Goal: Information Seeking & Learning: Check status

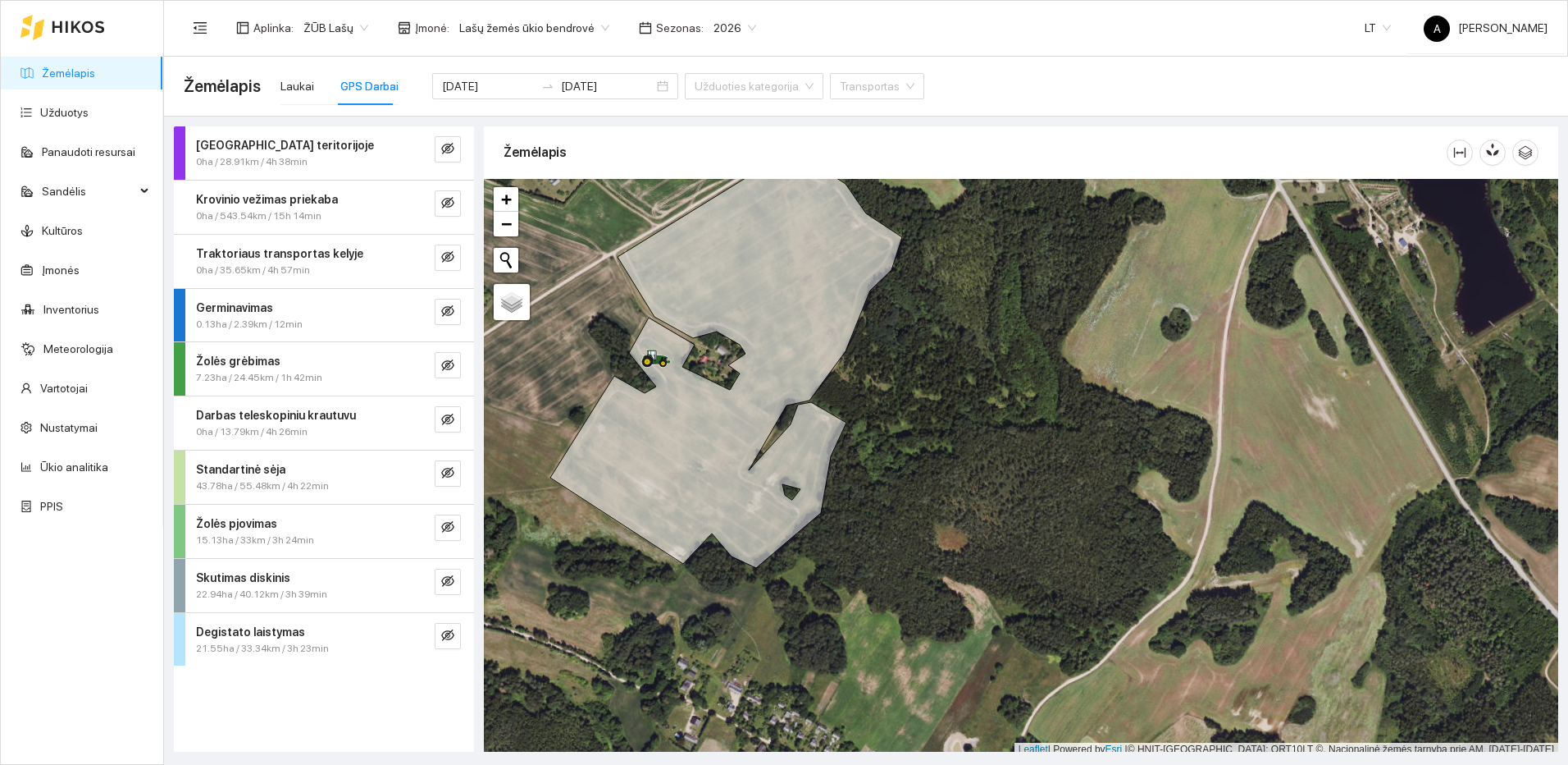
scroll to position [5, 0]
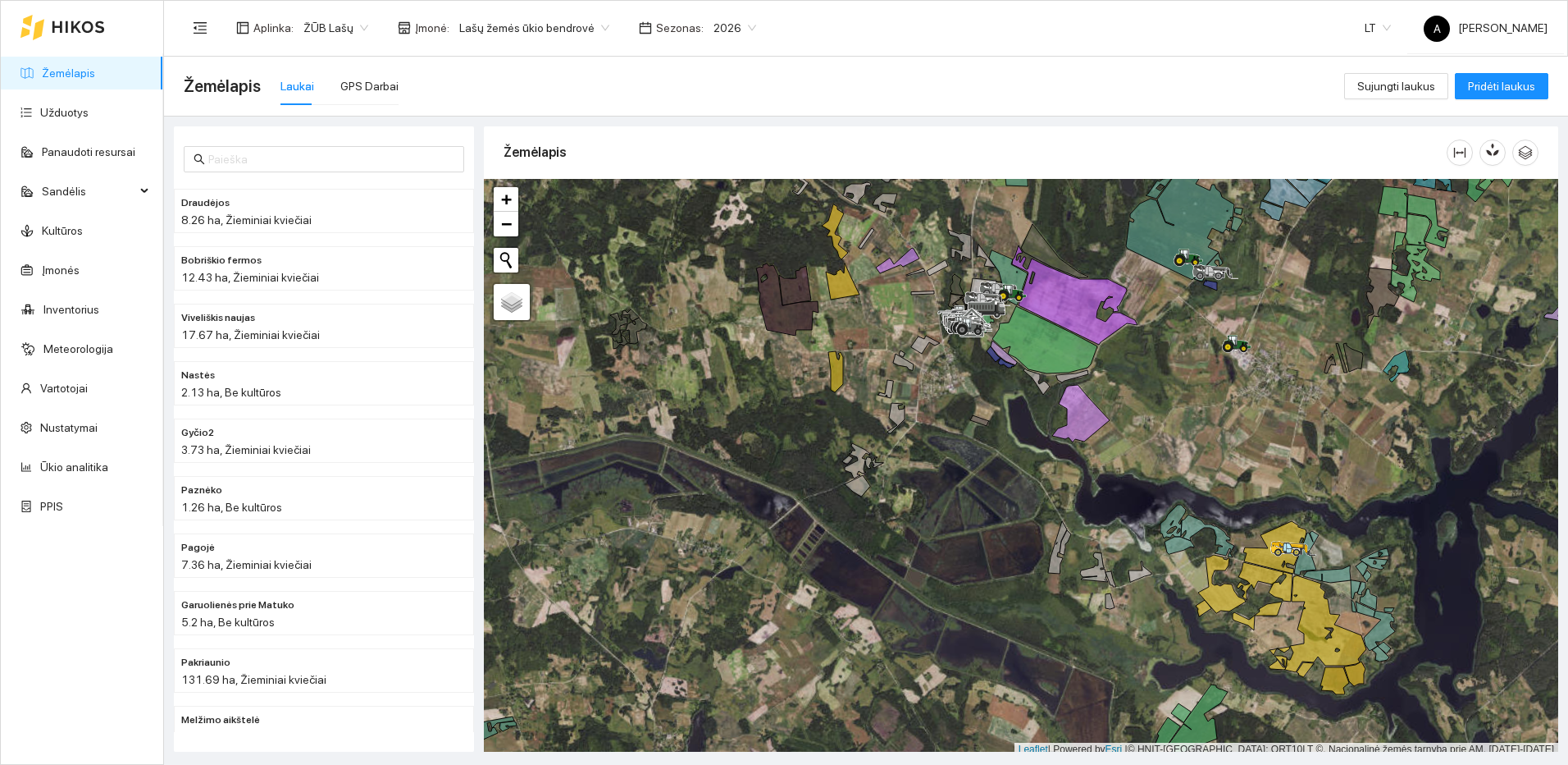
scroll to position [5, 0]
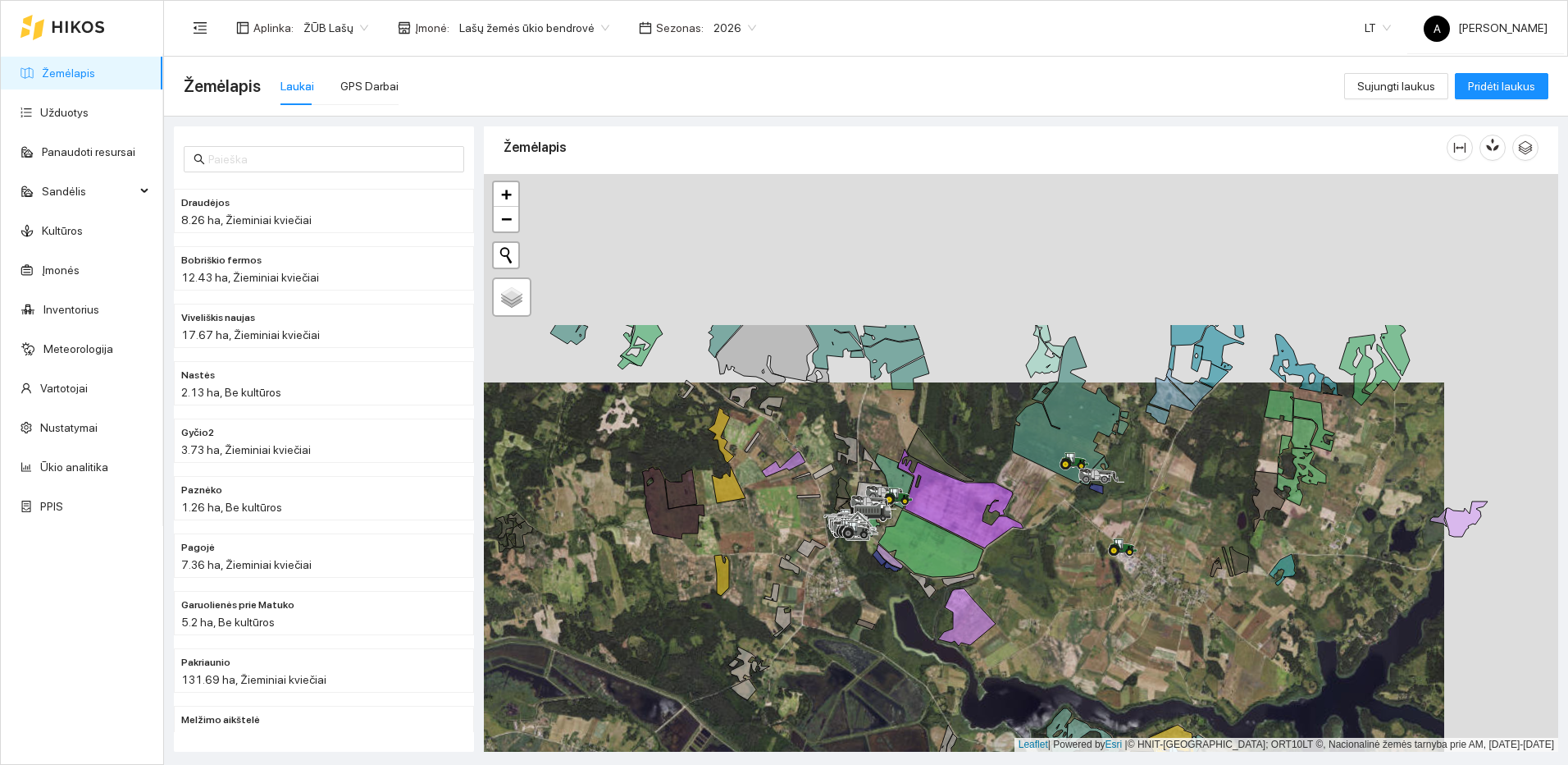
drag, startPoint x: 1259, startPoint y: 331, endPoint x: 1145, endPoint y: 539, distance: 237.2
click at [1145, 539] on div at bounding box center [1021, 462] width 1074 height 577
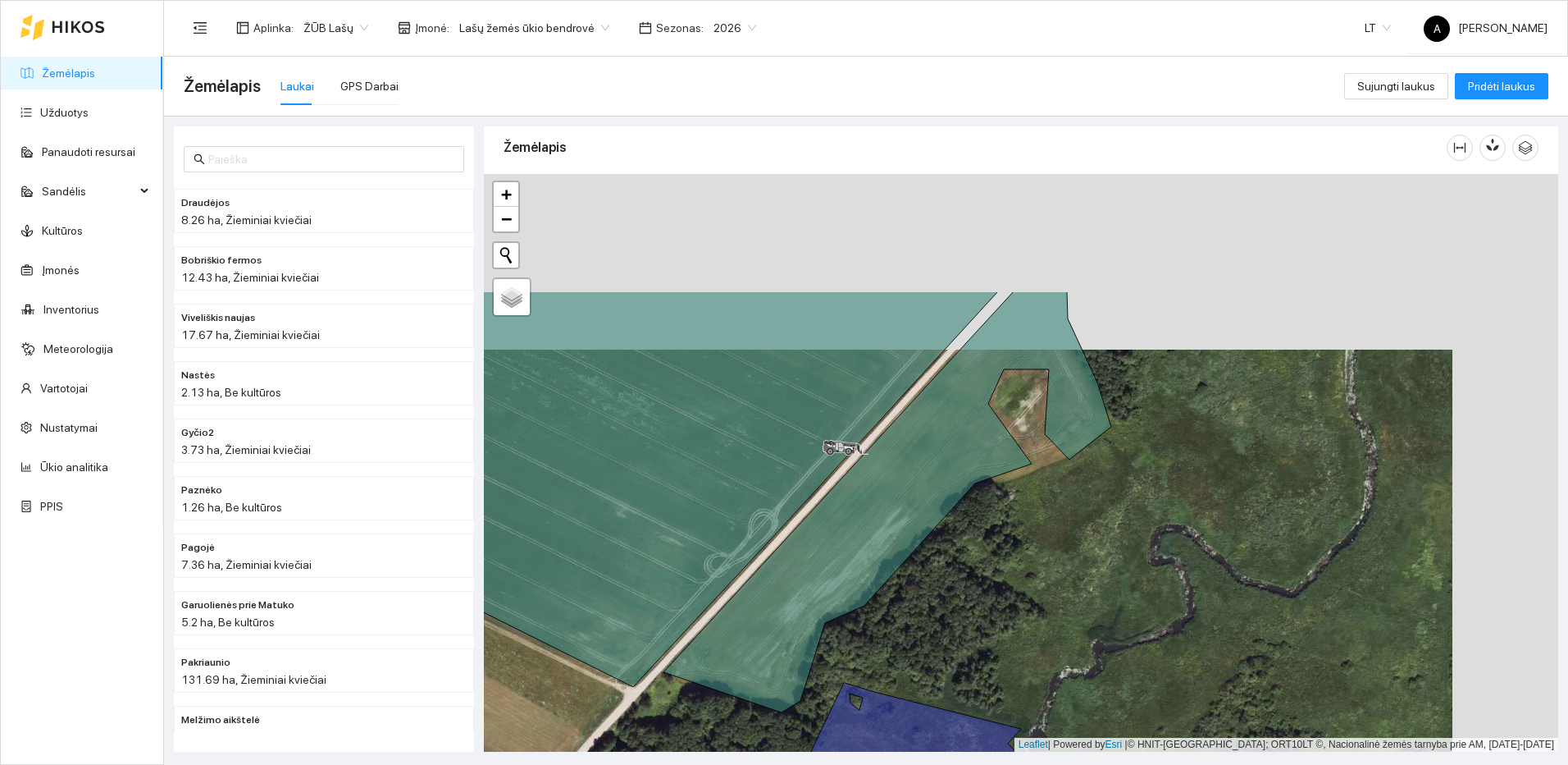
drag, startPoint x: 1130, startPoint y: 414, endPoint x: 1024, endPoint y: 590, distance: 205.5
click at [1024, 590] on div at bounding box center [1021, 462] width 1074 height 577
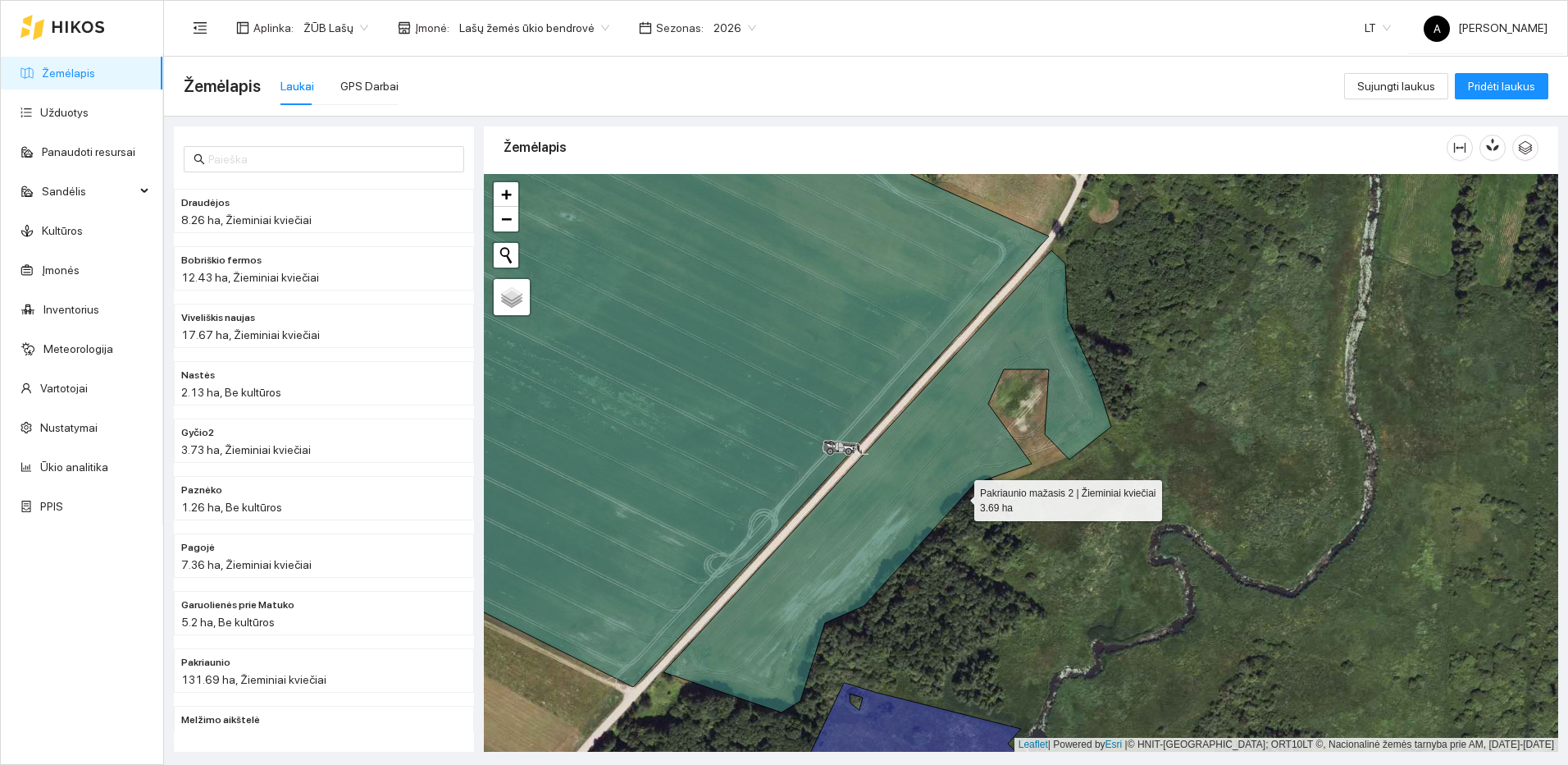
click at [955, 492] on icon at bounding box center [887, 481] width 448 height 462
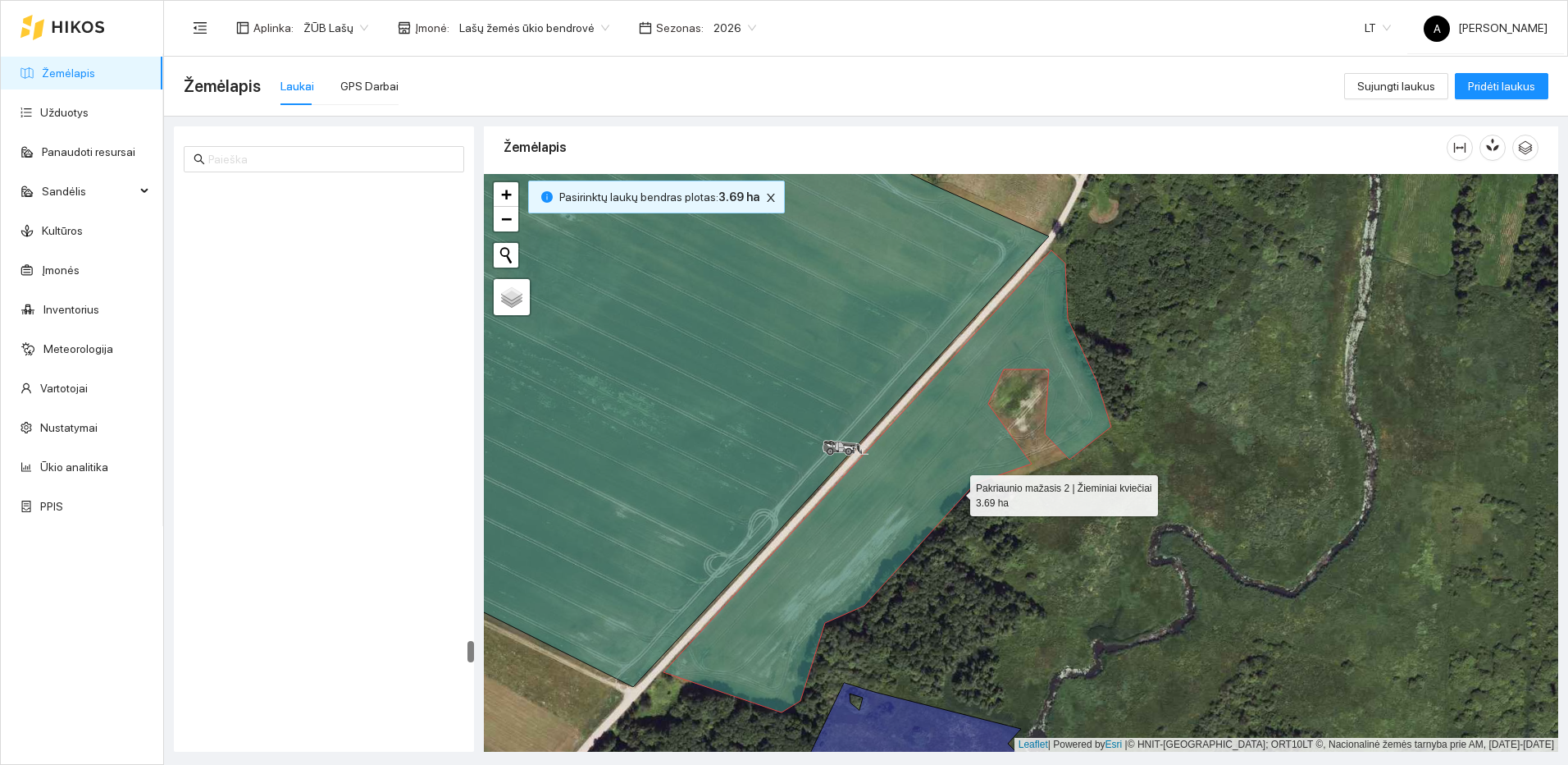
scroll to position [11398, 0]
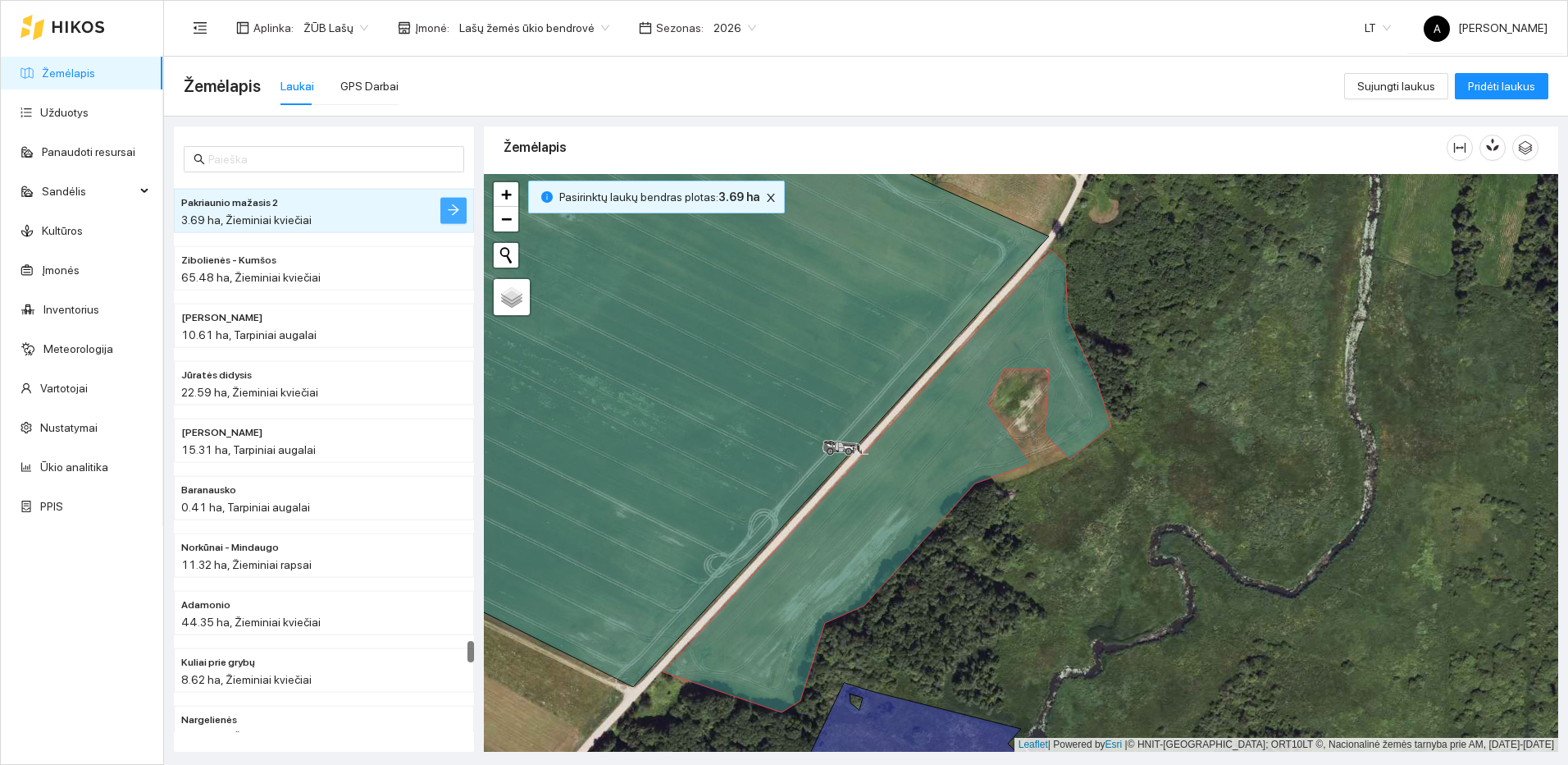
click at [453, 210] on icon "arrow-right" at bounding box center [453, 210] width 11 height 11
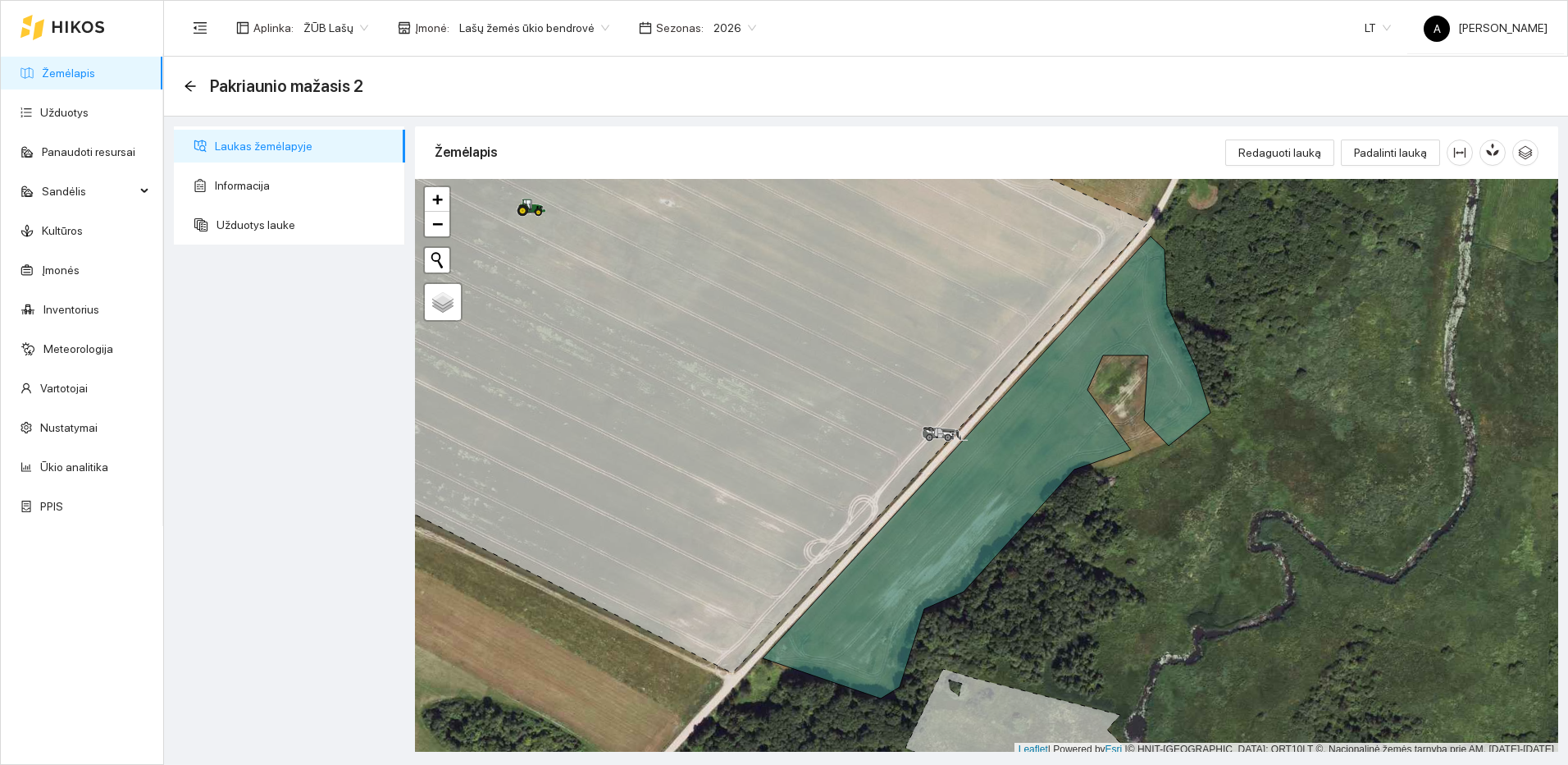
click at [1316, 169] on div "Redaguoti lauką Padalinti lauką" at bounding box center [1381, 152] width 313 height 53
click at [1316, 155] on span "Redaguoti lauką" at bounding box center [1279, 153] width 82 height 18
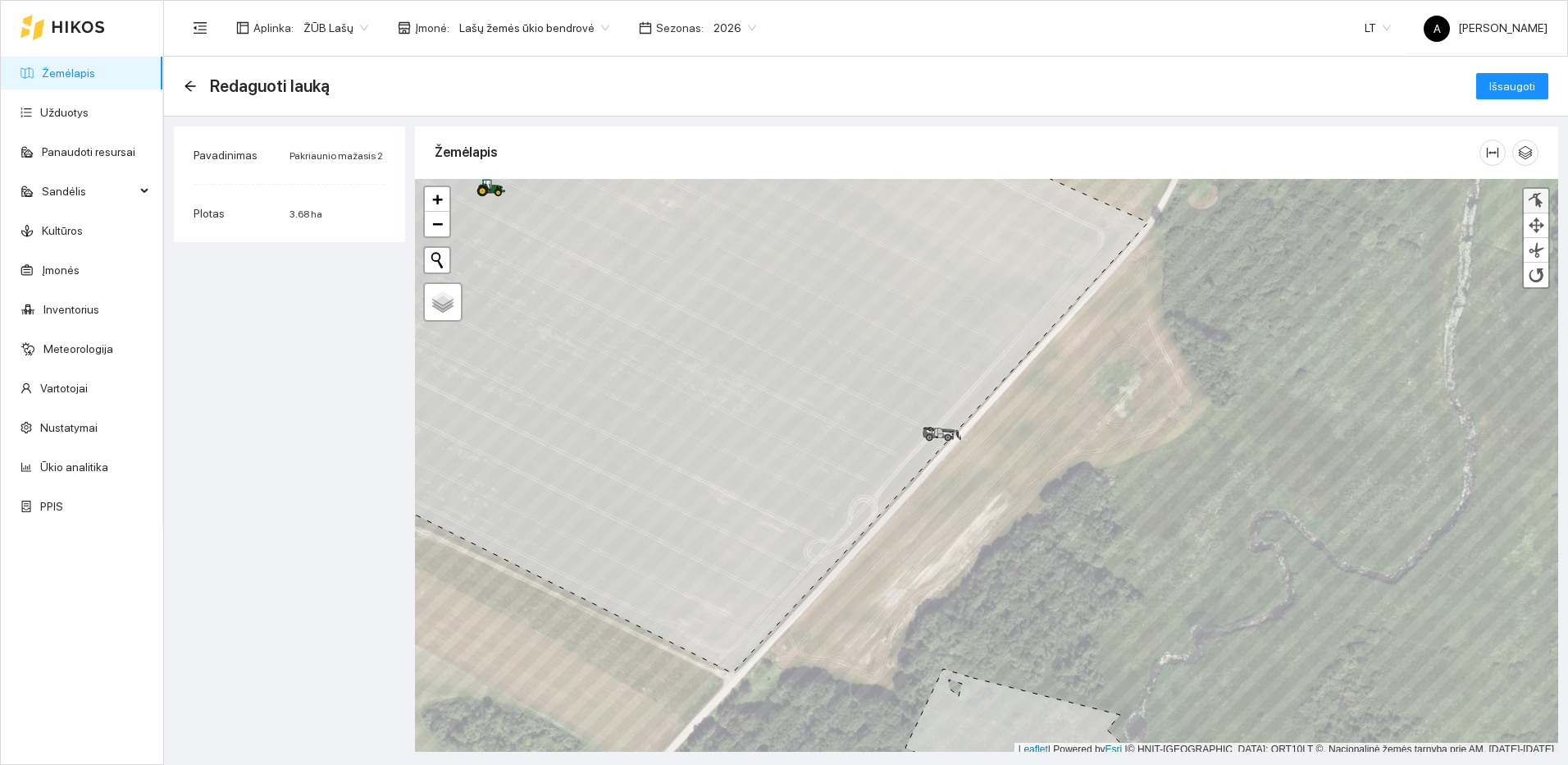
click at [1539, 200] on div at bounding box center [1536, 201] width 17 height 16
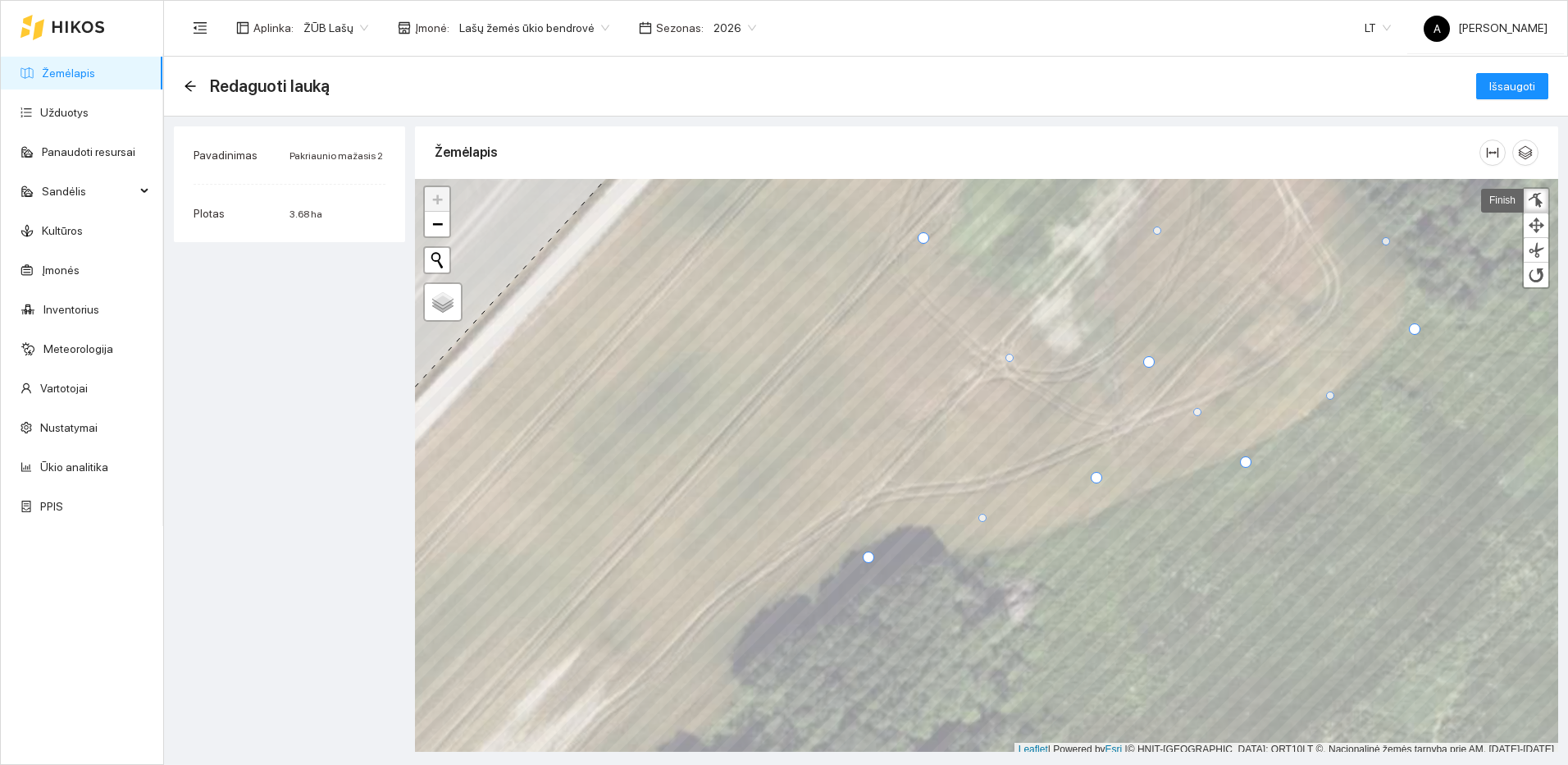
scroll to position [5, 0]
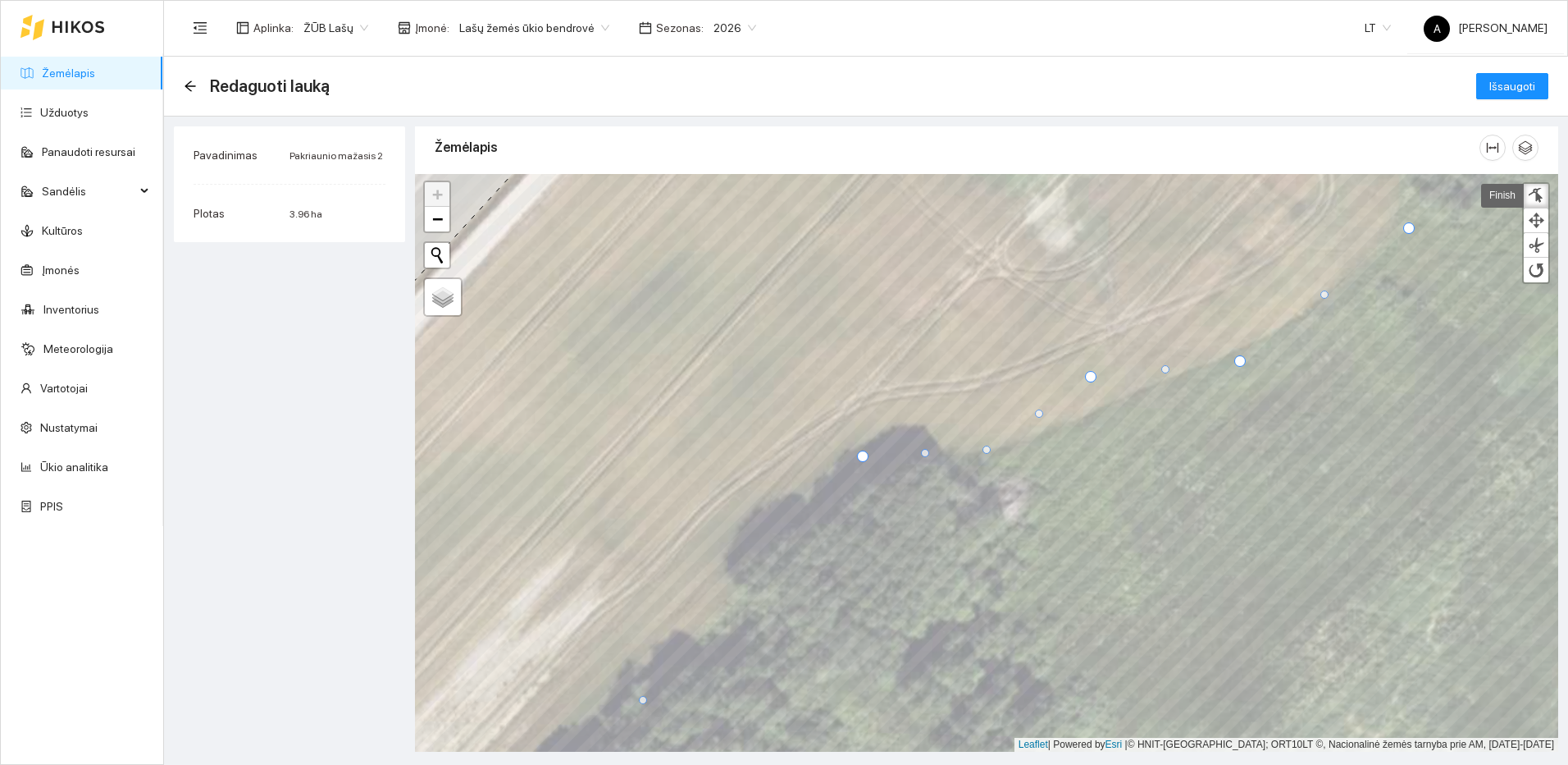
drag, startPoint x: 976, startPoint y: 417, endPoint x: 986, endPoint y: 450, distance: 34.5
click at [986, 450] on div at bounding box center [986, 449] width 8 height 8
drag, startPoint x: 1091, startPoint y: 380, endPoint x: 1100, endPoint y: 408, distance: 29.4
click at [1100, 408] on div at bounding box center [1100, 406] width 12 height 12
drag, startPoint x: 1240, startPoint y: 363, endPoint x: 1239, endPoint y: 353, distance: 10.0
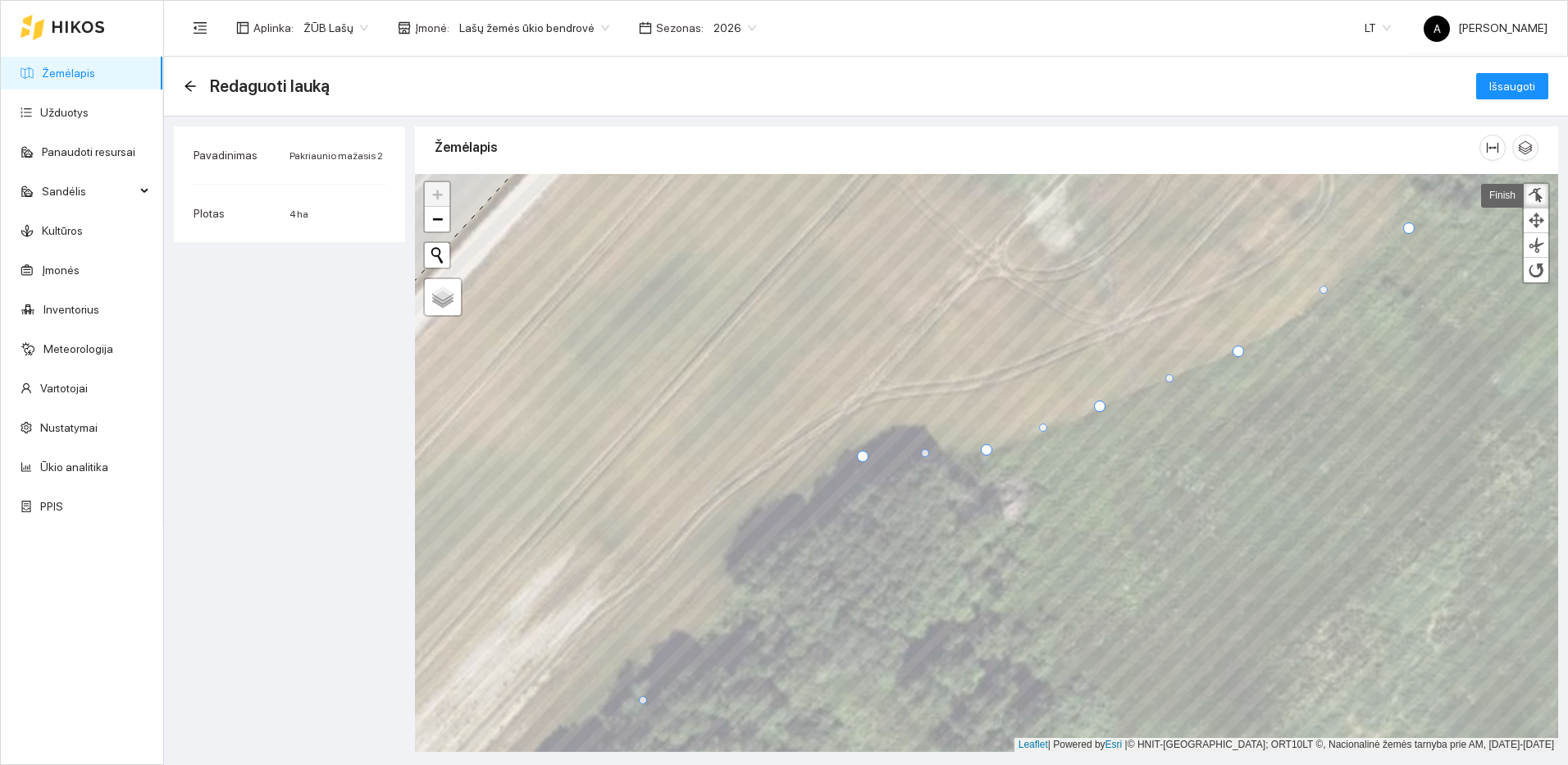
click at [1239, 353] on div at bounding box center [1238, 352] width 12 height 12
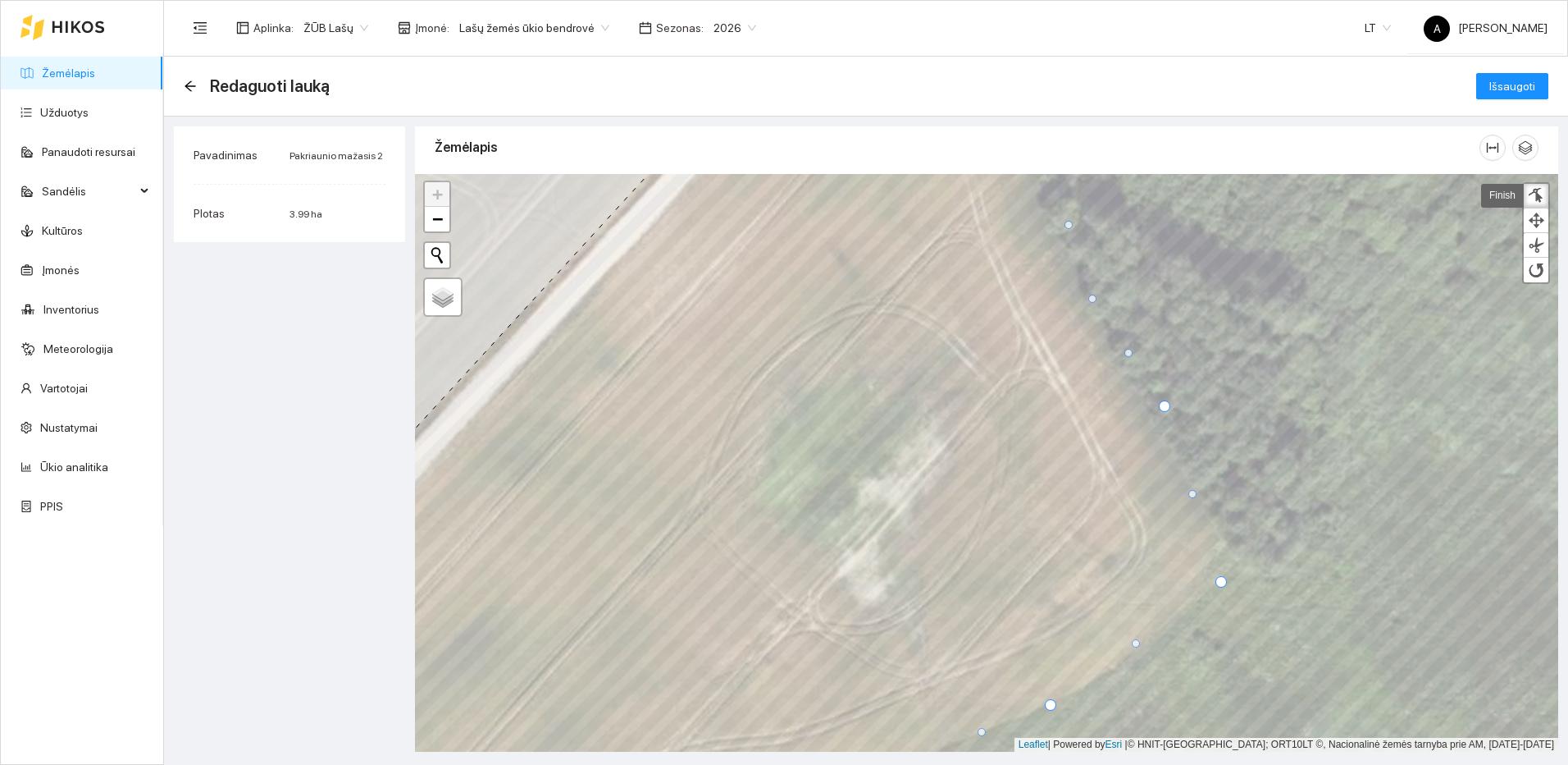
drag, startPoint x: 1104, startPoint y: 279, endPoint x: 1091, endPoint y: 299, distance: 23.9
click at [1091, 299] on div at bounding box center [1092, 298] width 8 height 8
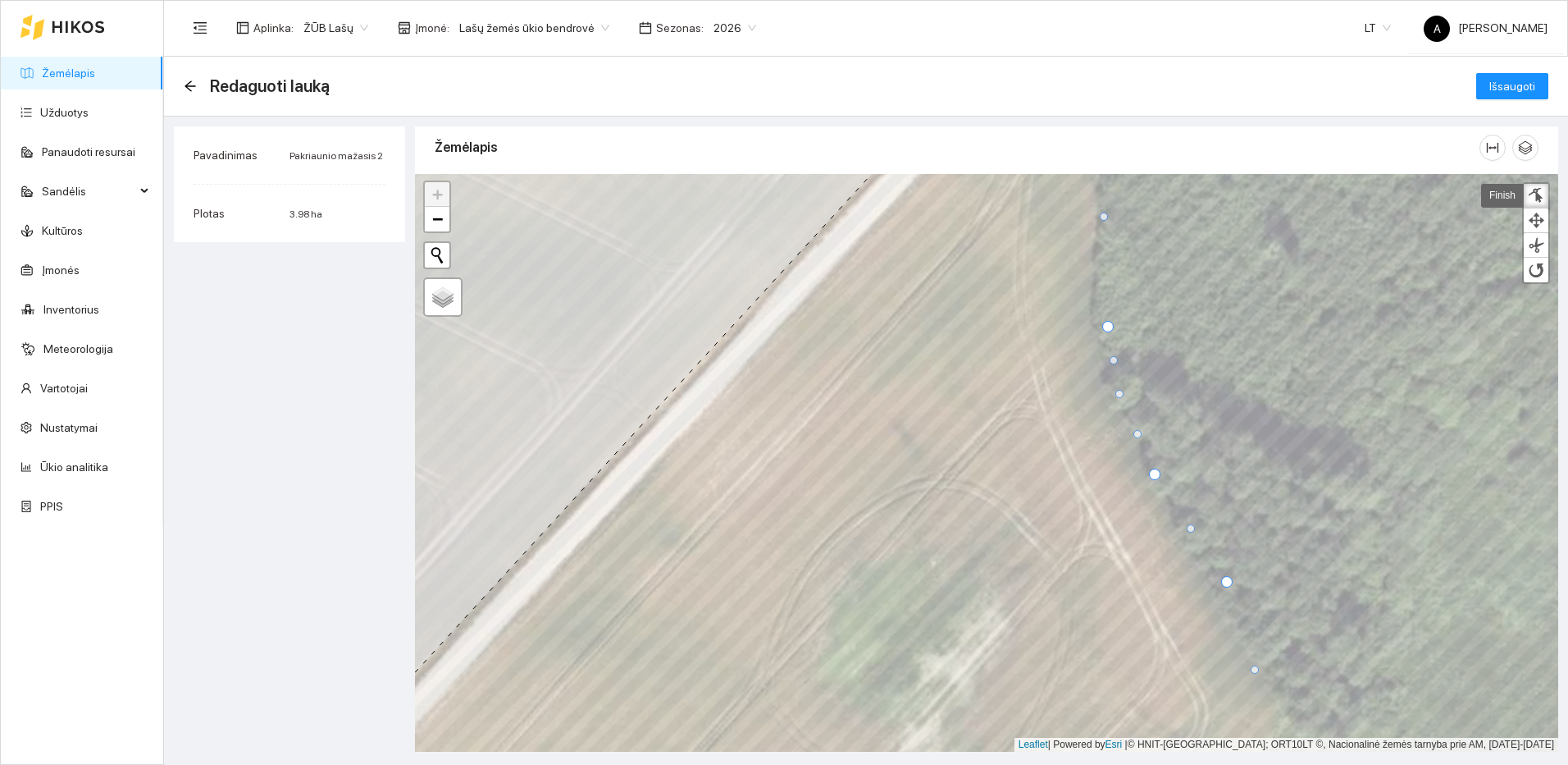
drag, startPoint x: 1128, startPoint y: 399, endPoint x: 1116, endPoint y: 393, distance: 13.4
click at [1116, 393] on div at bounding box center [1119, 393] width 8 height 8
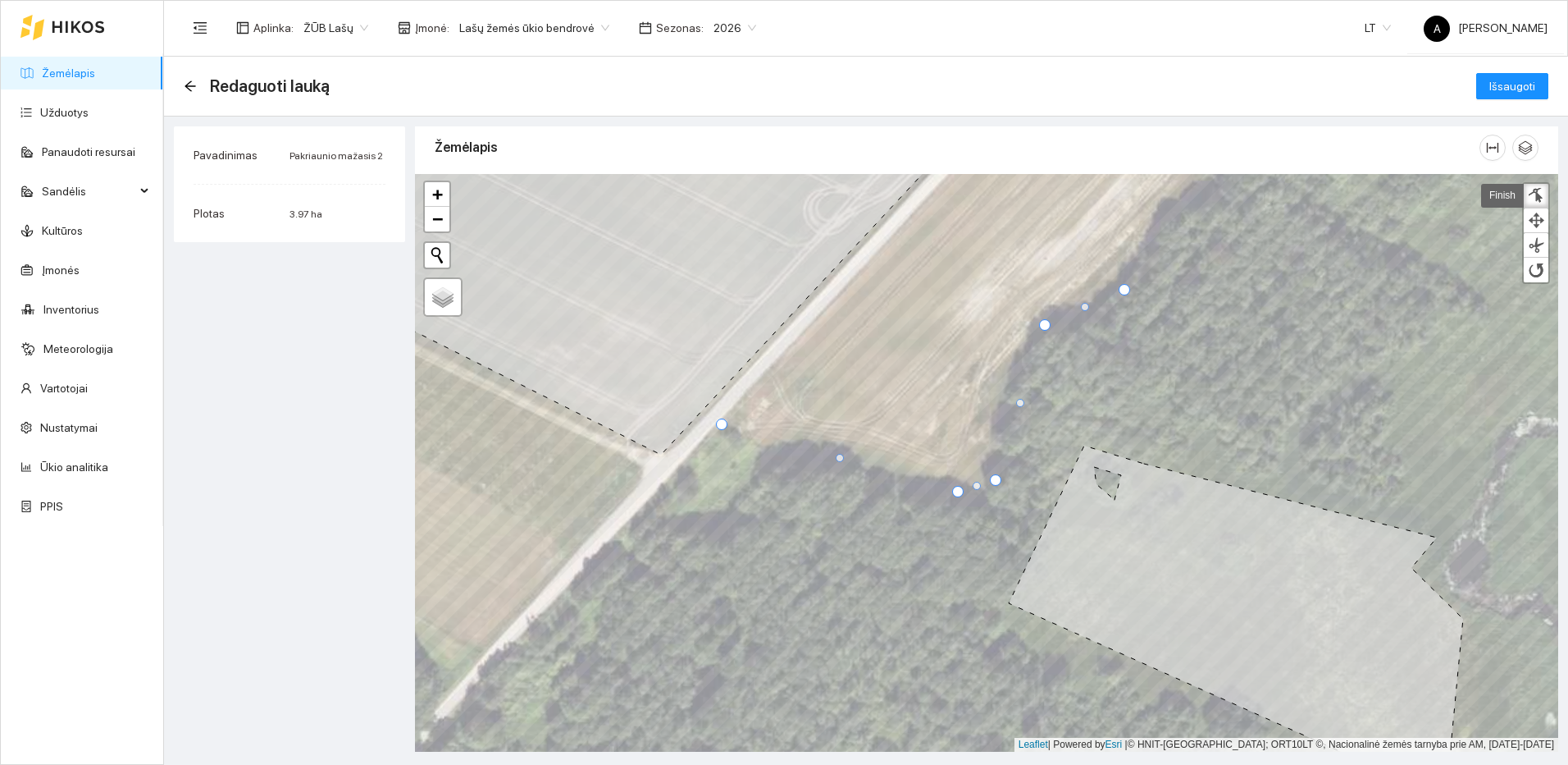
drag, startPoint x: 953, startPoint y: 503, endPoint x: 954, endPoint y: 490, distance: 13.0
click at [954, 490] on div at bounding box center [958, 492] width 12 height 12
click at [1542, 199] on div at bounding box center [1536, 196] width 17 height 16
click at [1532, 92] on span "Išsaugoti" at bounding box center [1512, 86] width 46 height 18
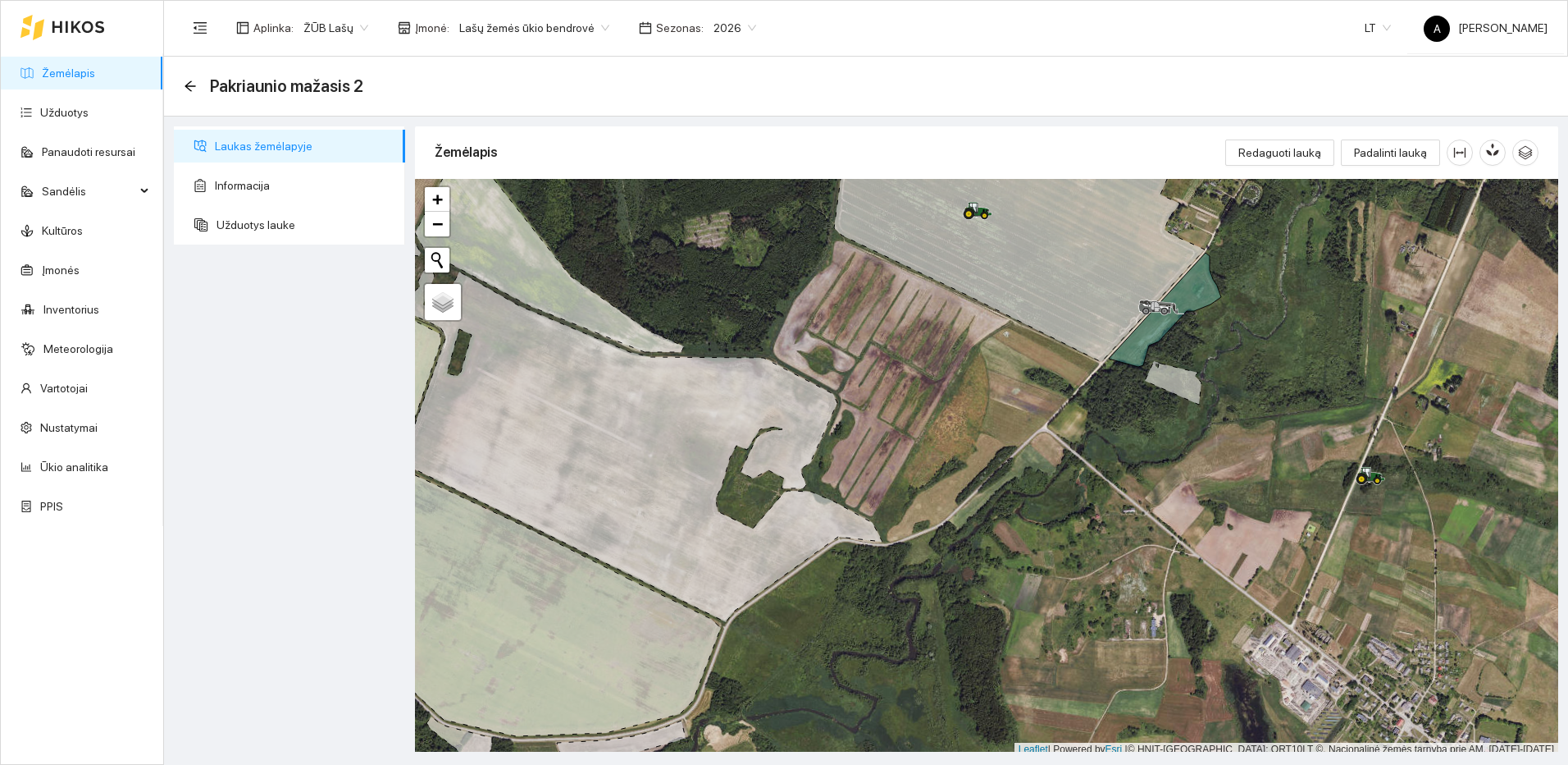
click at [60, 70] on link "Žemėlapis" at bounding box center [69, 73] width 54 height 13
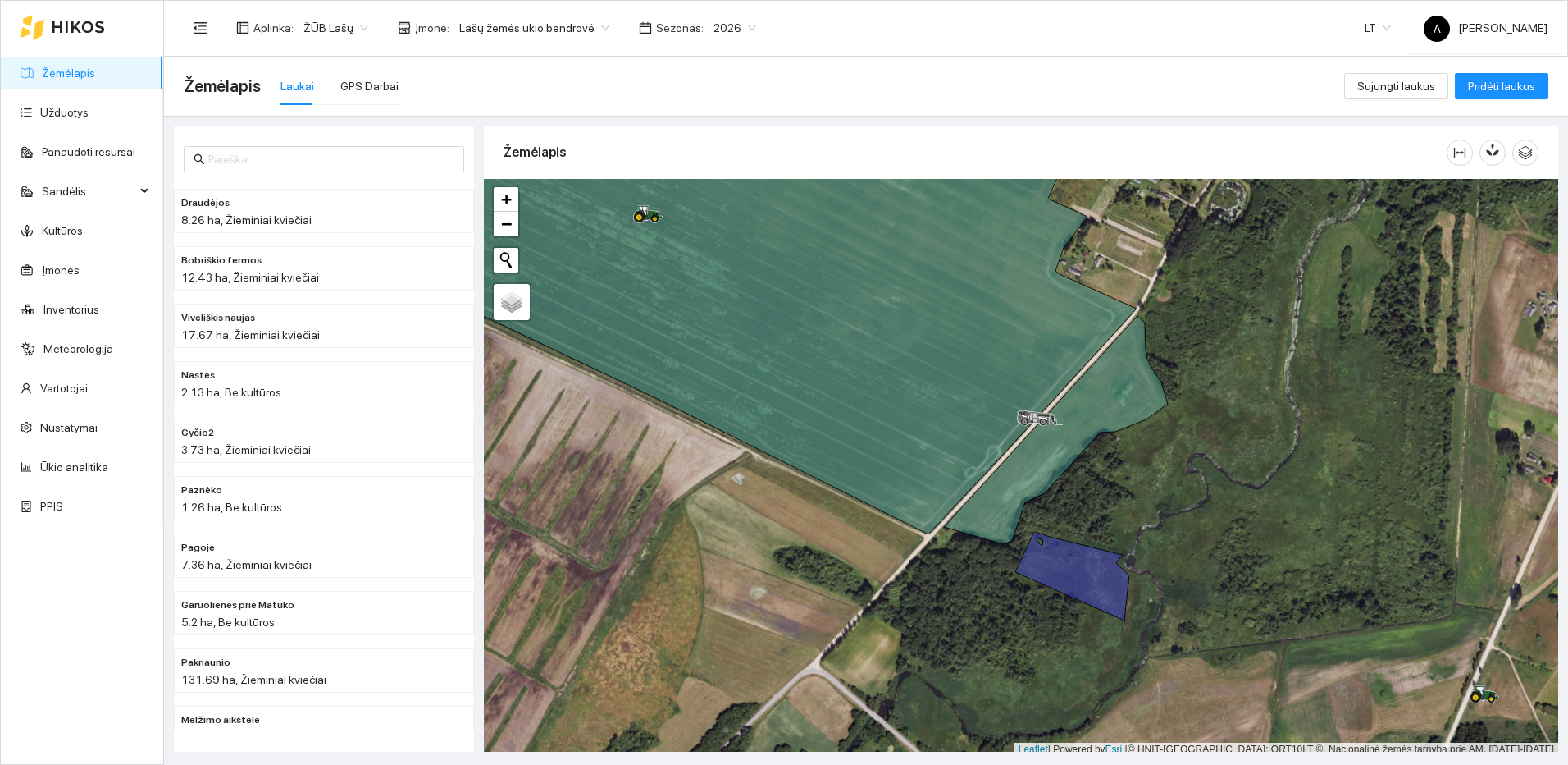
scroll to position [5, 0]
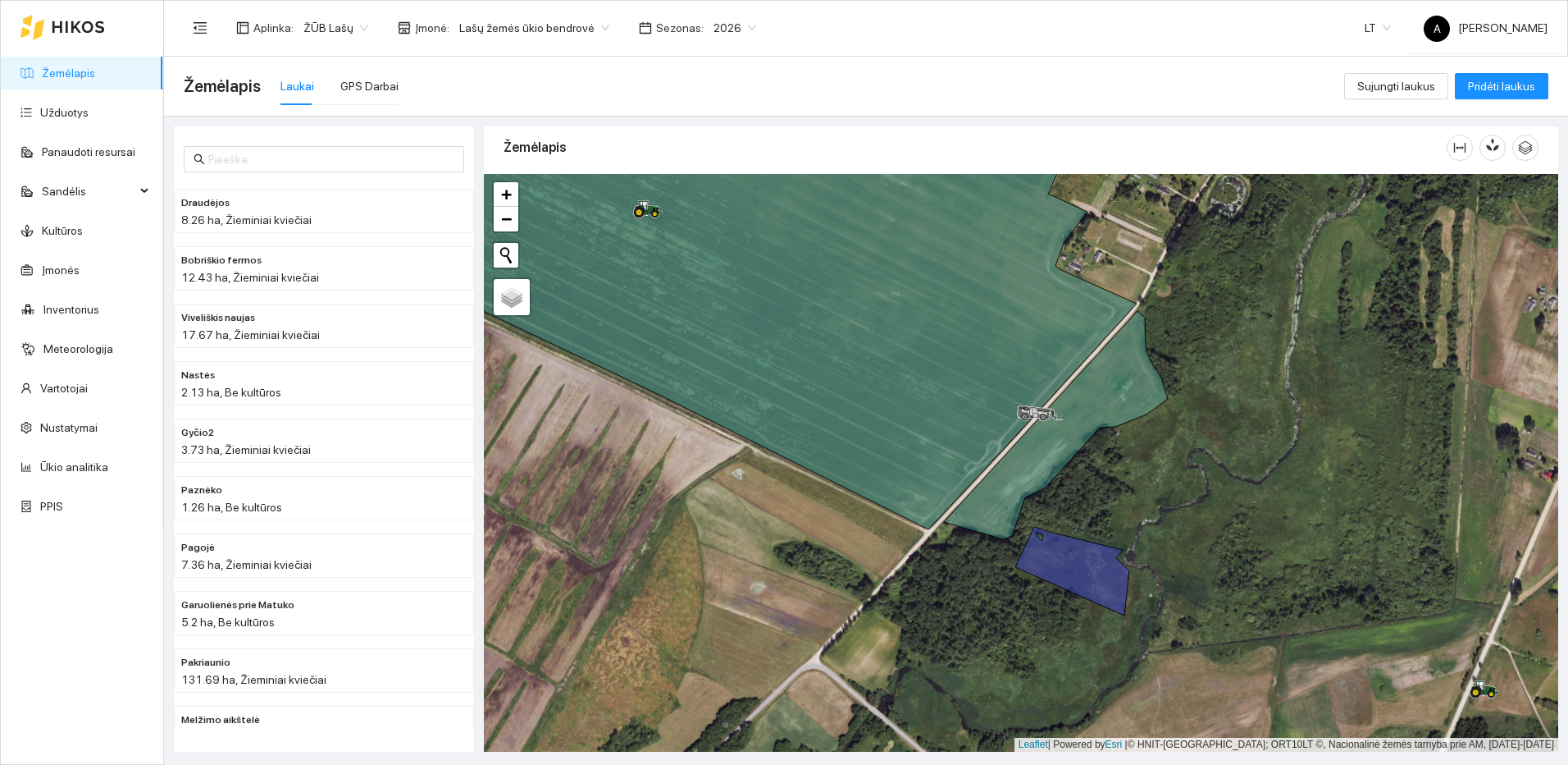
drag, startPoint x: 1144, startPoint y: 582, endPoint x: 1065, endPoint y: 694, distance: 137.1
click at [1066, 693] on div at bounding box center [1021, 462] width 1074 height 577
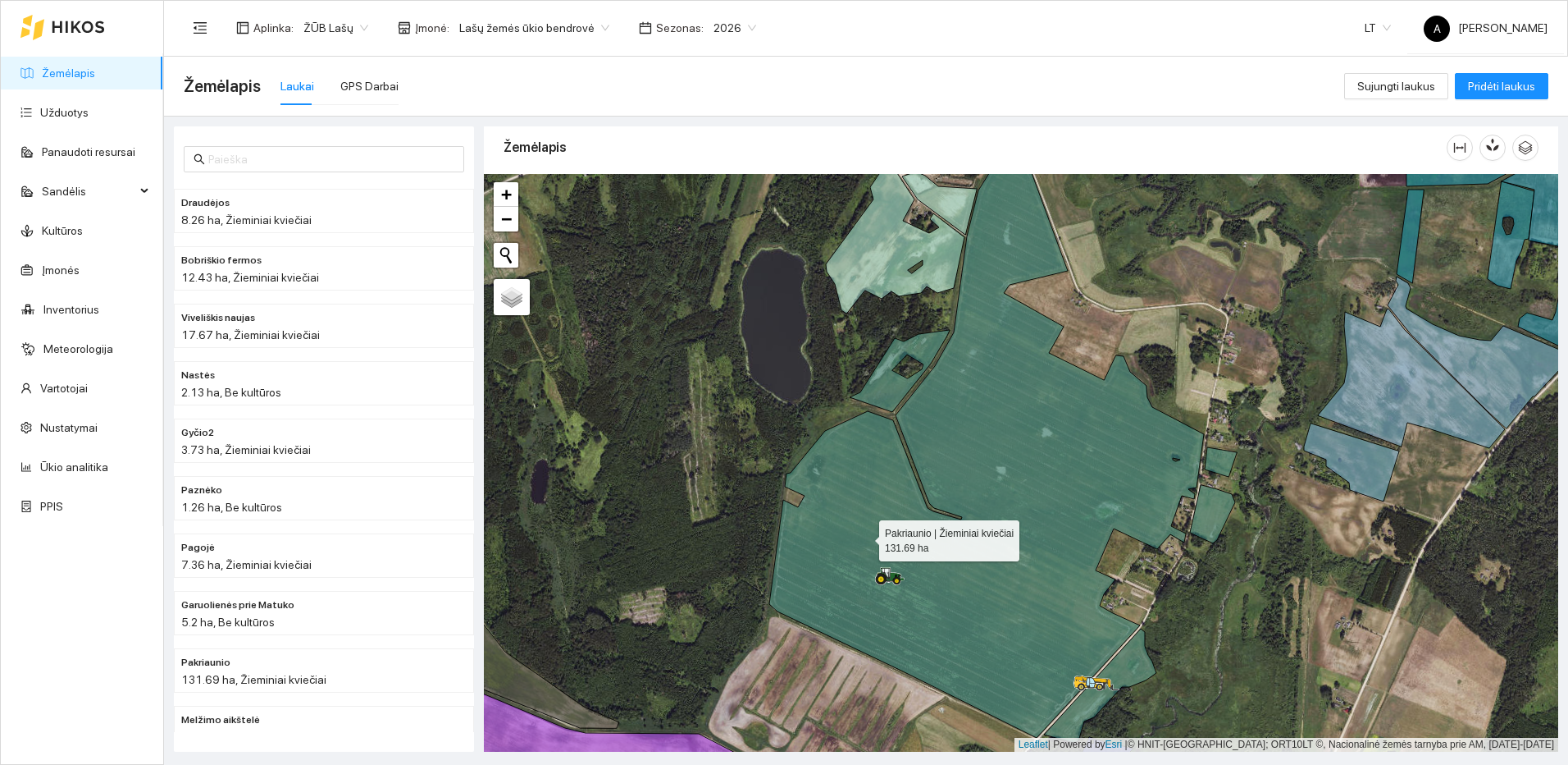
click at [864, 536] on icon at bounding box center [987, 442] width 435 height 589
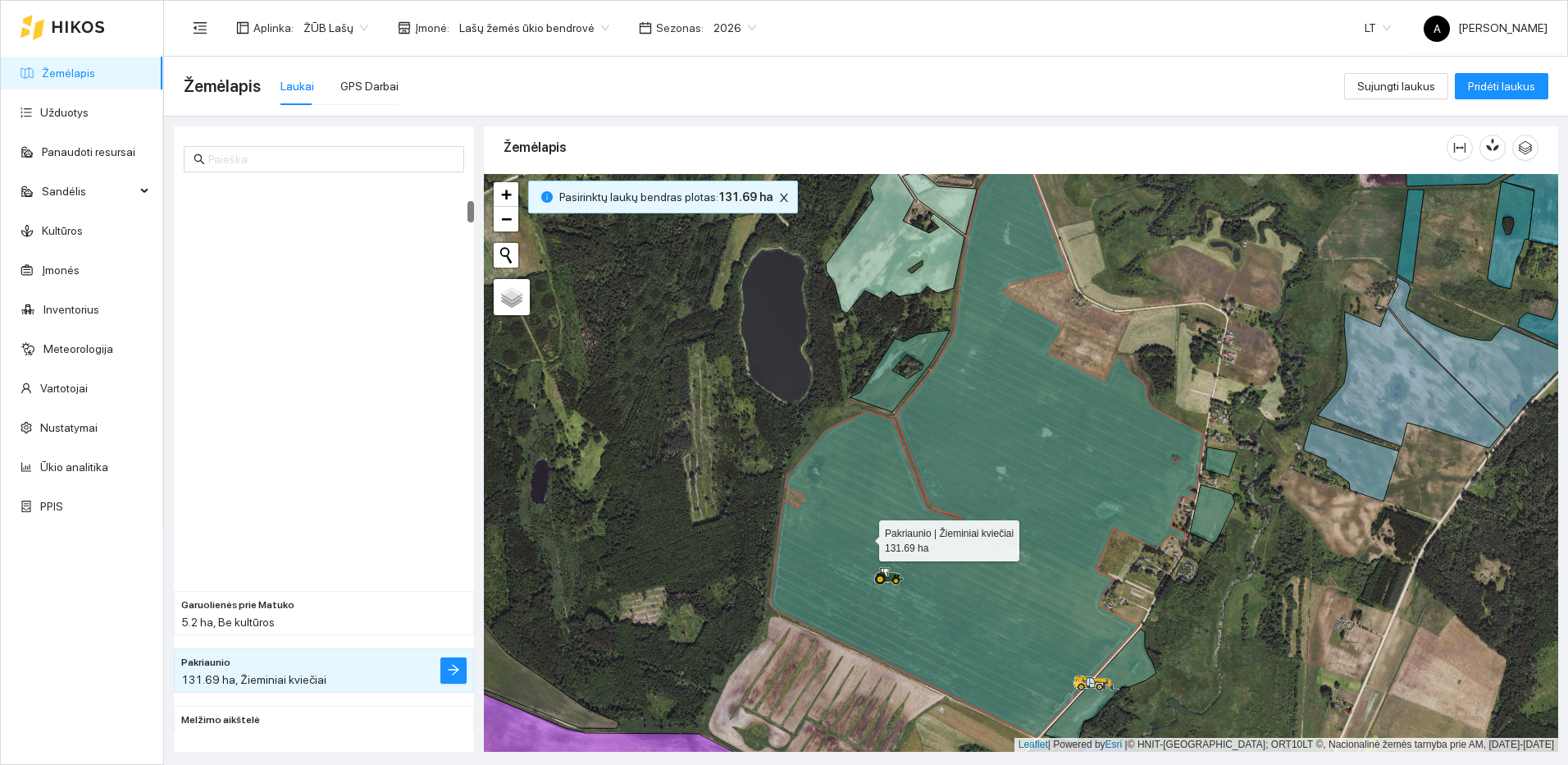
scroll to position [459, 0]
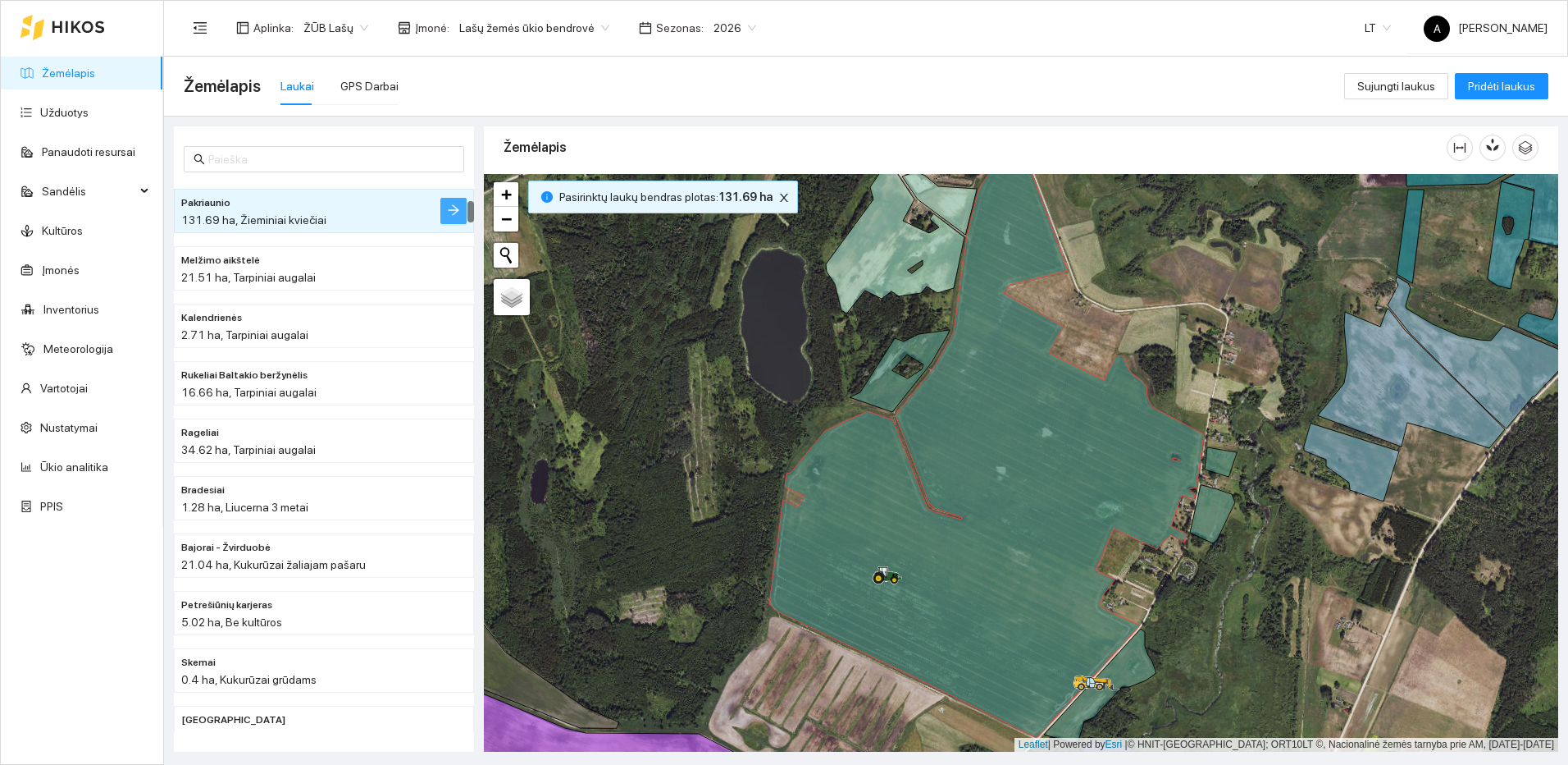
click at [451, 214] on icon "arrow-right" at bounding box center [453, 210] width 13 height 13
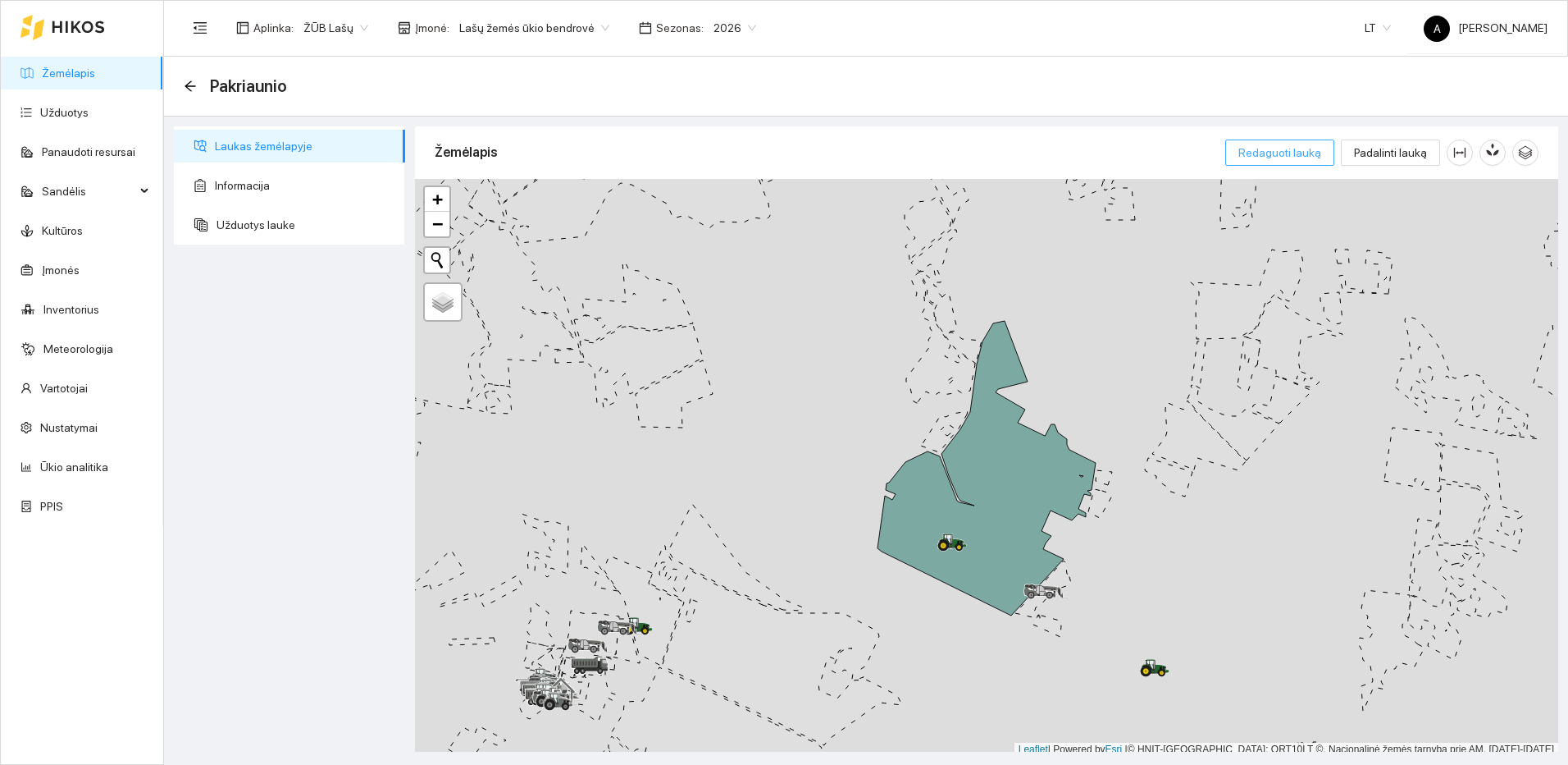
click at [1319, 154] on span "Redaguoti lauką" at bounding box center [1279, 153] width 82 height 18
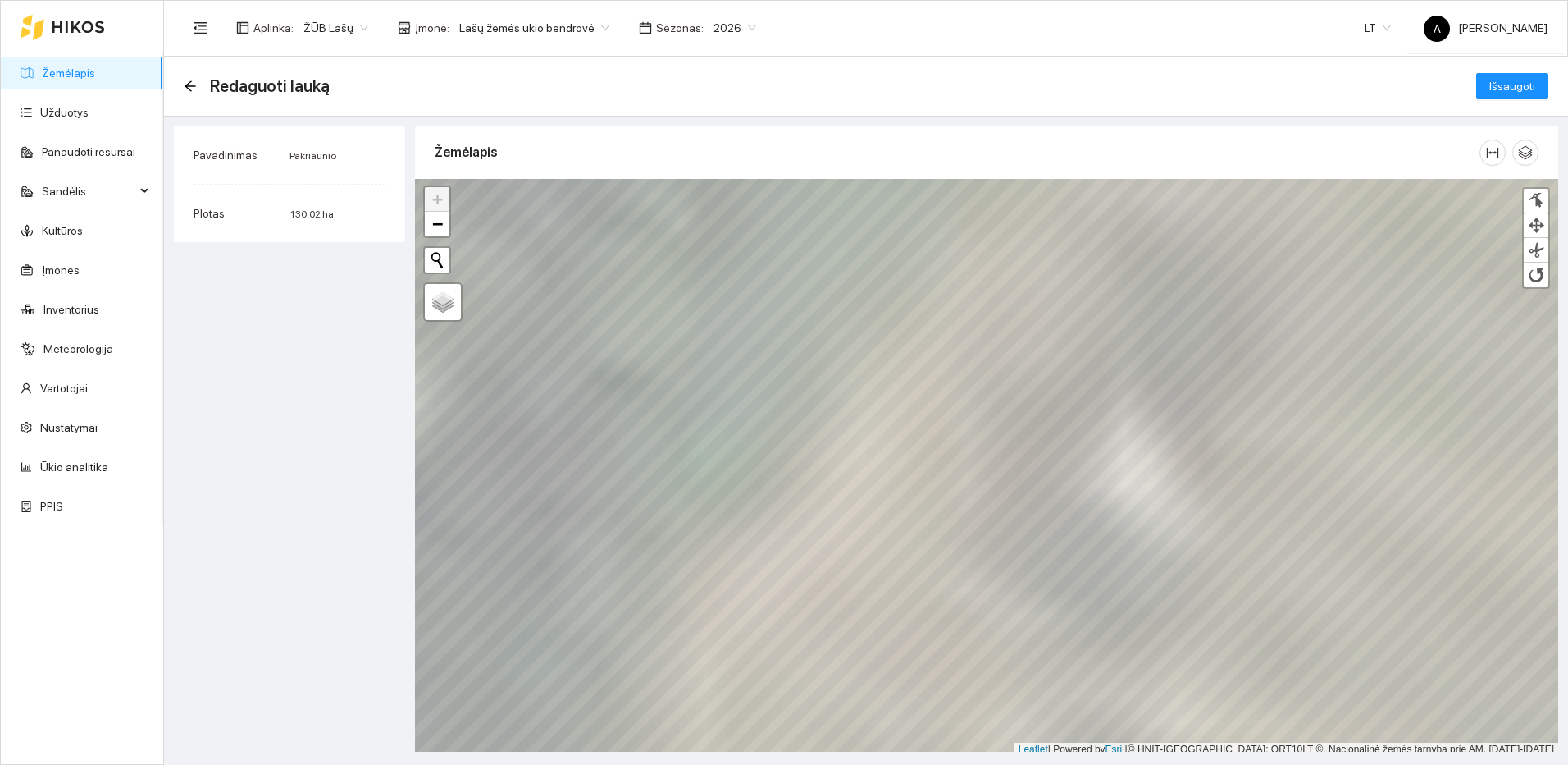
scroll to position [5, 0]
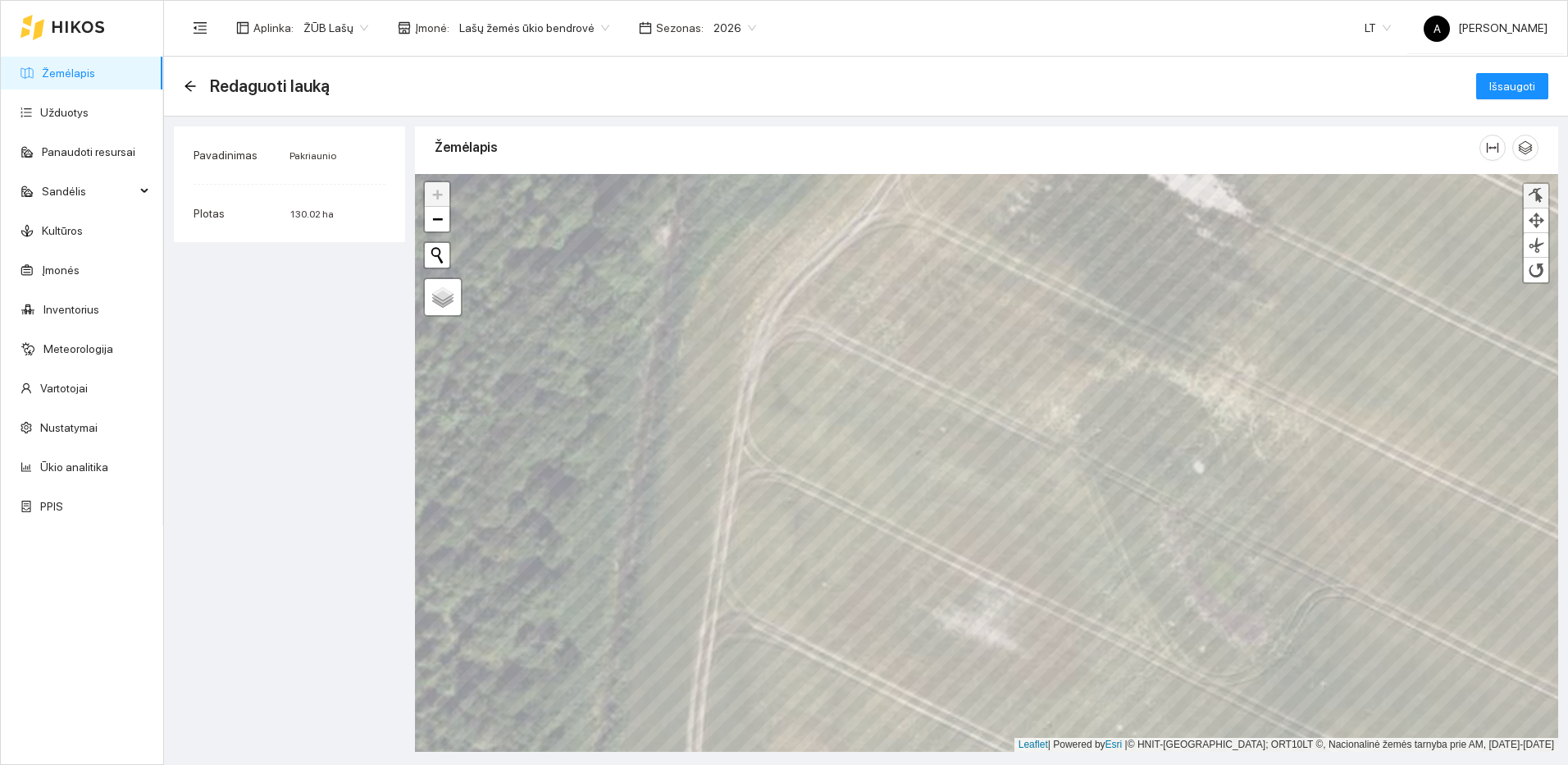
click at [1533, 191] on div at bounding box center [1536, 196] width 17 height 16
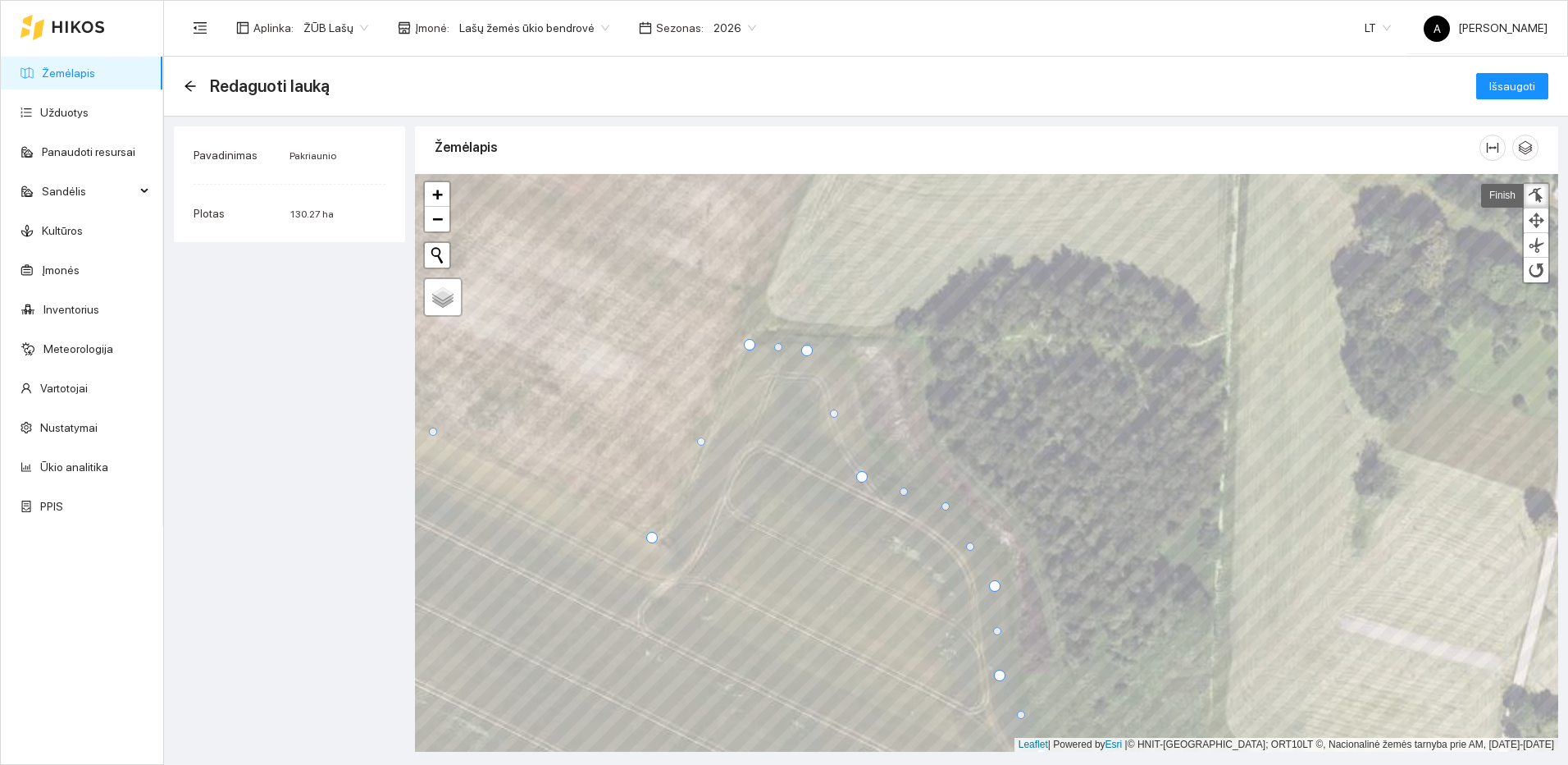
drag, startPoint x: 928, startPoint y: 534, endPoint x: 945, endPoint y: 509, distance: 30.2
click at [945, 509] on div at bounding box center [945, 506] width 8 height 8
drag, startPoint x: 857, startPoint y: 475, endPoint x: 869, endPoint y: 449, distance: 28.6
click at [869, 450] on div at bounding box center [874, 453] width 12 height 12
drag, startPoint x: 841, startPoint y: 402, endPoint x: 849, endPoint y: 360, distance: 42.8
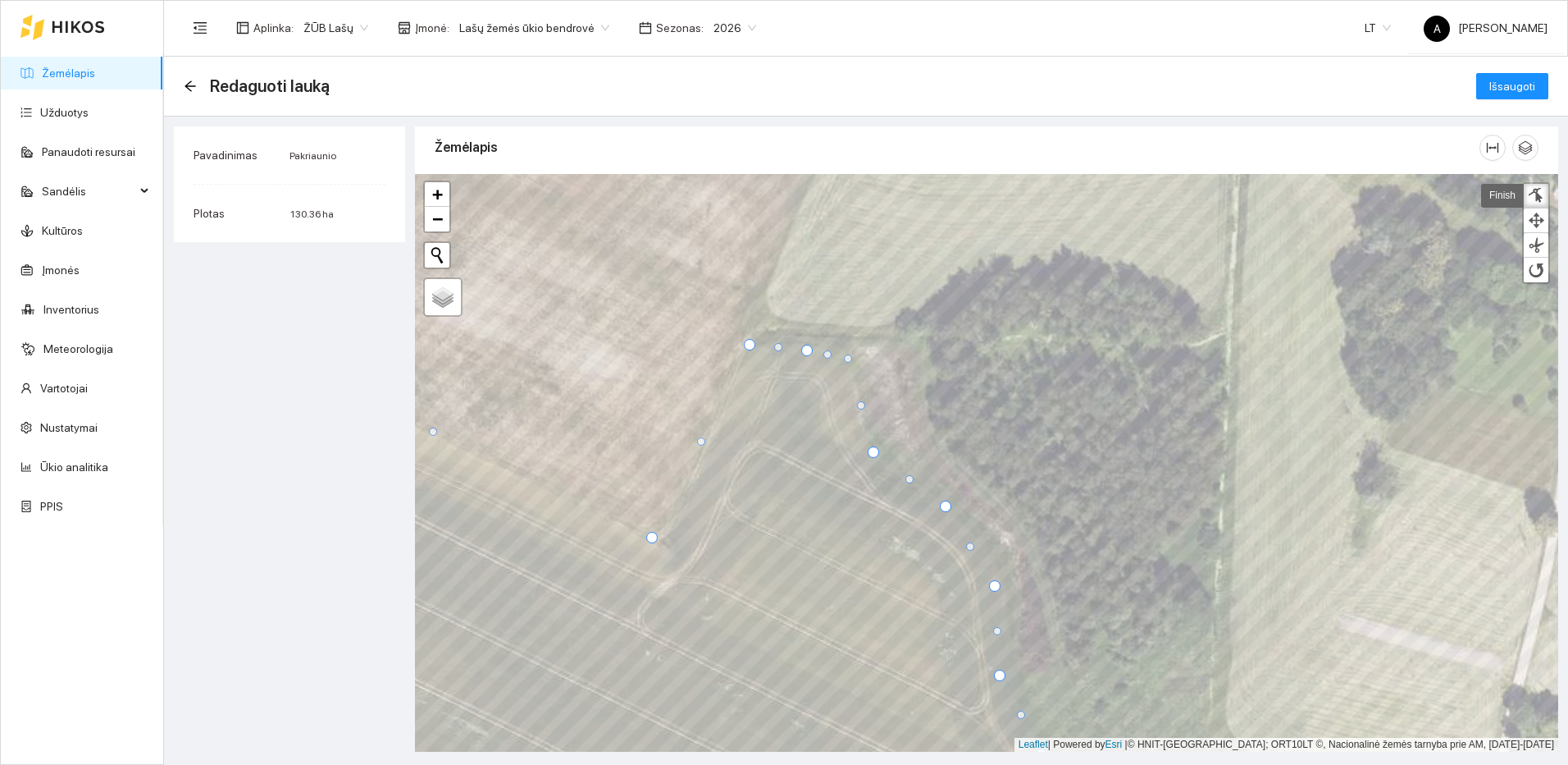
click at [849, 360] on div at bounding box center [848, 359] width 8 height 8
drag, startPoint x: 654, startPoint y: 535, endPoint x: 665, endPoint y: 539, distance: 11.7
click at [665, 539] on div at bounding box center [662, 542] width 12 height 12
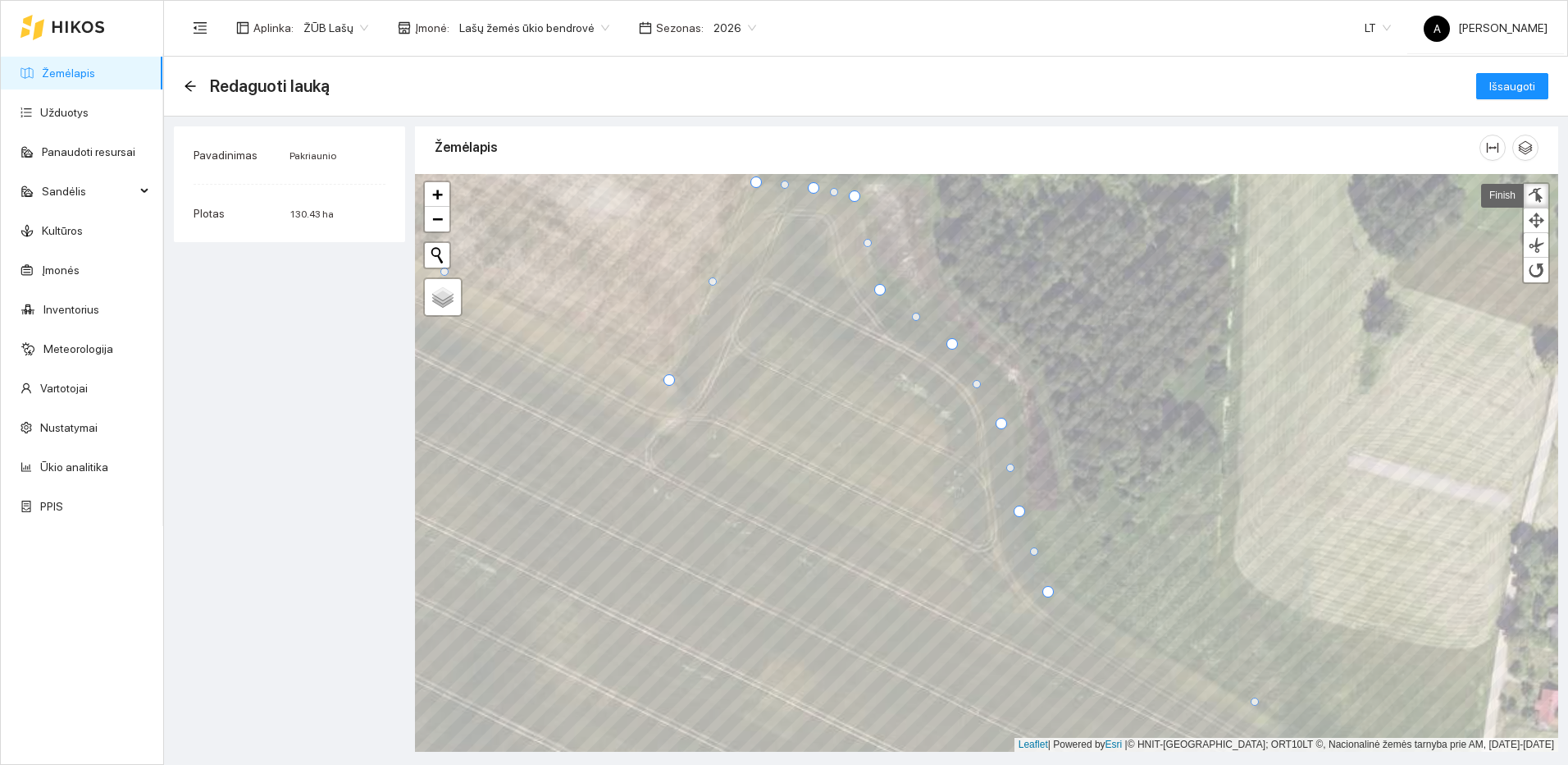
drag, startPoint x: 1006, startPoint y: 515, endPoint x: 1020, endPoint y: 512, distance: 14.3
click at [1020, 512] on div at bounding box center [1020, 512] width 12 height 12
drag, startPoint x: 1001, startPoint y: 424, endPoint x: 1001, endPoint y: 401, distance: 23.0
click at [1001, 401] on div at bounding box center [1002, 400] width 12 height 12
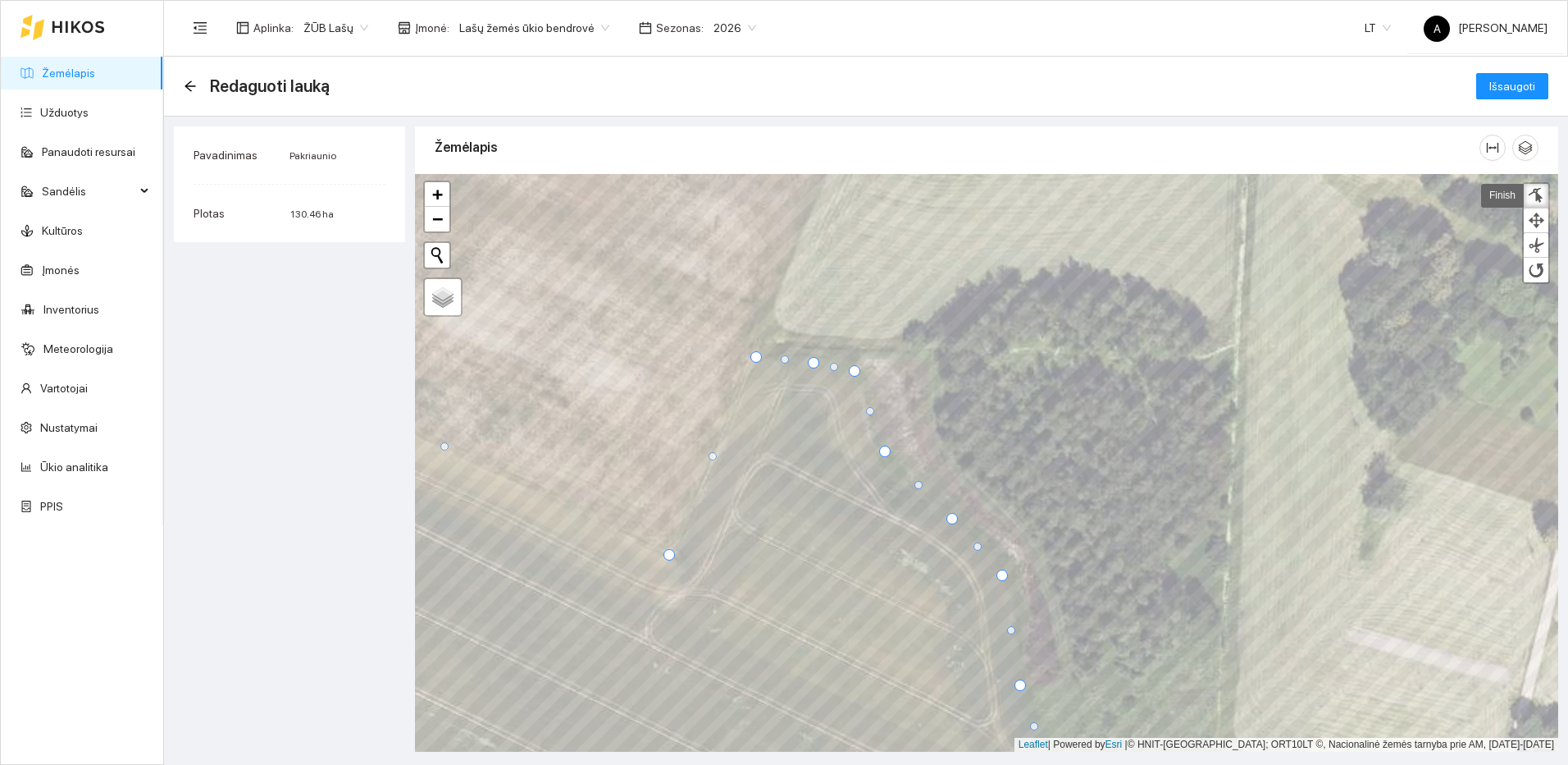
drag, startPoint x: 881, startPoint y: 466, endPoint x: 887, endPoint y: 453, distance: 14.3
click at [887, 453] on div at bounding box center [885, 451] width 12 height 12
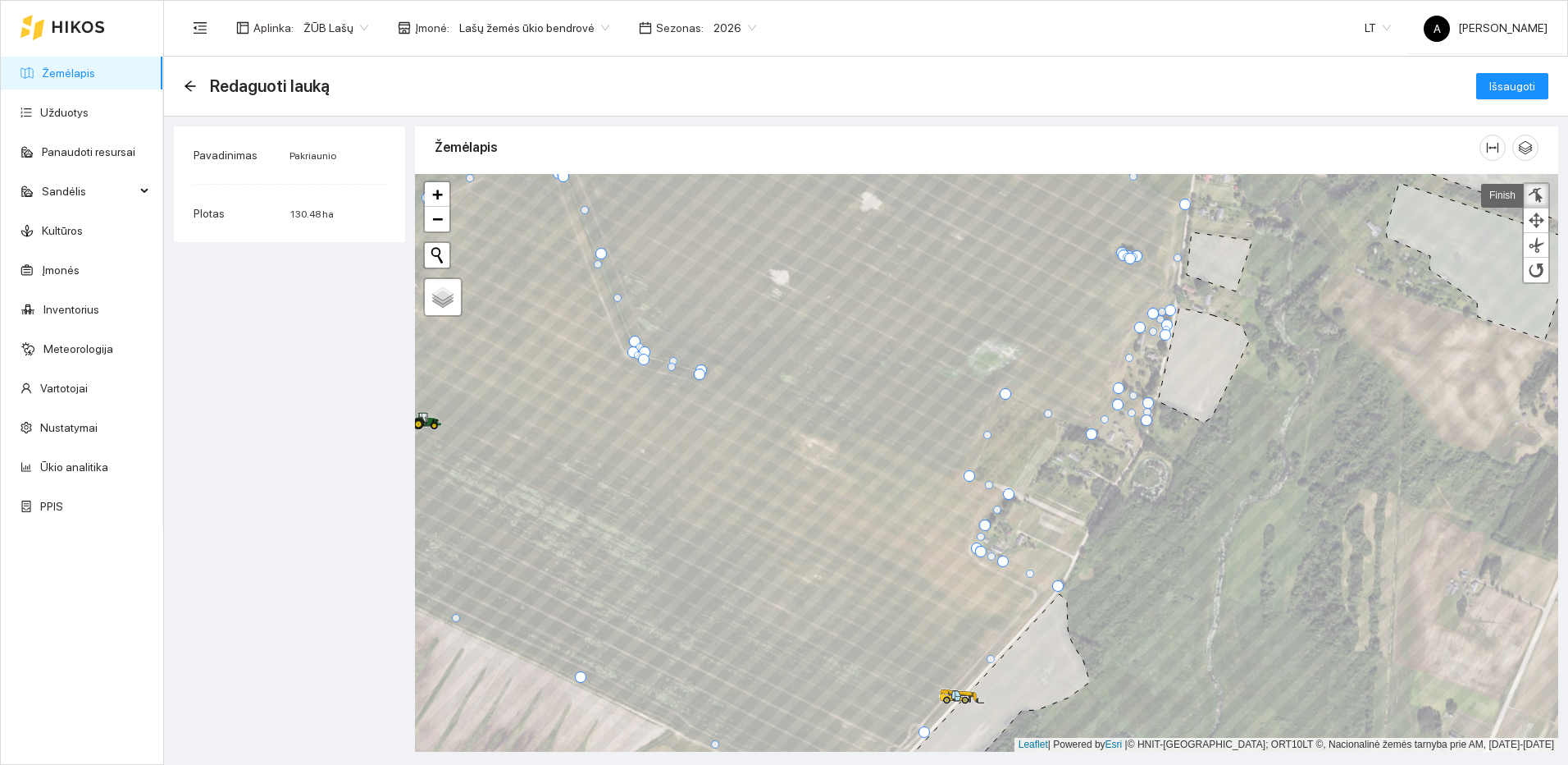
click at [1543, 191] on div at bounding box center [1536, 196] width 17 height 16
click at [1536, 84] on button "Išsaugoti" at bounding box center [1511, 85] width 72 height 26
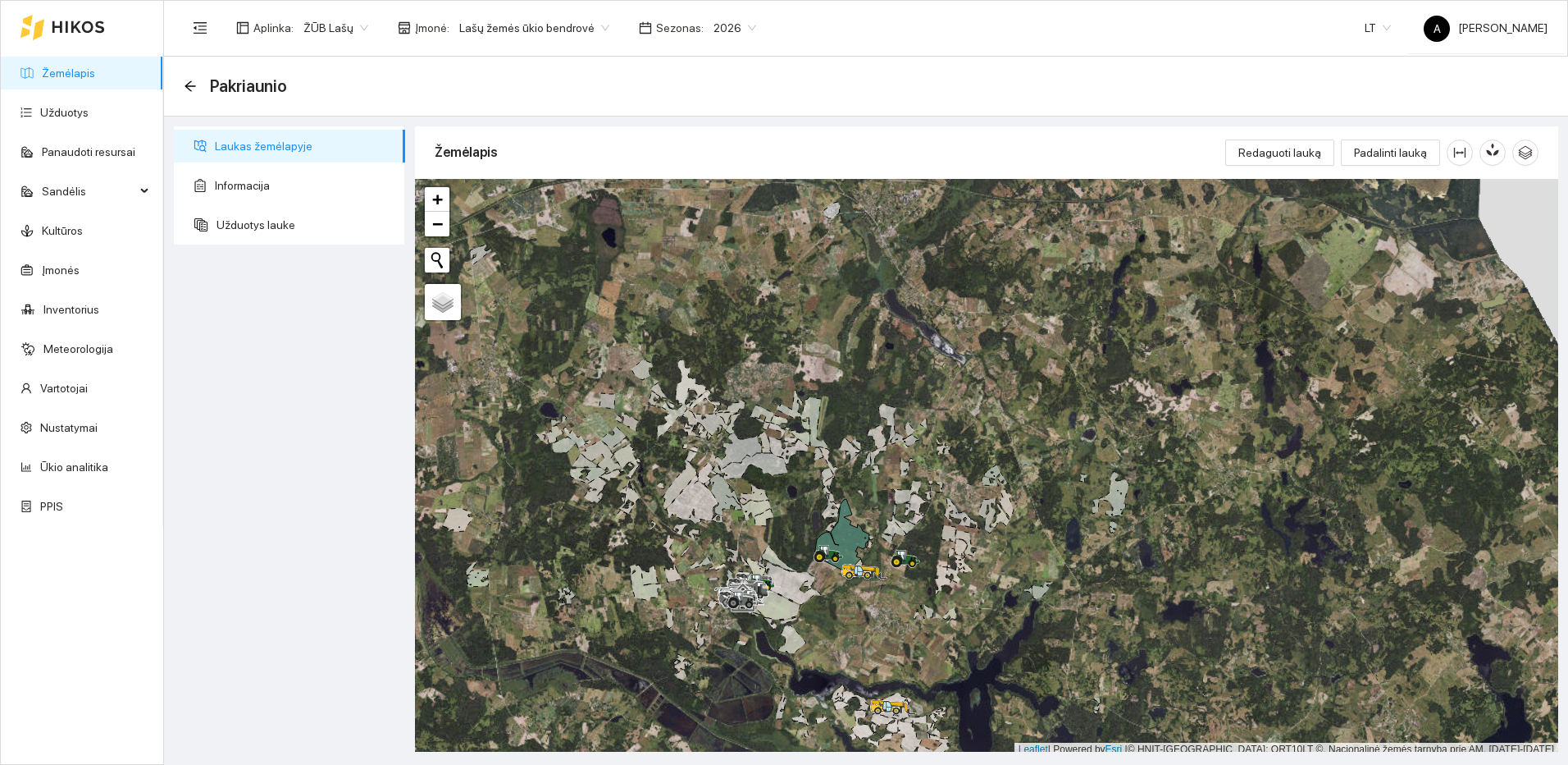
click at [74, 71] on link "Žemėlapis" at bounding box center [69, 73] width 54 height 13
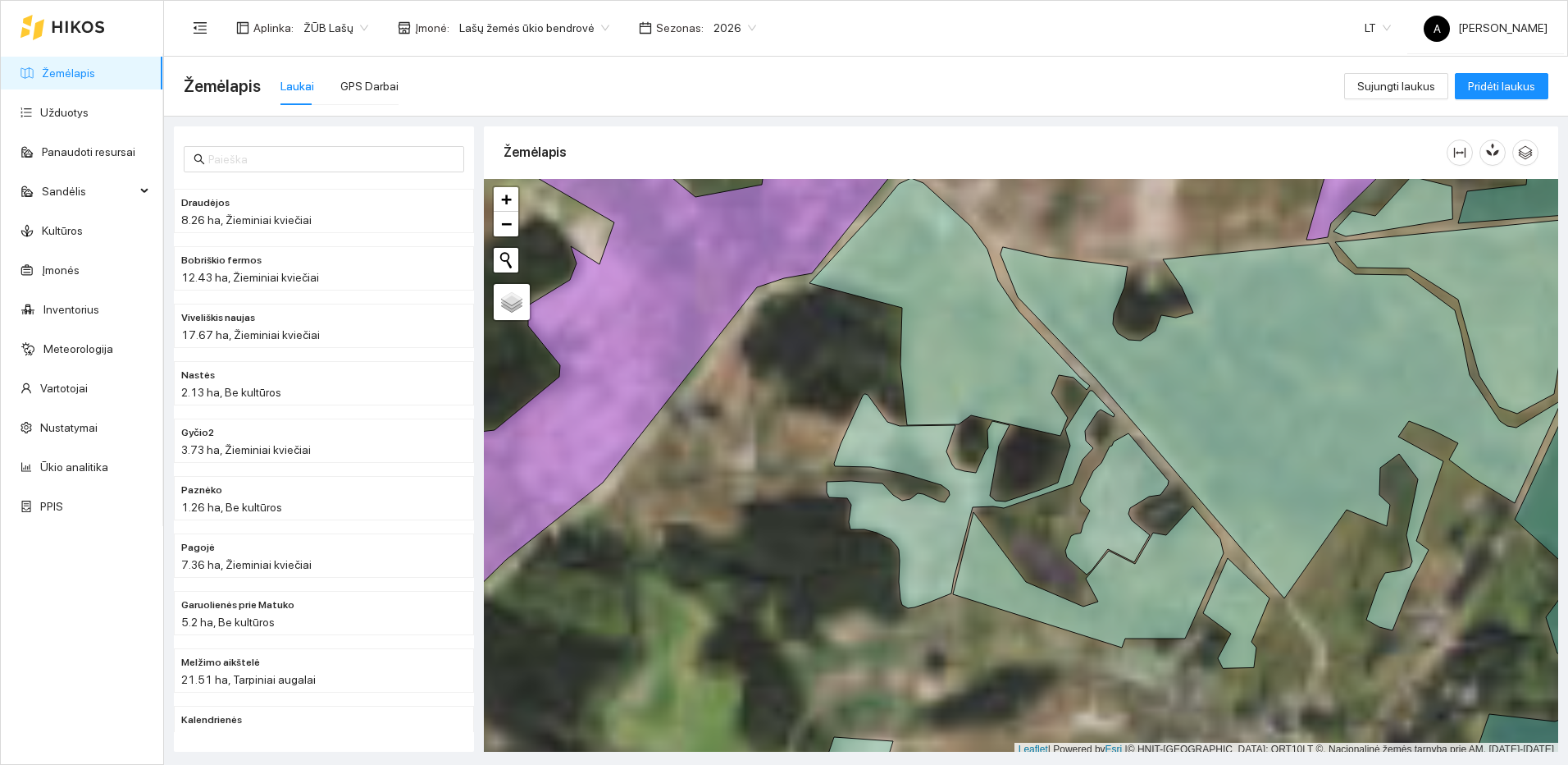
scroll to position [5, 0]
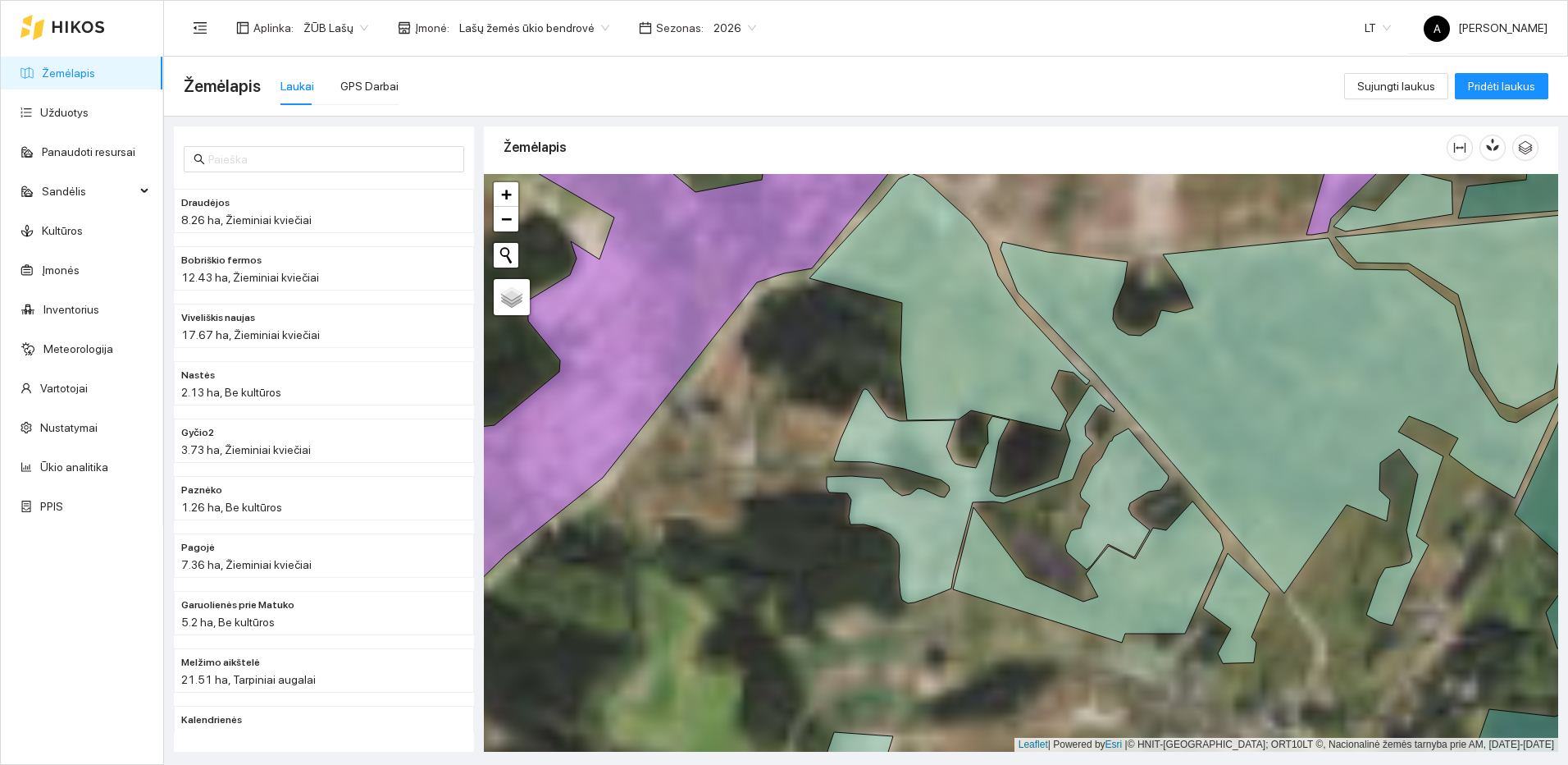
drag, startPoint x: 763, startPoint y: 351, endPoint x: 899, endPoint y: 646, distance: 324.8
click at [898, 644] on div at bounding box center [1021, 462] width 1074 height 577
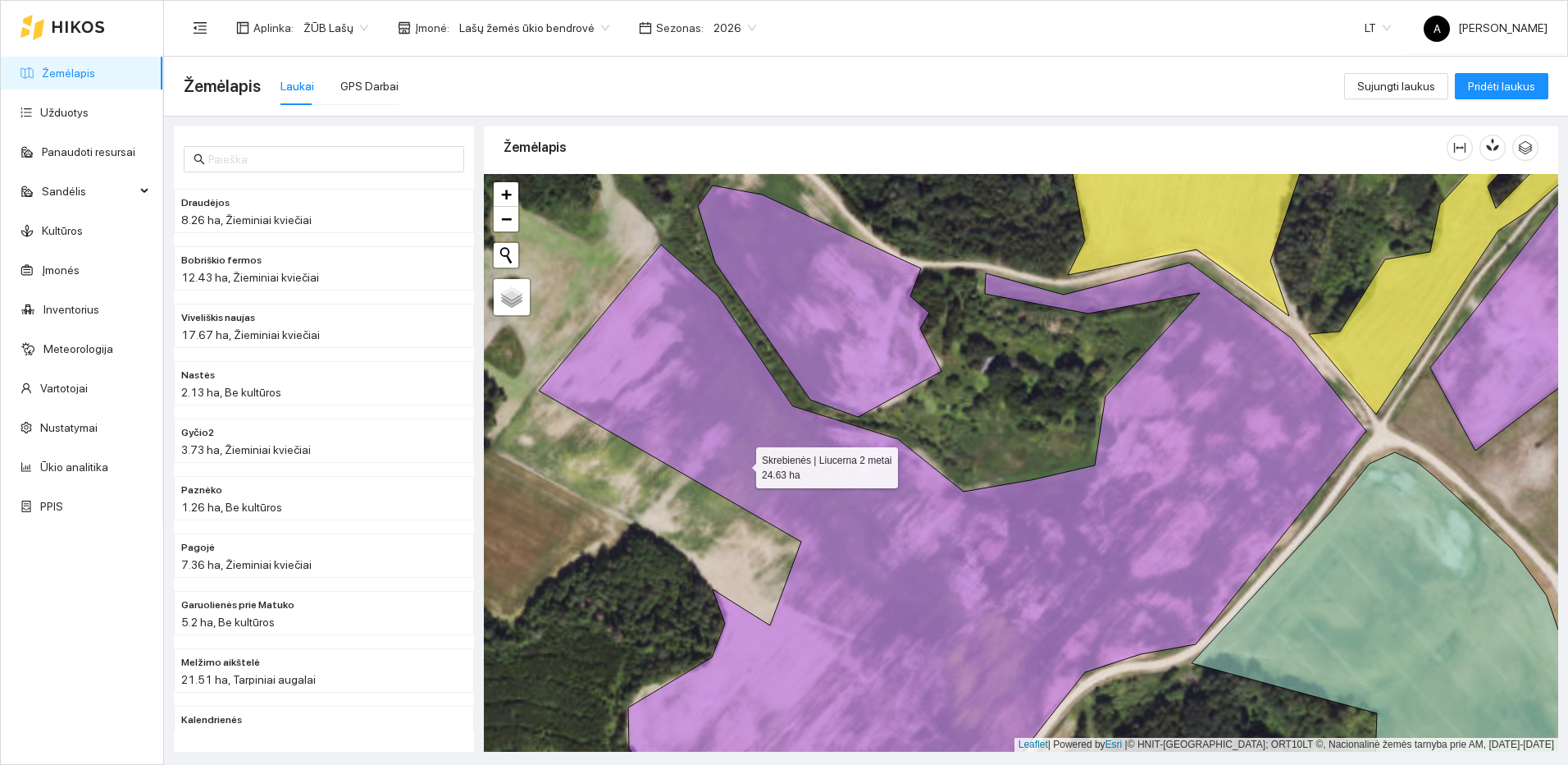
click at [745, 464] on icon at bounding box center [952, 528] width 827 height 566
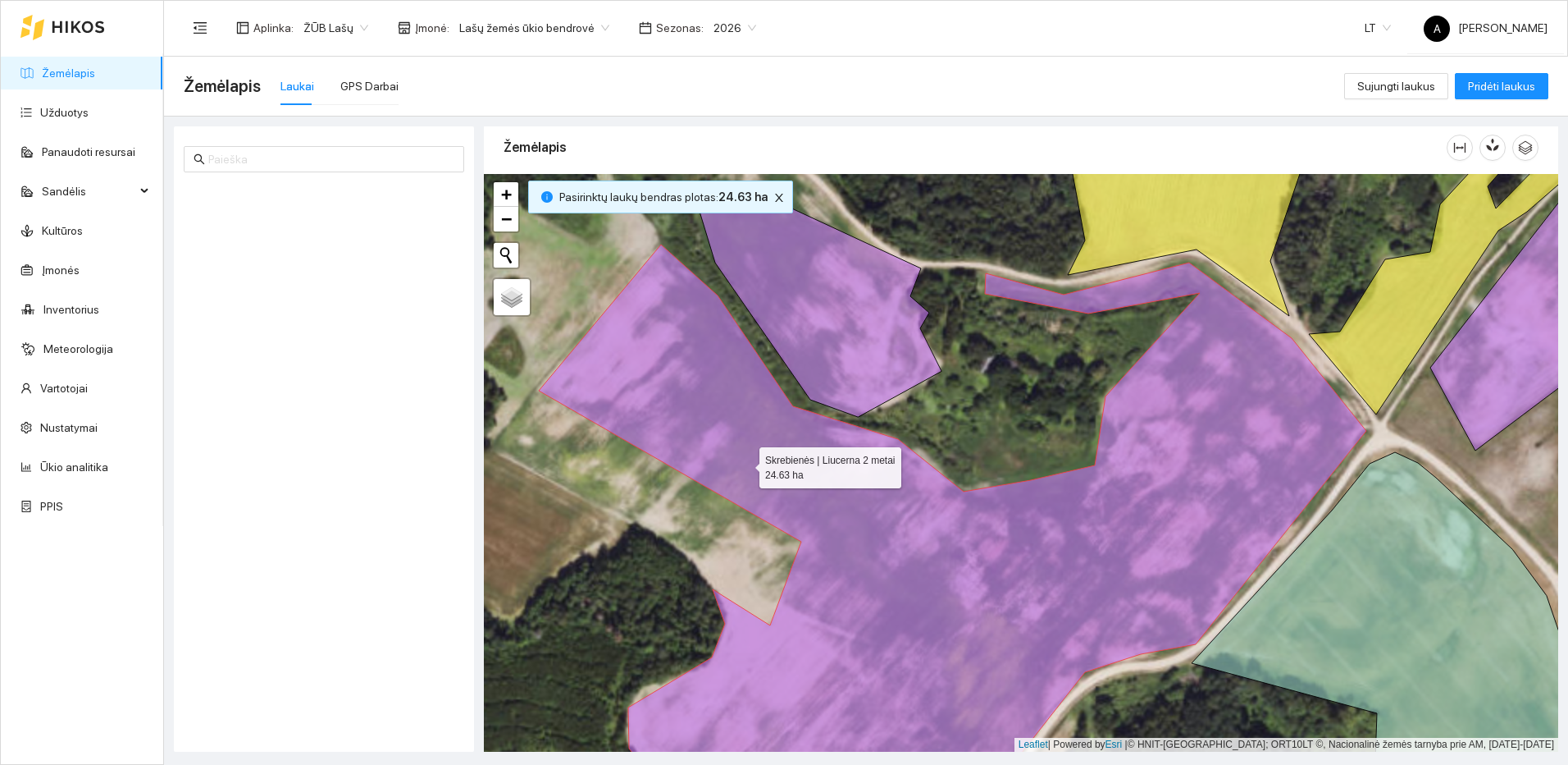
scroll to position [1491, 0]
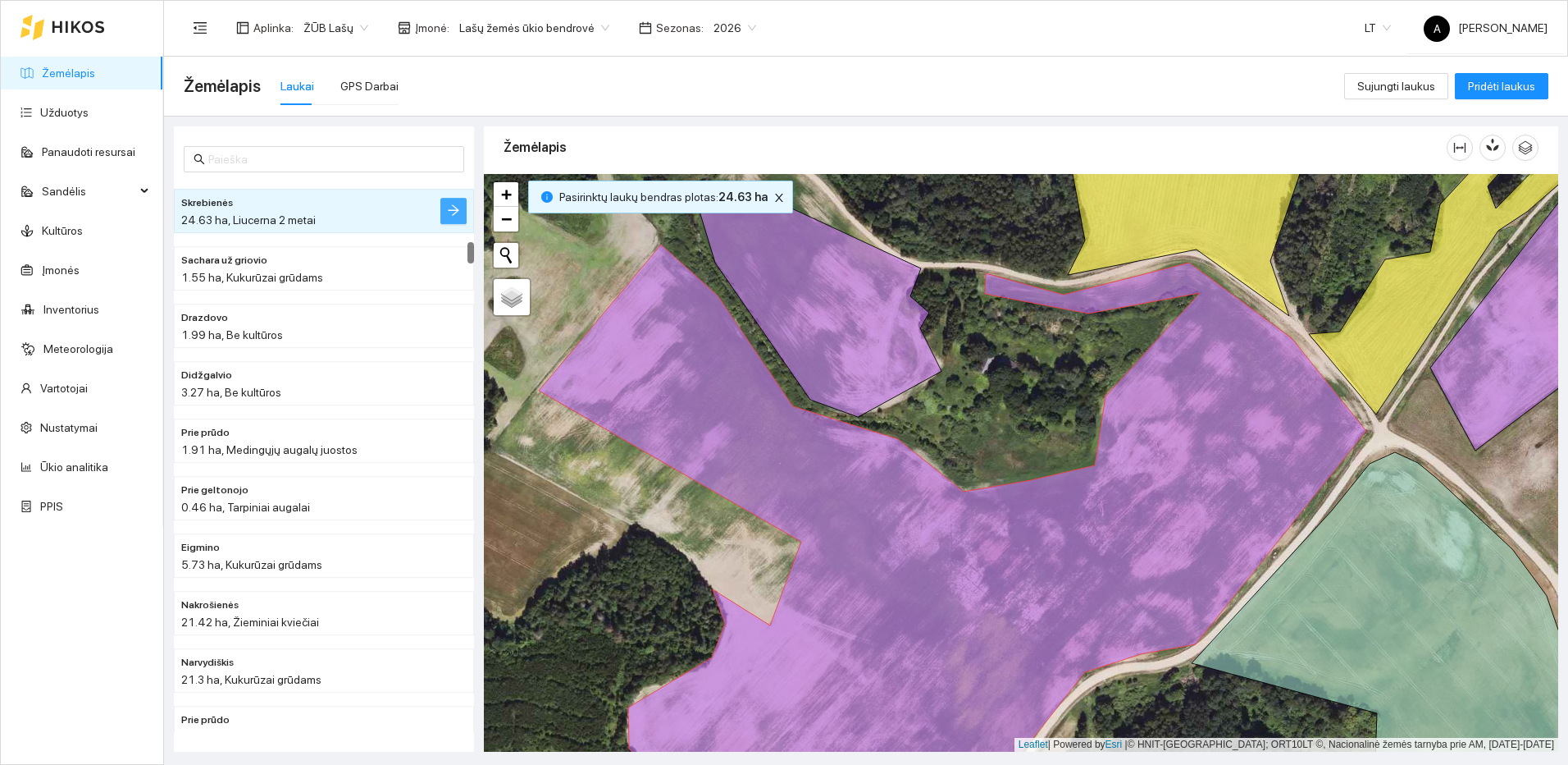
click at [447, 211] on icon "arrow-right" at bounding box center [453, 210] width 13 height 13
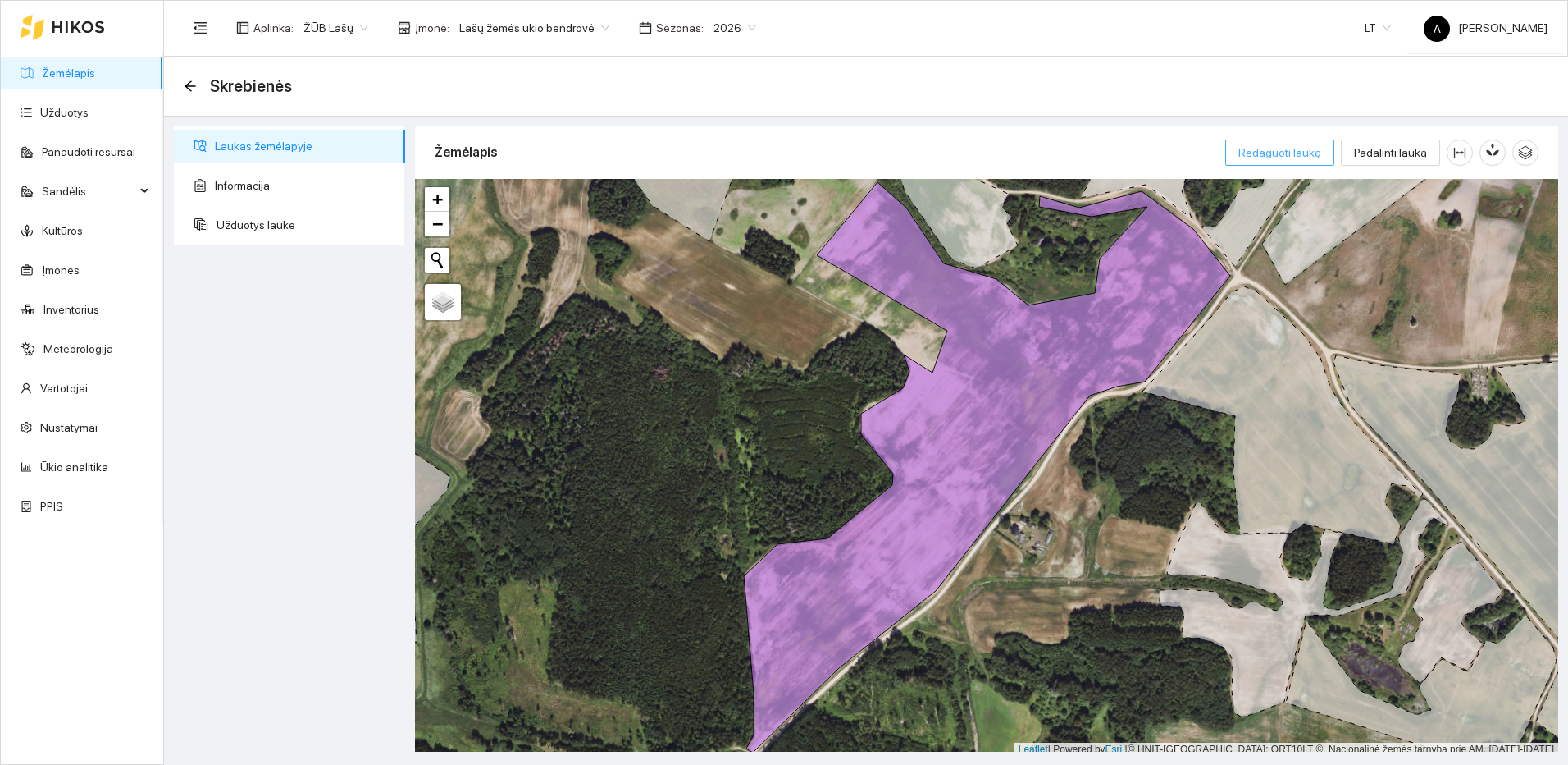
click at [1304, 154] on span "Redaguoti lauką" at bounding box center [1279, 153] width 82 height 18
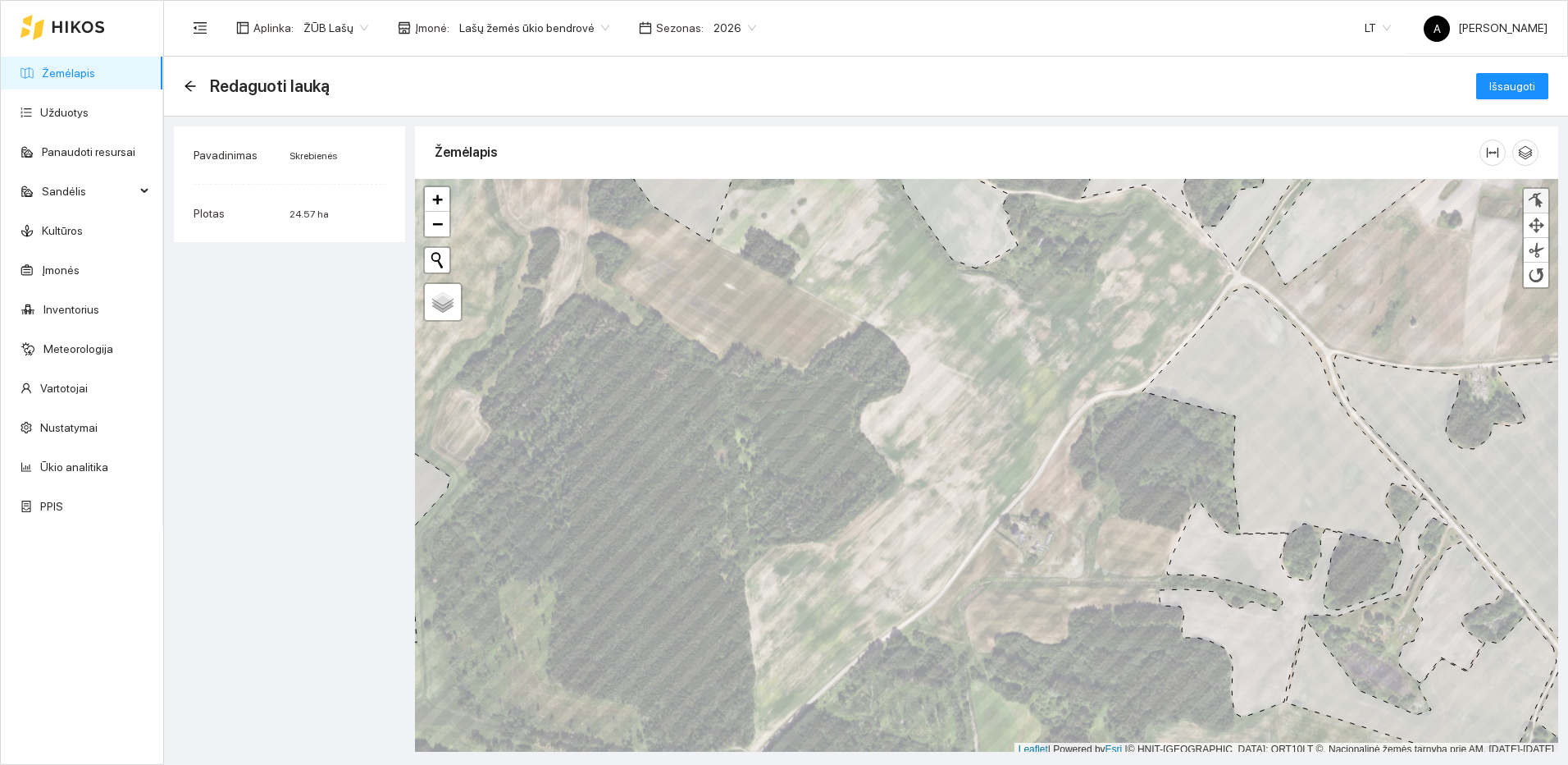
click at [1542, 204] on div at bounding box center [1536, 201] width 17 height 16
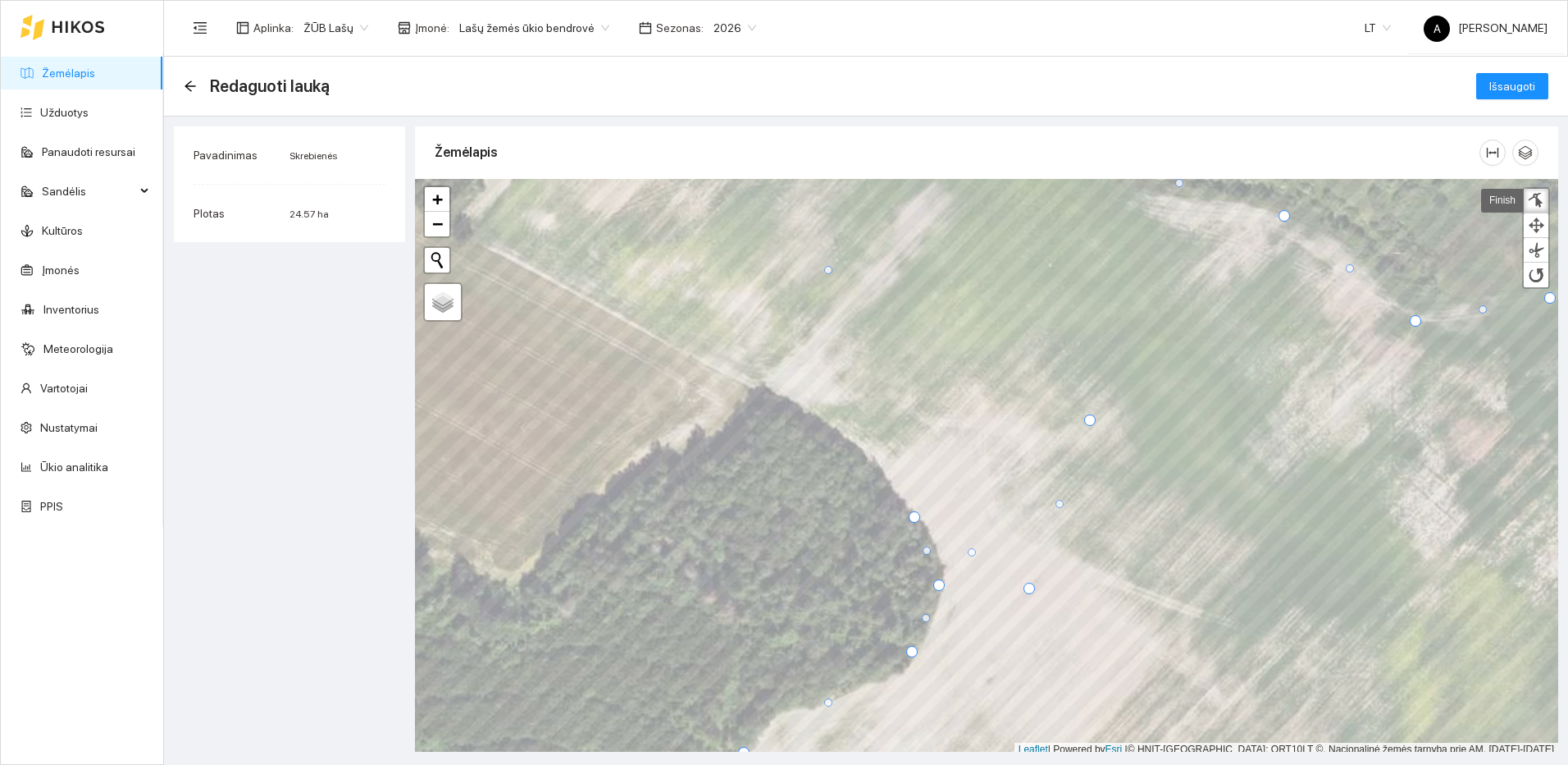
scroll to position [5, 0]
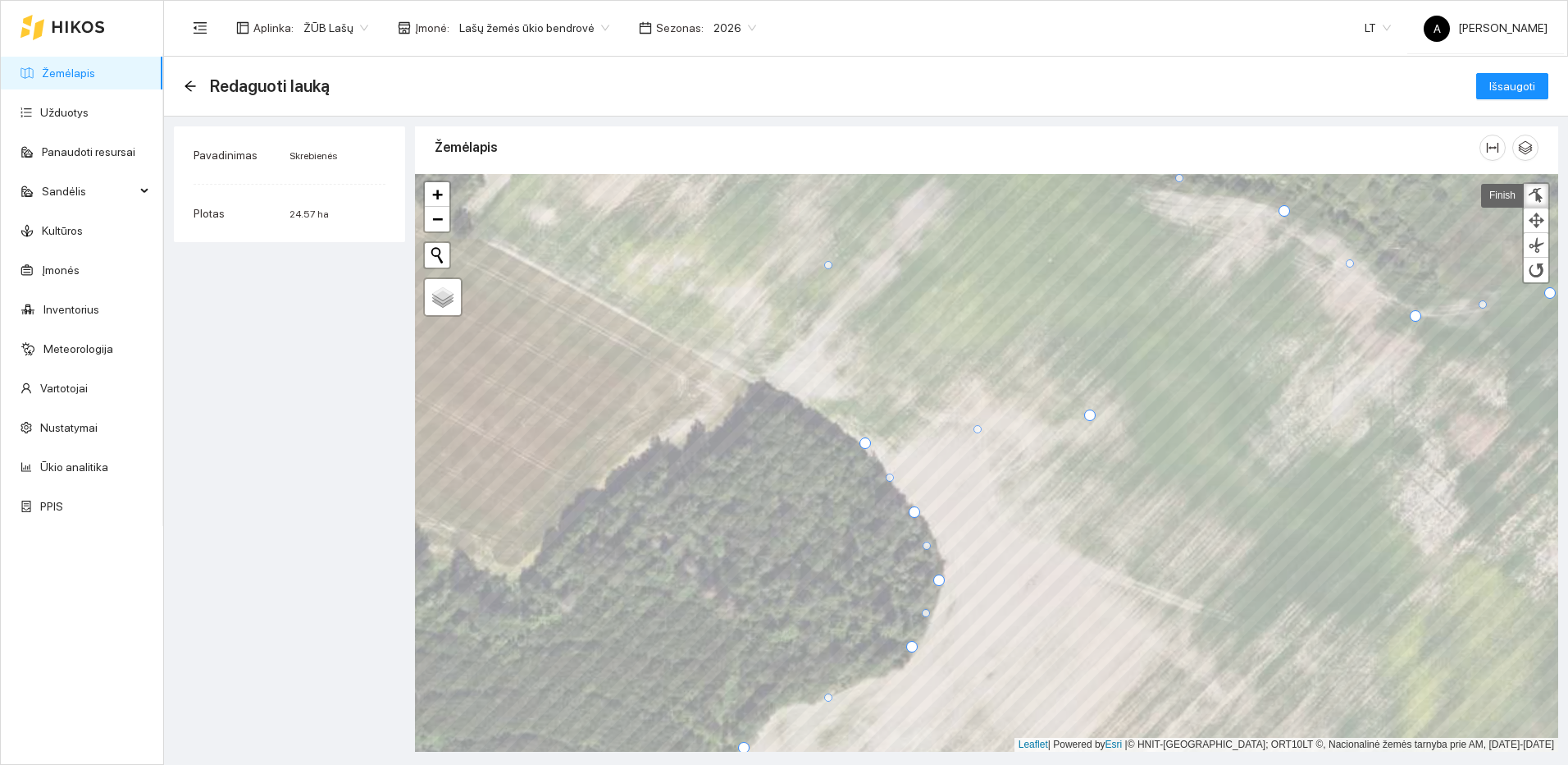
click at [415, 174] on div at bounding box center [415, 174] width 0 height 0
drag, startPoint x: 1088, startPoint y: 417, endPoint x: 661, endPoint y: 332, distance: 435.4
click at [661, 332] on div at bounding box center [663, 330] width 12 height 12
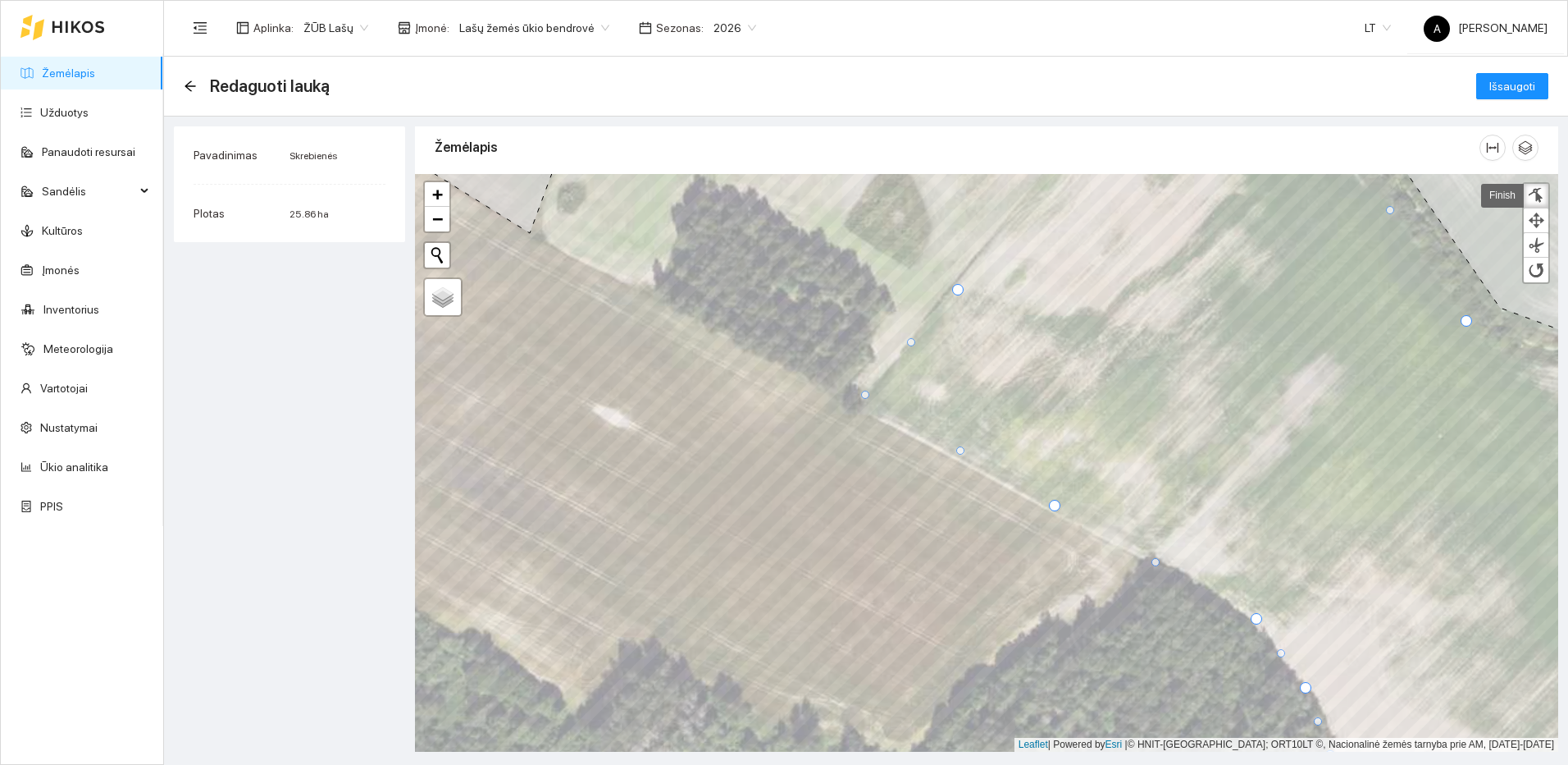
drag, startPoint x: 1007, startPoint y: 398, endPoint x: 866, endPoint y: 395, distance: 141.0
click at [866, 395] on div at bounding box center [865, 394] width 8 height 8
drag, startPoint x: 957, startPoint y: 289, endPoint x: 958, endPoint y: 280, distance: 9.1
click at [958, 280] on div at bounding box center [959, 281] width 12 height 12
click at [863, 399] on div at bounding box center [863, 401] width 12 height 12
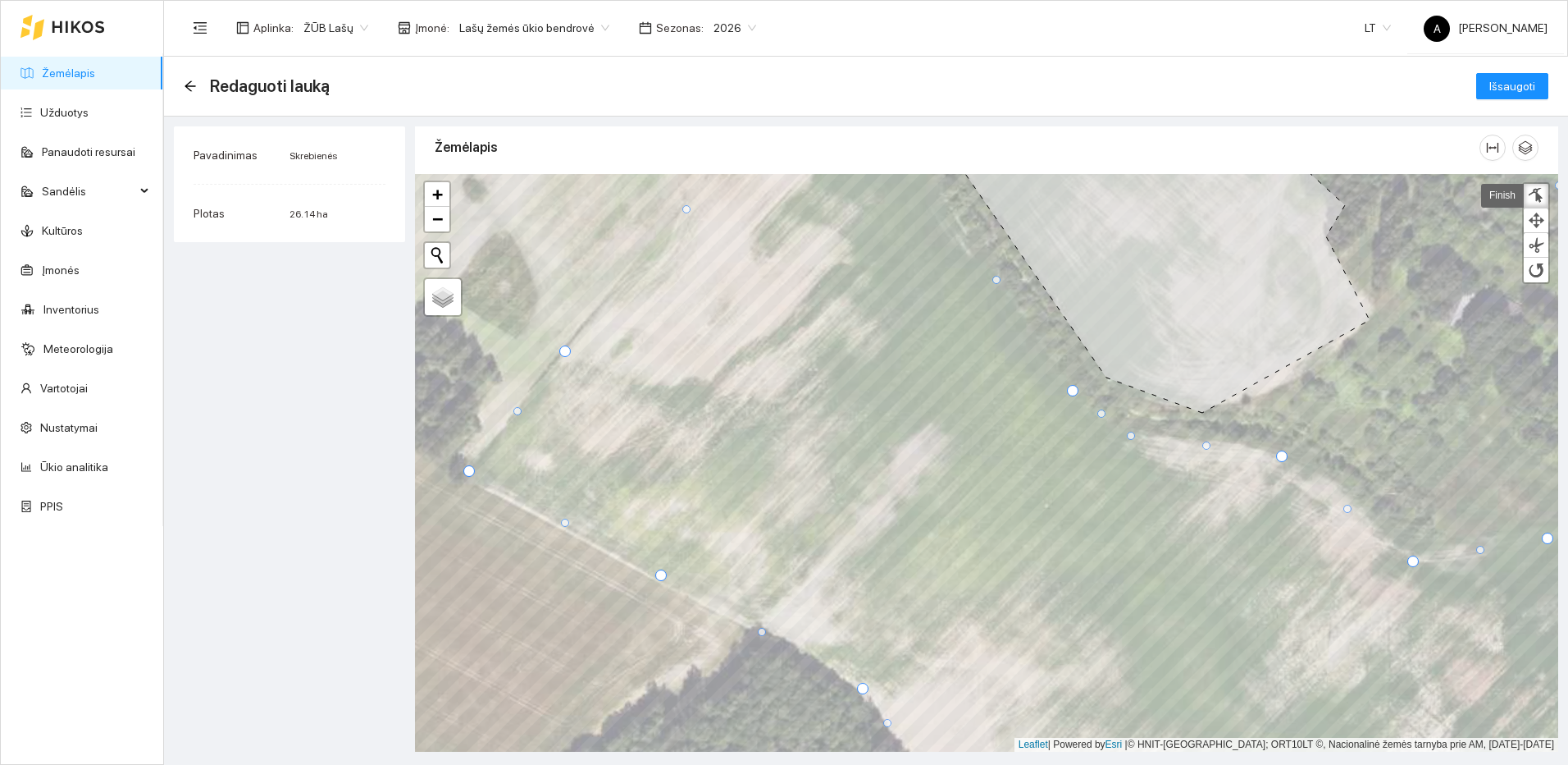
drag, startPoint x: 1173, startPoint y: 422, endPoint x: 1129, endPoint y: 435, distance: 45.9
click at [1128, 435] on div at bounding box center [1131, 435] width 8 height 8
drag, startPoint x: 1346, startPoint y: 509, endPoint x: 1338, endPoint y: 488, distance: 22.5
click at [1338, 488] on div at bounding box center [1339, 488] width 8 height 8
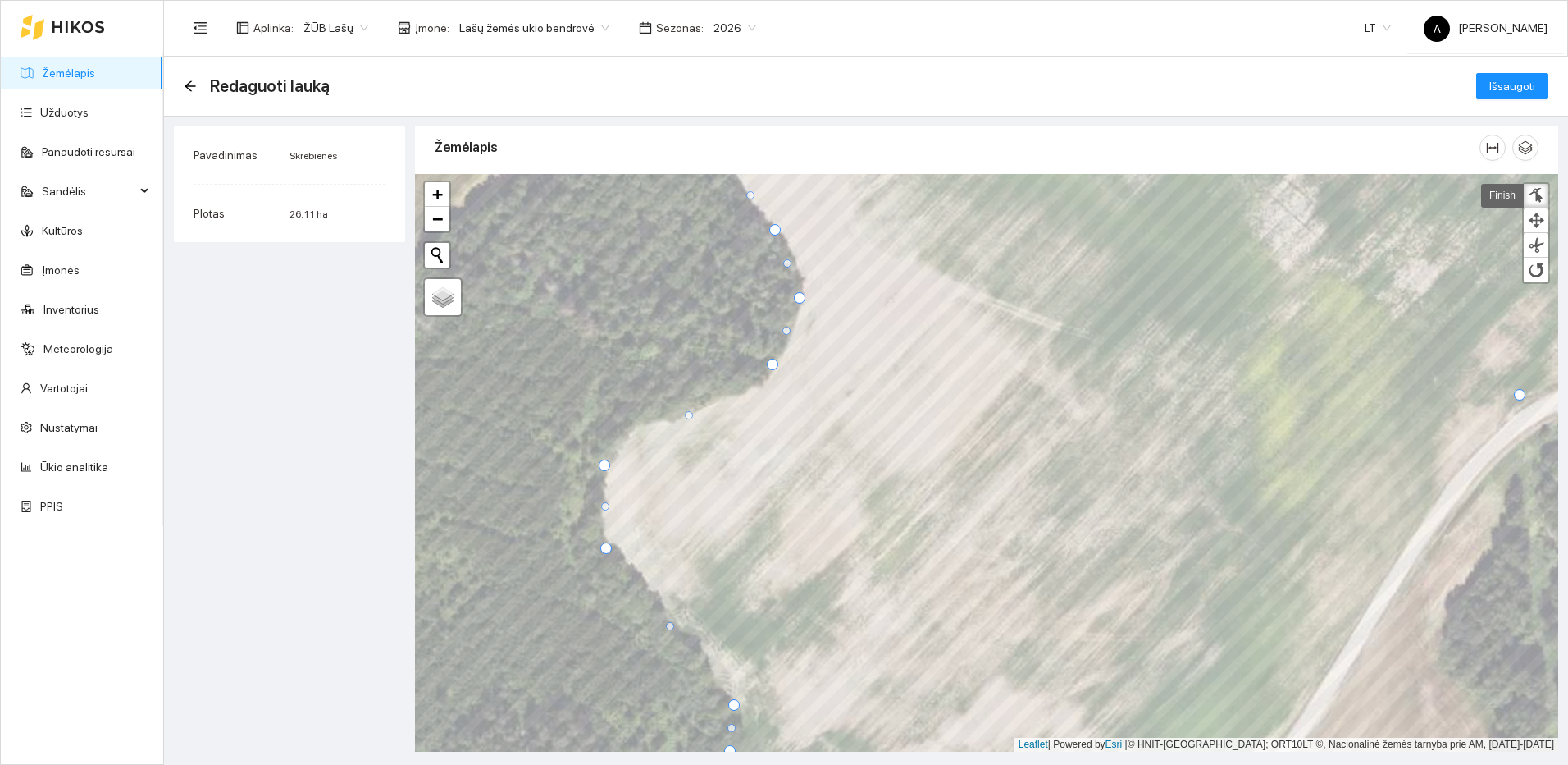
click at [690, 415] on div at bounding box center [689, 415] width 8 height 8
drag, startPoint x: 645, startPoint y: 440, endPoint x: 638, endPoint y: 426, distance: 15.7
click at [638, 426] on div at bounding box center [639, 425] width 8 height 8
drag, startPoint x: 668, startPoint y: 628, endPoint x: 695, endPoint y: 648, distance: 33.6
click at [695, 648] on div at bounding box center [697, 646] width 8 height 8
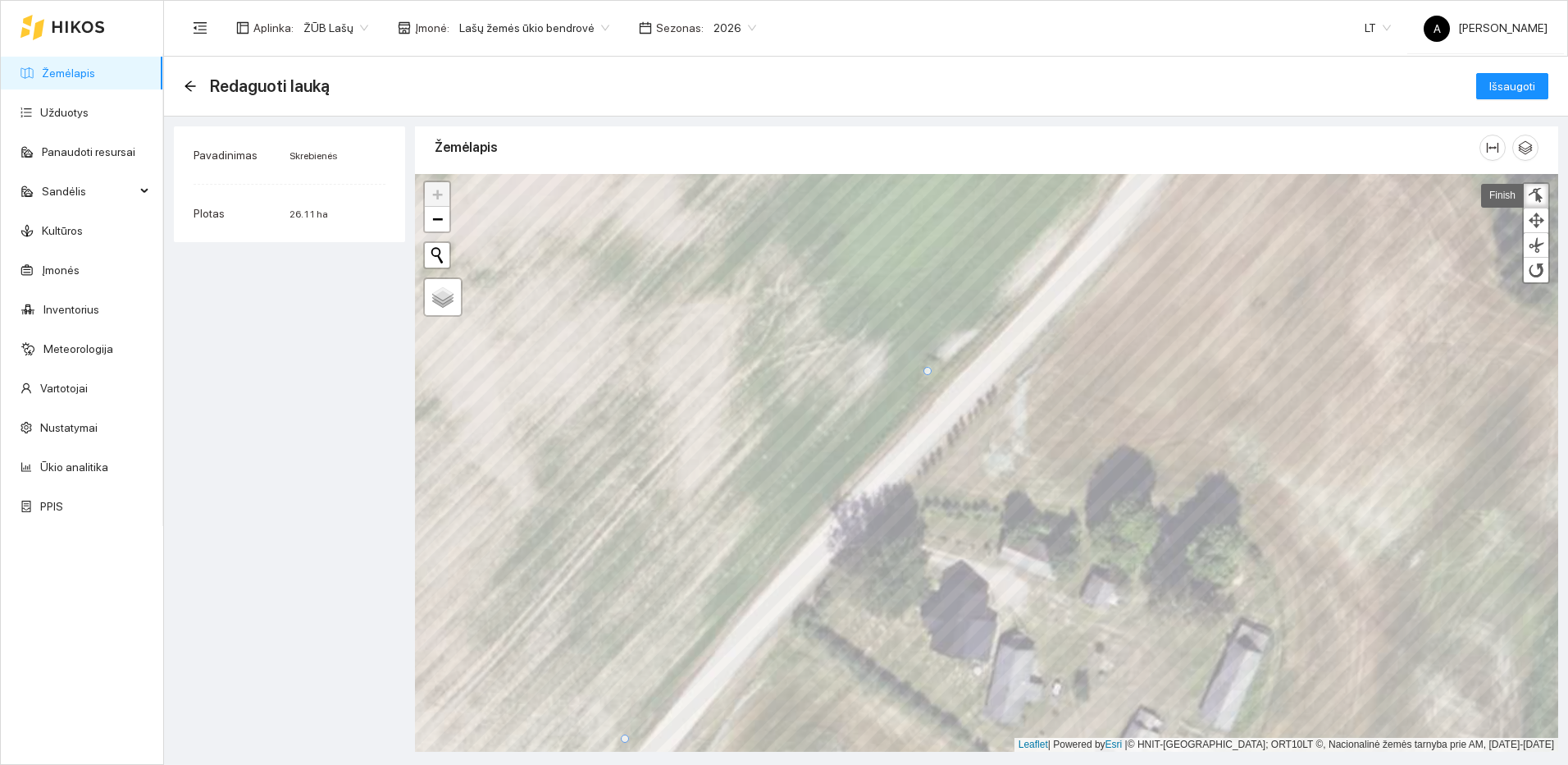
drag, startPoint x: 939, startPoint y: 328, endPoint x: 927, endPoint y: 373, distance: 46.6
click at [927, 373] on div at bounding box center [927, 371] width 8 height 8
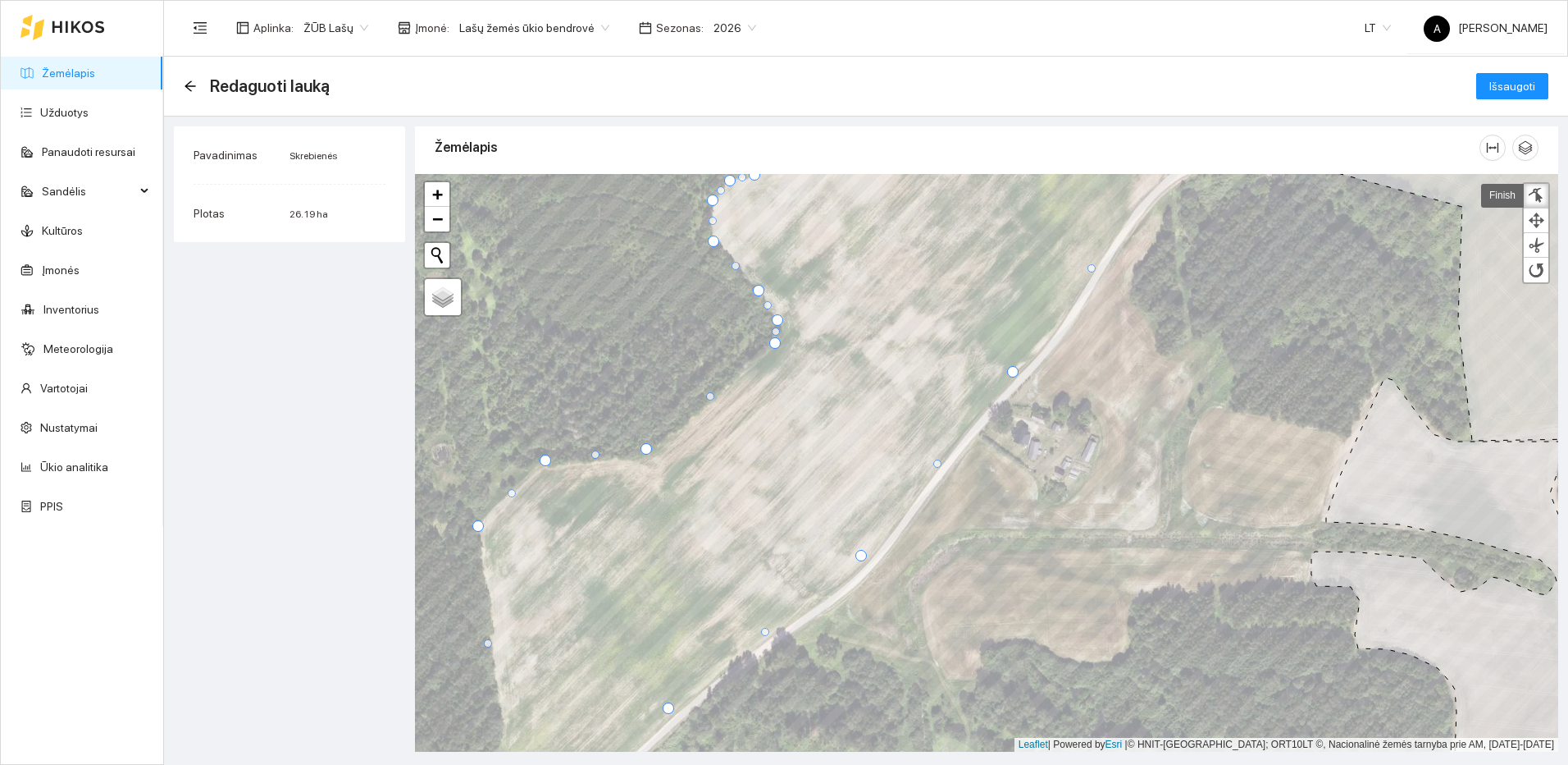
click at [1091, 268] on div at bounding box center [1091, 268] width 8 height 8
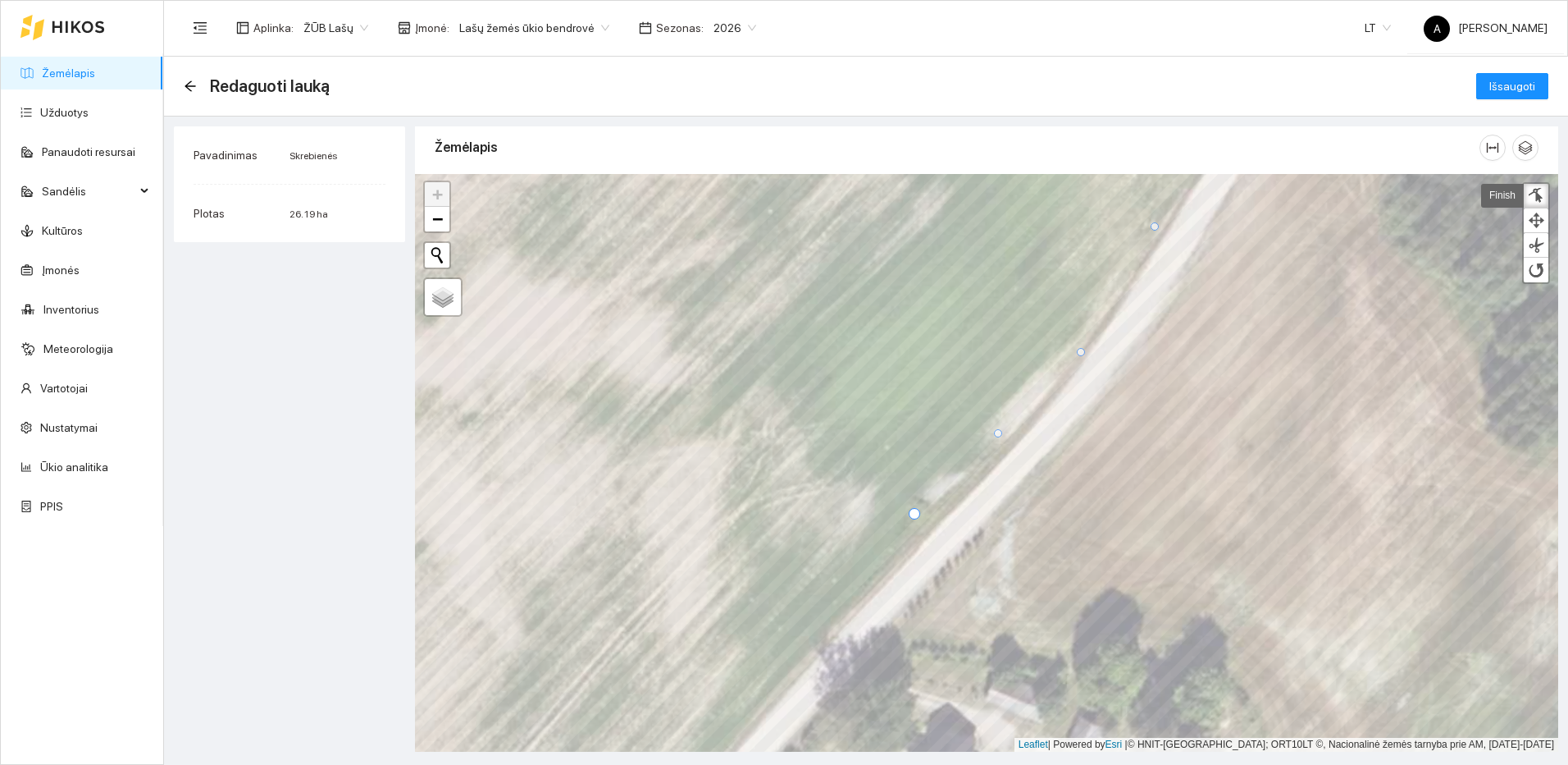
drag, startPoint x: 1070, startPoint y: 306, endPoint x: 1080, endPoint y: 351, distance: 46.1
click at [1080, 351] on div at bounding box center [1080, 352] width 8 height 8
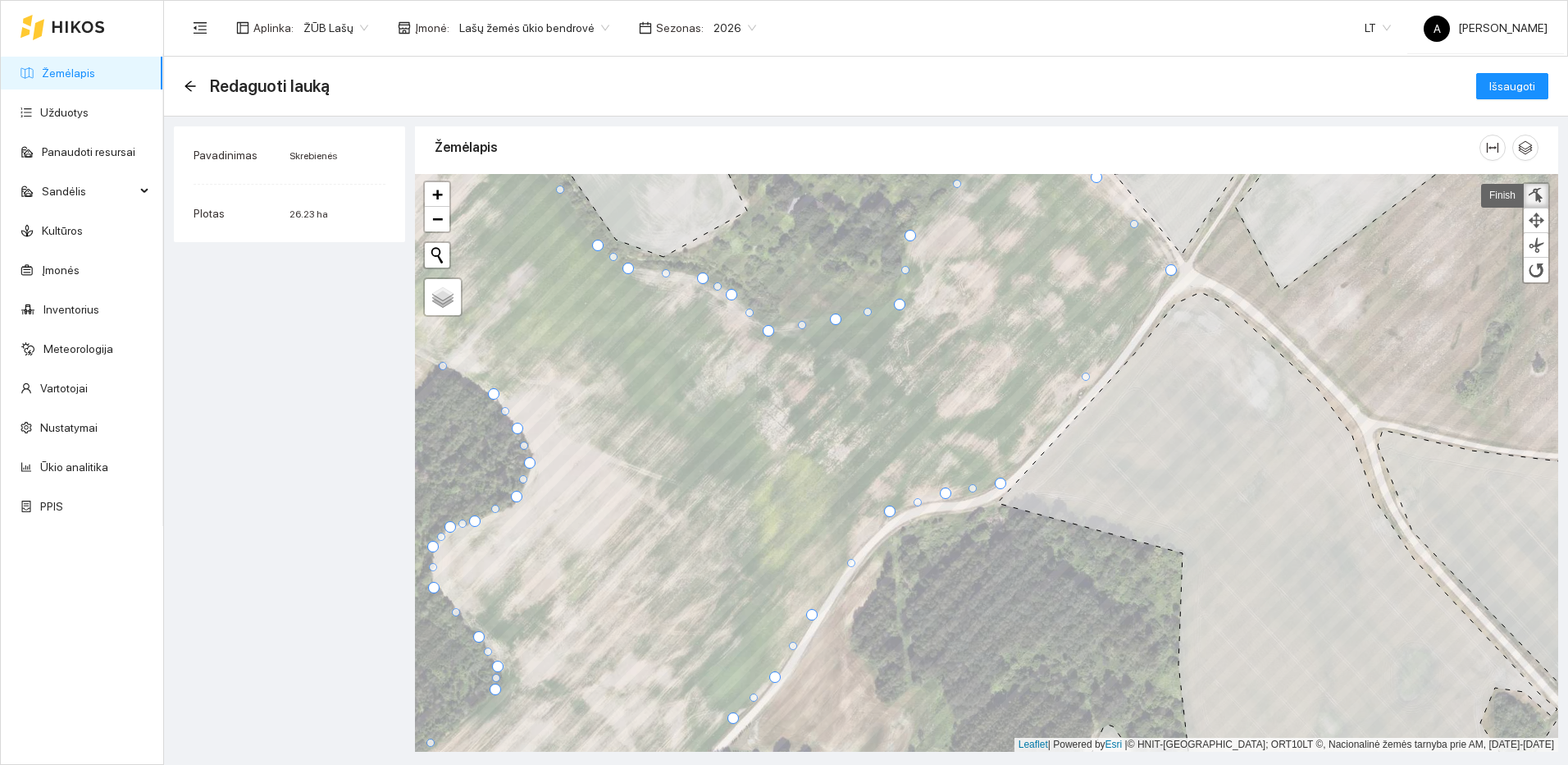
click at [1539, 191] on div at bounding box center [1536, 196] width 17 height 16
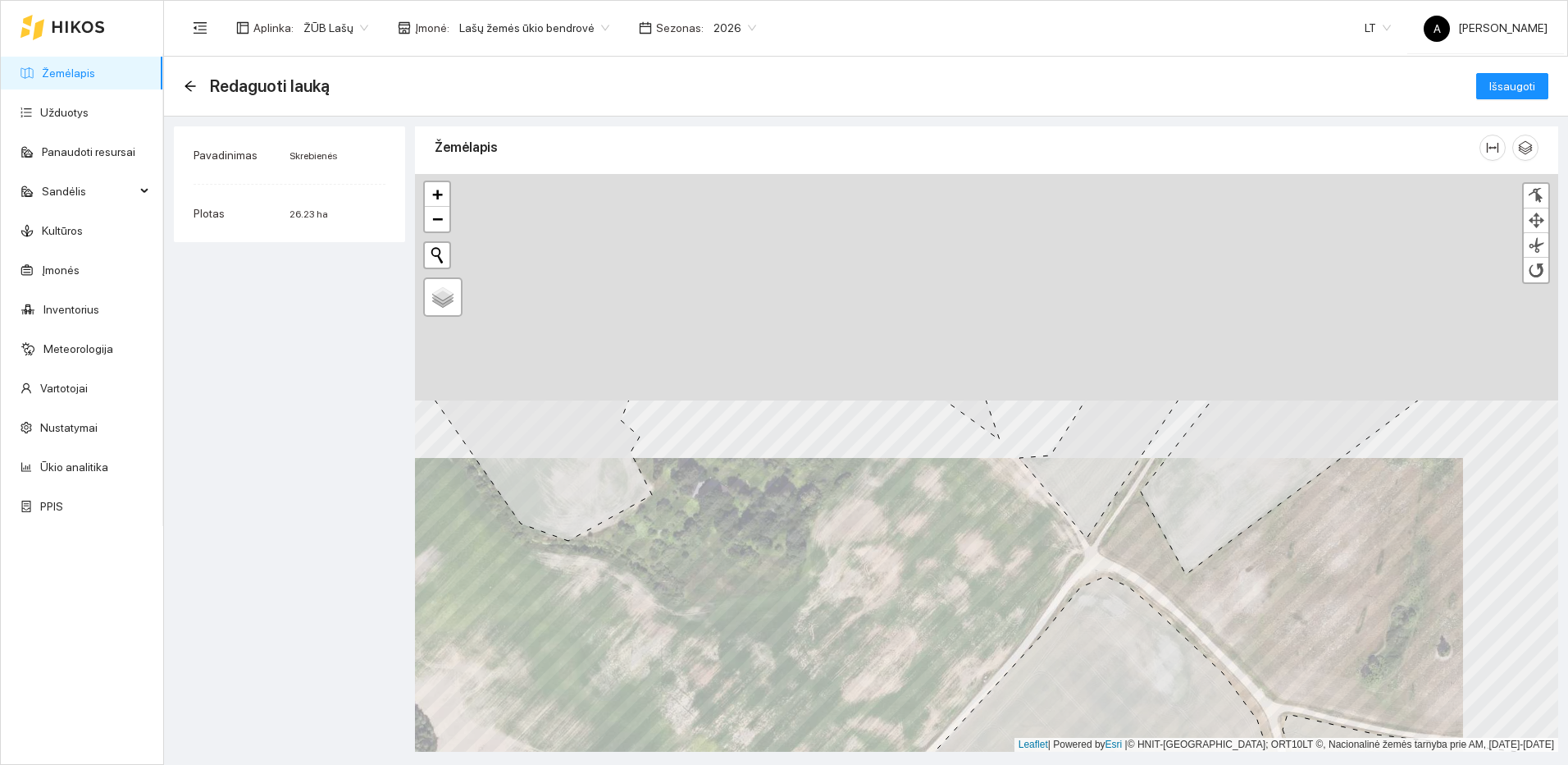
drag, startPoint x: 1287, startPoint y: 272, endPoint x: 1189, endPoint y: 563, distance: 307.1
click at [1189, 569] on icon at bounding box center [1359, 487] width 438 height 175
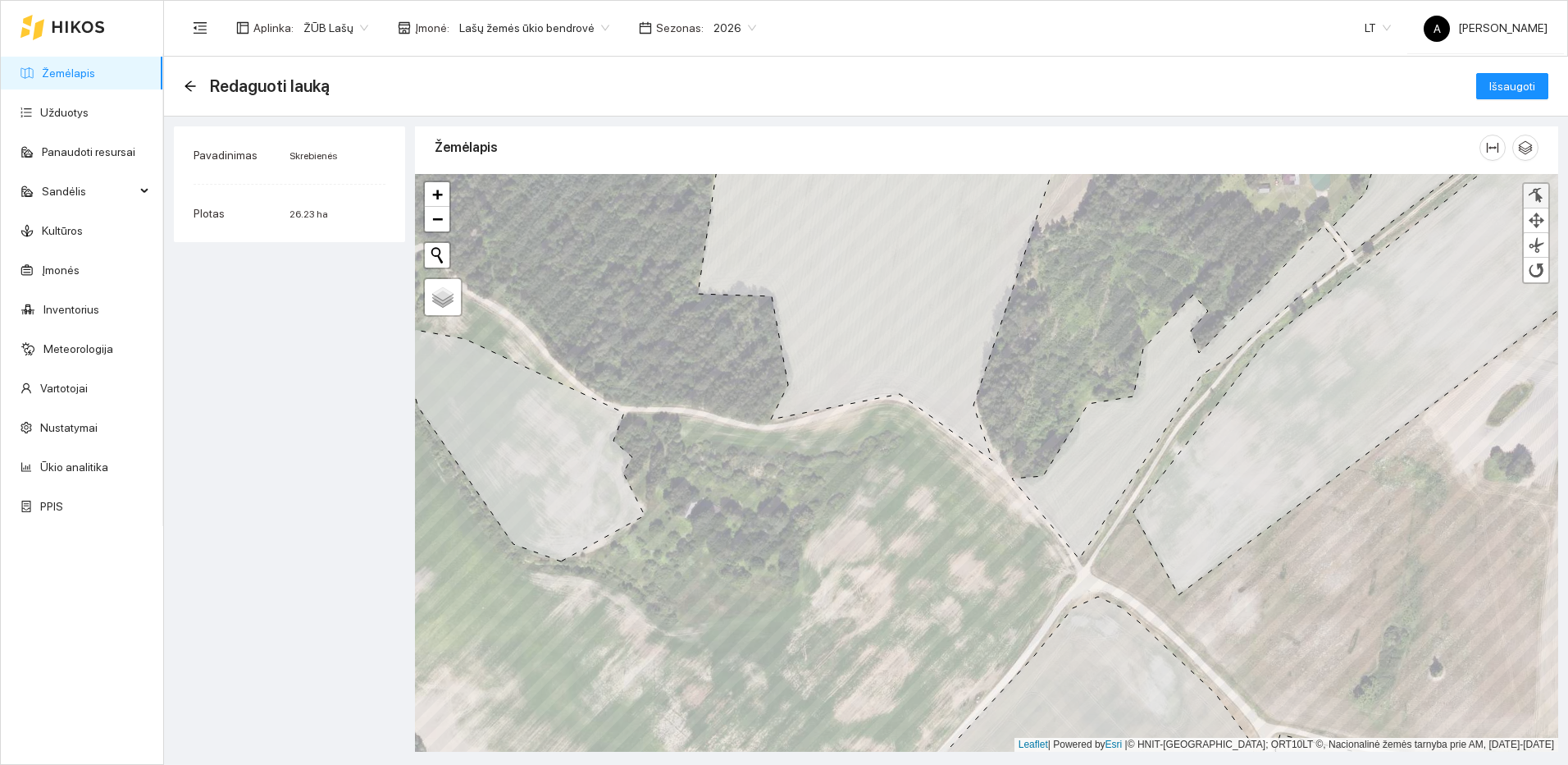
click at [1545, 196] on link at bounding box center [1535, 196] width 25 height 25
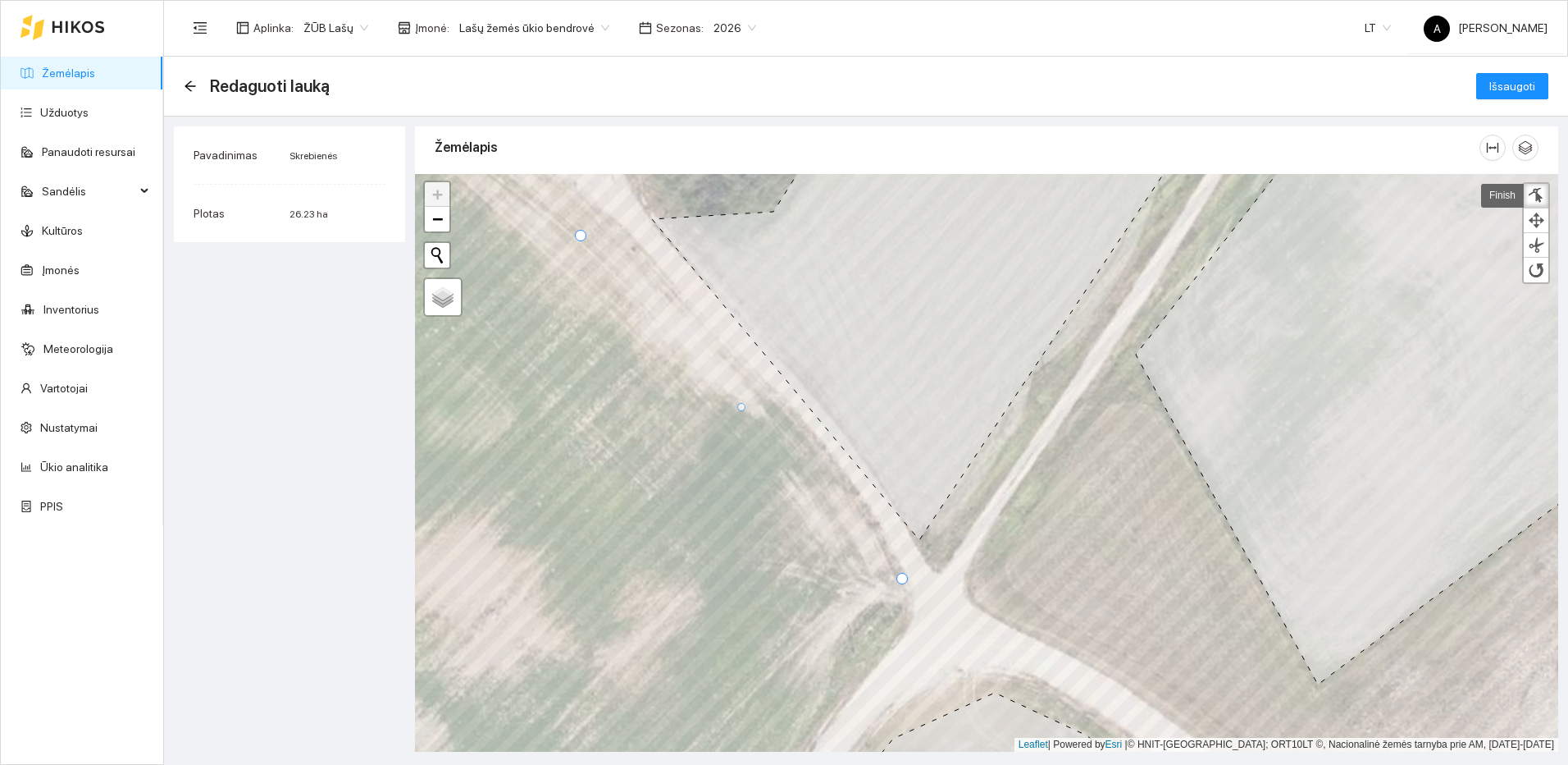
drag, startPoint x: 879, startPoint y: 605, endPoint x: 902, endPoint y: 577, distance: 36.2
click at [902, 577] on div at bounding box center [903, 578] width 12 height 12
drag, startPoint x: 742, startPoint y: 406, endPoint x: 753, endPoint y: 375, distance: 32.9
click at [753, 375] on div at bounding box center [751, 378] width 8 height 8
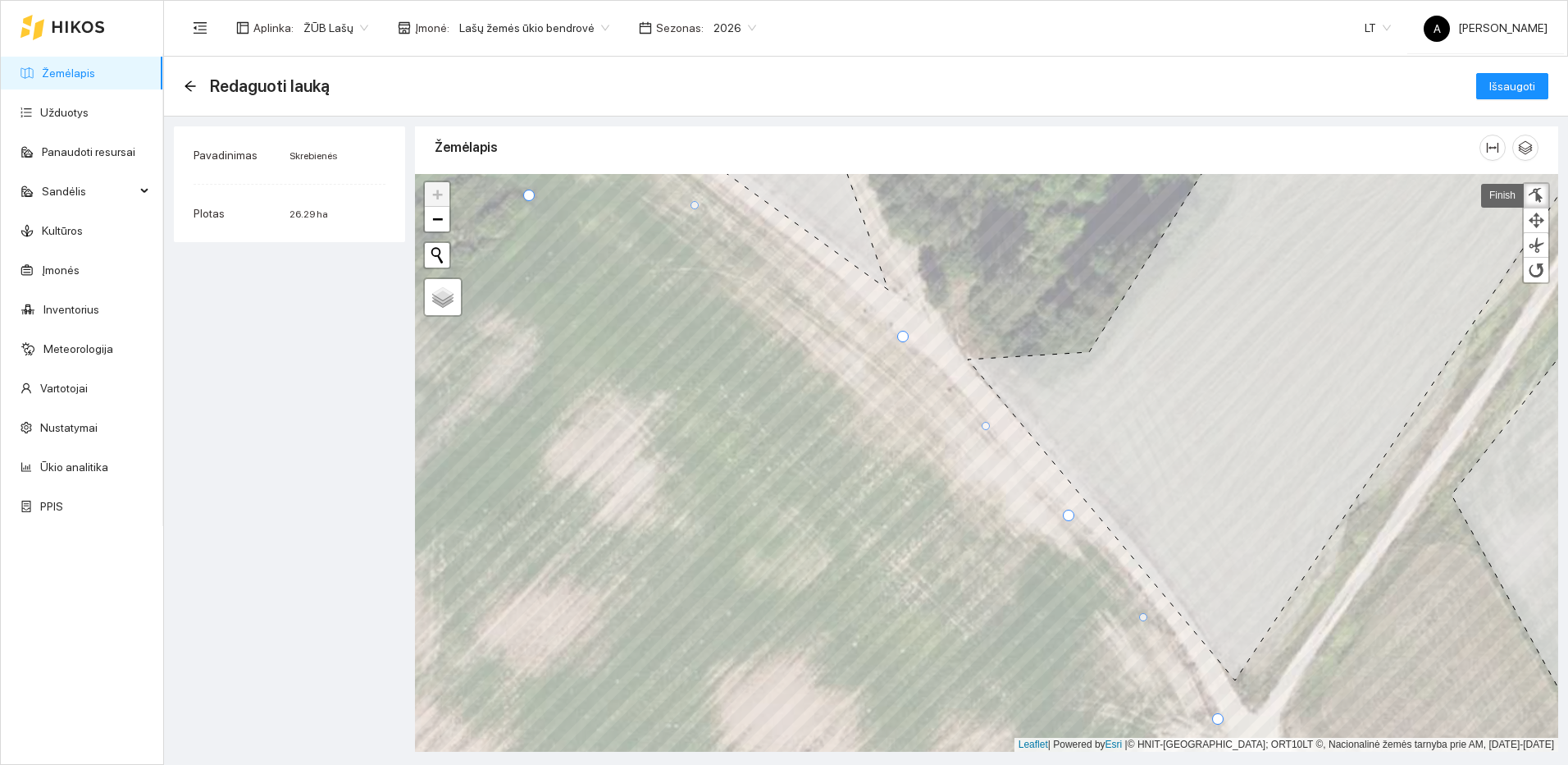
drag, startPoint x: 897, startPoint y: 375, endPoint x: 902, endPoint y: 337, distance: 38.3
click at [902, 337] on div at bounding box center [903, 337] width 12 height 12
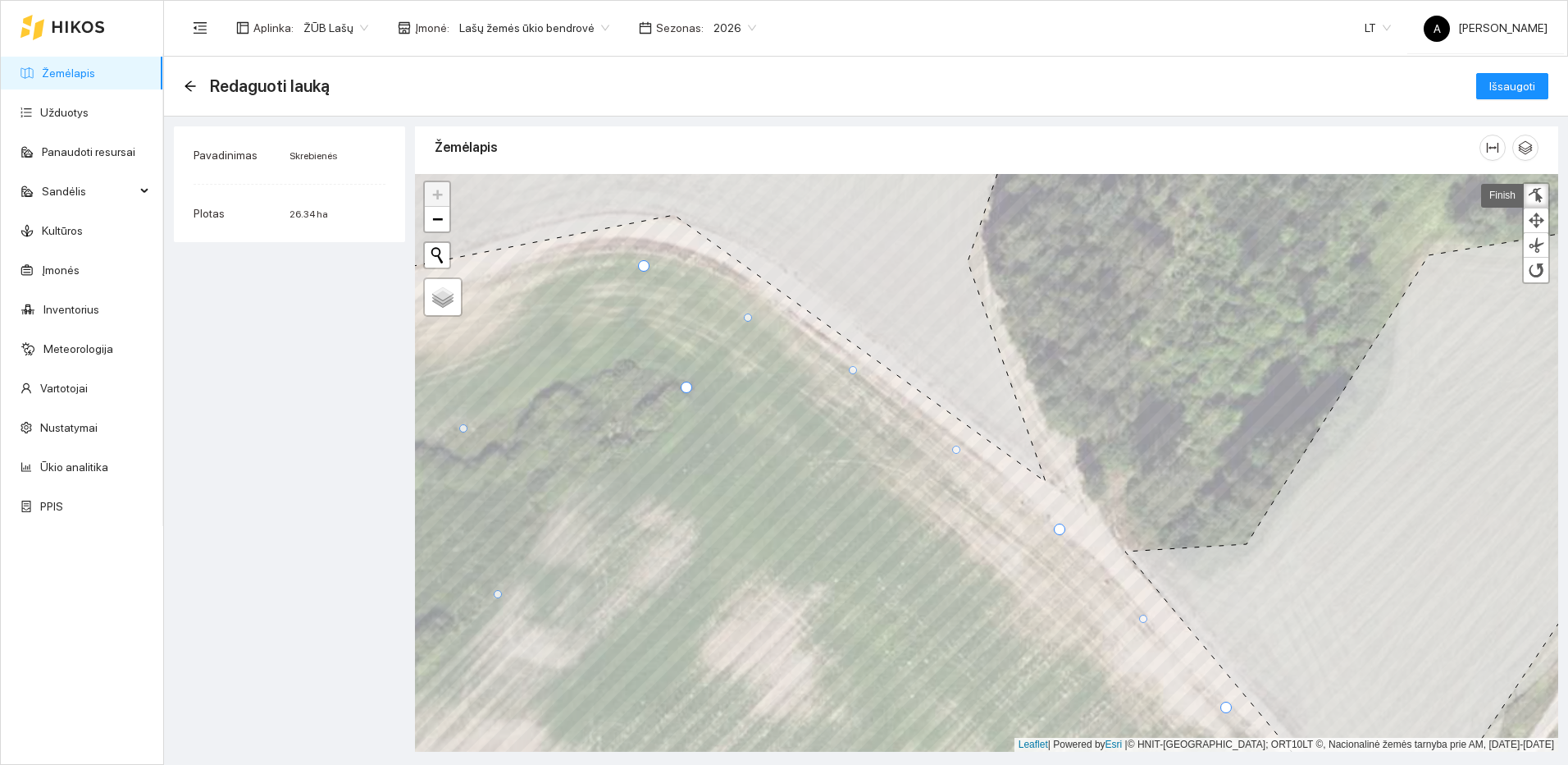
drag, startPoint x: 850, startPoint y: 395, endPoint x: 852, endPoint y: 370, distance: 25.1
click at [852, 370] on div at bounding box center [853, 370] width 8 height 8
drag, startPoint x: 747, startPoint y: 317, endPoint x: 750, endPoint y: 293, distance: 24.2
click at [750, 293] on div at bounding box center [751, 294] width 8 height 8
drag, startPoint x: 643, startPoint y: 264, endPoint x: 641, endPoint y: 245, distance: 19.1
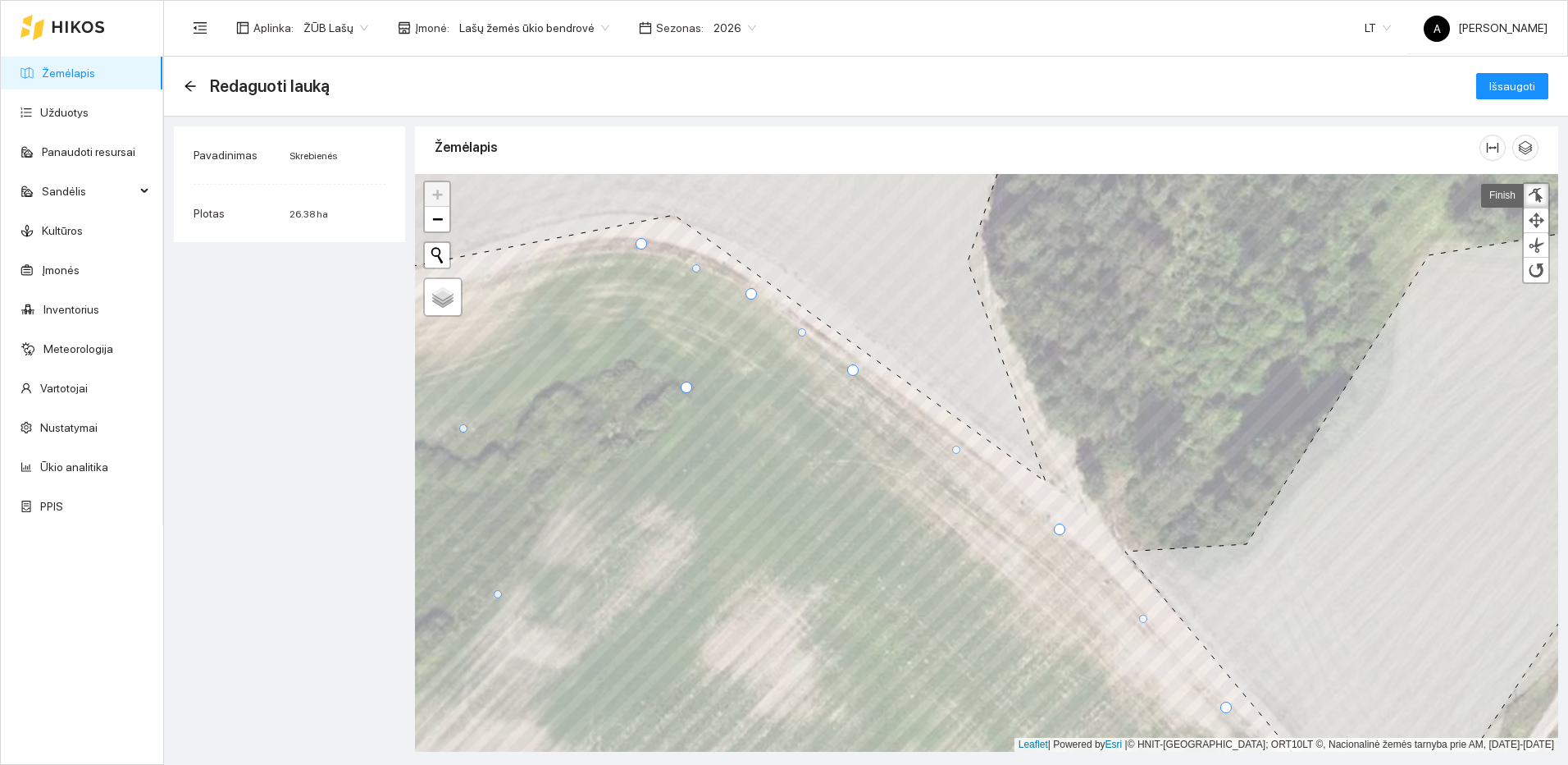
click at [641, 245] on div at bounding box center [641, 243] width 12 height 12
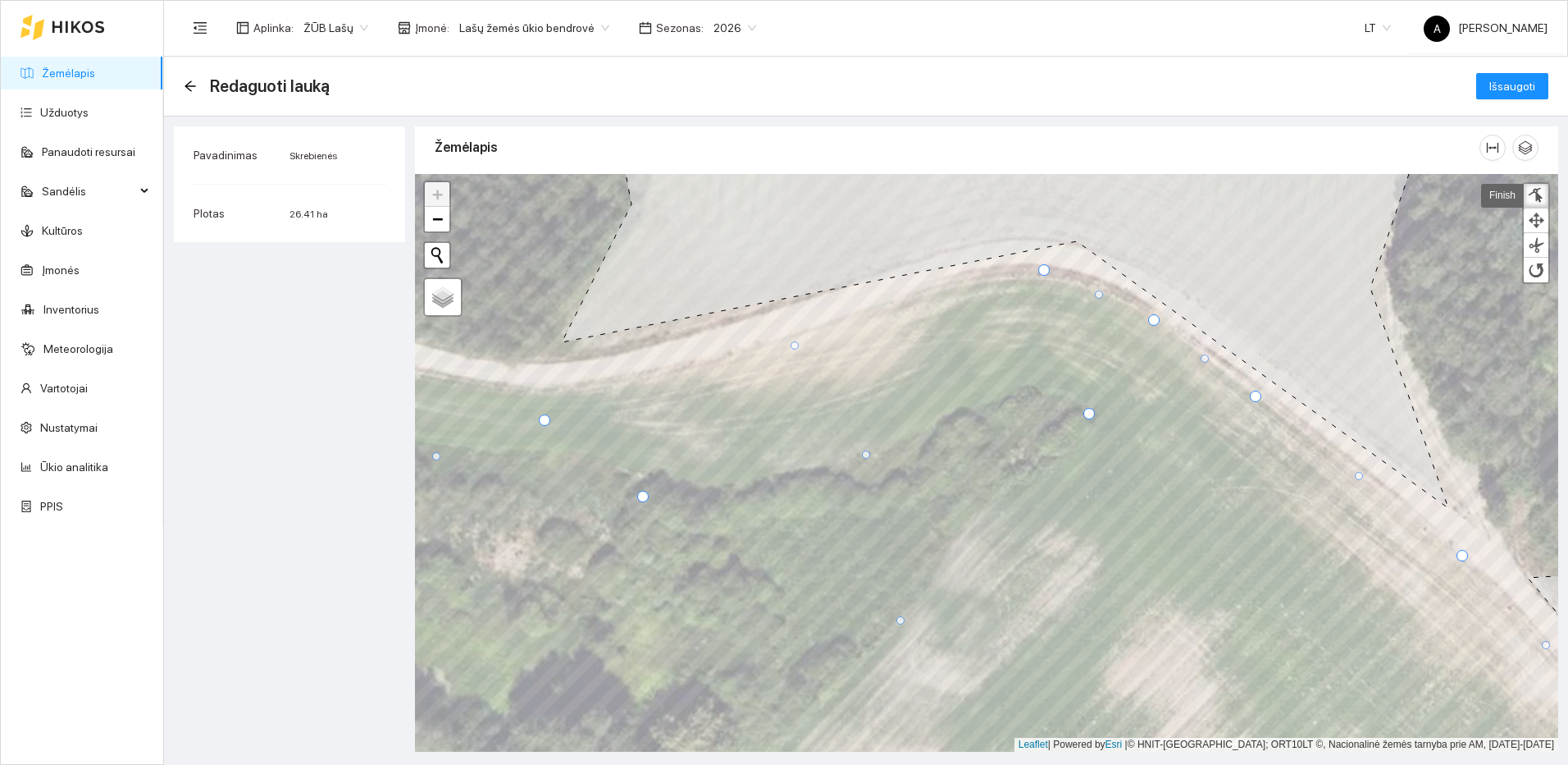
click at [1088, 414] on div at bounding box center [1089, 413] width 12 height 12
click at [864, 452] on div at bounding box center [866, 454] width 8 height 8
drag, startPoint x: 978, startPoint y: 431, endPoint x: 1031, endPoint y: 383, distance: 71.5
click at [1031, 383] on div at bounding box center [1033, 385] width 8 height 8
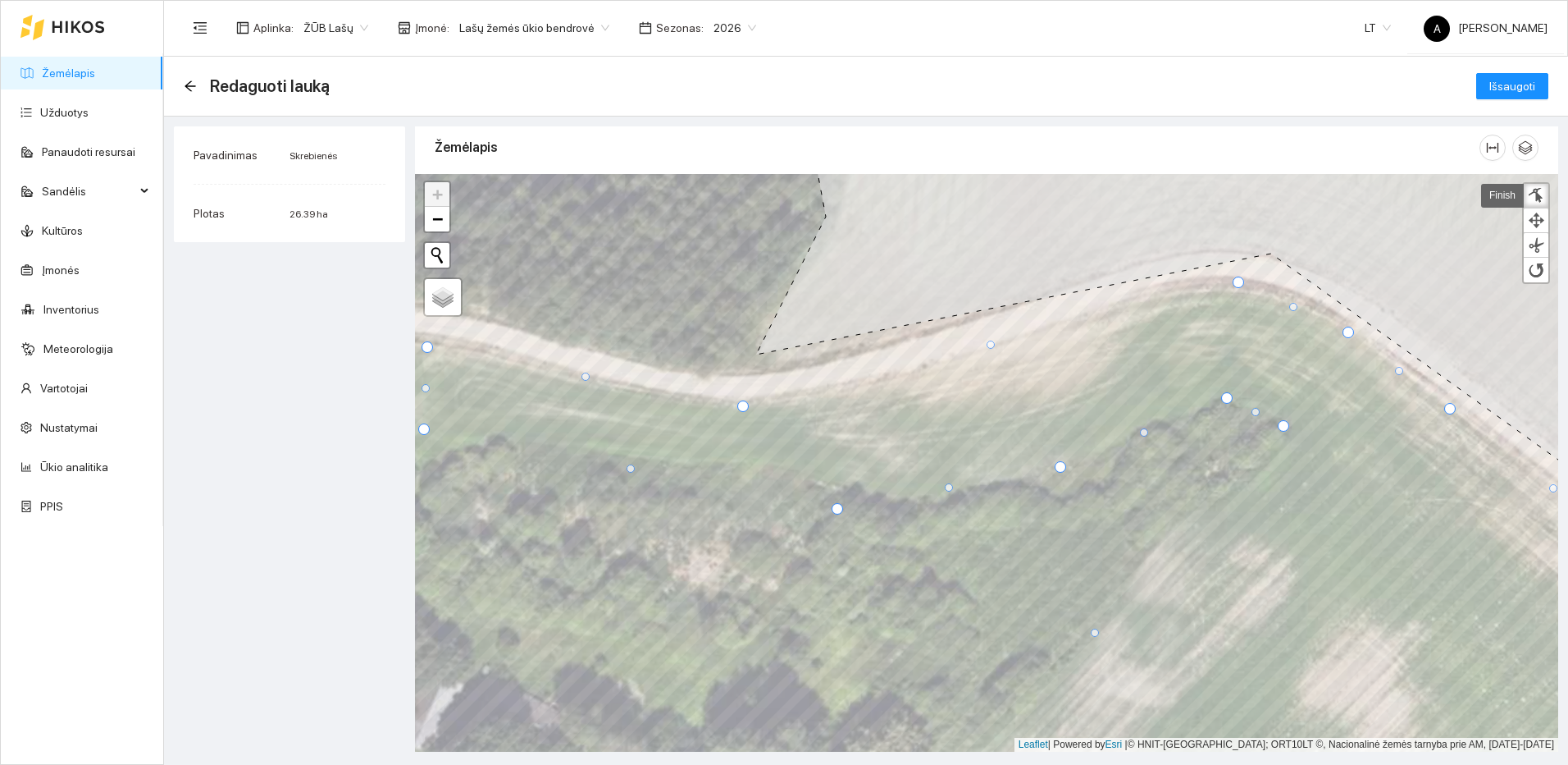
drag, startPoint x: 743, startPoint y: 414, endPoint x: 744, endPoint y: 402, distance: 12.0
click at [744, 402] on div at bounding box center [743, 406] width 12 height 12
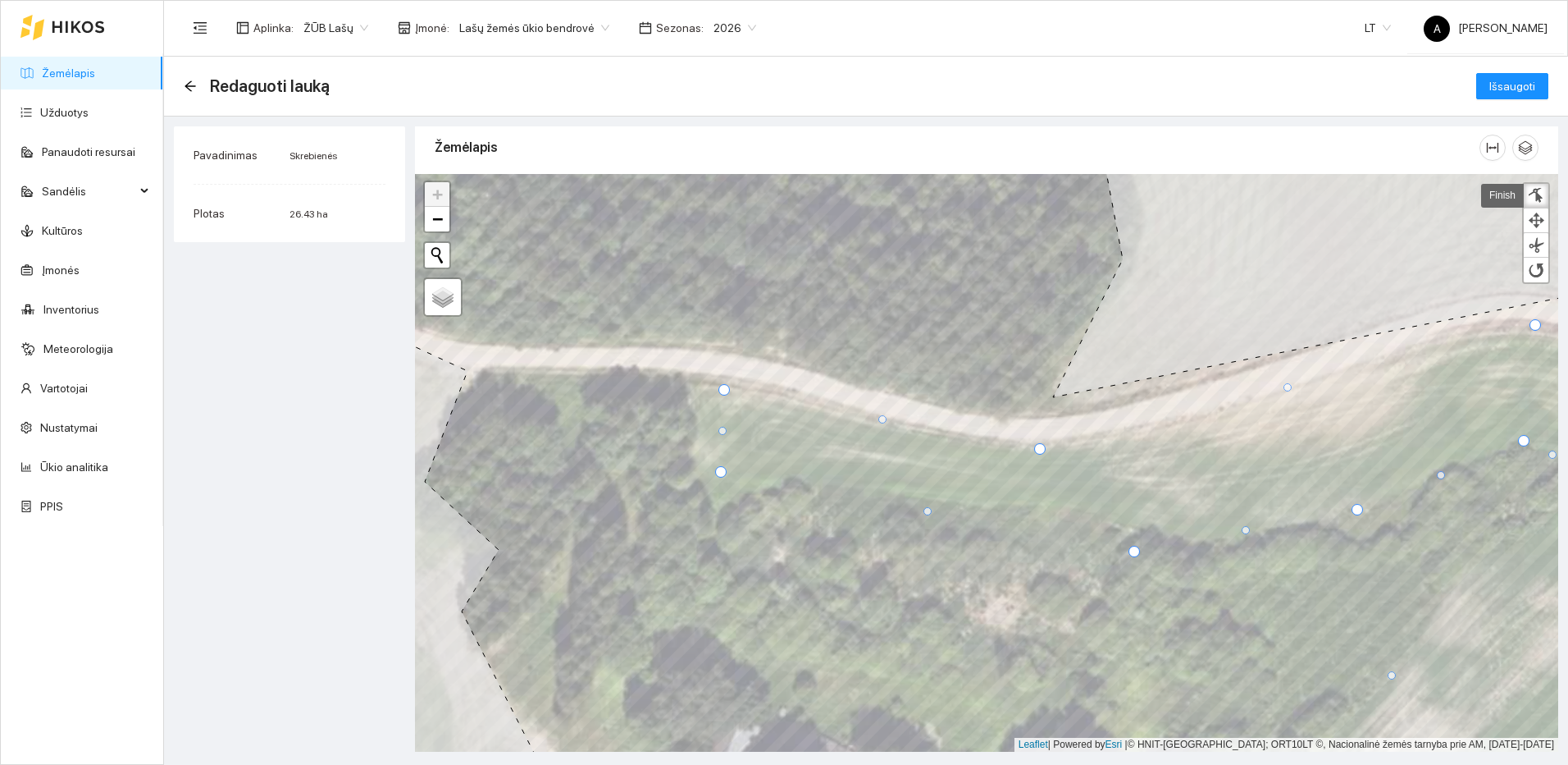
click at [723, 471] on div at bounding box center [721, 472] width 12 height 12
click at [927, 510] on div at bounding box center [927, 511] width 8 height 8
drag, startPoint x: 821, startPoint y: 492, endPoint x: 792, endPoint y: 481, distance: 31.0
click at [792, 481] on div at bounding box center [795, 481] width 8 height 8
drag, startPoint x: 719, startPoint y: 474, endPoint x: 710, endPoint y: 489, distance: 17.5
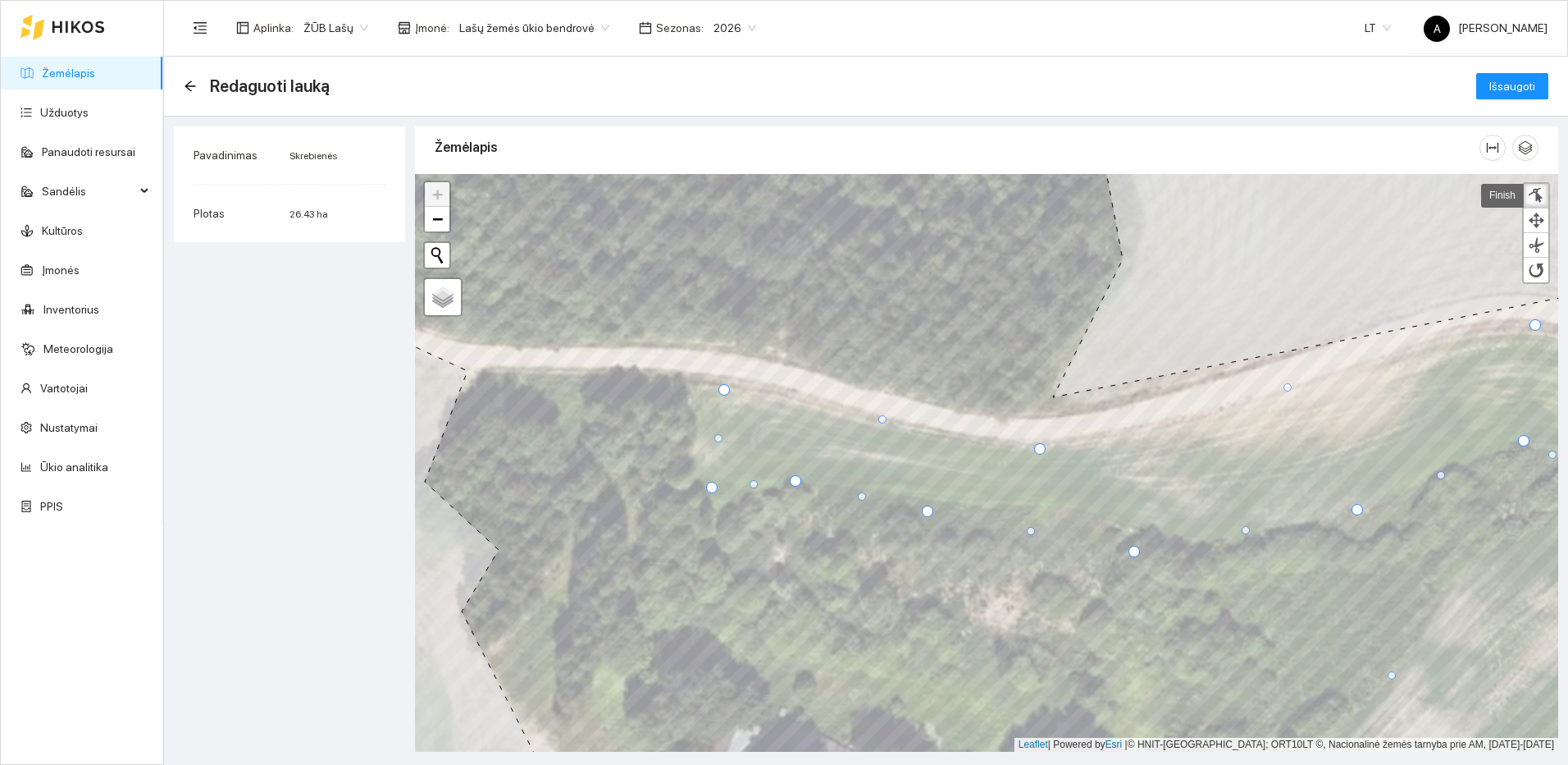
click at [710, 489] on div at bounding box center [712, 488] width 12 height 12
drag, startPoint x: 718, startPoint y: 438, endPoint x: 692, endPoint y: 395, distance: 50.2
click at [692, 395] on div at bounding box center [693, 395] width 8 height 8
click at [1537, 194] on div at bounding box center [1536, 196] width 17 height 16
click at [1535, 87] on button "Išsaugoti" at bounding box center [1511, 85] width 72 height 26
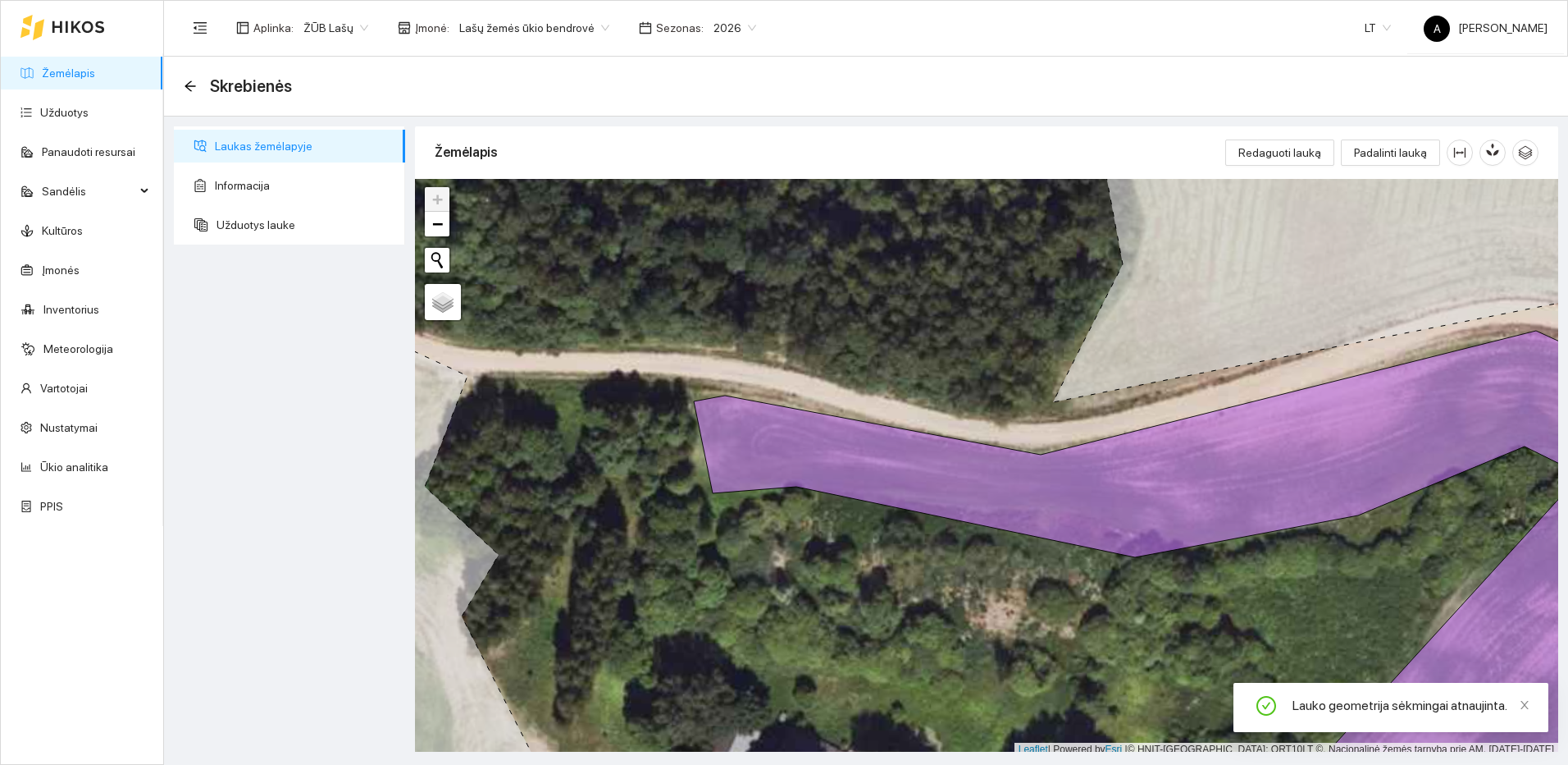
scroll to position [5, 0]
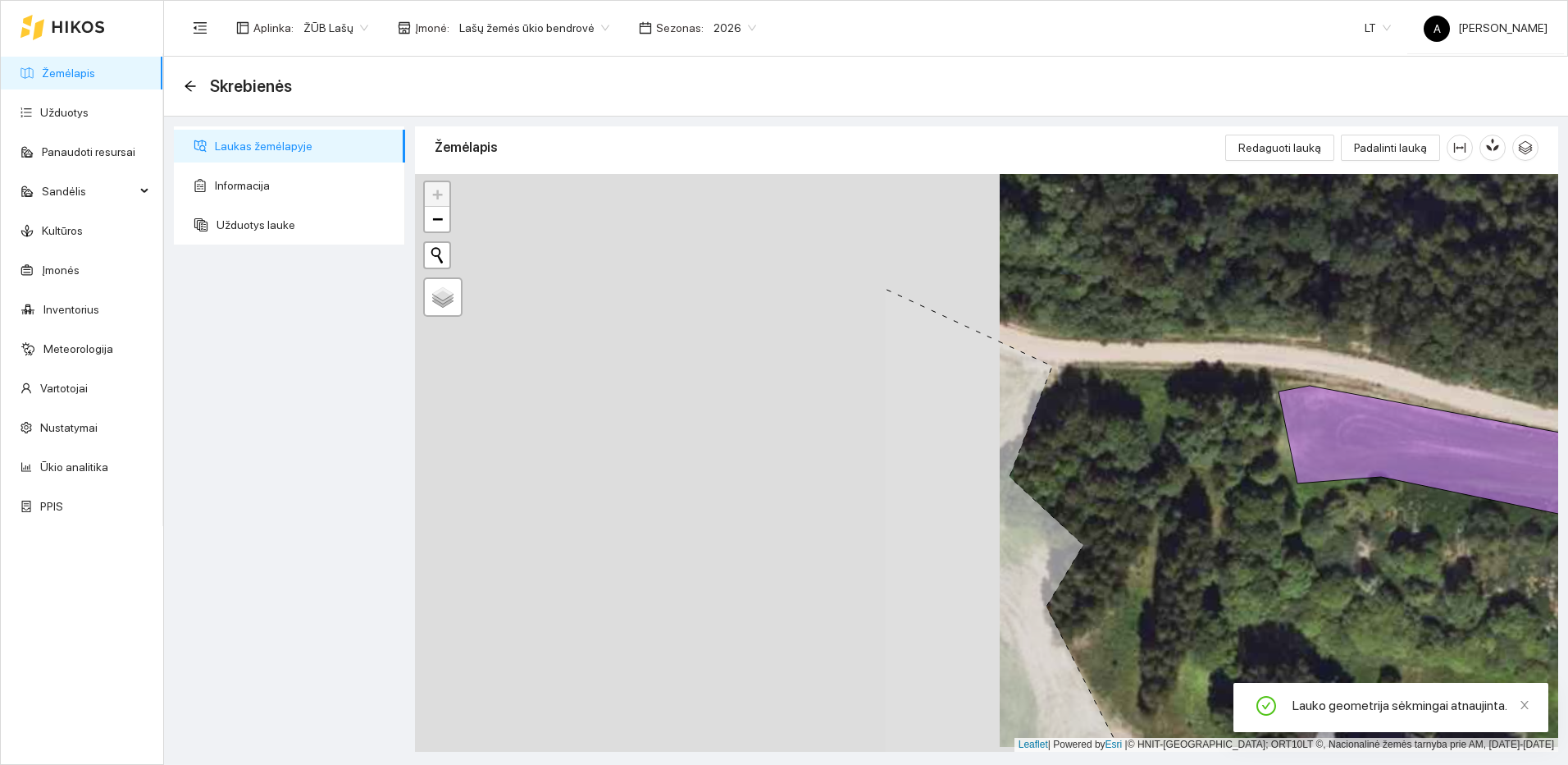
drag, startPoint x: 812, startPoint y: 497, endPoint x: 1275, endPoint y: 473, distance: 463.6
click at [1275, 473] on div at bounding box center [986, 462] width 1143 height 577
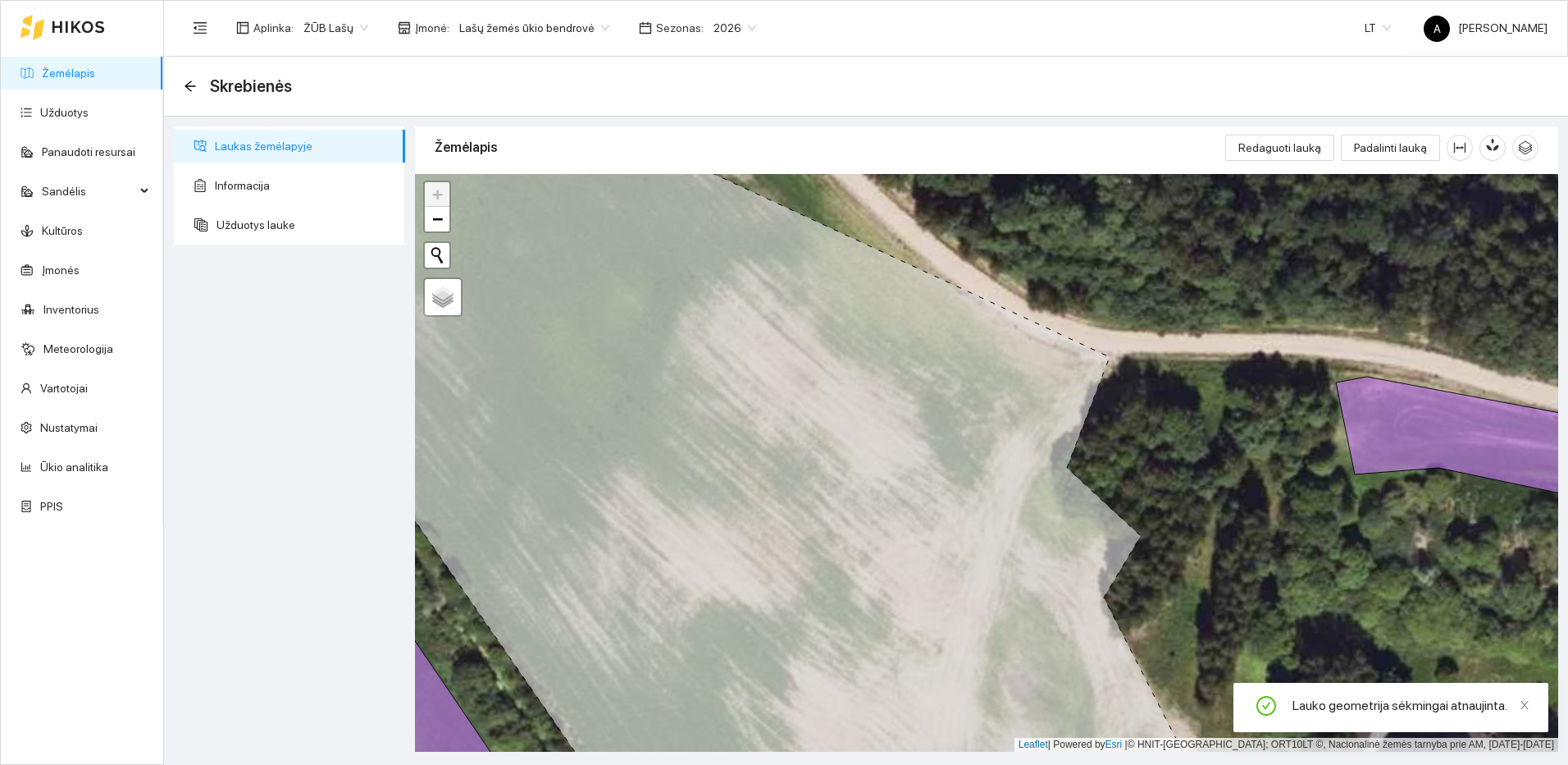
click at [288, 147] on span "Laukas žemėlapyje" at bounding box center [303, 145] width 177 height 33
click at [73, 72] on link "Žemėlapis" at bounding box center [69, 73] width 54 height 13
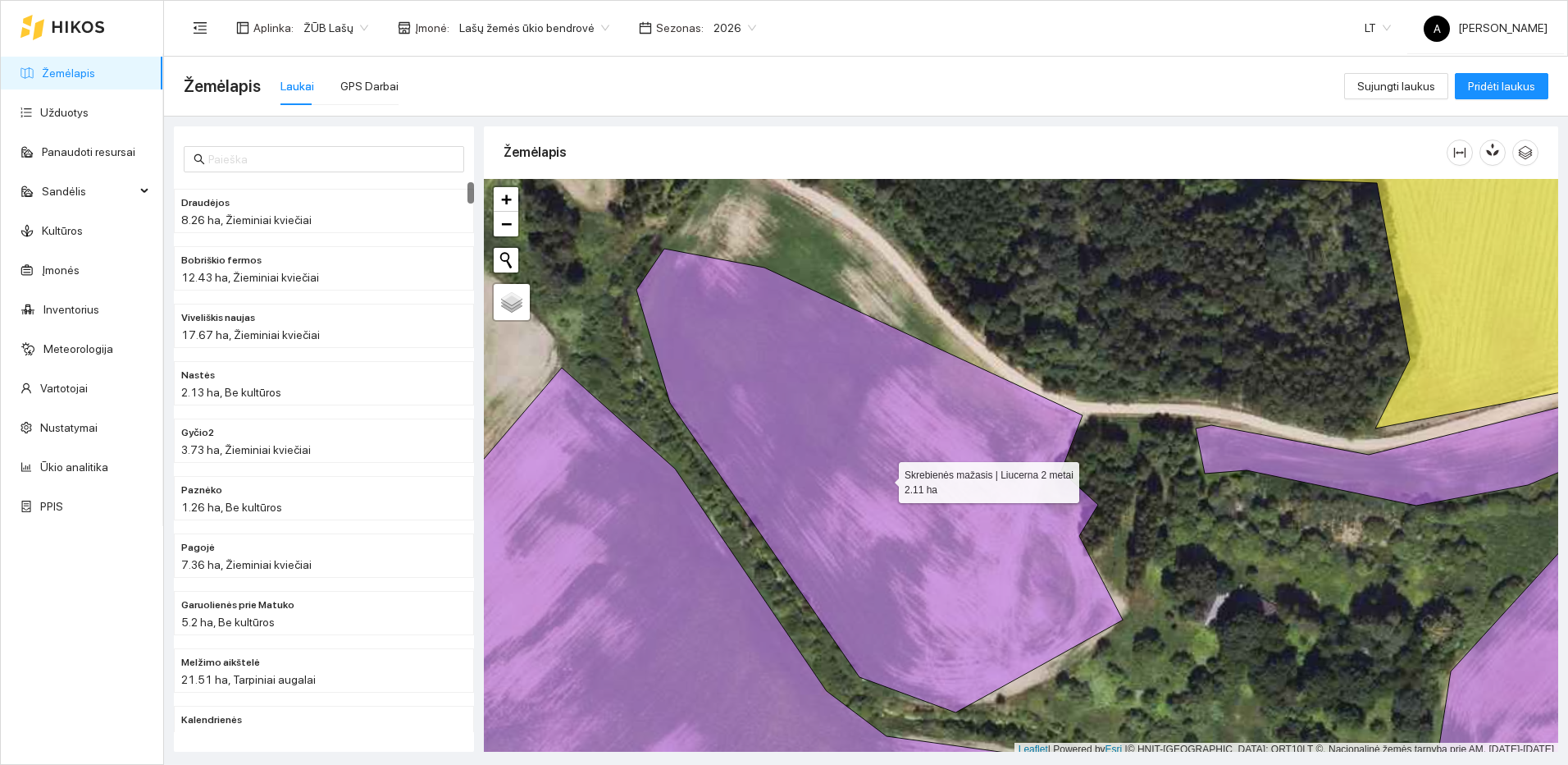
click at [978, 467] on icon at bounding box center [880, 480] width 487 height 464
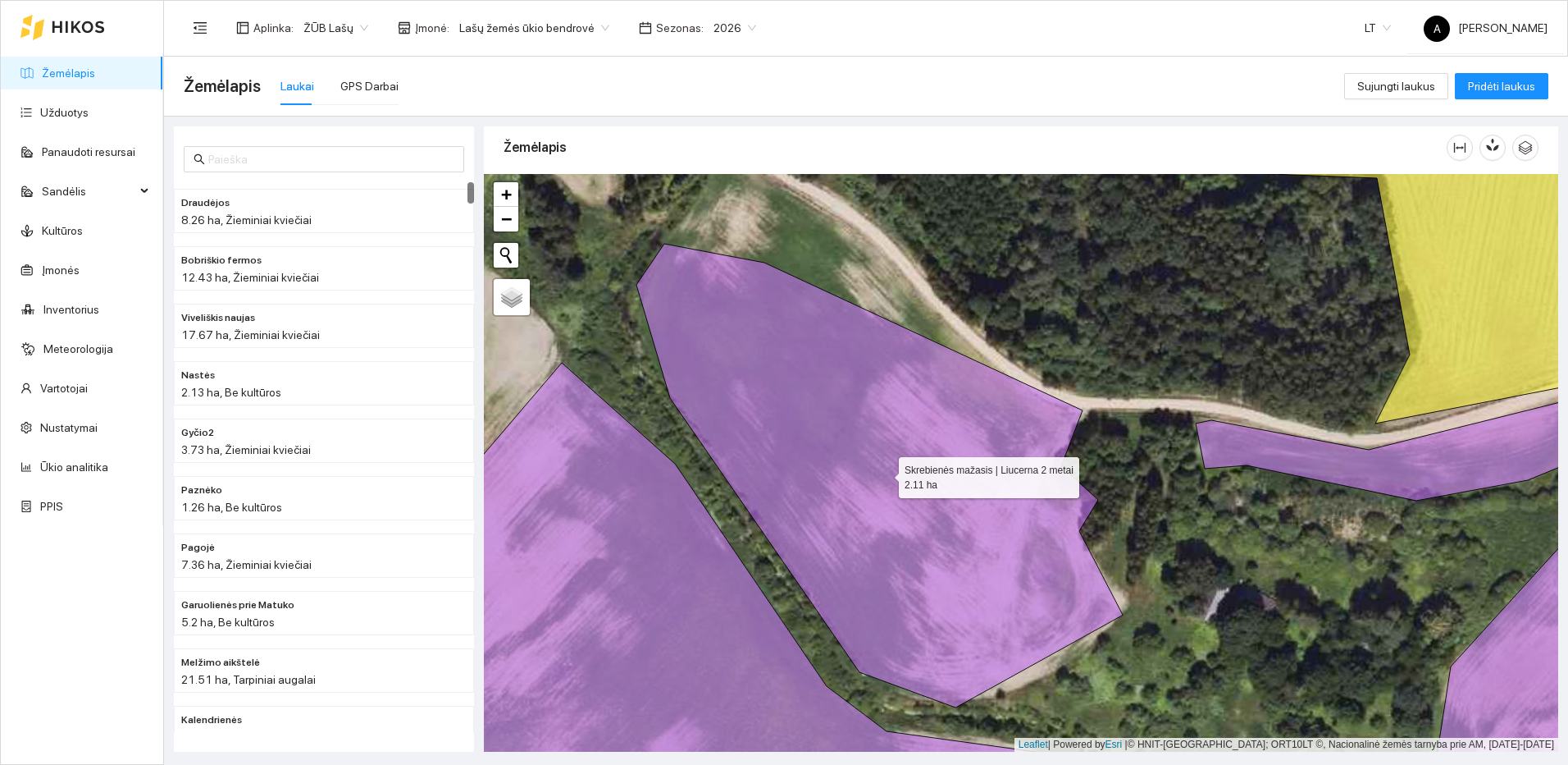
scroll to position [6817, 0]
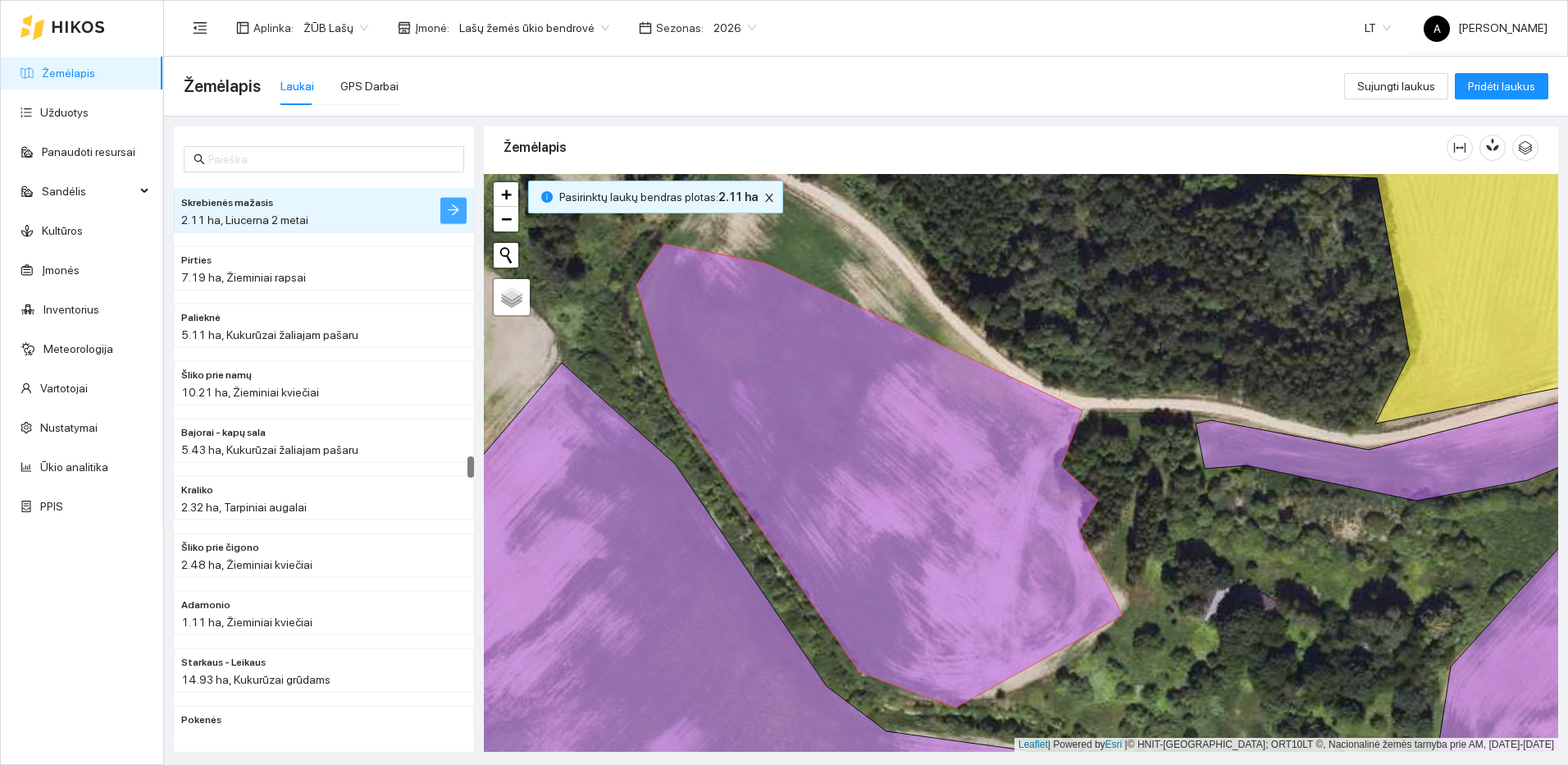
click at [445, 212] on button "button" at bounding box center [453, 211] width 26 height 26
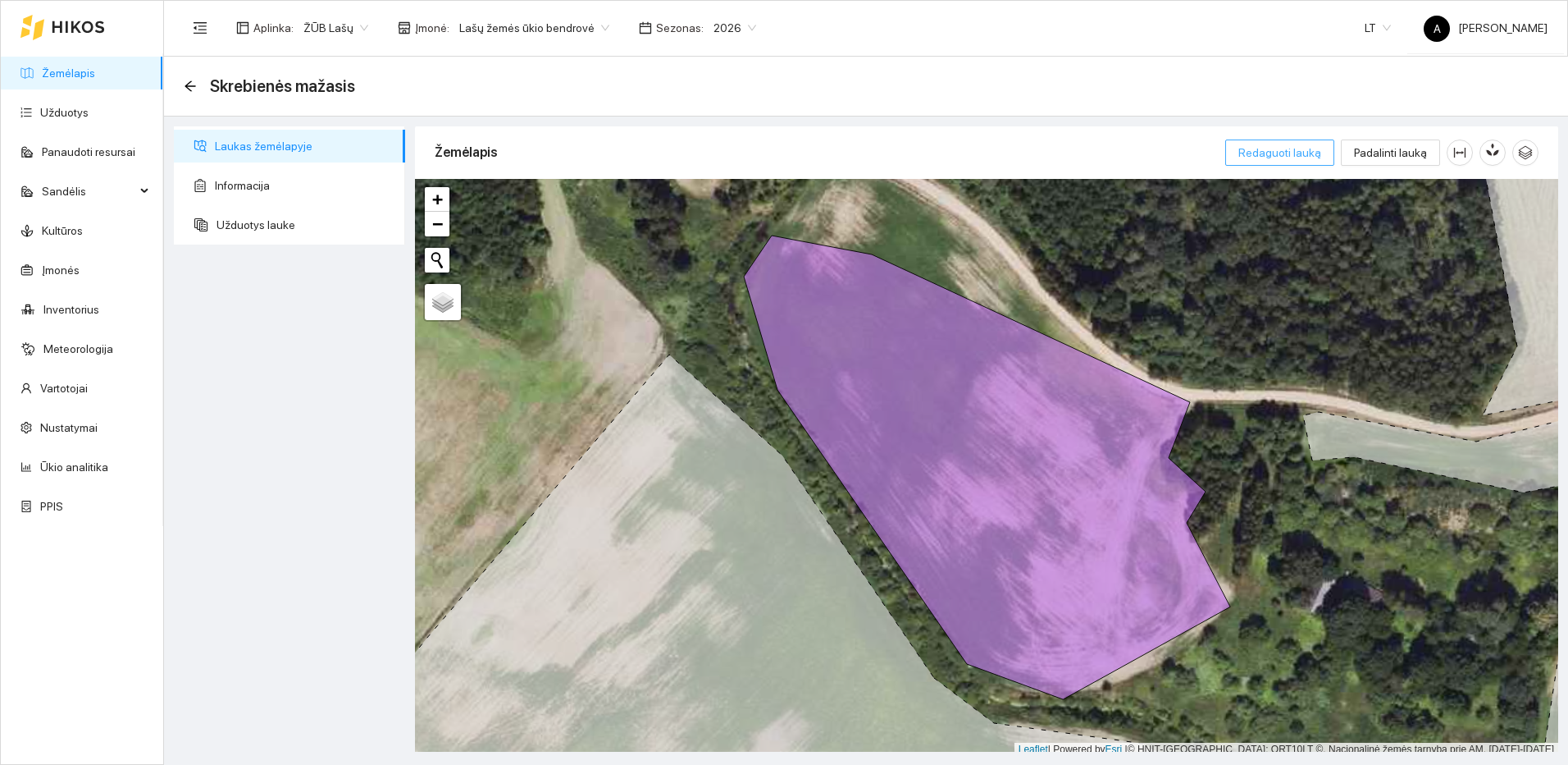
click at [1306, 160] on span "Redaguoti lauką" at bounding box center [1279, 153] width 82 height 18
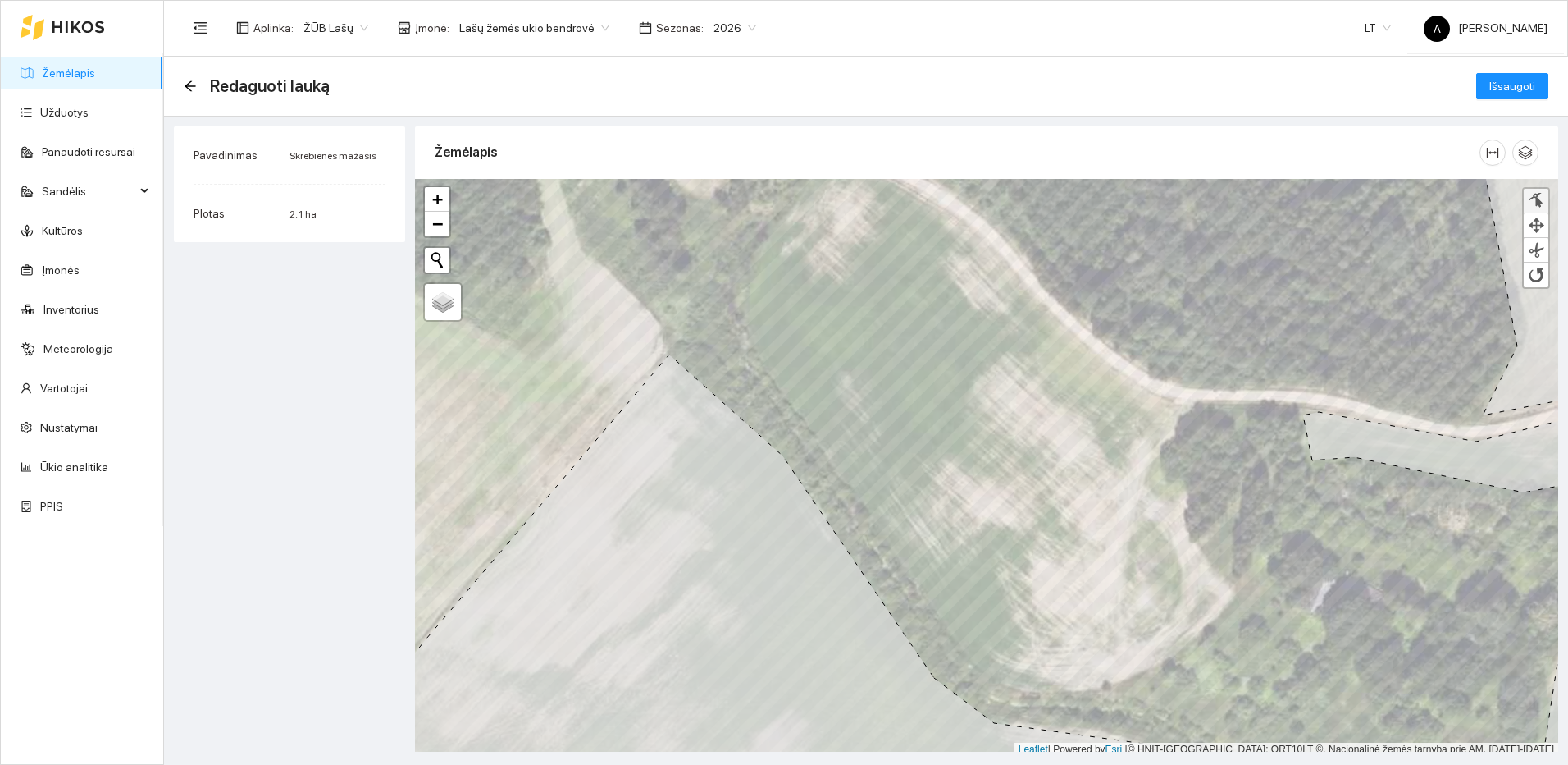
click at [1535, 199] on div at bounding box center [1536, 201] width 17 height 16
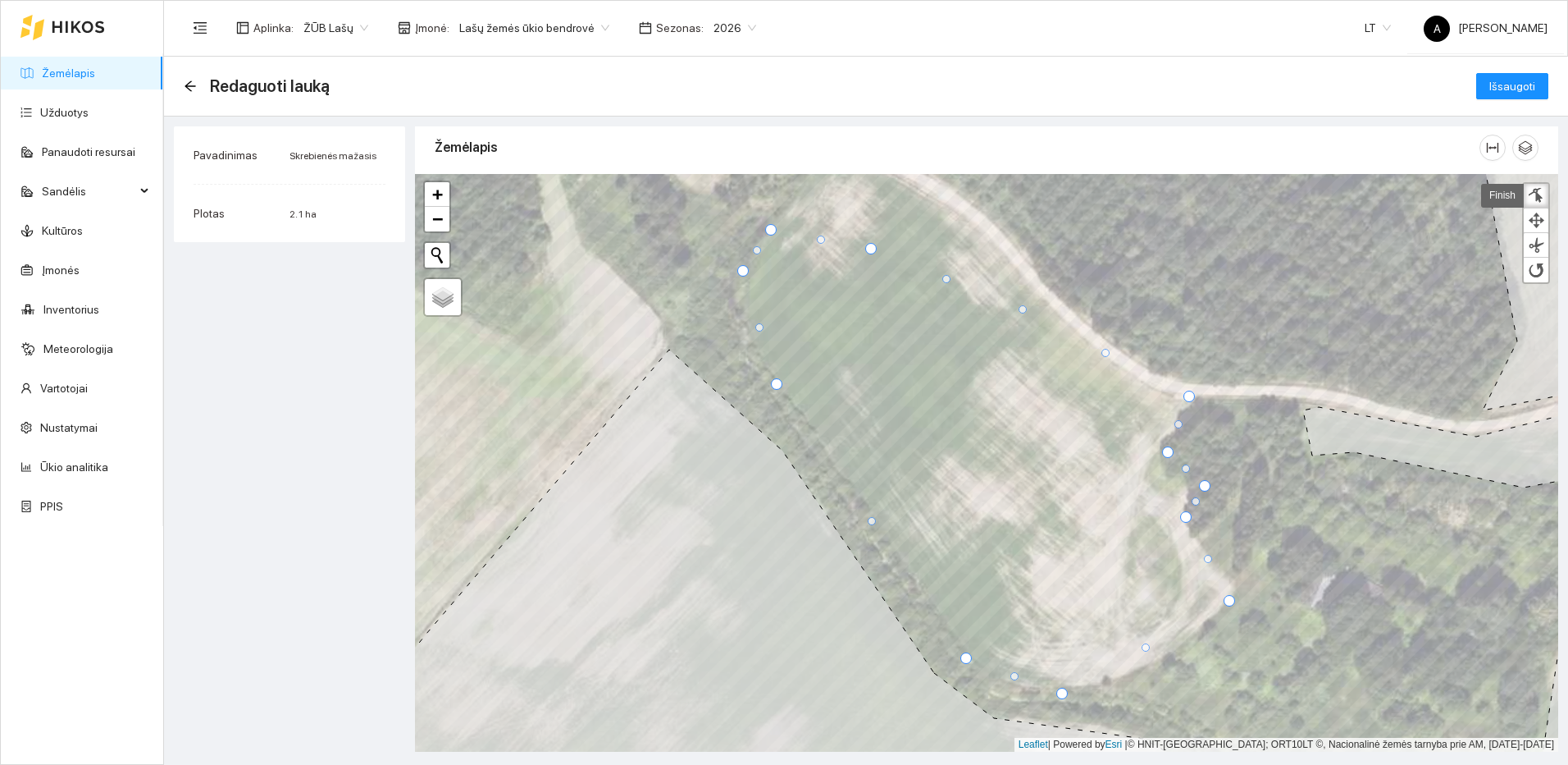
click at [557, 161] on div at bounding box center [557, 161] width 0 height 0
drag, startPoint x: 1019, startPoint y: 312, endPoint x: 1024, endPoint y: 270, distance: 42.3
click at [1024, 270] on div at bounding box center [1027, 270] width 12 height 12
drag, startPoint x: 1108, startPoint y: 333, endPoint x: 1099, endPoint y: 361, distance: 29.4
click at [1099, 361] on div at bounding box center [1099, 361] width 8 height 8
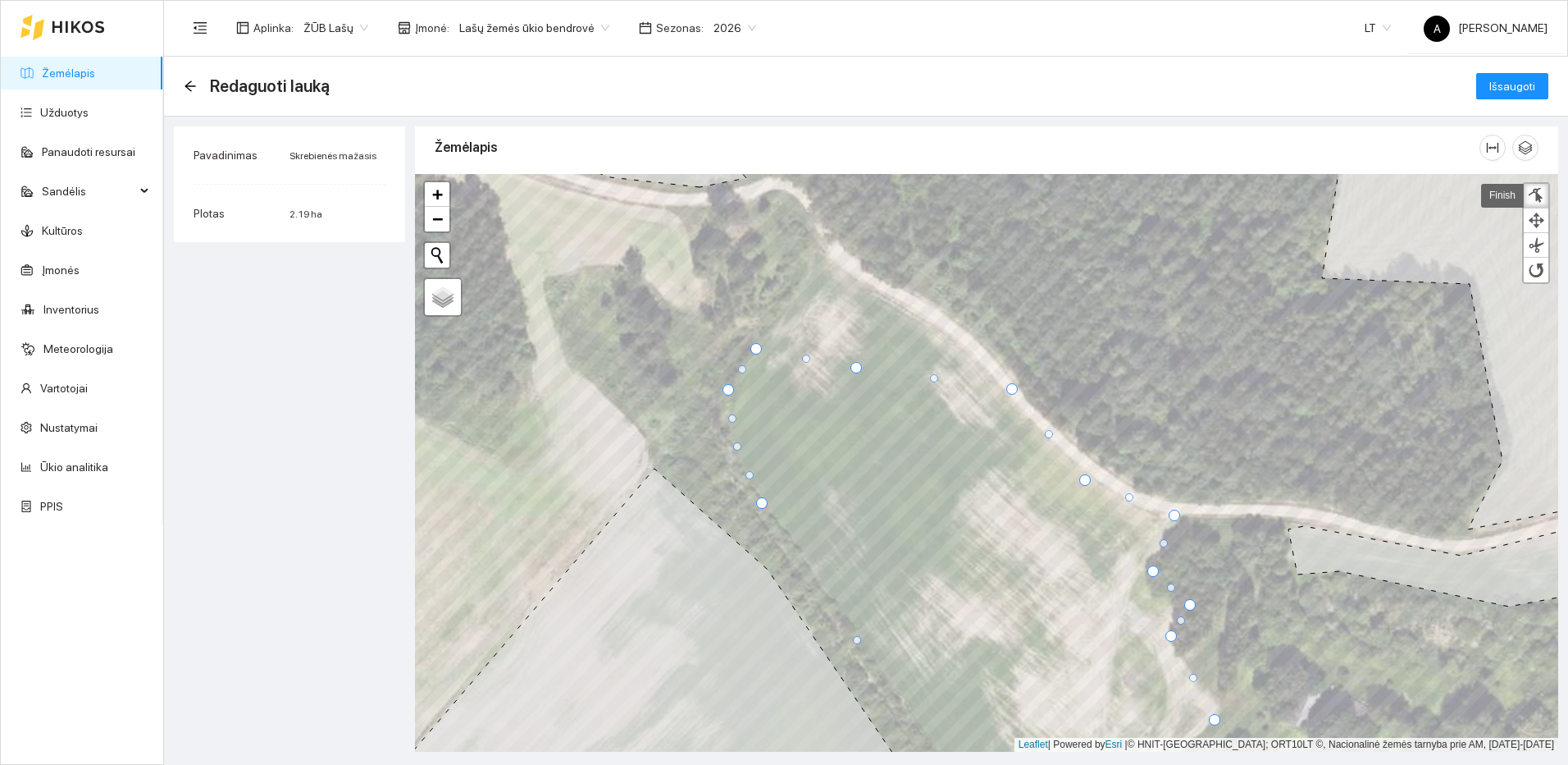
click at [737, 449] on div at bounding box center [737, 446] width 8 height 8
drag, startPoint x: 859, startPoint y: 368, endPoint x: 826, endPoint y: 262, distance: 111.0
click at [826, 262] on div at bounding box center [823, 262] width 12 height 12
drag, startPoint x: 921, startPoint y: 329, endPoint x: 941, endPoint y: 332, distance: 20.2
click at [941, 332] on div at bounding box center [938, 329] width 8 height 8
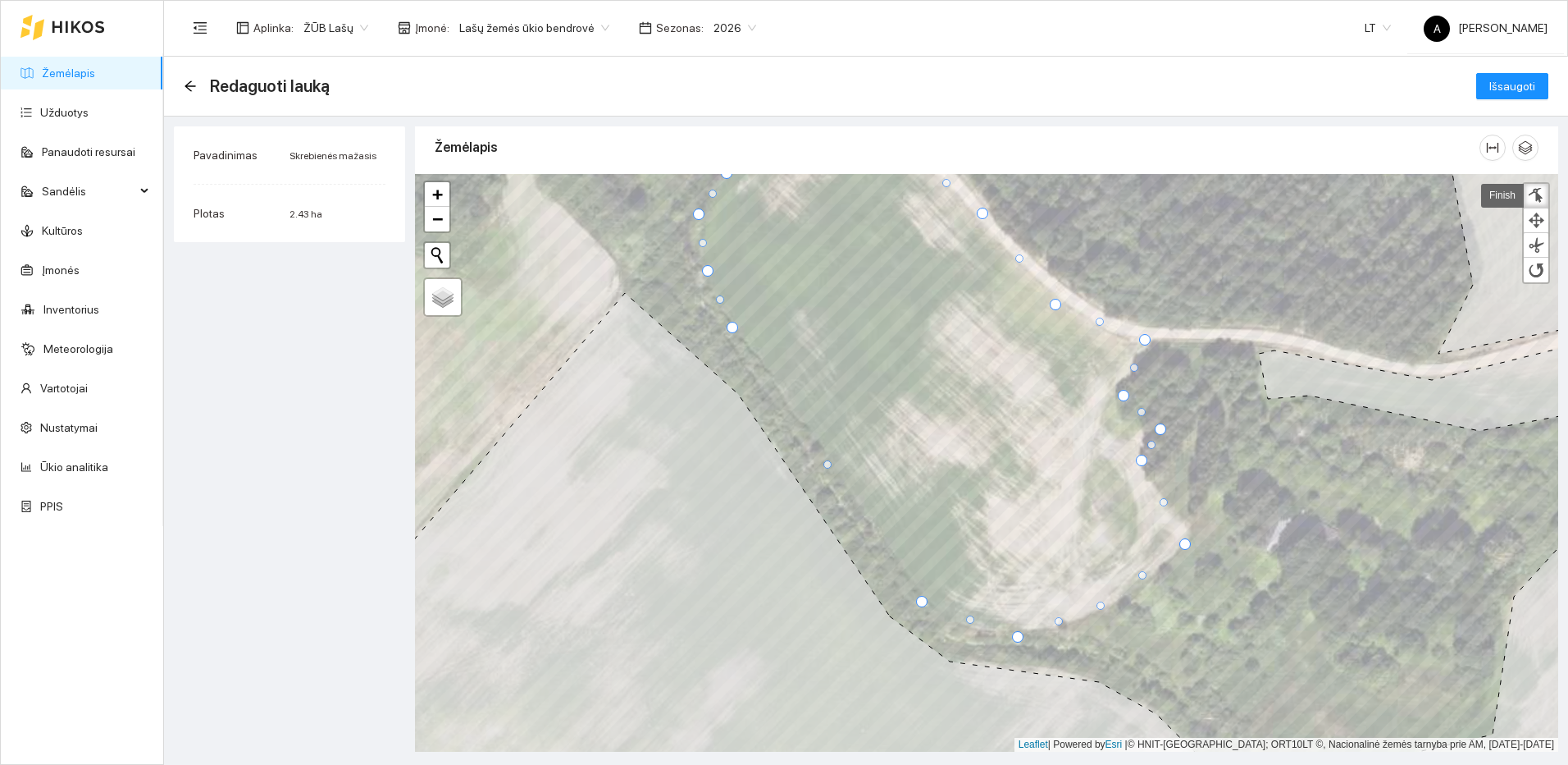
drag, startPoint x: 1099, startPoint y: 592, endPoint x: 1098, endPoint y: 607, distance: 15.0
click at [1098, 607] on div at bounding box center [1100, 605] width 8 height 8
click at [1545, 201] on link at bounding box center [1535, 196] width 25 height 25
click at [1540, 86] on button "Išsaugoti" at bounding box center [1511, 85] width 72 height 26
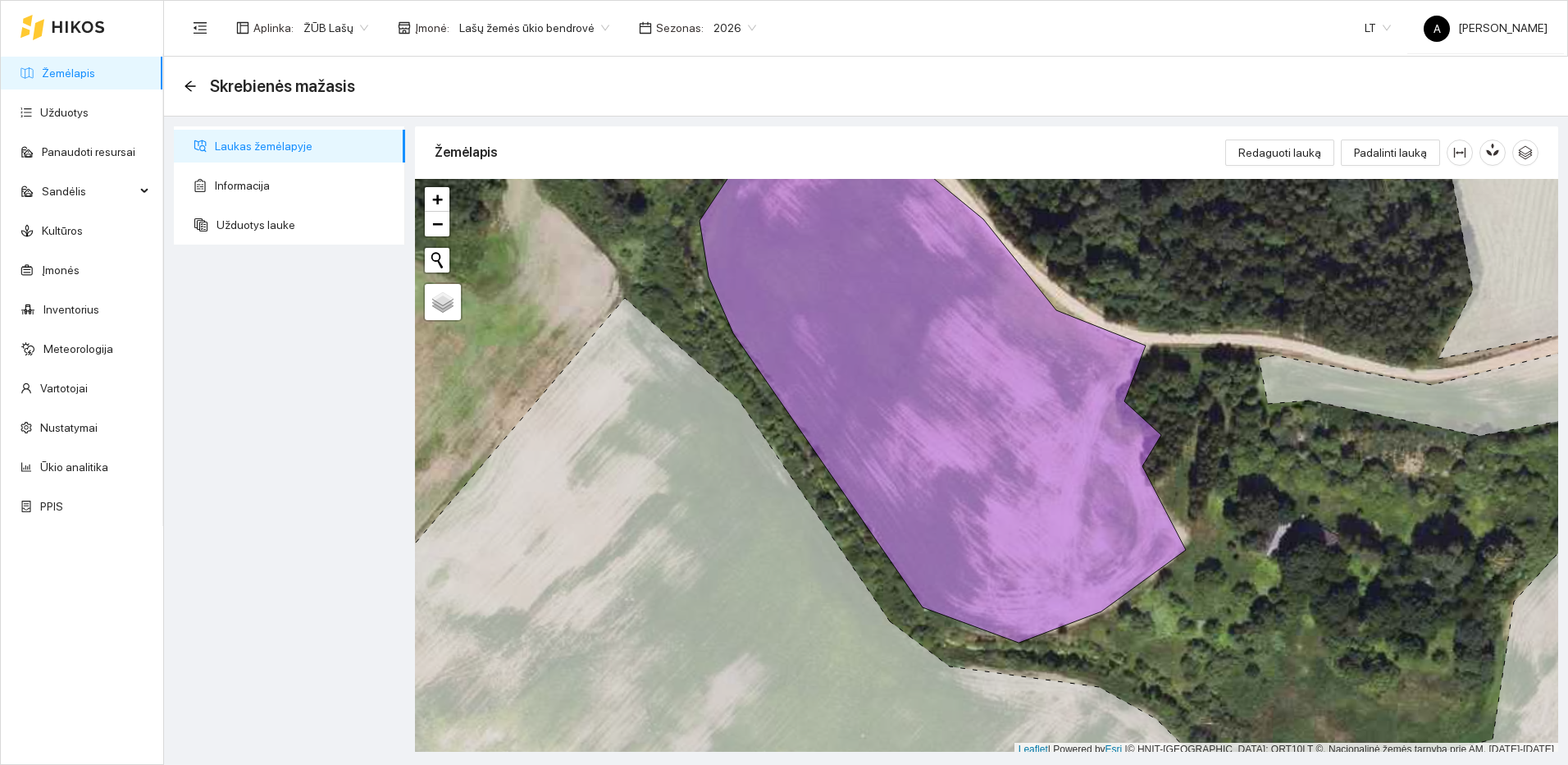
click at [82, 71] on link "Žemėlapis" at bounding box center [69, 73] width 54 height 13
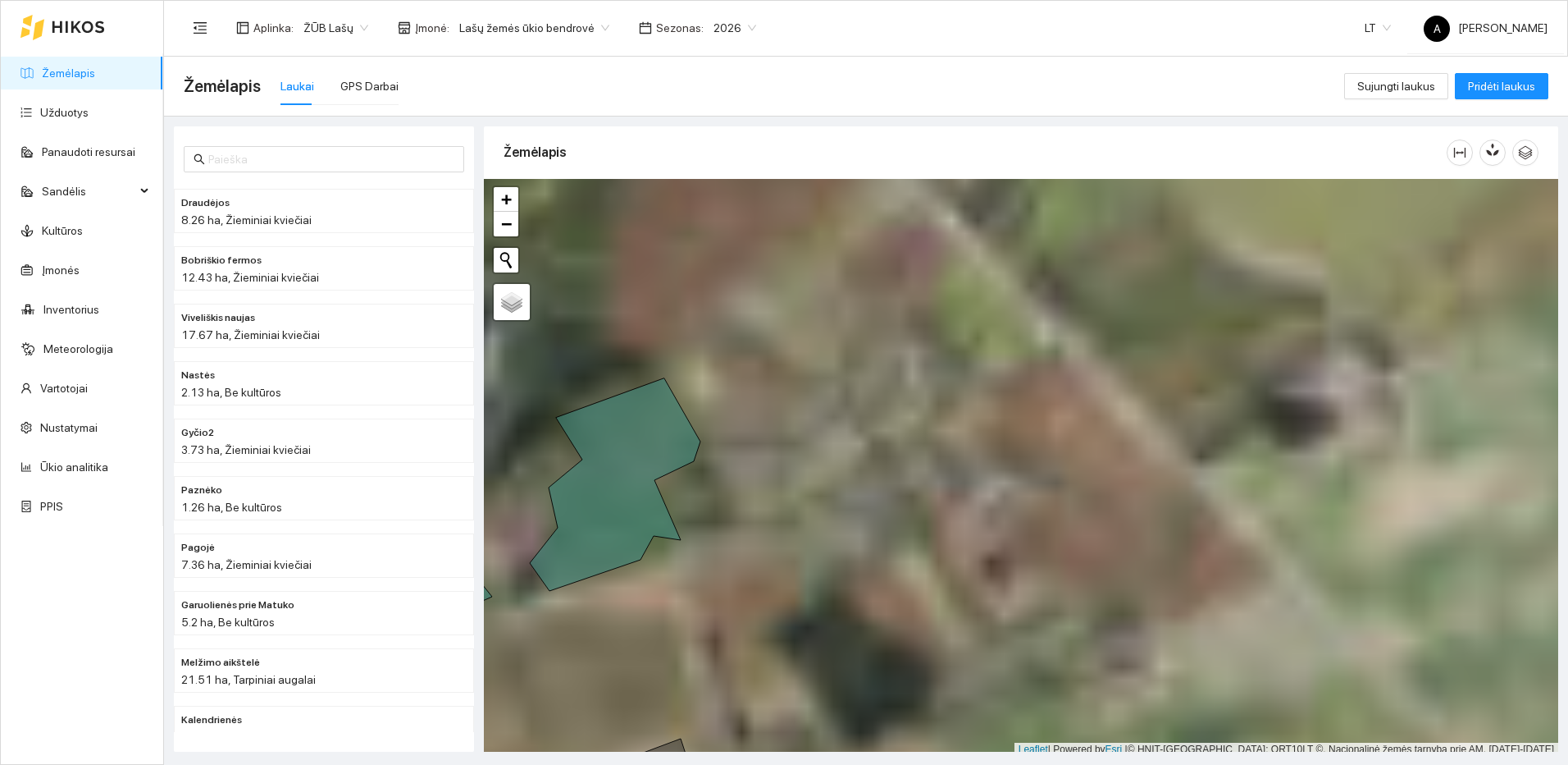
scroll to position [5, 0]
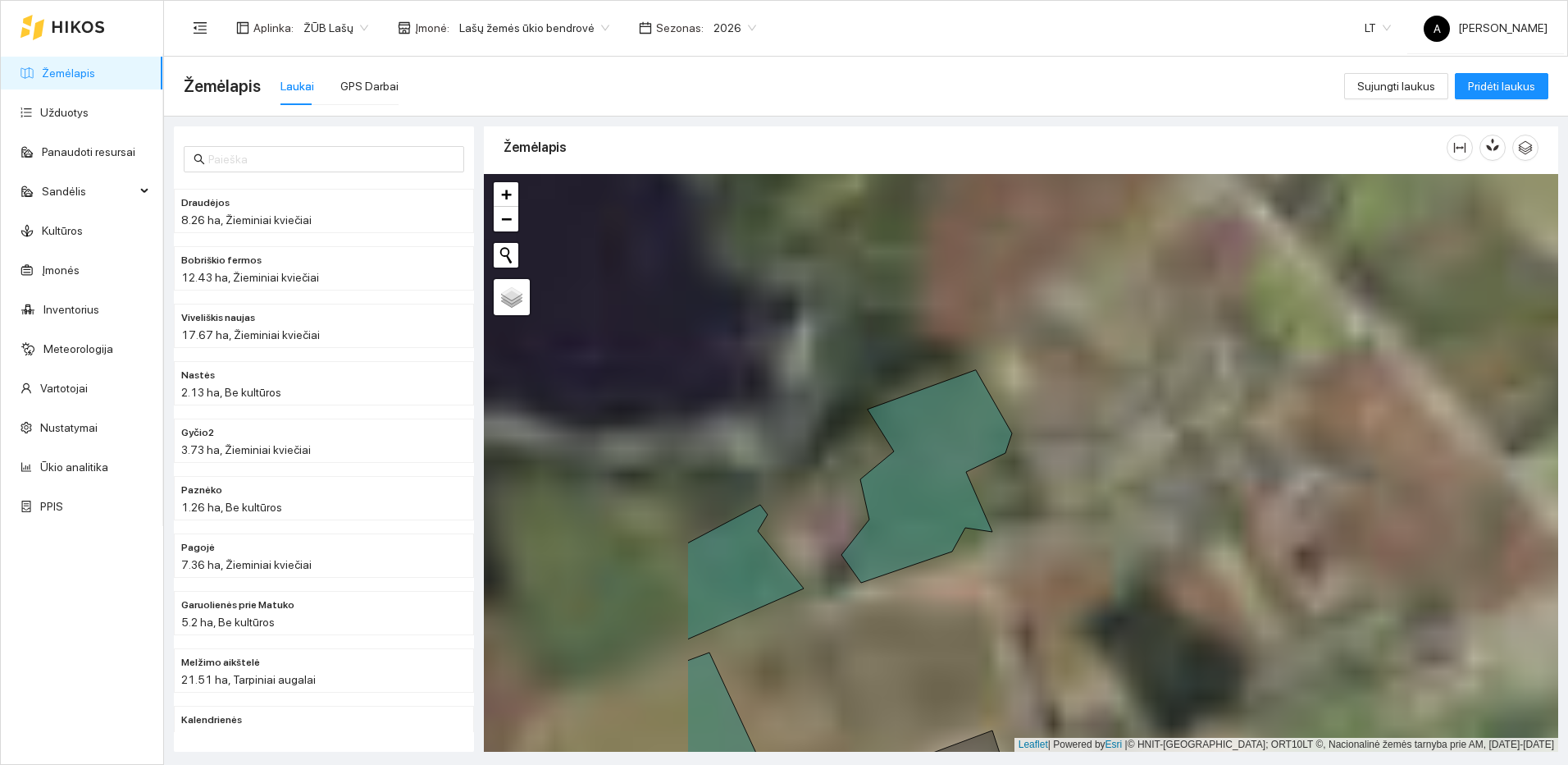
drag, startPoint x: 632, startPoint y: 604, endPoint x: 1141, endPoint y: 576, distance: 509.8
click at [1141, 576] on div at bounding box center [1021, 462] width 1074 height 577
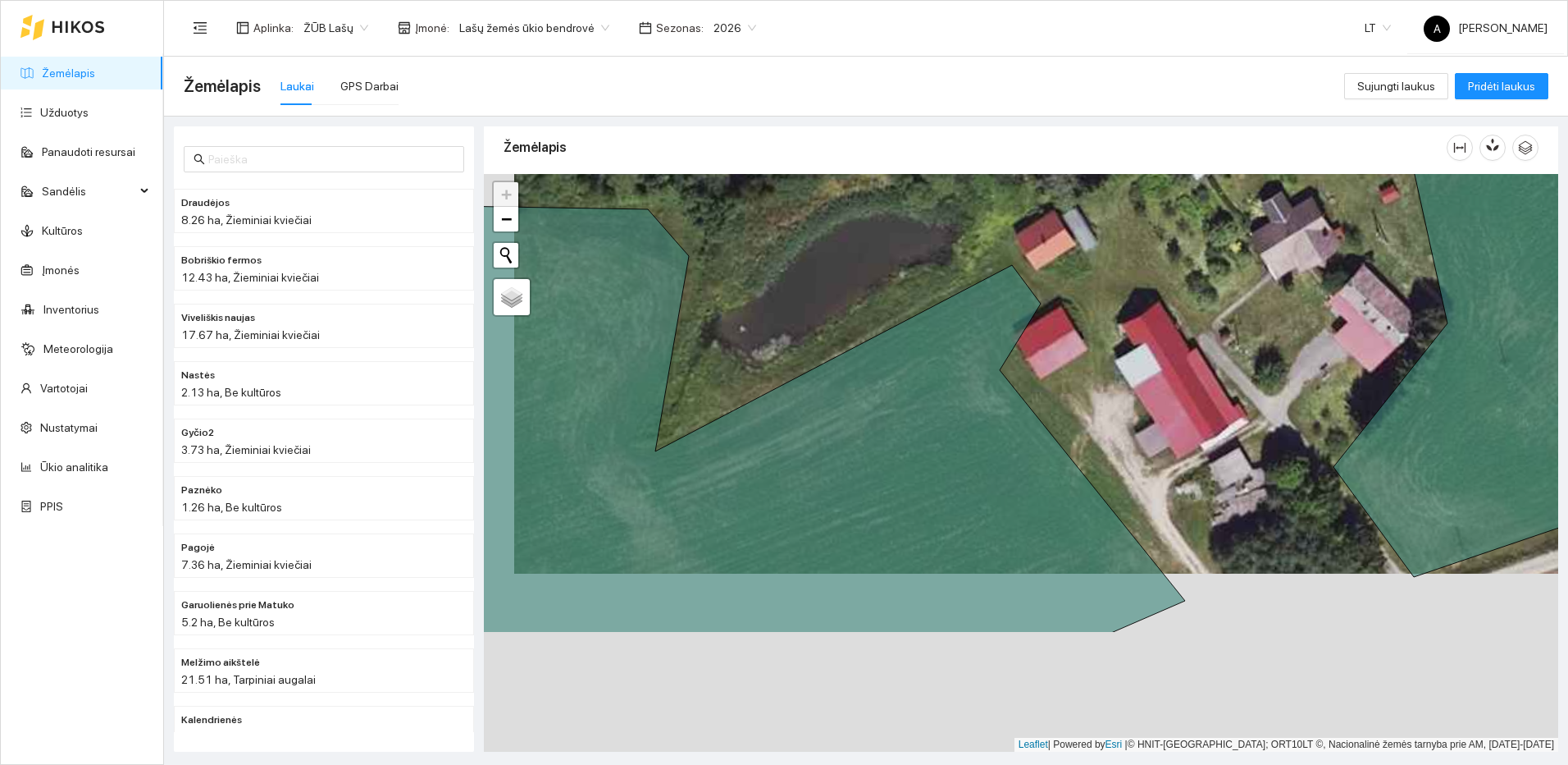
drag, startPoint x: 1101, startPoint y: 502, endPoint x: 1115, endPoint y: 401, distance: 102.0
click at [1115, 401] on div at bounding box center [1021, 462] width 1074 height 577
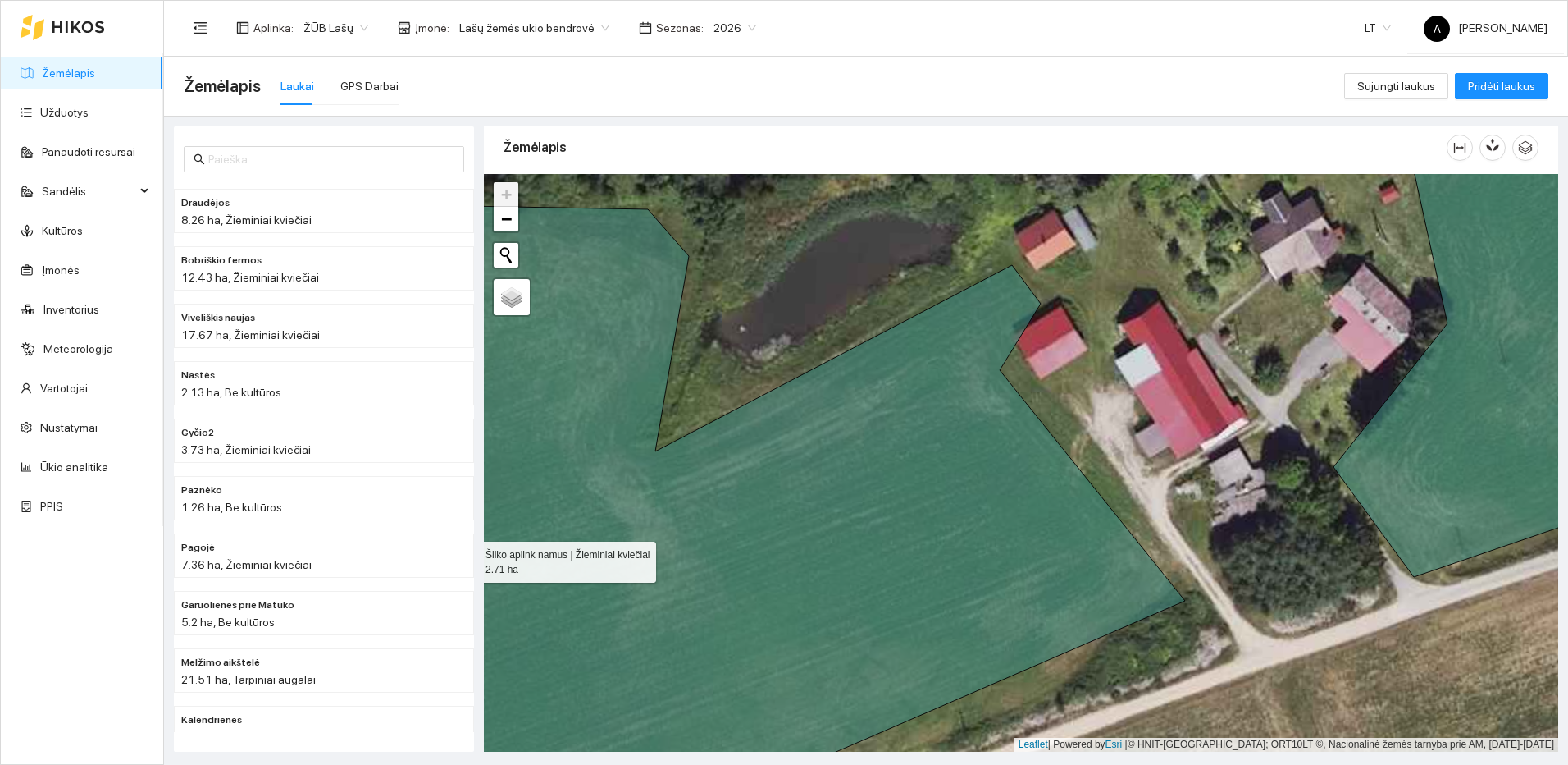
click at [657, 350] on icon at bounding box center [780, 508] width 809 height 606
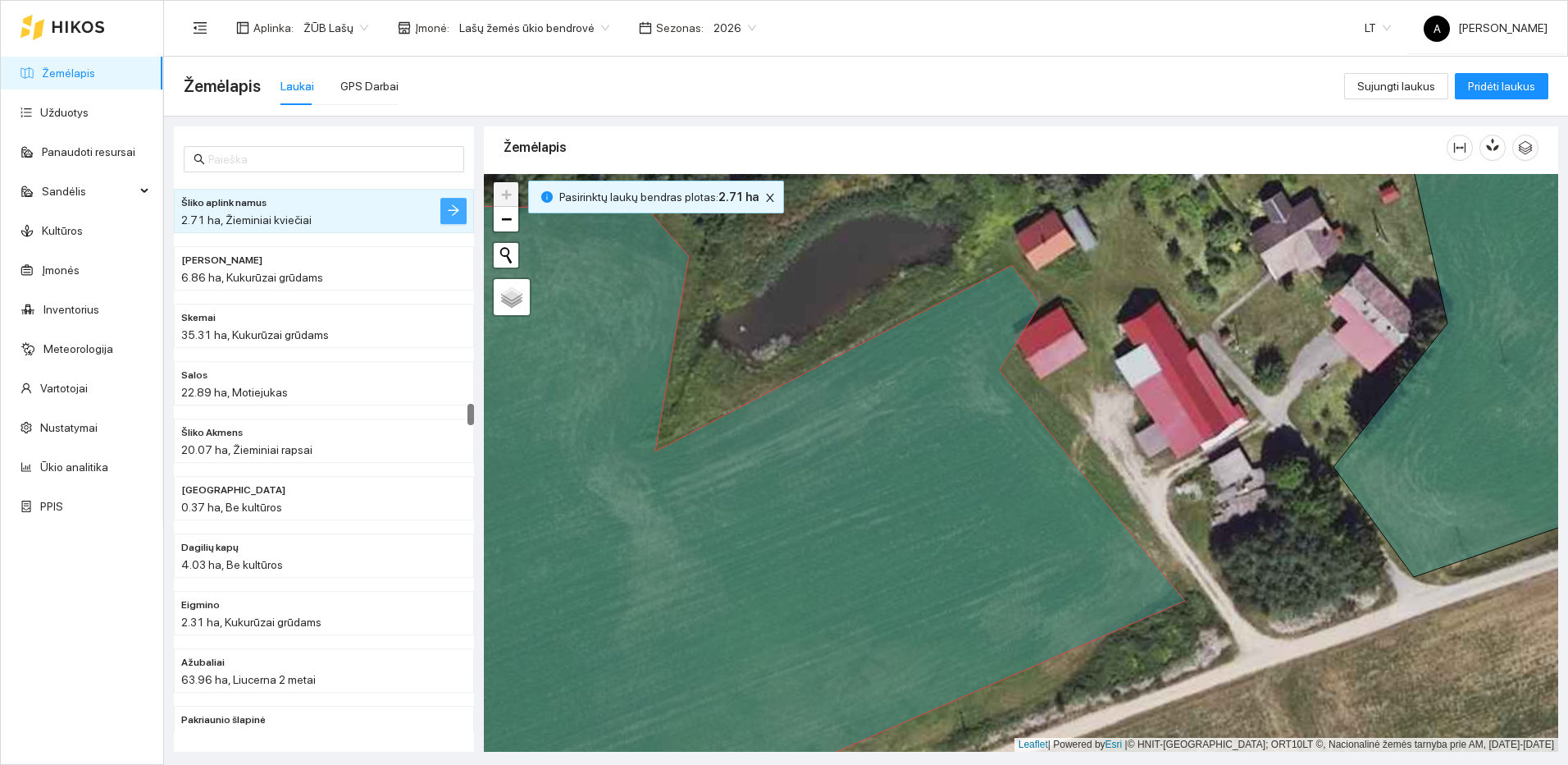
click at [443, 213] on button "button" at bounding box center [453, 211] width 26 height 26
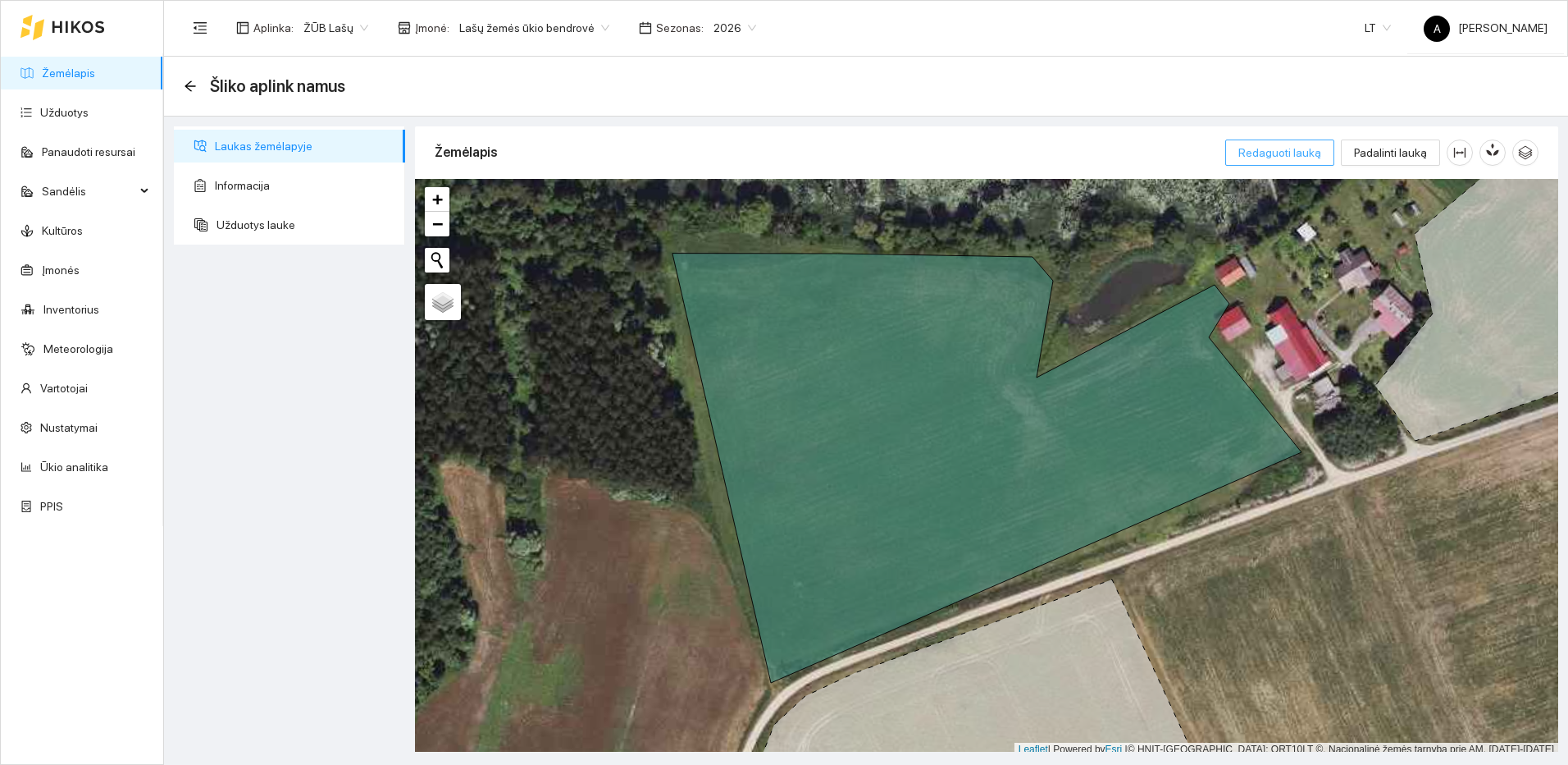
click at [1313, 144] on span "Redaguoti lauką" at bounding box center [1279, 153] width 82 height 18
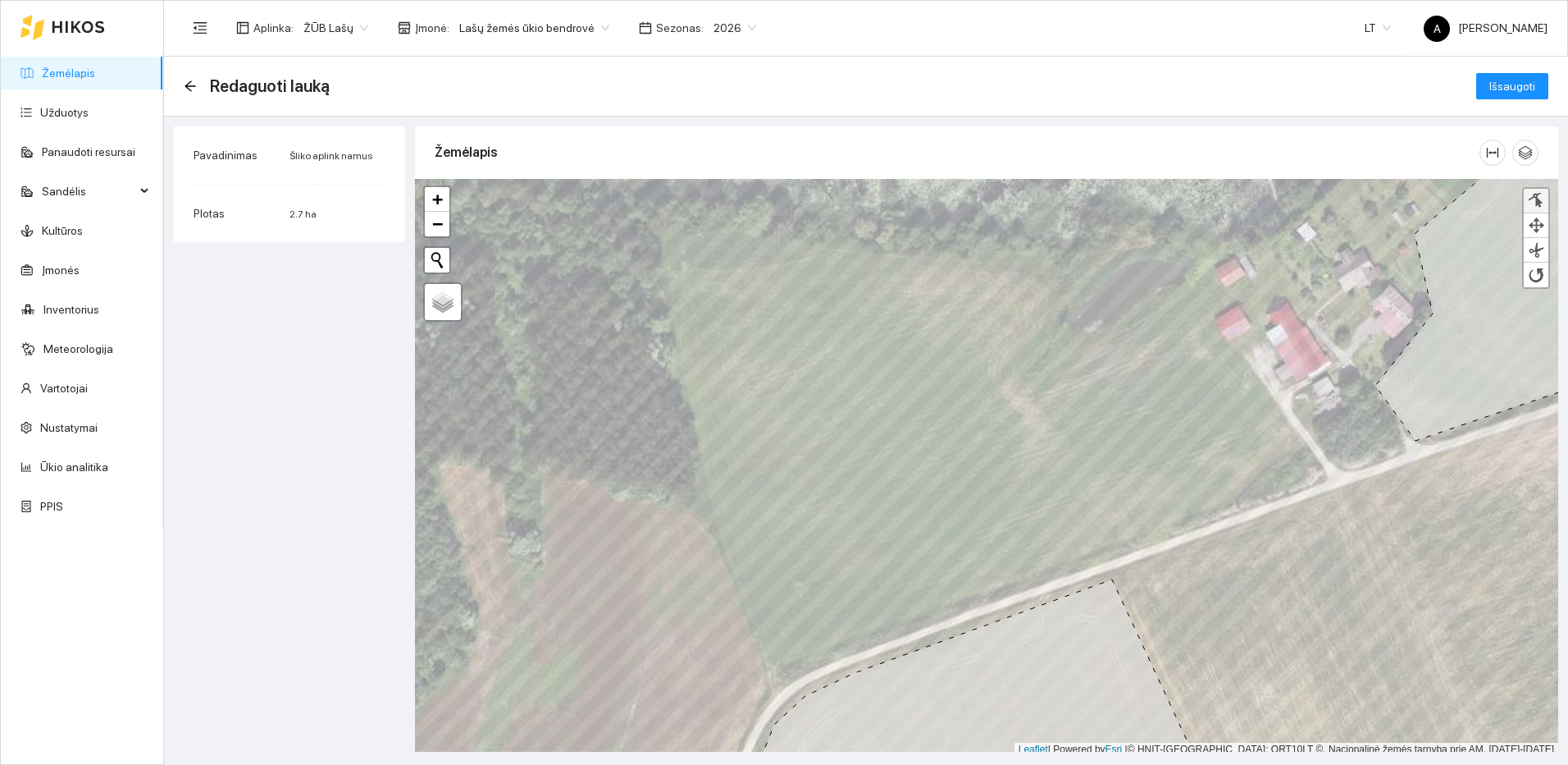
click at [1532, 200] on div at bounding box center [1536, 201] width 17 height 16
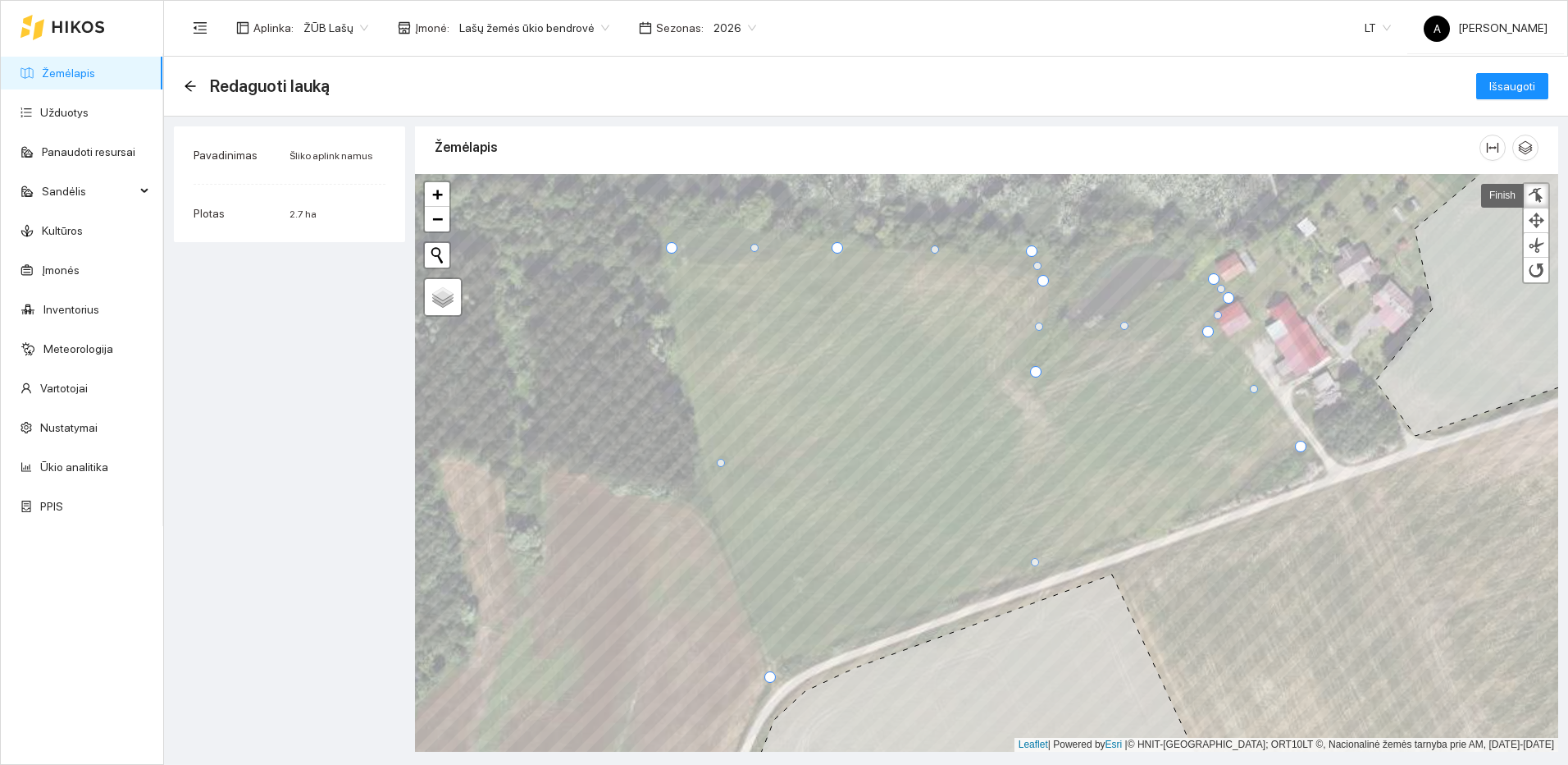
drag, startPoint x: 1054, startPoint y: 280, endPoint x: 1045, endPoint y: 285, distance: 10.3
click at [1045, 285] on div at bounding box center [1044, 281] width 12 height 12
drag, startPoint x: 751, startPoint y: 247, endPoint x: 742, endPoint y: 261, distance: 16.6
click at [742, 261] on div at bounding box center [746, 261] width 8 height 8
drag, startPoint x: 722, startPoint y: 462, endPoint x: 707, endPoint y: 471, distance: 17.5
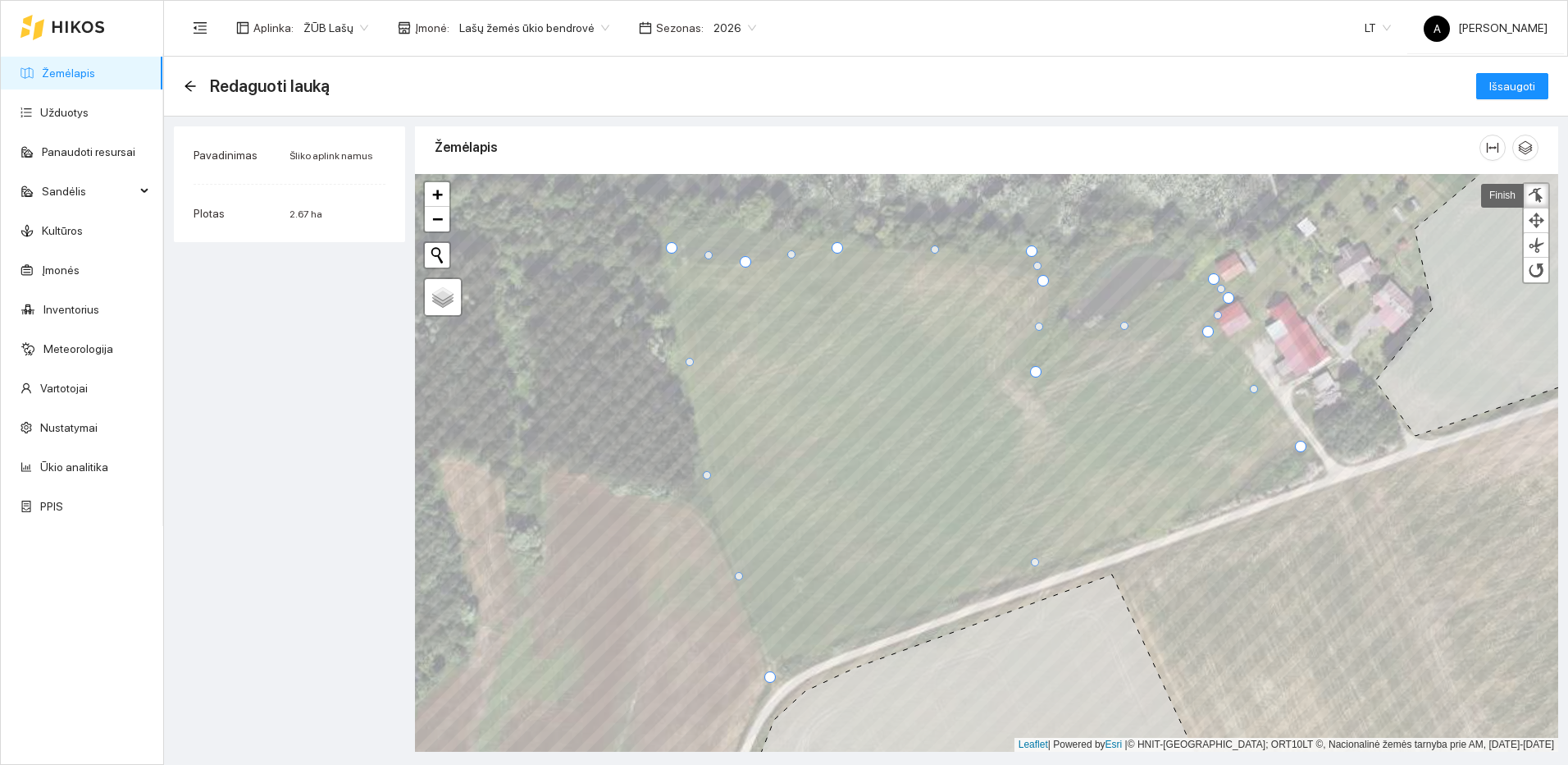
click at [707, 475] on div at bounding box center [707, 475] width 8 height 8
drag, startPoint x: 668, startPoint y: 245, endPoint x: 668, endPoint y: 259, distance: 14.0
click at [668, 259] on div at bounding box center [672, 262] width 12 height 12
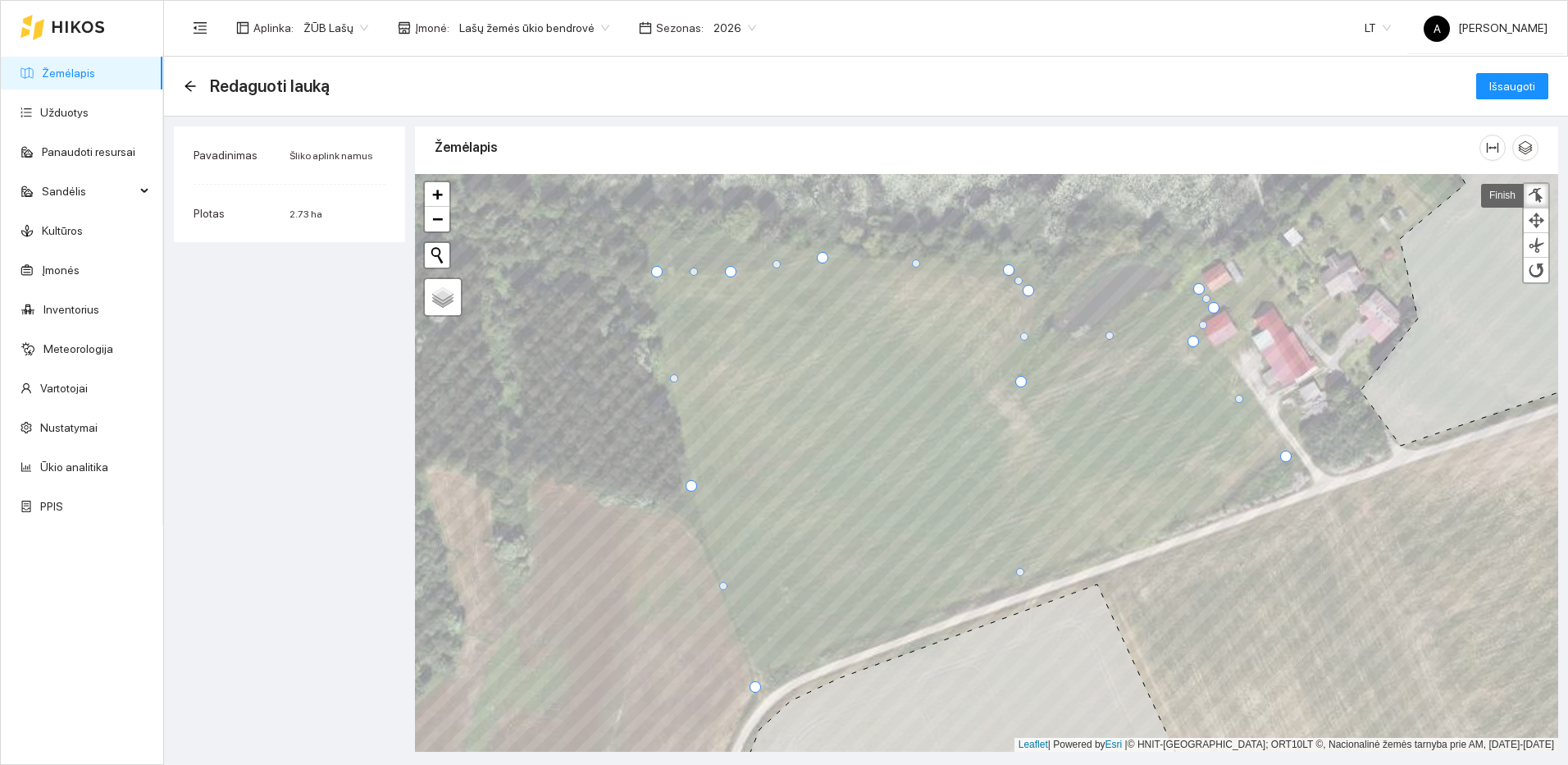
drag, startPoint x: 1015, startPoint y: 260, endPoint x: 1007, endPoint y: 269, distance: 12.0
click at [1007, 269] on div at bounding box center [1009, 270] width 12 height 12
drag, startPoint x: 1029, startPoint y: 294, endPoint x: 1011, endPoint y: 303, distance: 20.1
click at [1011, 303] on div at bounding box center [1011, 300] width 12 height 12
click at [1532, 94] on span "Išsaugoti" at bounding box center [1512, 86] width 46 height 18
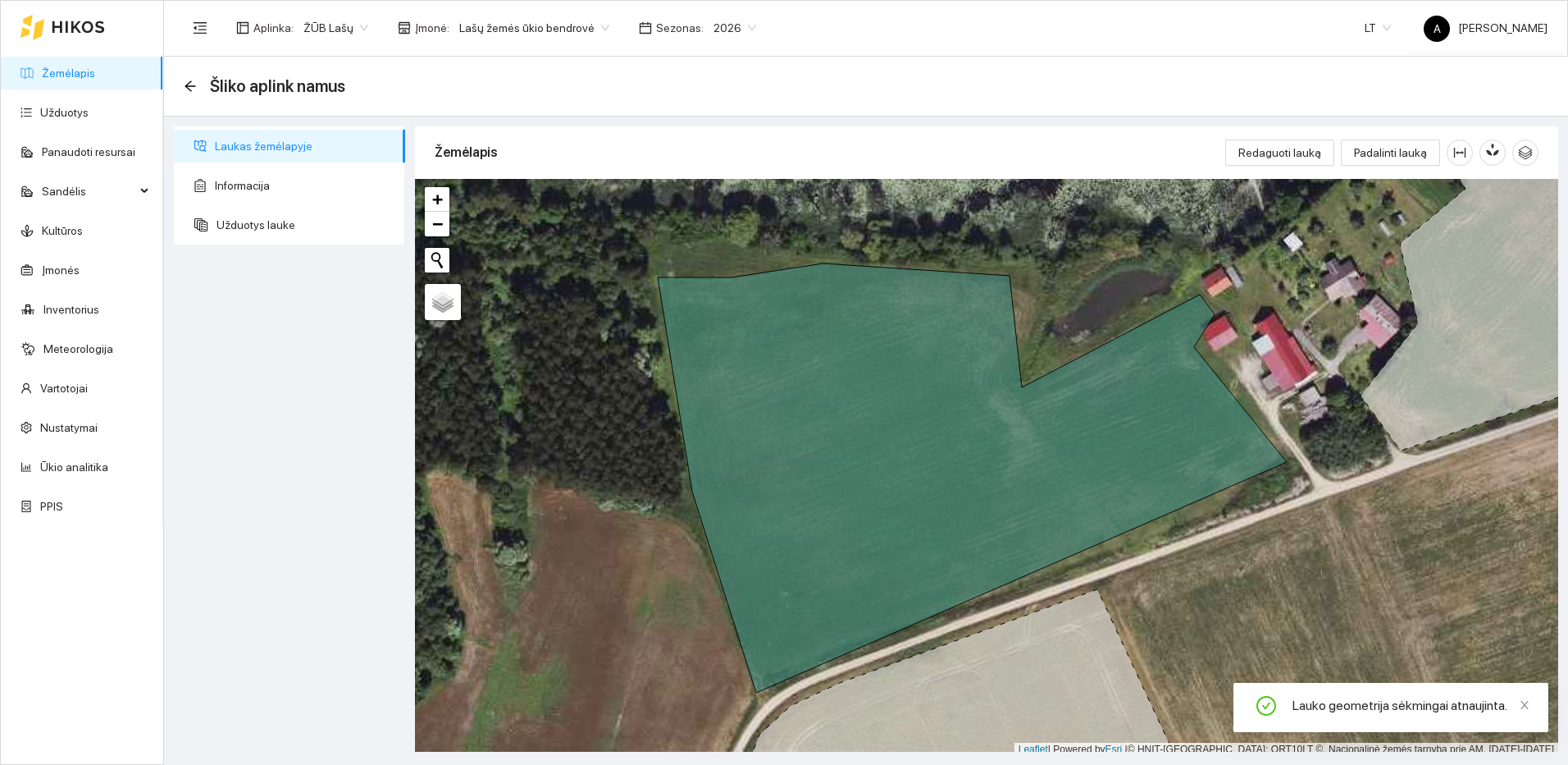
click at [44, 68] on link "Žemėlapis" at bounding box center [69, 73] width 54 height 13
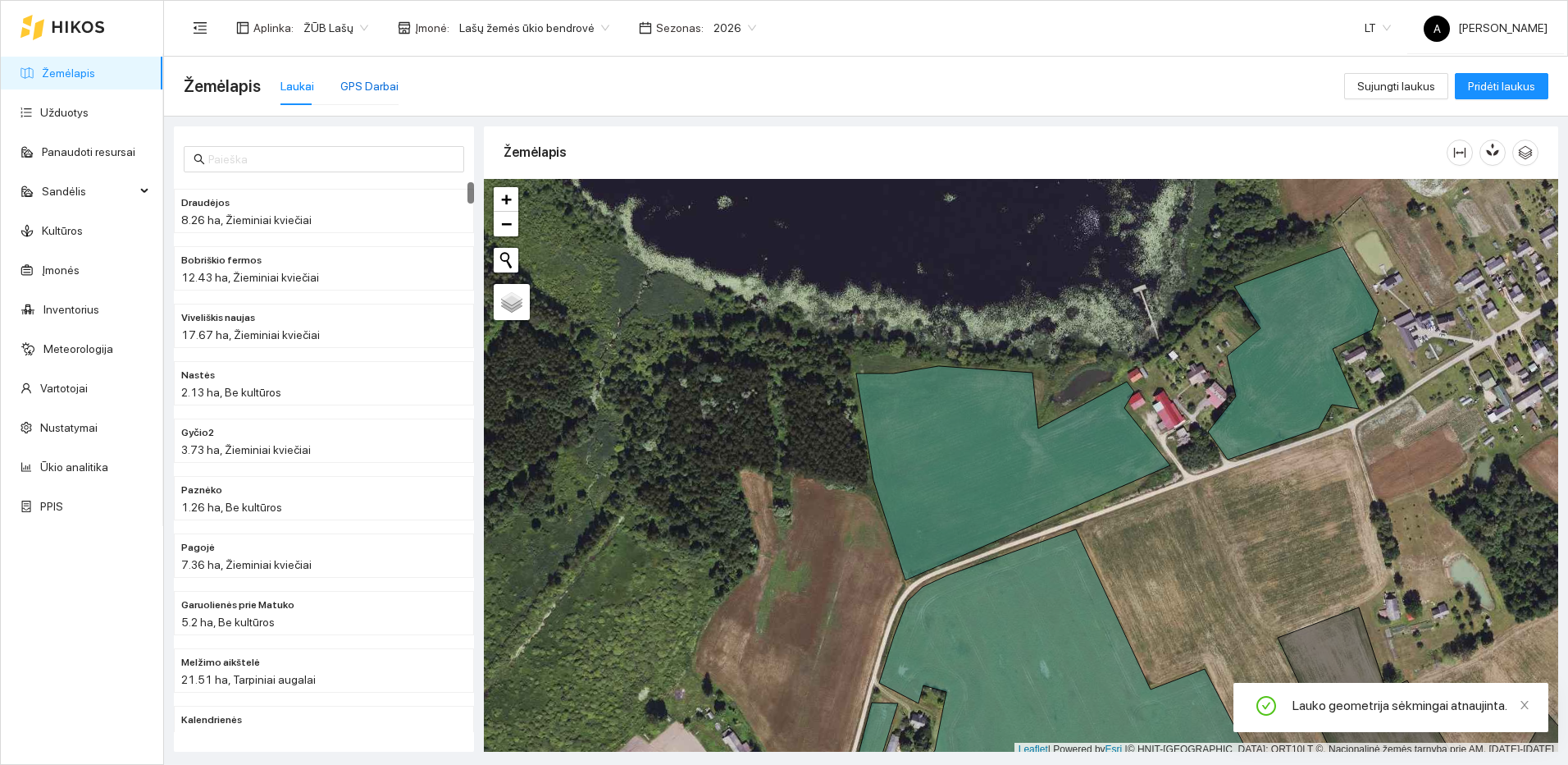
click at [383, 86] on div "GPS Darbai" at bounding box center [369, 86] width 59 height 18
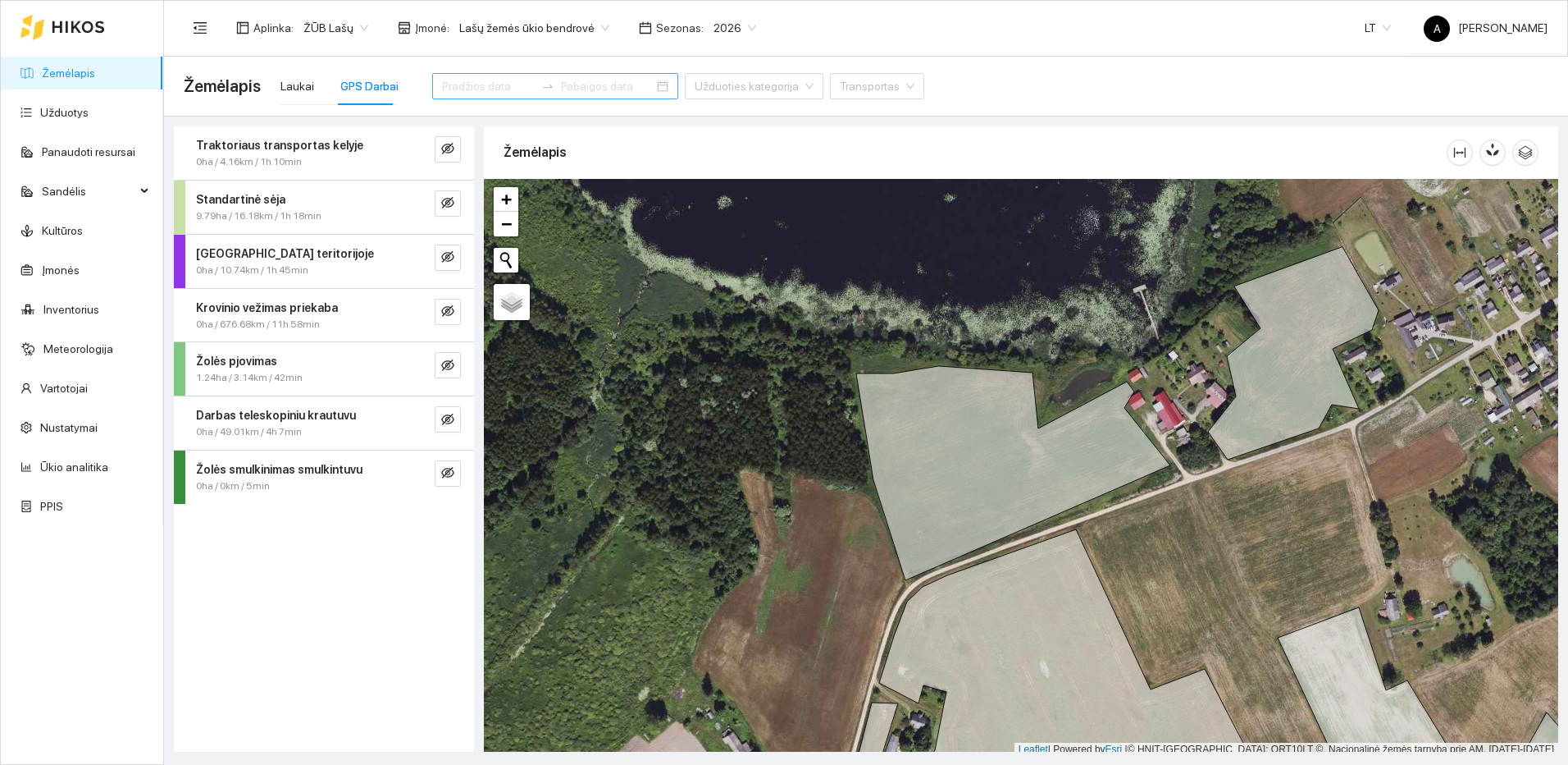
click at [467, 83] on input at bounding box center [488, 86] width 92 height 18
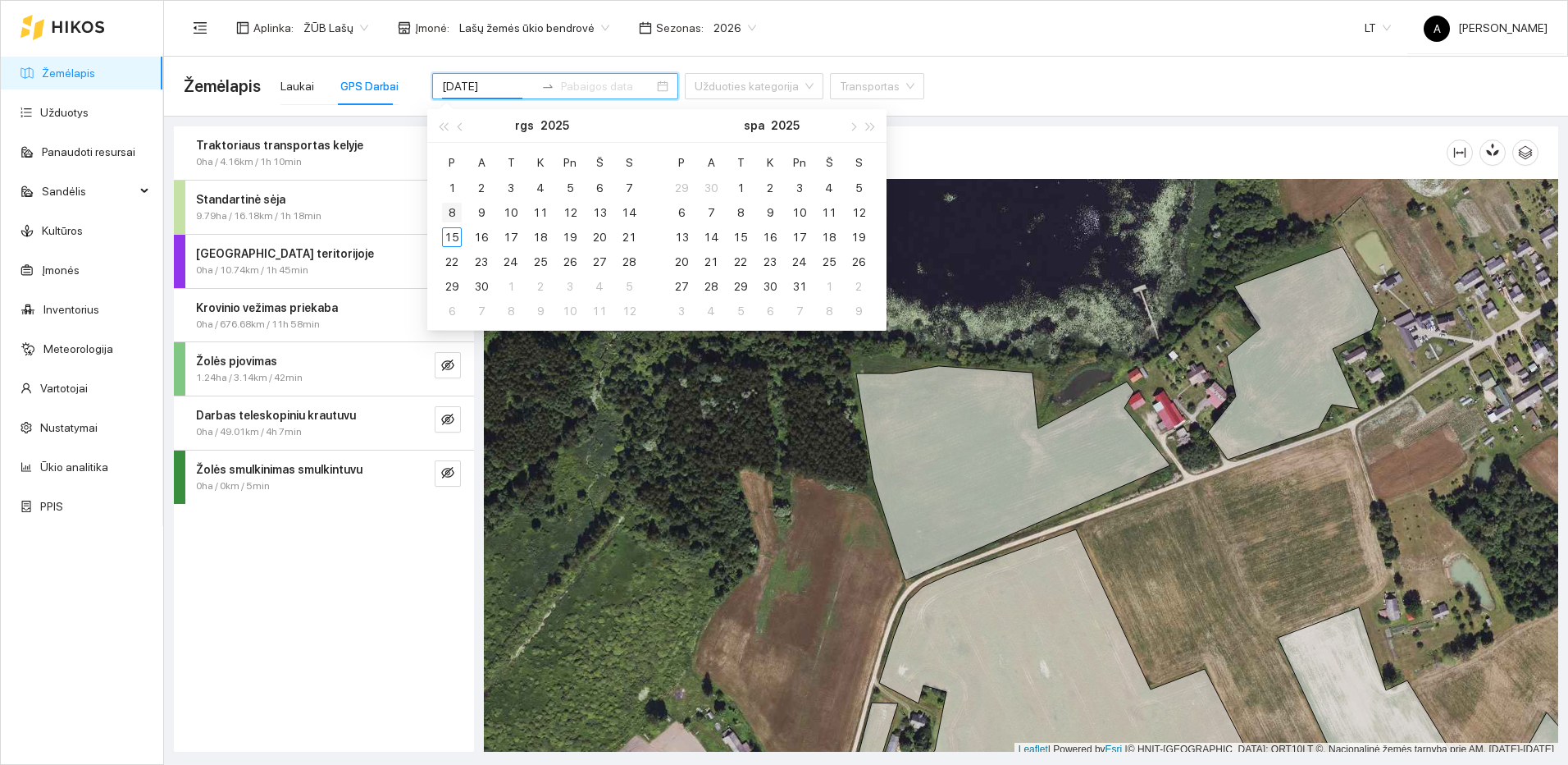
type input "2025-09-08"
click at [448, 211] on div "8" at bounding box center [452, 213] width 20 height 20
type input "2025-09-08"
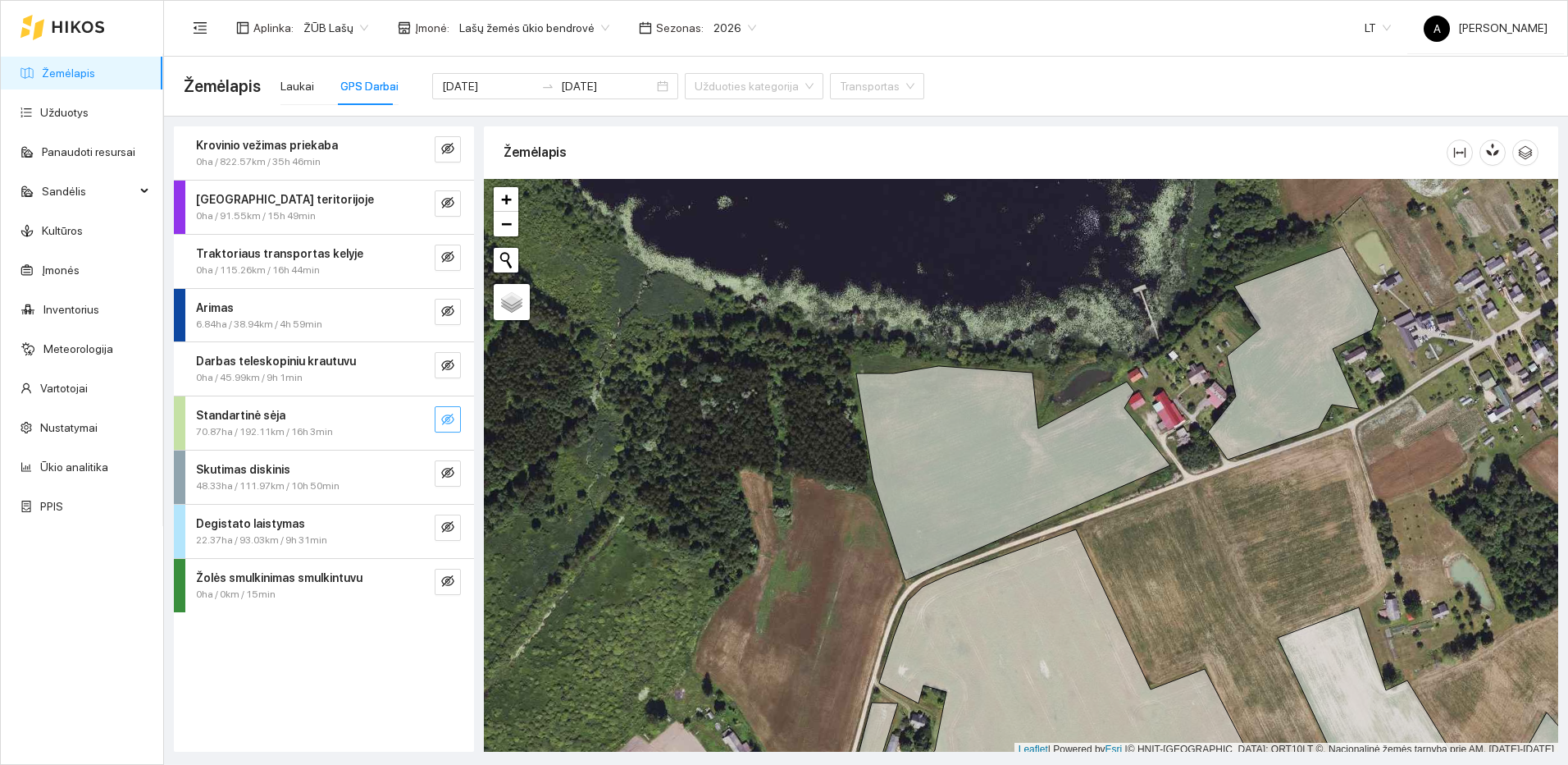
click at [446, 414] on icon "eye-invisible" at bounding box center [447, 418] width 13 height 13
click at [444, 244] on button "button" at bounding box center [448, 257] width 26 height 26
click at [412, 417] on icon "search" at bounding box center [414, 418] width 13 height 13
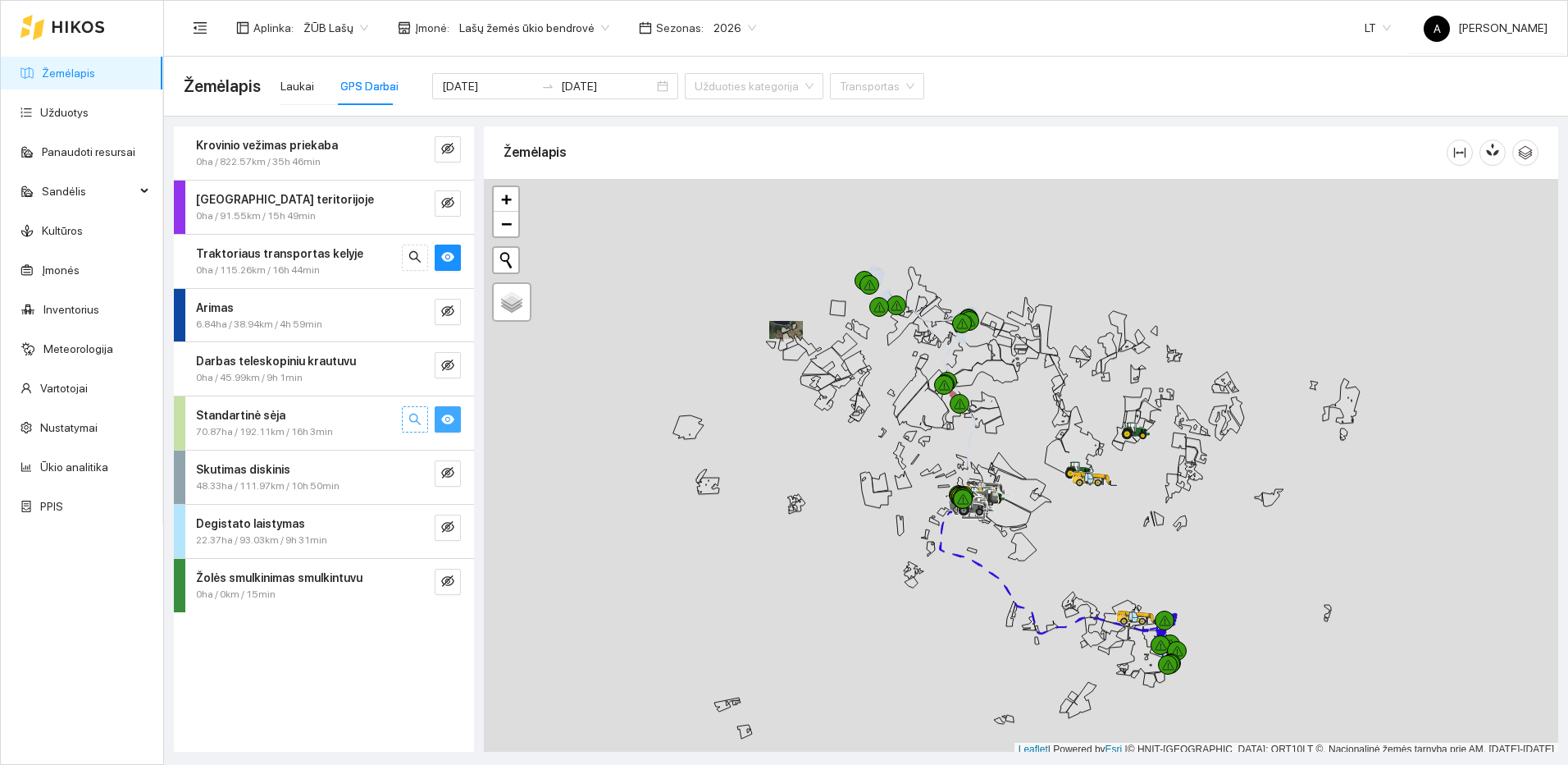
click at [417, 421] on icon "search" at bounding box center [415, 418] width 12 height 12
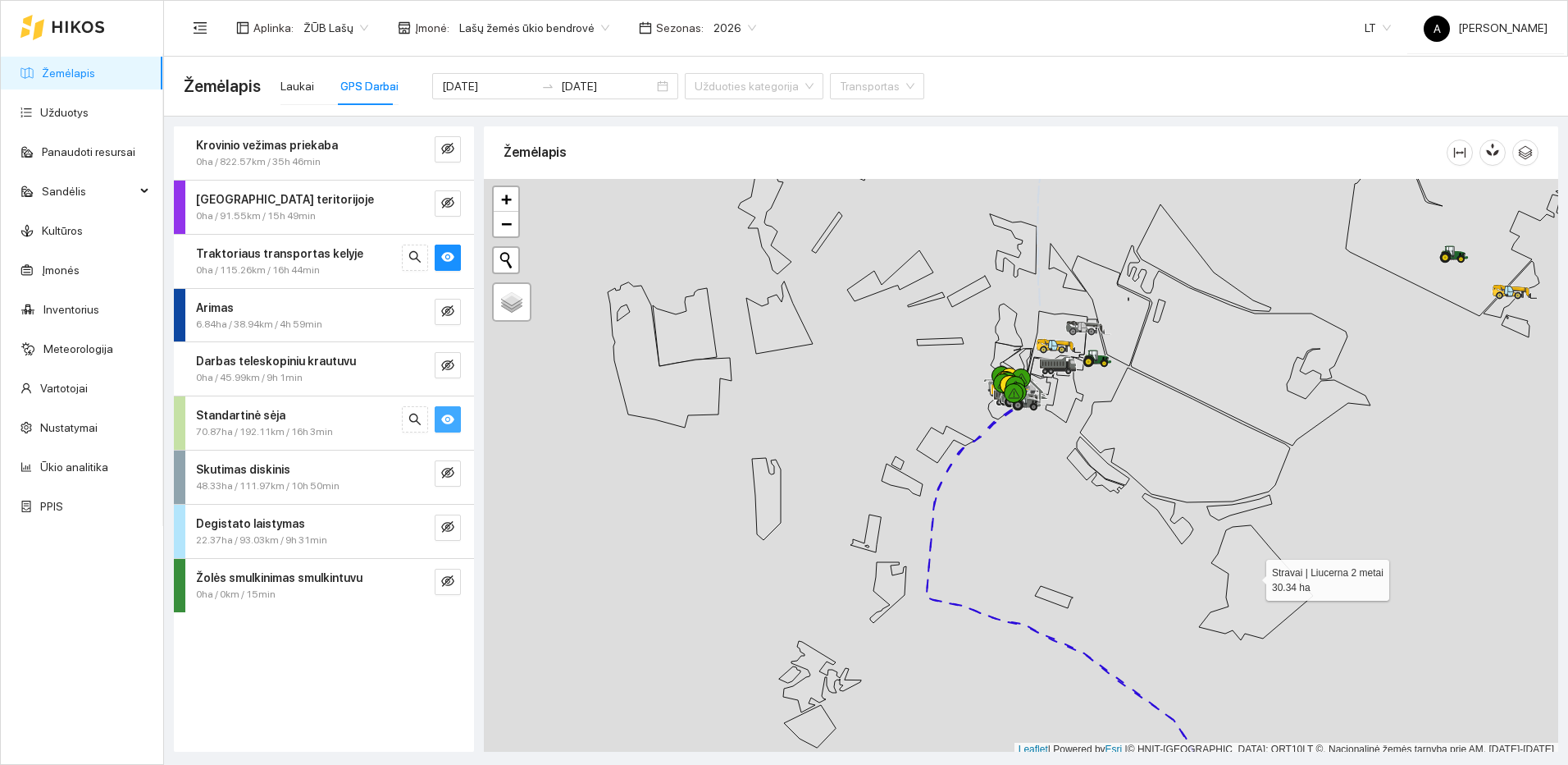
scroll to position [5, 0]
drag, startPoint x: 1249, startPoint y: 586, endPoint x: 909, endPoint y: 219, distance: 500.3
click at [1199, 521] on icon at bounding box center [1255, 578] width 114 height 115
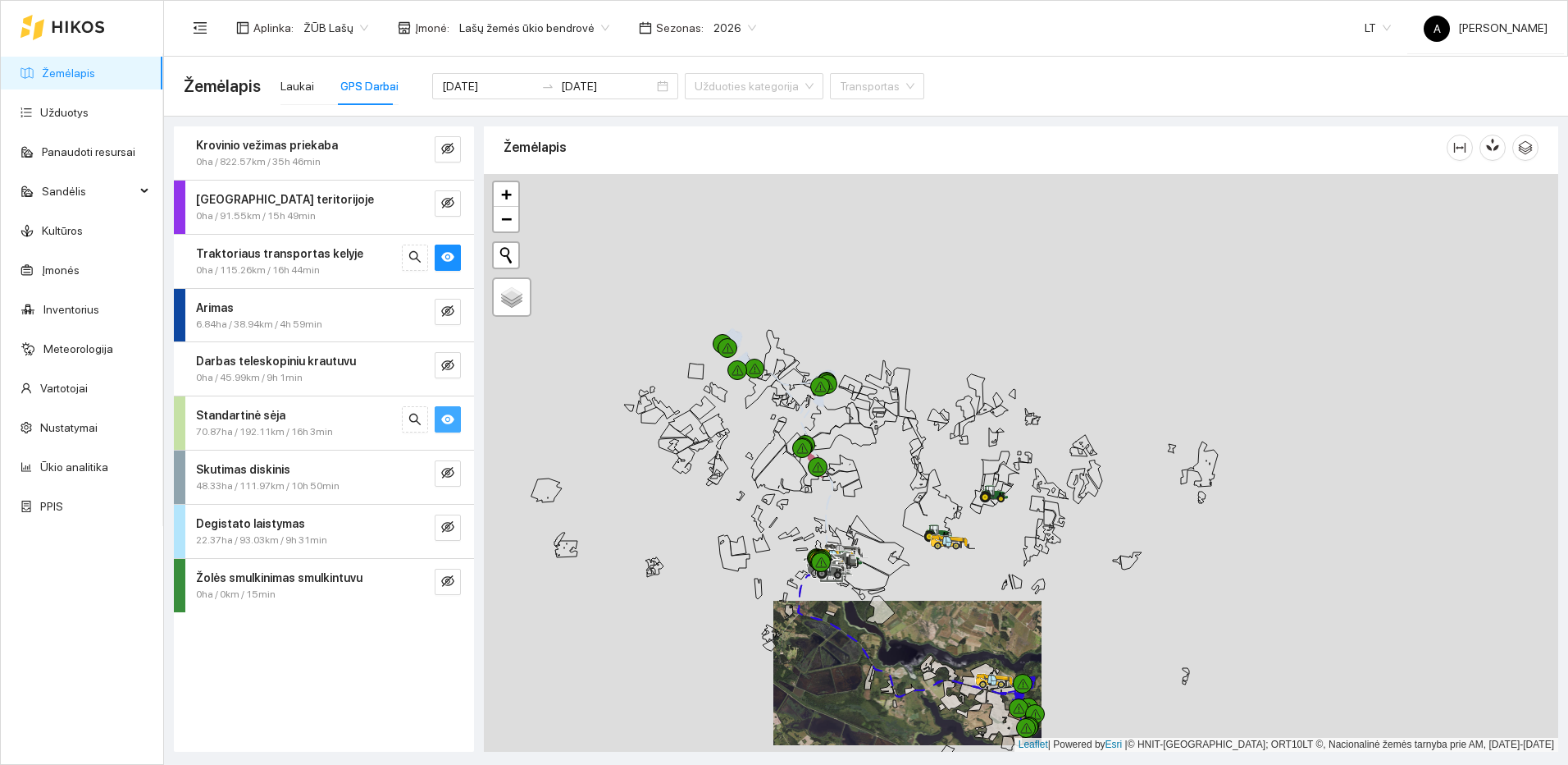
drag, startPoint x: 875, startPoint y: 426, endPoint x: 883, endPoint y: 489, distance: 63.5
click at [883, 489] on div at bounding box center [1021, 462] width 1074 height 577
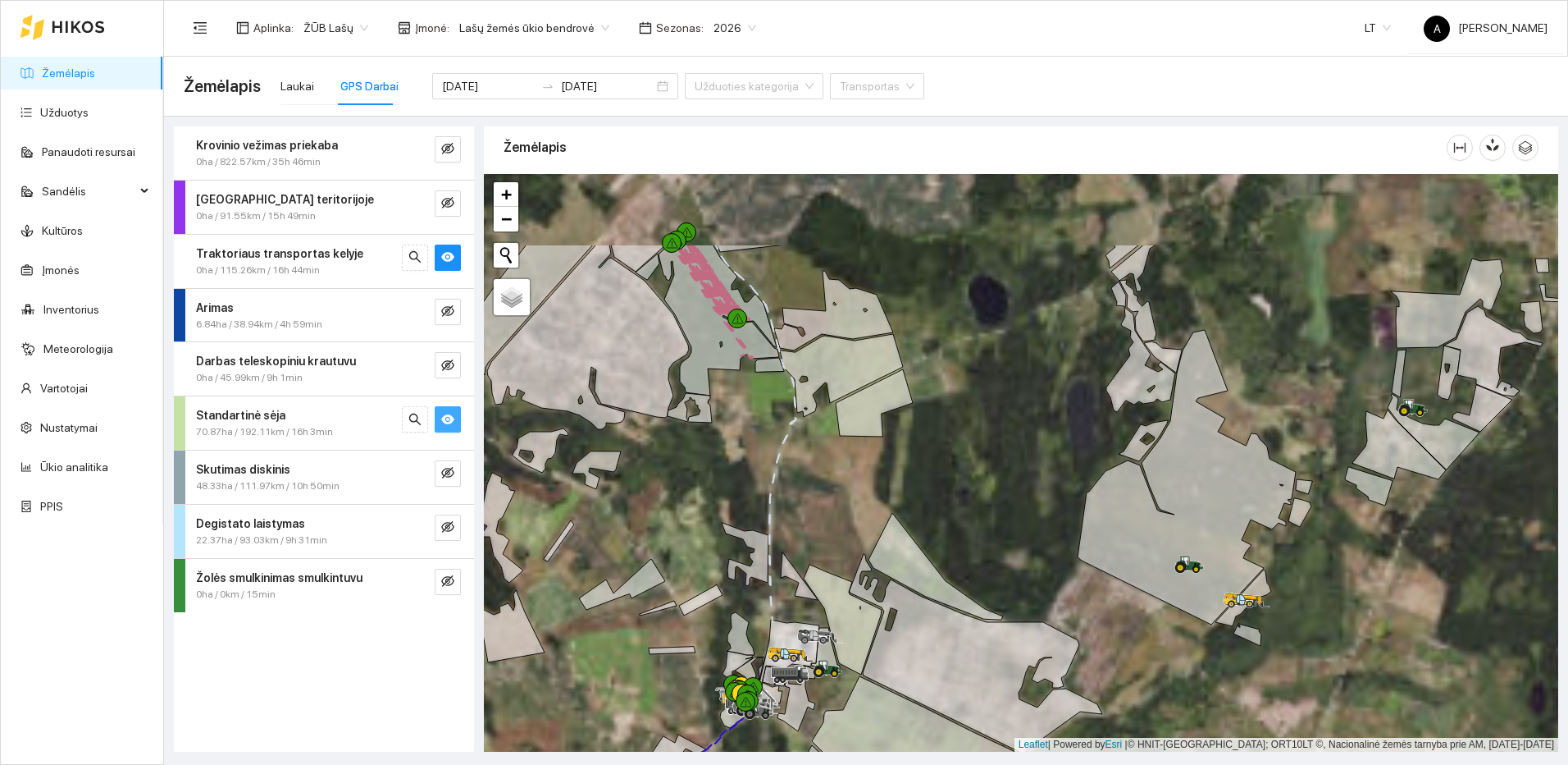
drag, startPoint x: 875, startPoint y: 507, endPoint x: 913, endPoint y: 699, distance: 195.7
click at [913, 699] on div at bounding box center [1021, 462] width 1074 height 577
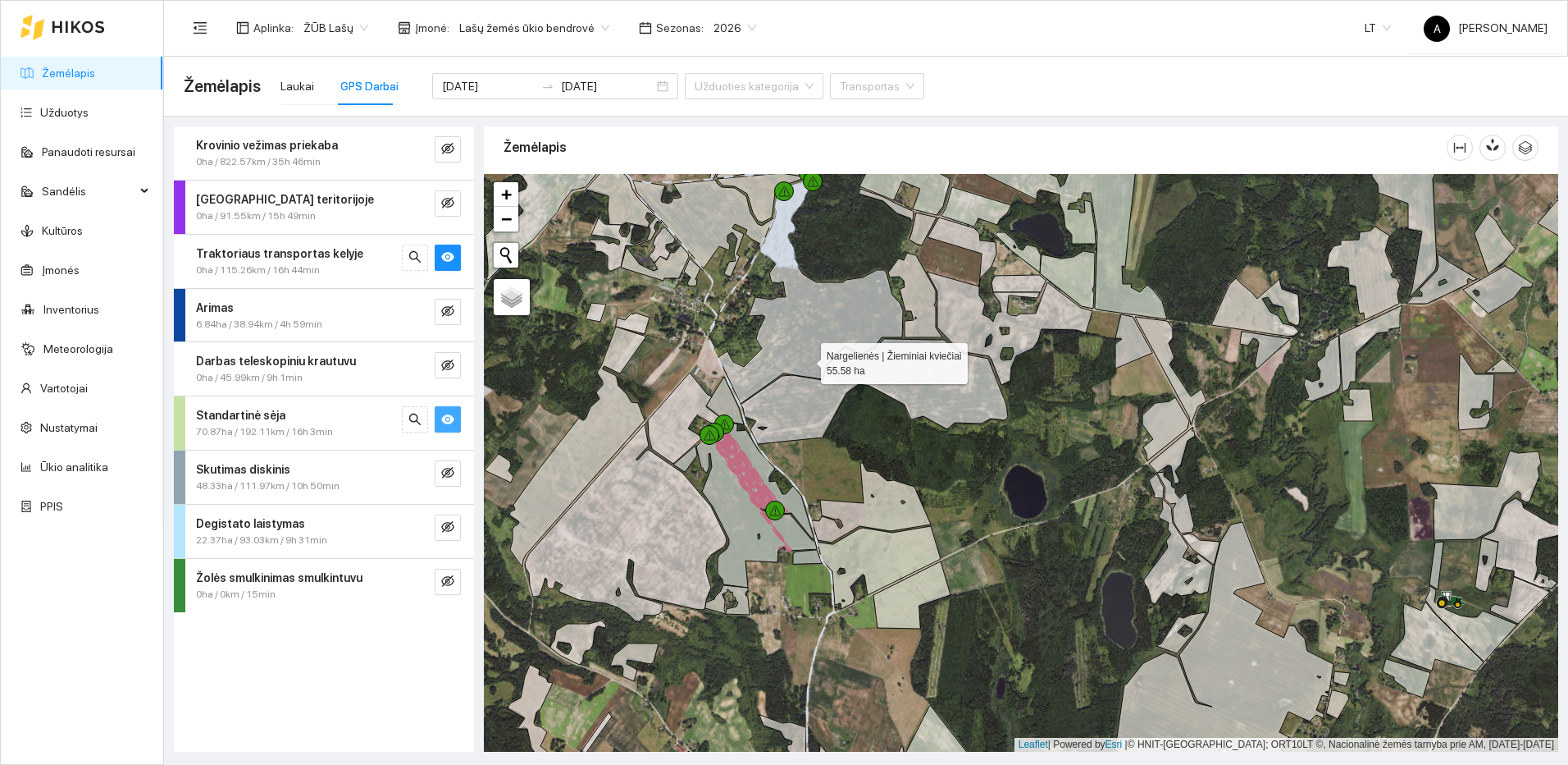
drag, startPoint x: 890, startPoint y: 443, endPoint x: 996, endPoint y: 553, distance: 152.8
click at [903, 403] on icon at bounding box center [810, 332] width 185 height 144
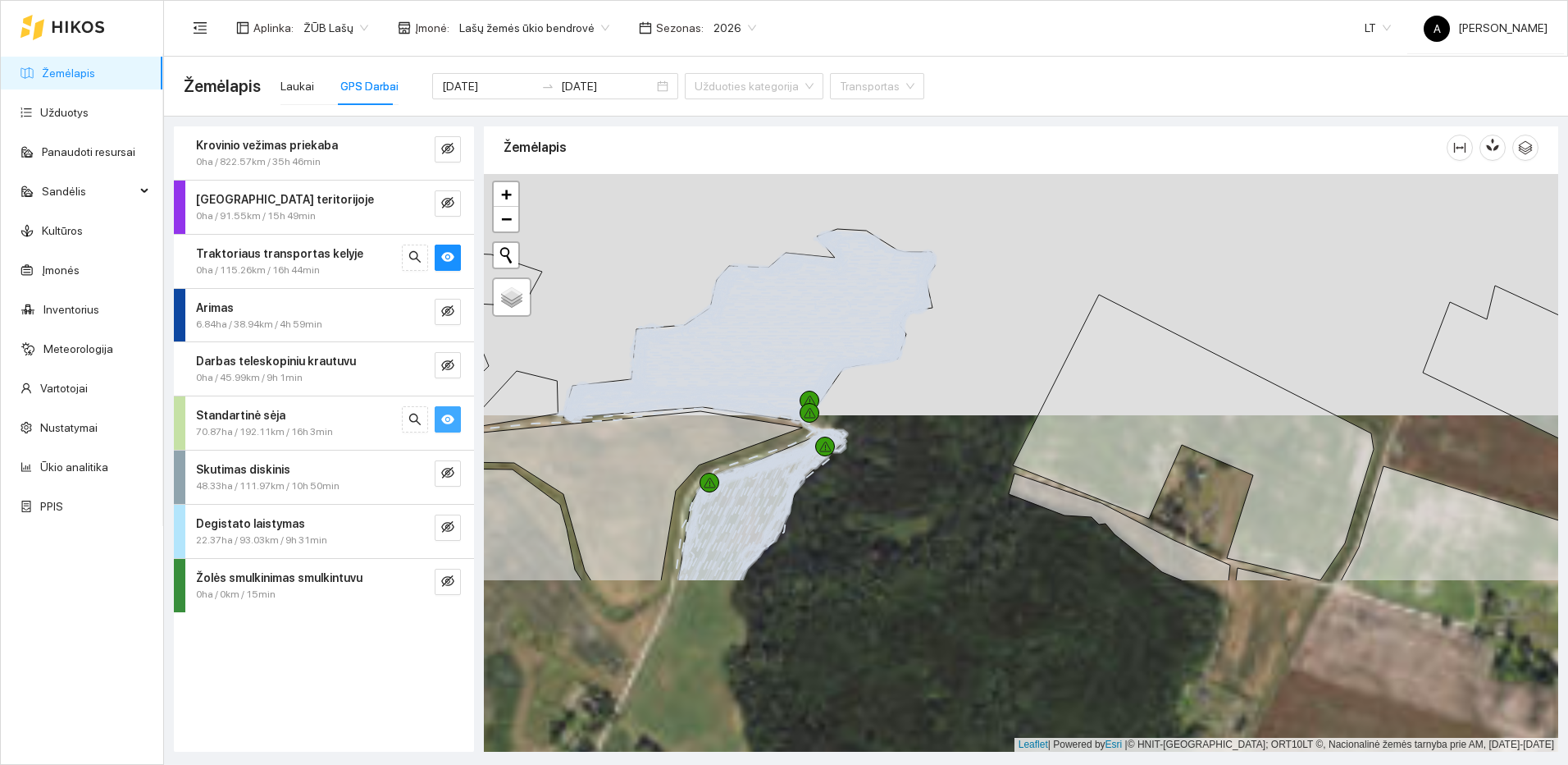
drag, startPoint x: 916, startPoint y: 422, endPoint x: 943, endPoint y: 313, distance: 112.3
click at [943, 313] on div at bounding box center [1021, 462] width 1074 height 577
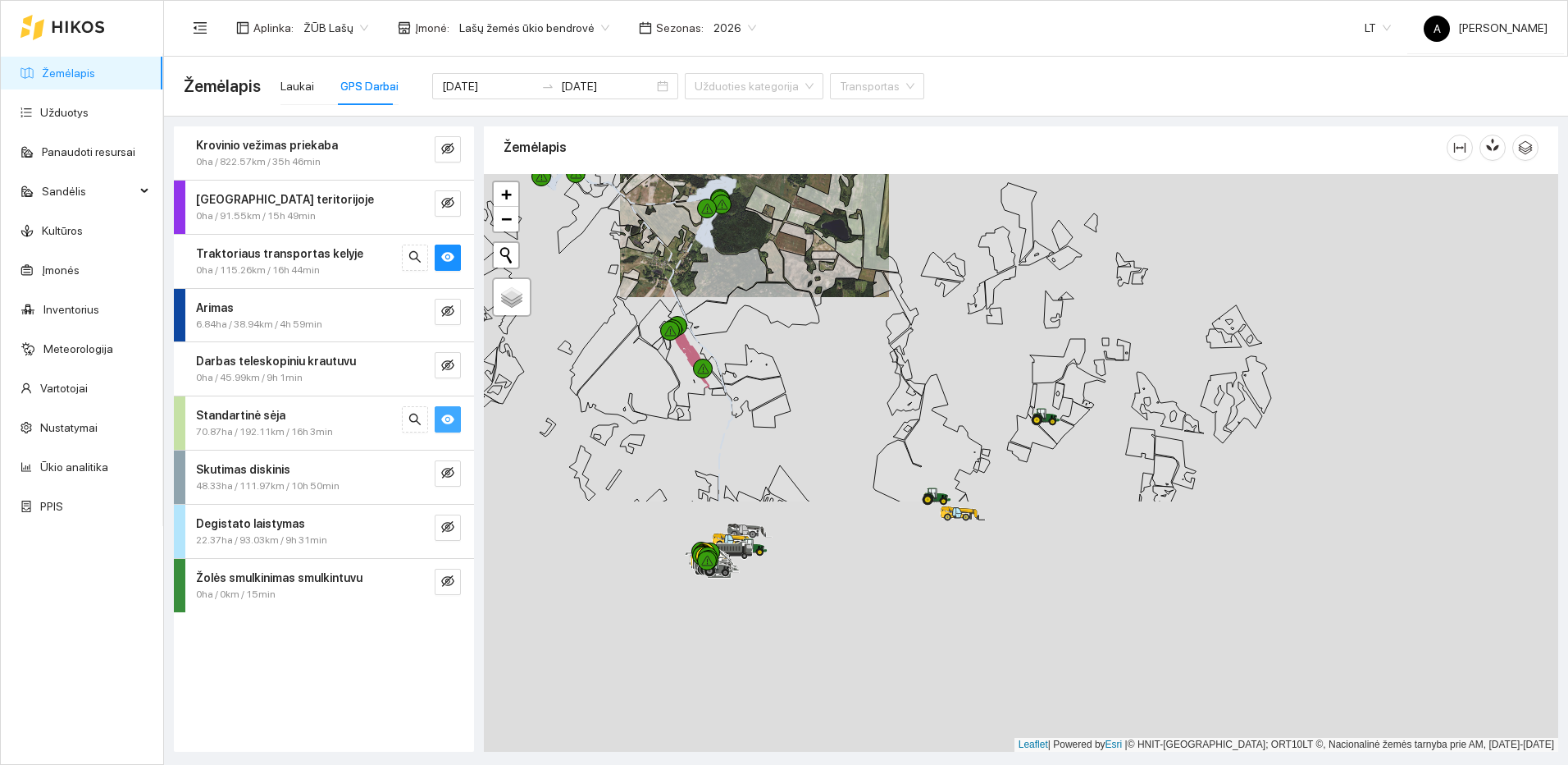
drag, startPoint x: 1030, startPoint y: 411, endPoint x: 880, endPoint y: 313, distance: 179.2
click at [887, 315] on icon at bounding box center [899, 328] width 24 height 32
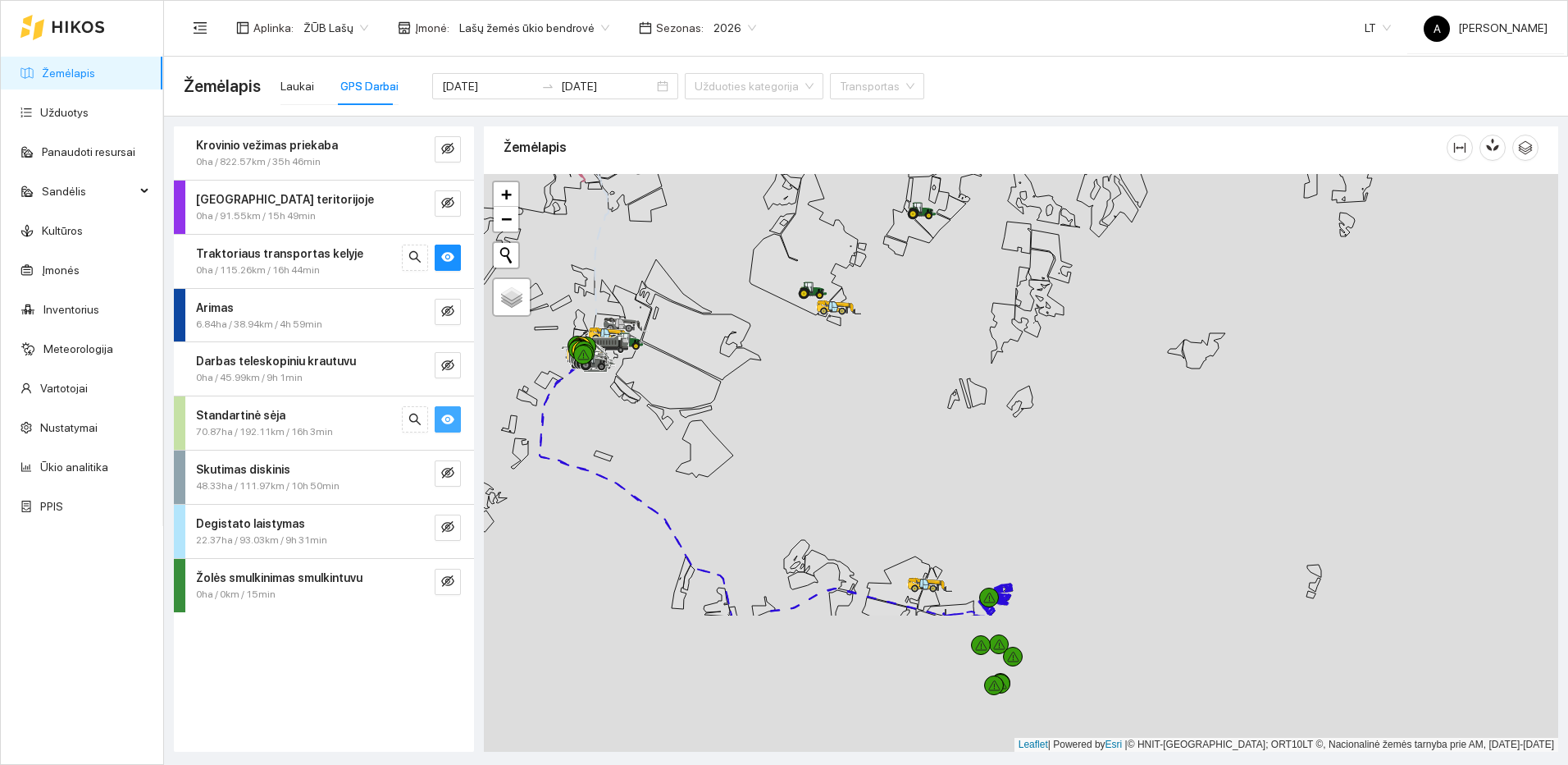
drag, startPoint x: 1202, startPoint y: 572, endPoint x: 931, endPoint y: 198, distance: 461.9
click at [931, 198] on div at bounding box center [1021, 462] width 1074 height 577
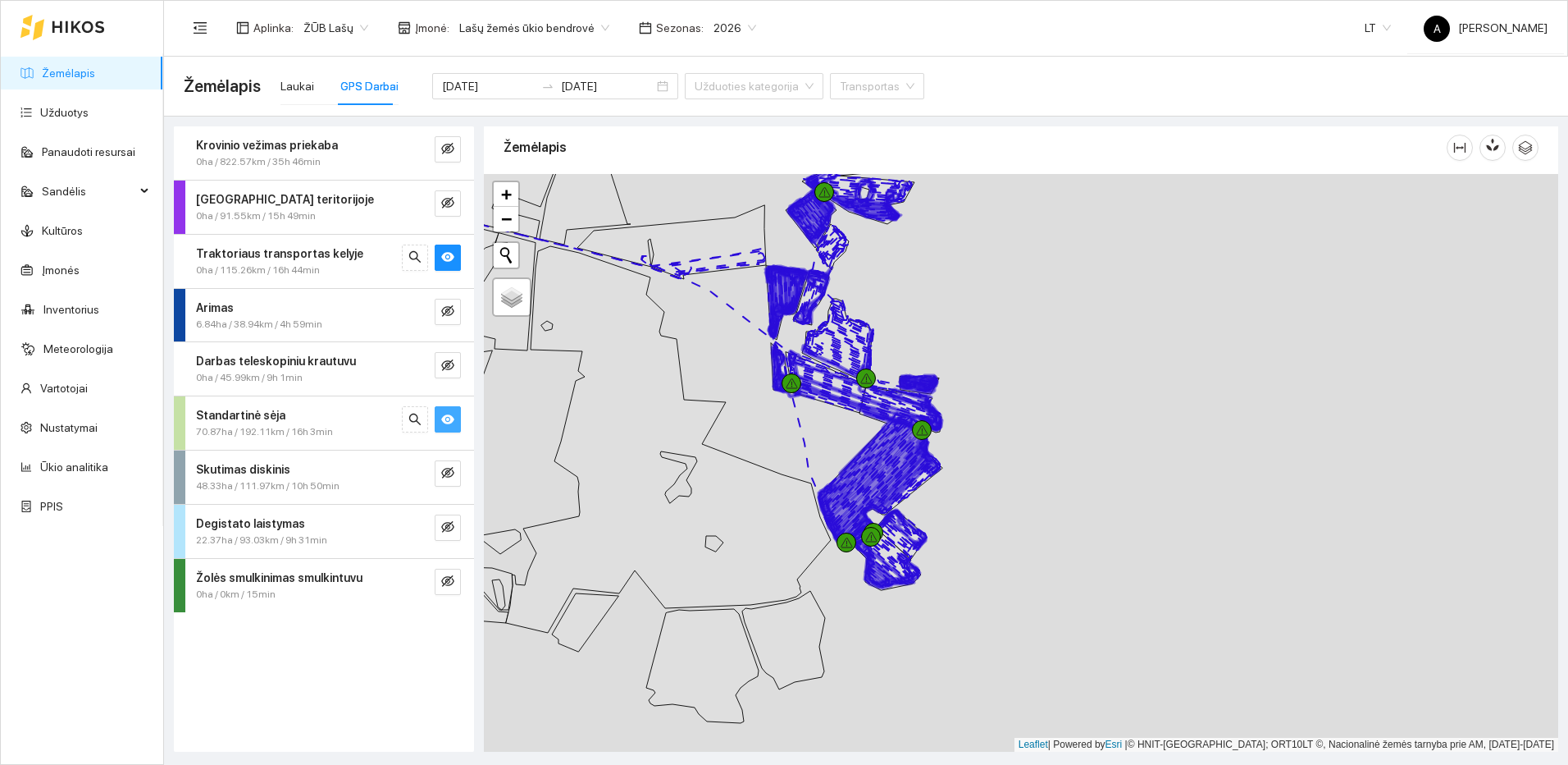
drag, startPoint x: 972, startPoint y: 355, endPoint x: 1032, endPoint y: 478, distance: 136.9
click at [1032, 478] on div at bounding box center [1021, 462] width 1074 height 577
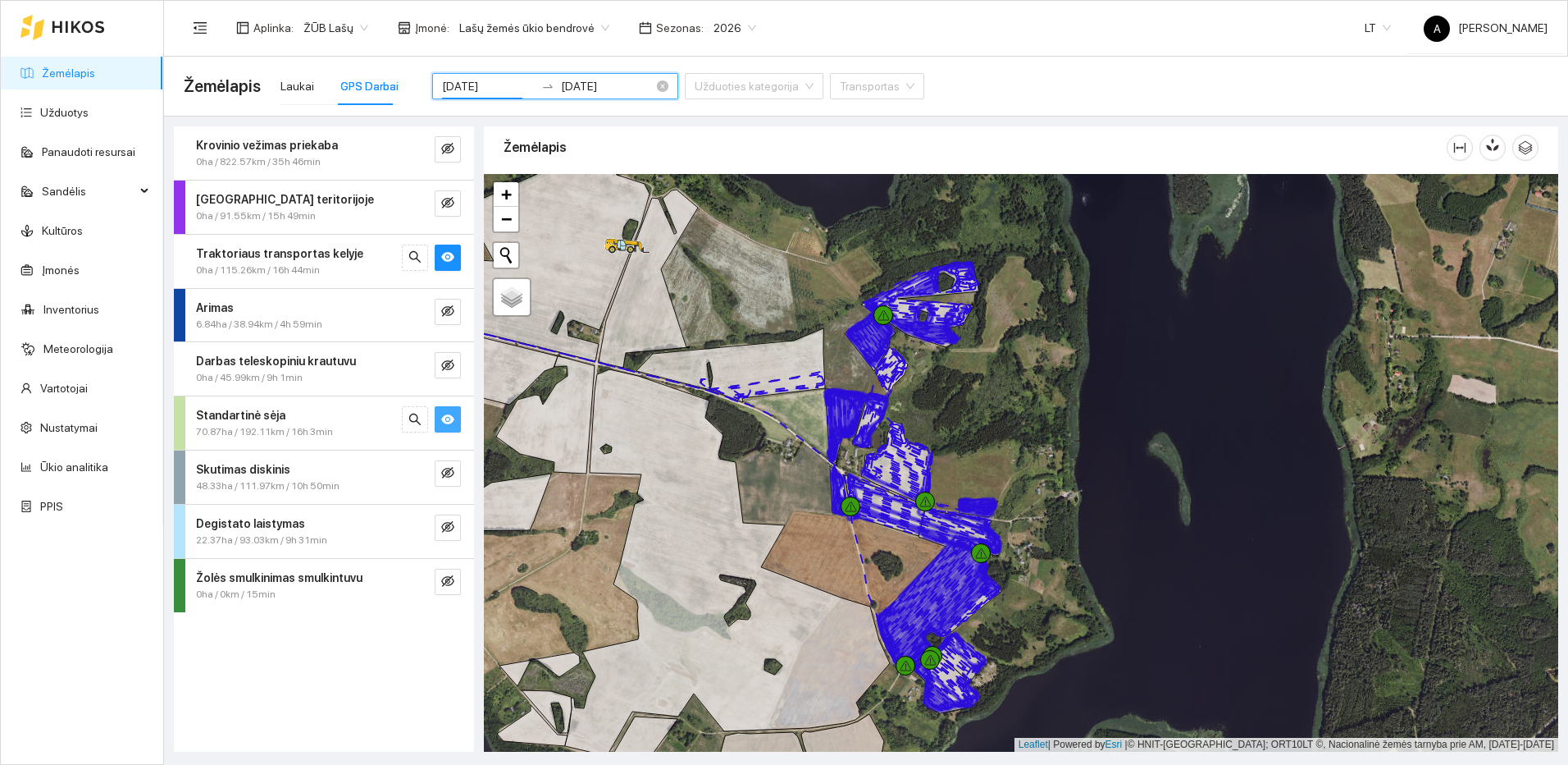
click at [499, 86] on input "2025-09-08" at bounding box center [488, 86] width 92 height 18
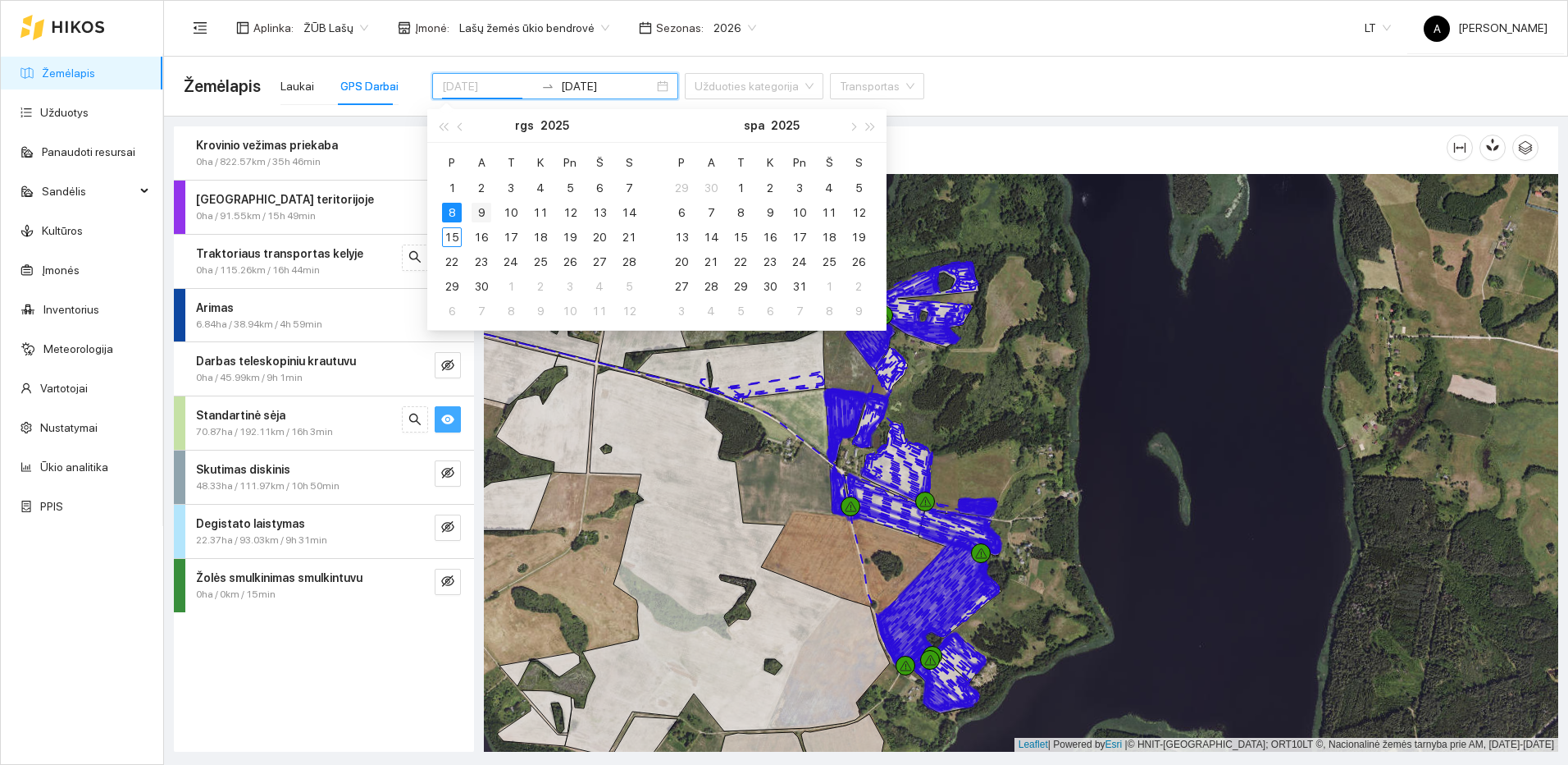
type input "2025-09-09"
click at [478, 206] on div "9" at bounding box center [482, 213] width 20 height 20
type input "2025-09-09"
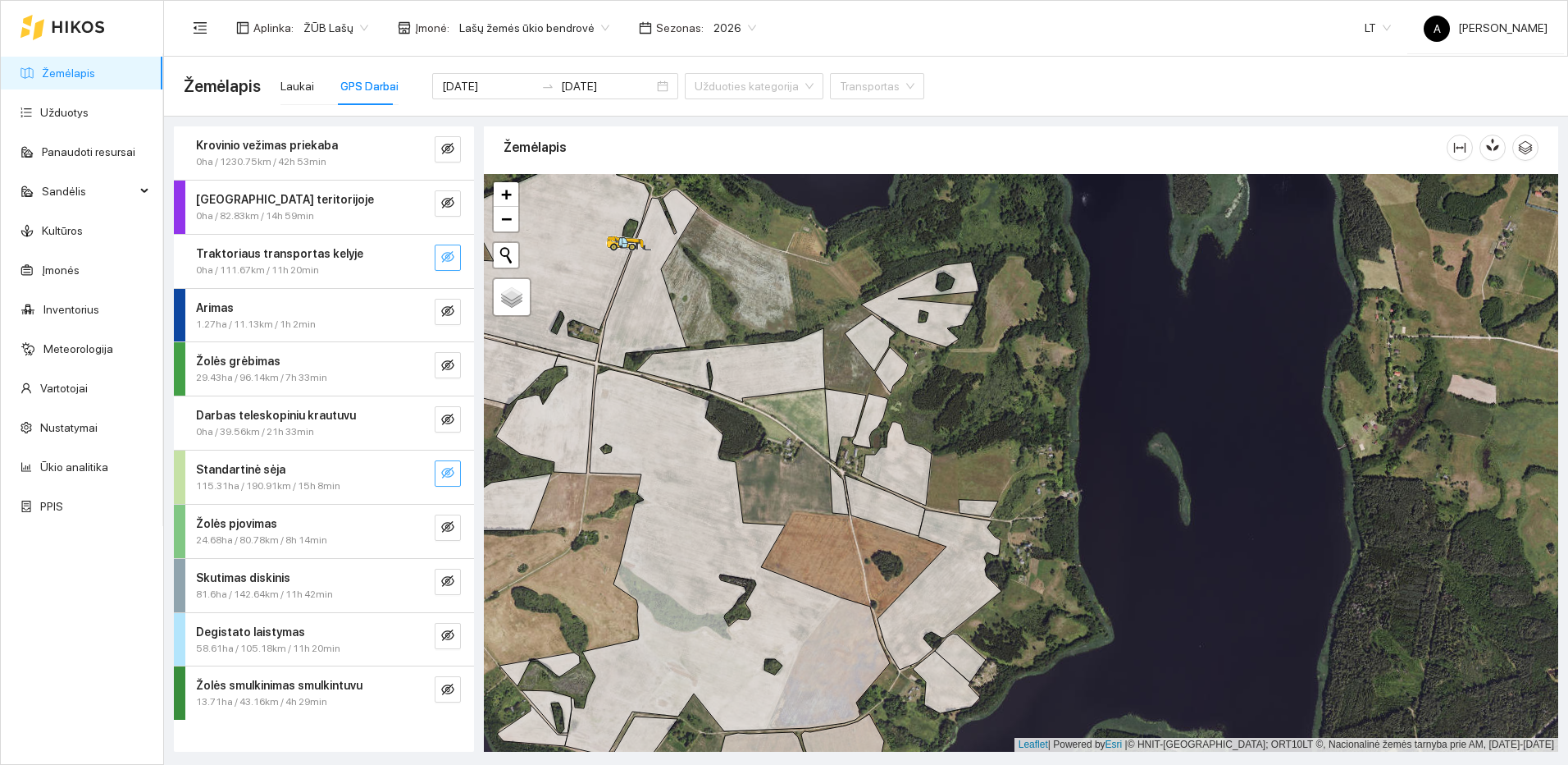
click at [447, 254] on icon "eye-invisible" at bounding box center [447, 256] width 13 height 13
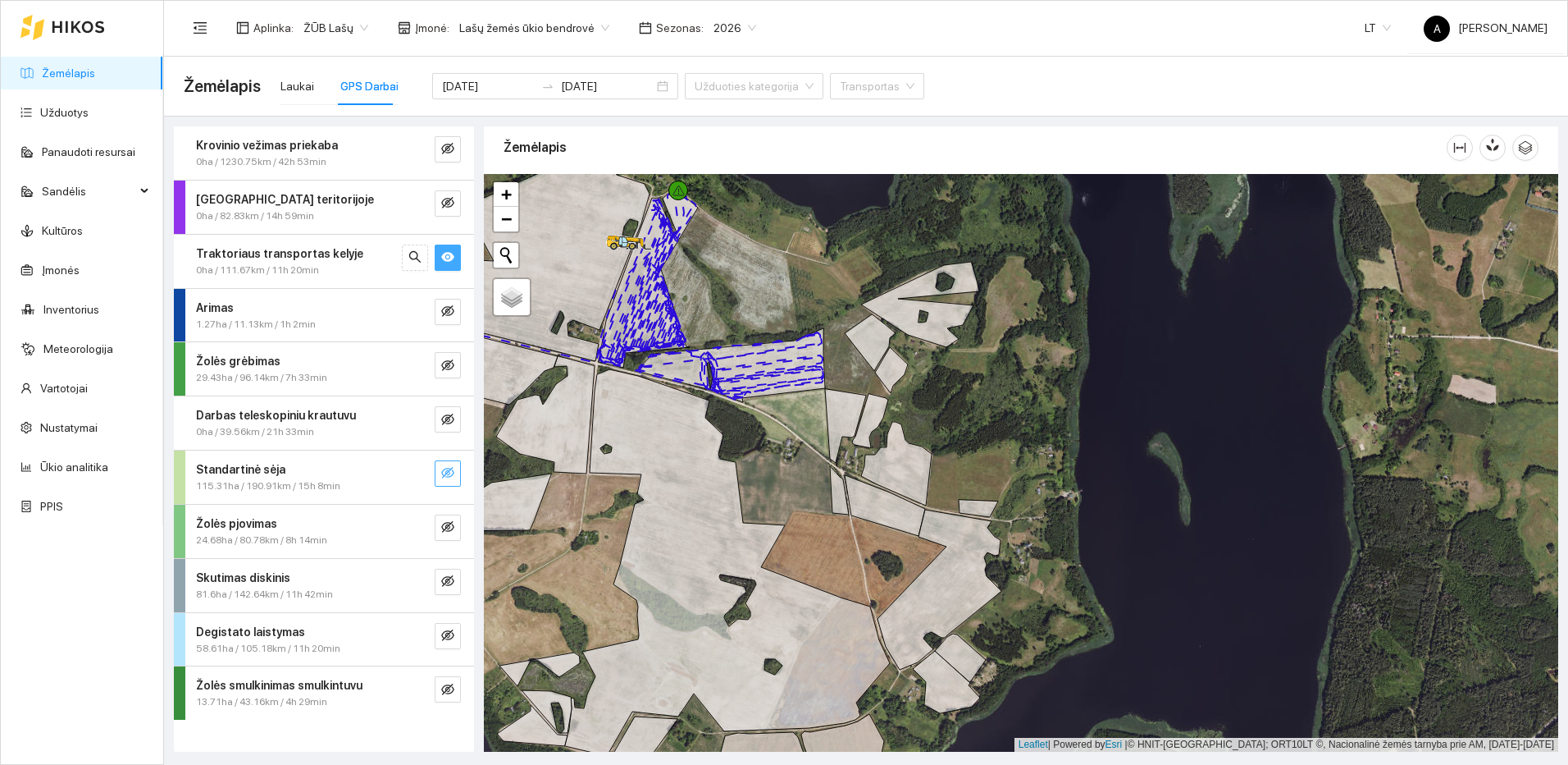
click at [454, 473] on icon "eye-invisible" at bounding box center [447, 473] width 13 height 12
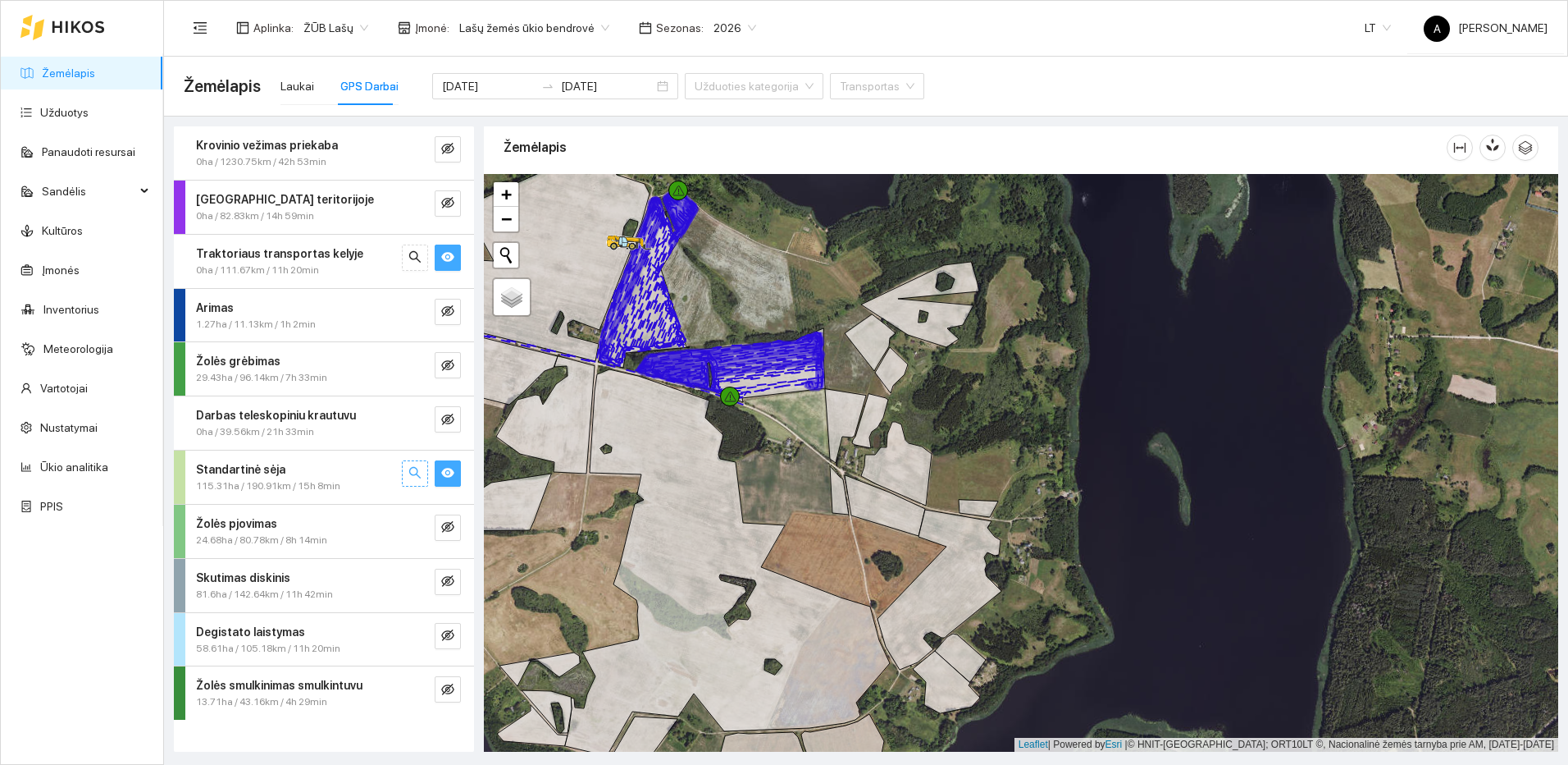
click at [418, 474] on icon "search" at bounding box center [414, 472] width 13 height 13
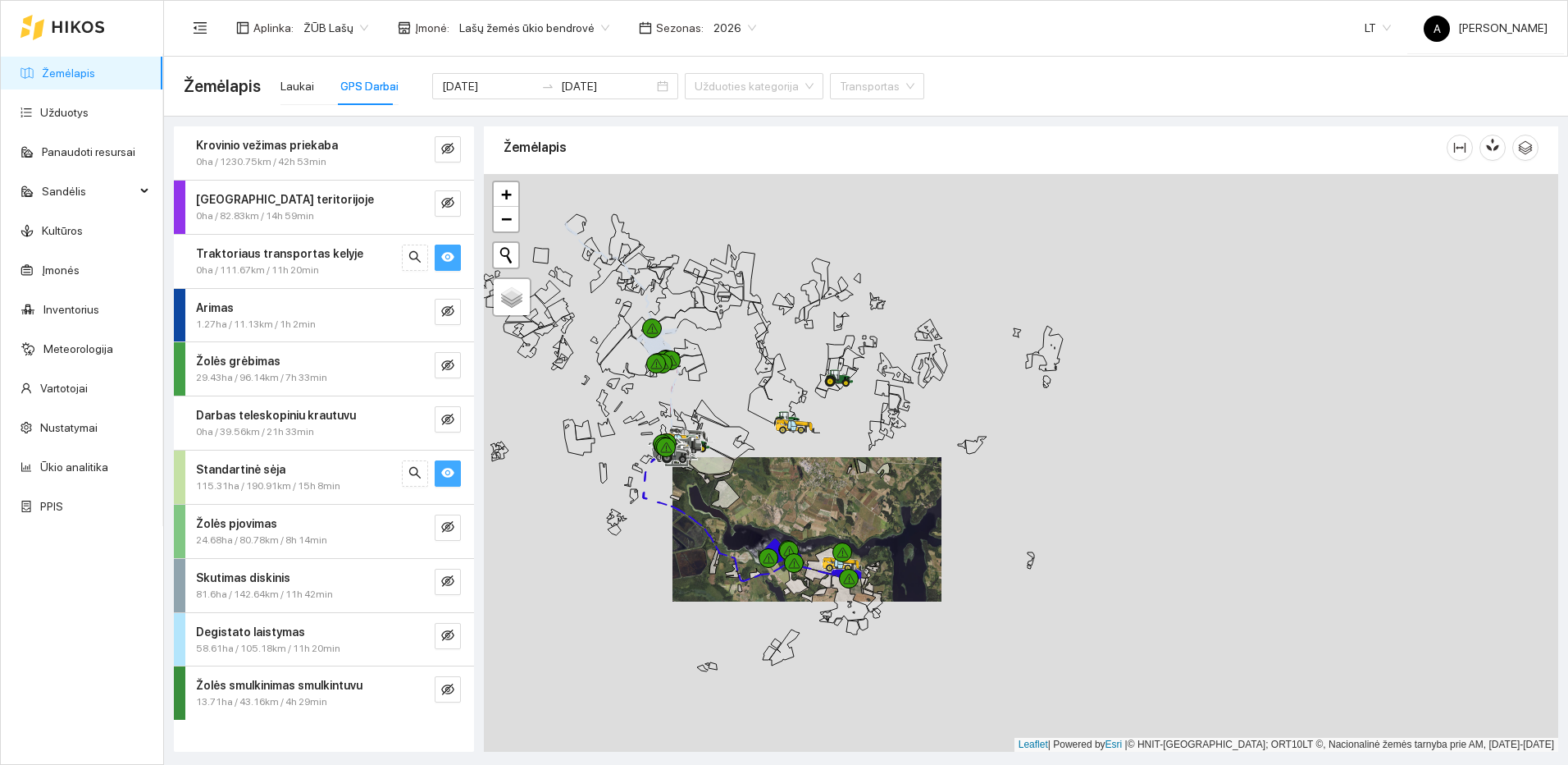
drag, startPoint x: 745, startPoint y: 477, endPoint x: 840, endPoint y: 536, distance: 111.8
click at [840, 536] on div at bounding box center [1021, 462] width 1074 height 577
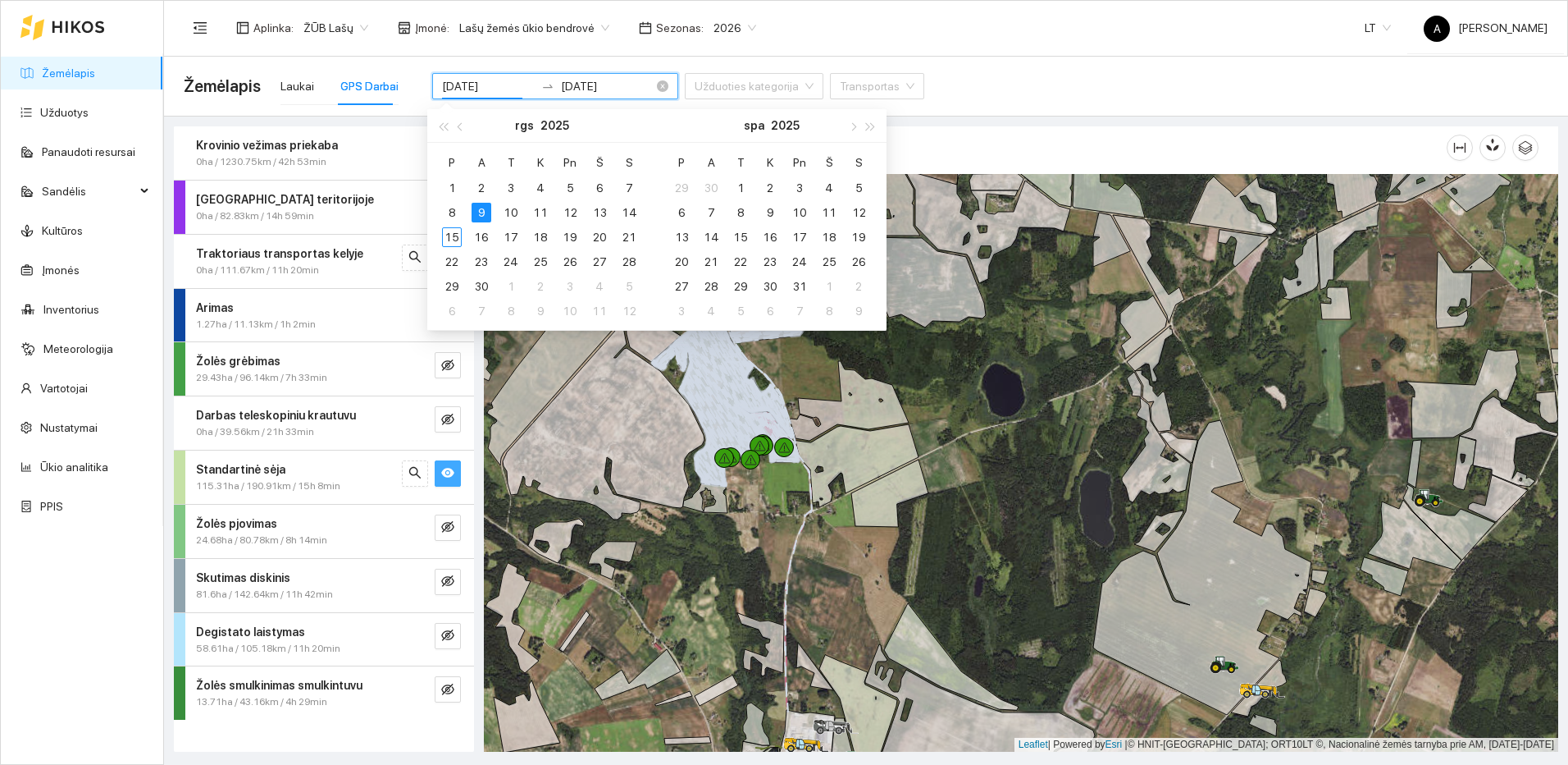
drag, startPoint x: 489, startPoint y: 86, endPoint x: 498, endPoint y: 86, distance: 9.0
click at [498, 86] on input "2025-09-09" at bounding box center [488, 86] width 92 height 18
type input "2025-09-10"
click at [516, 214] on div "10" at bounding box center [511, 213] width 20 height 20
click at [515, 214] on div "10" at bounding box center [511, 213] width 20 height 20
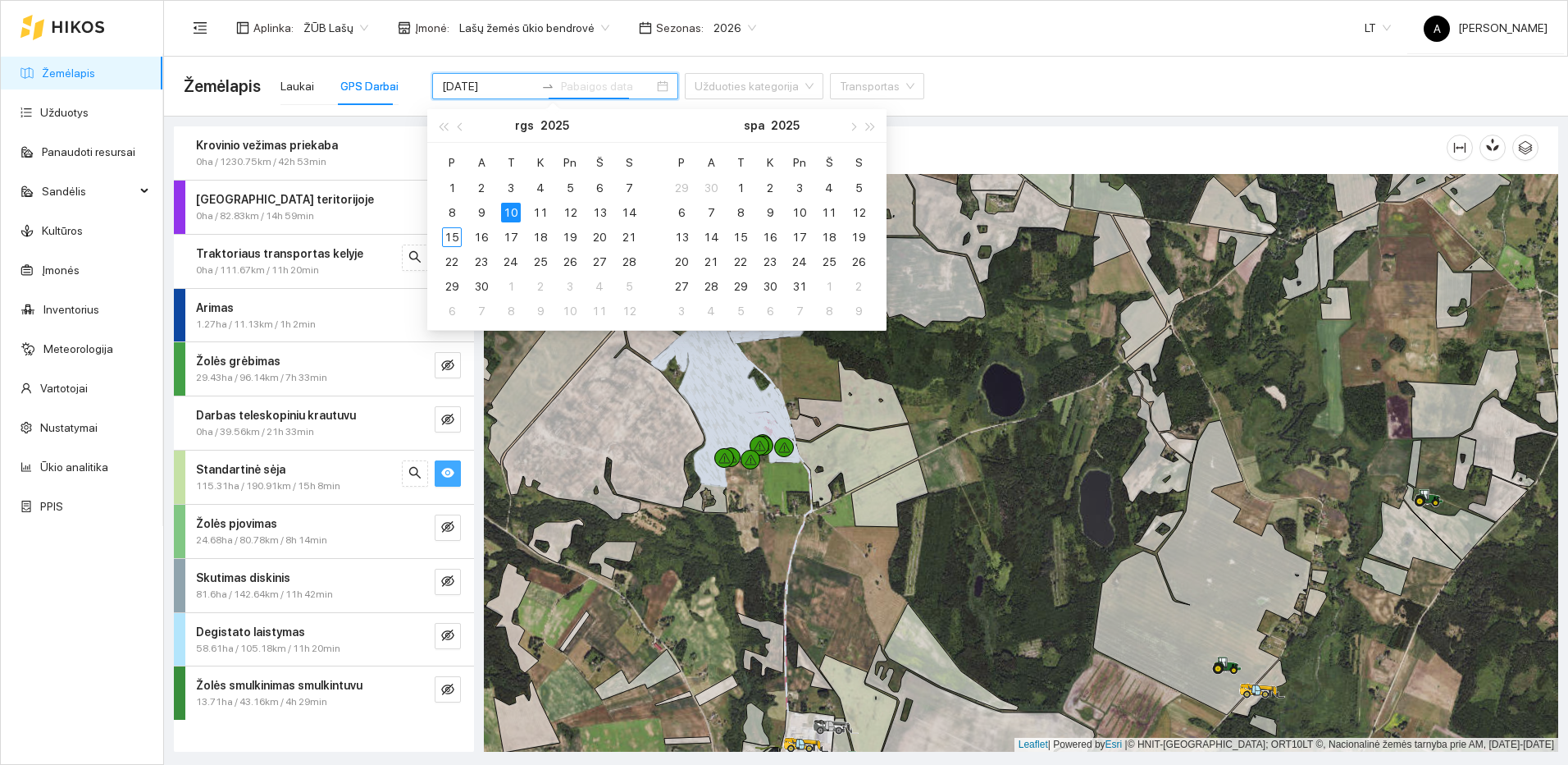
type input "2025-09-10"
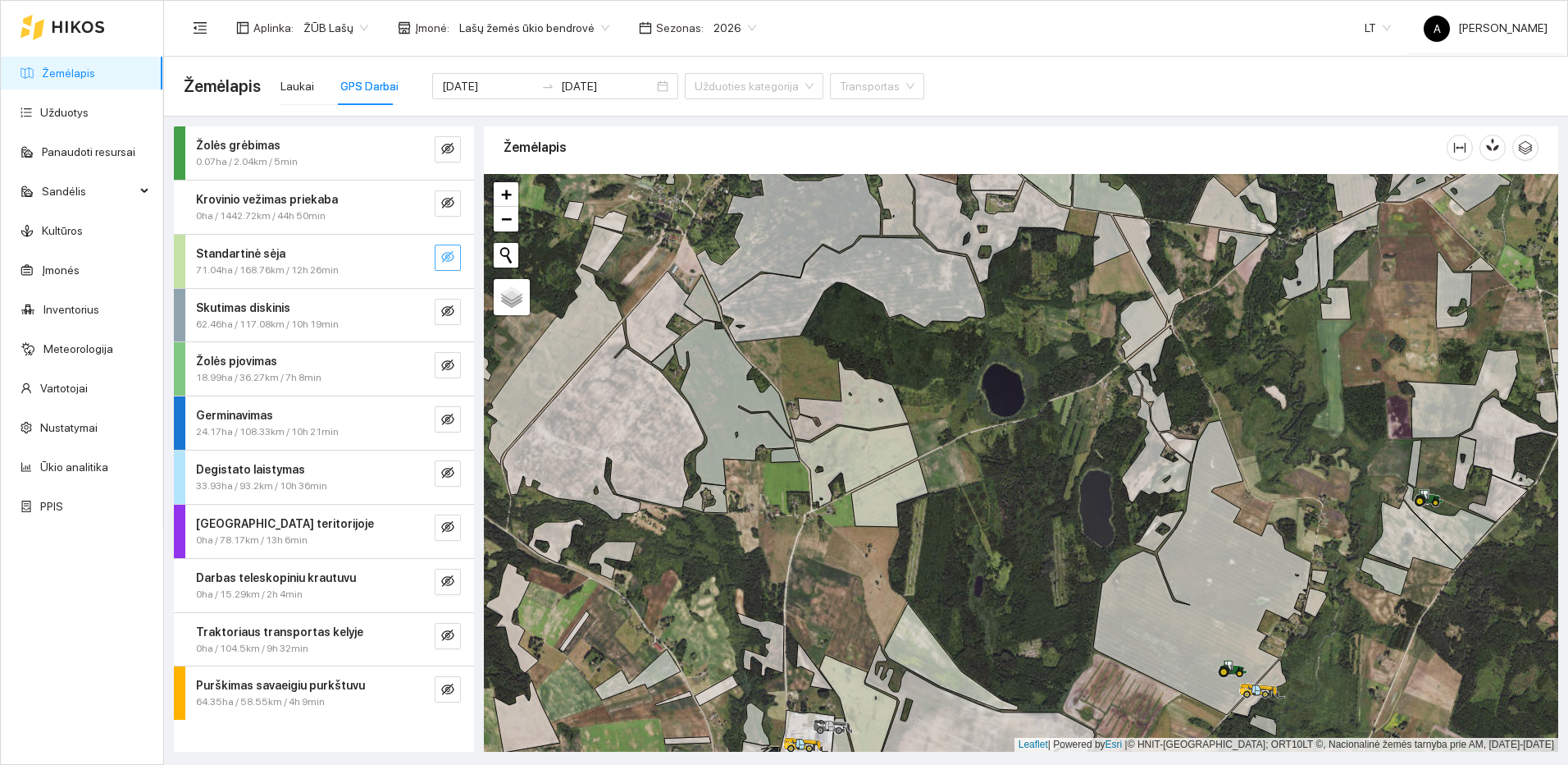
click at [451, 256] on icon "eye-invisible" at bounding box center [447, 256] width 13 height 13
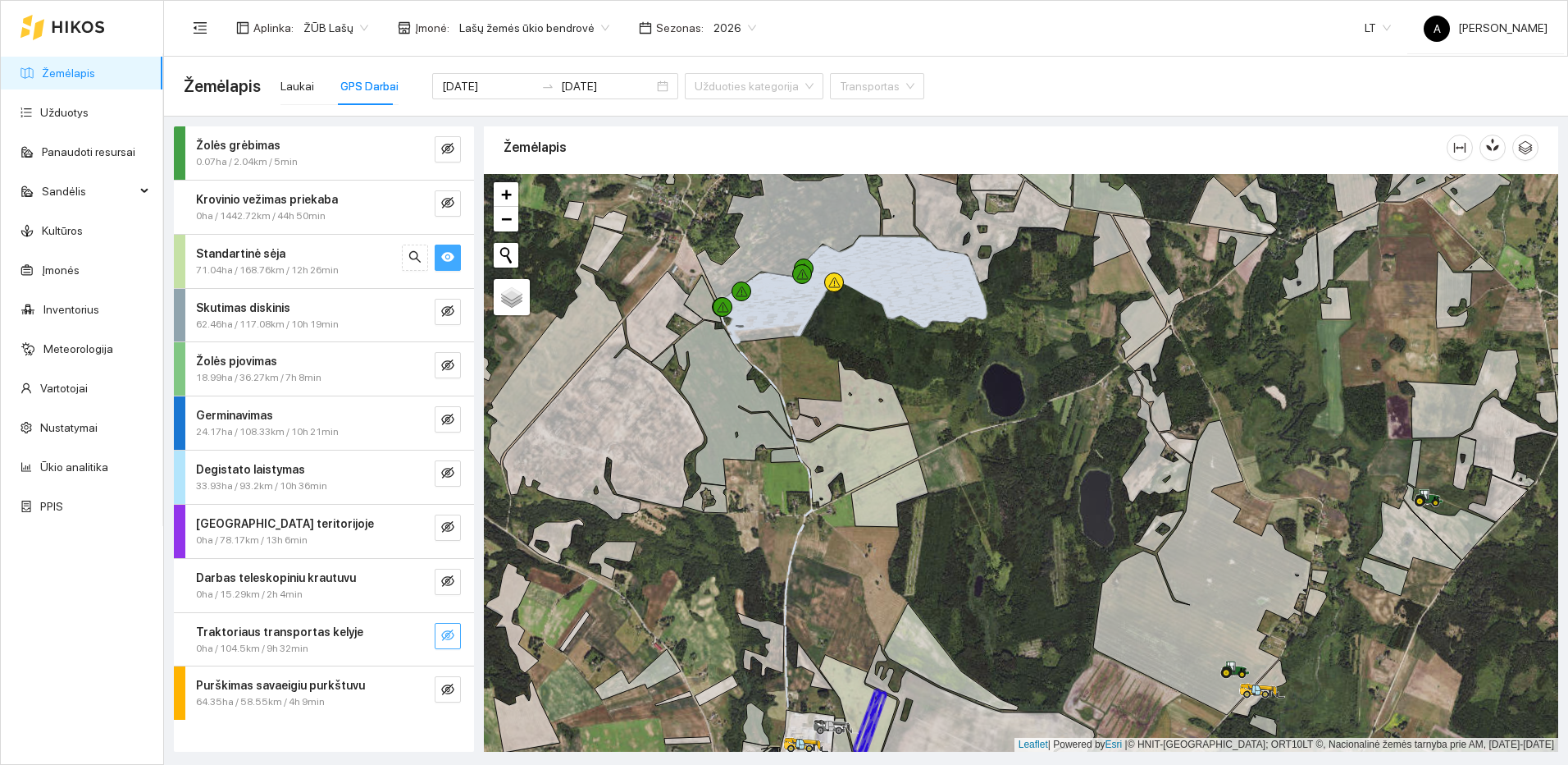
click at [445, 634] on icon "eye-invisible" at bounding box center [447, 635] width 13 height 13
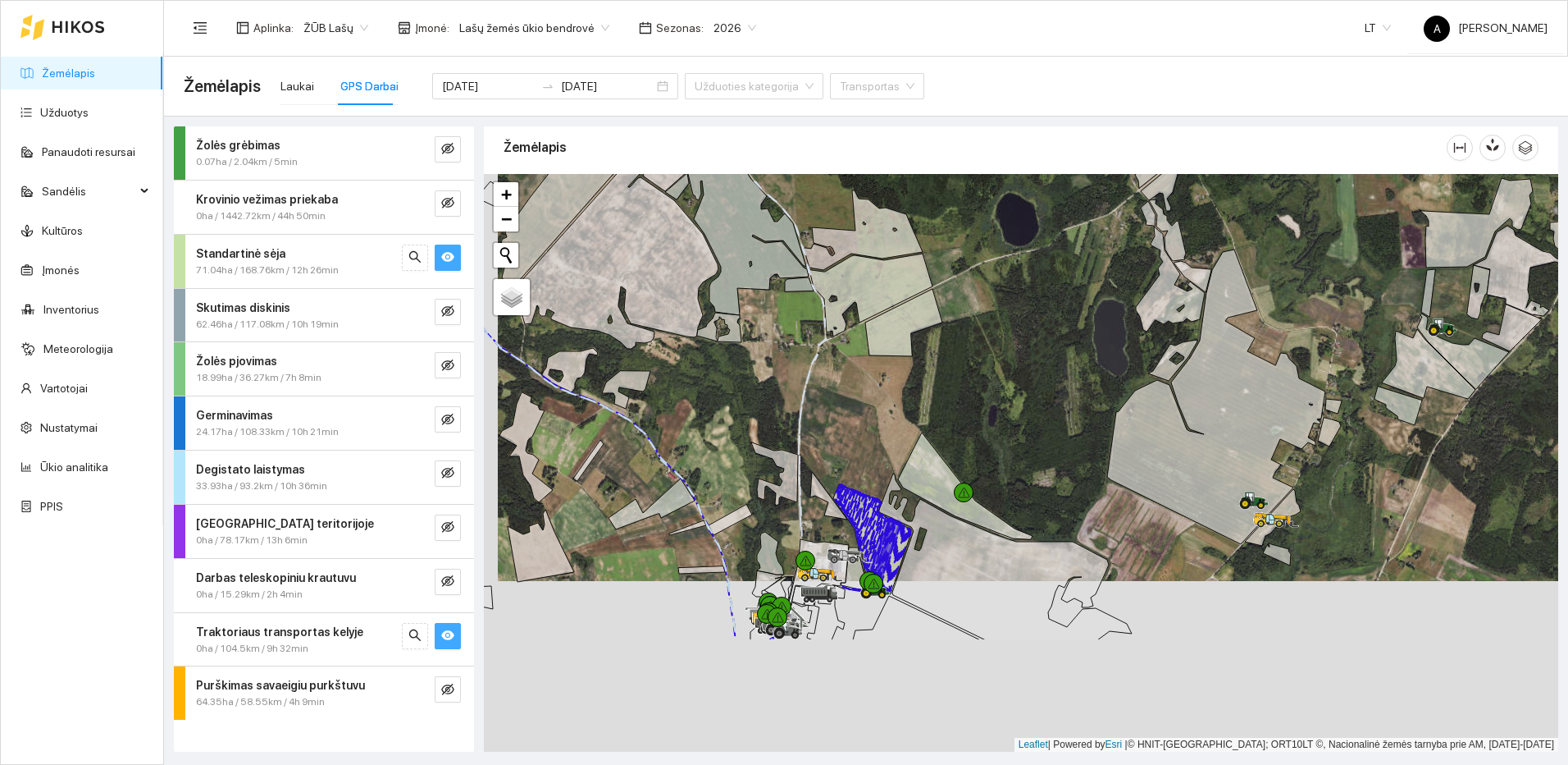
drag, startPoint x: 1044, startPoint y: 567, endPoint x: 1044, endPoint y: 488, distance: 79.0
click at [1044, 488] on div at bounding box center [1021, 462] width 1074 height 577
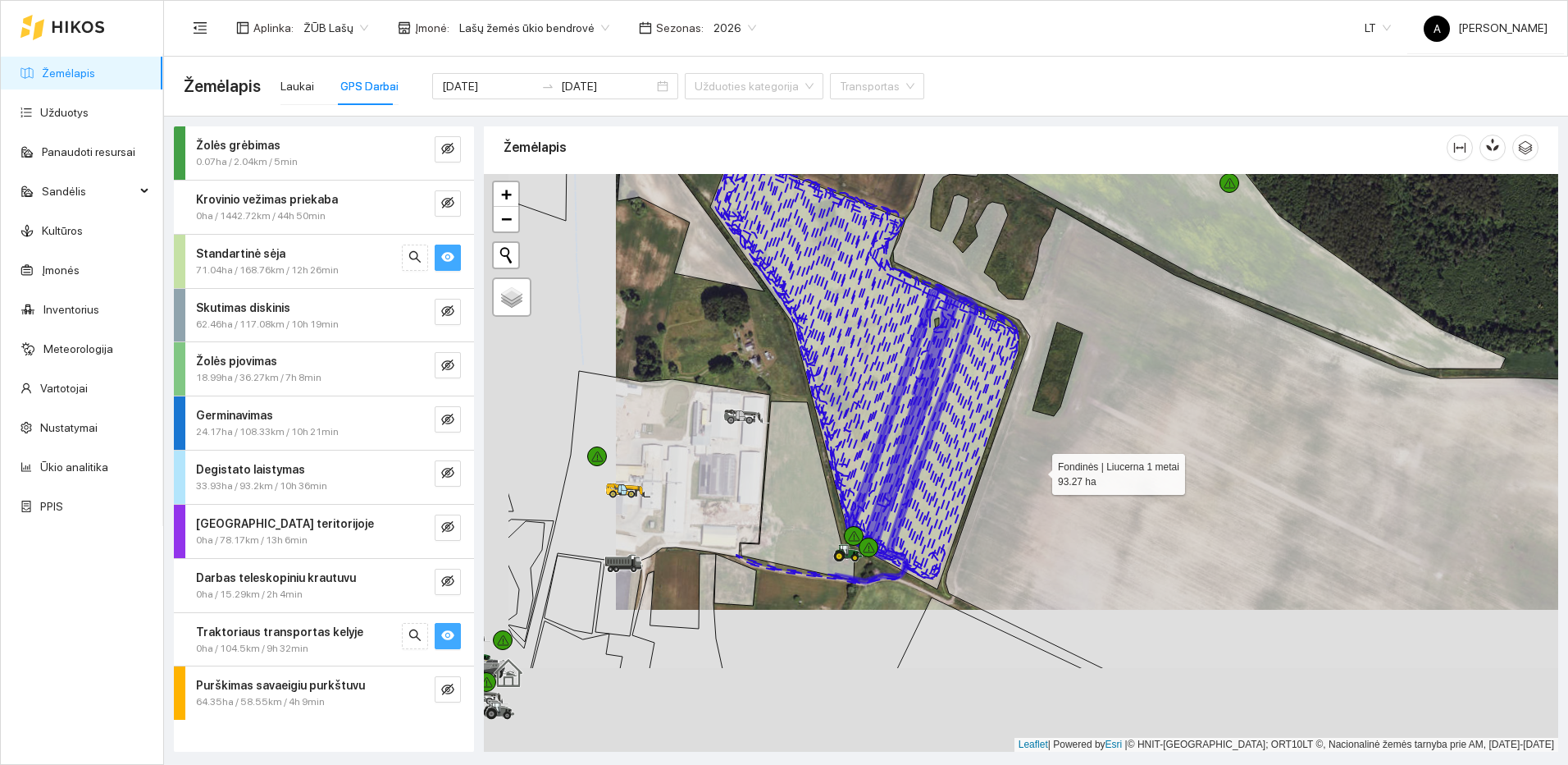
click at [1037, 471] on icon at bounding box center [1346, 388] width 906 height 560
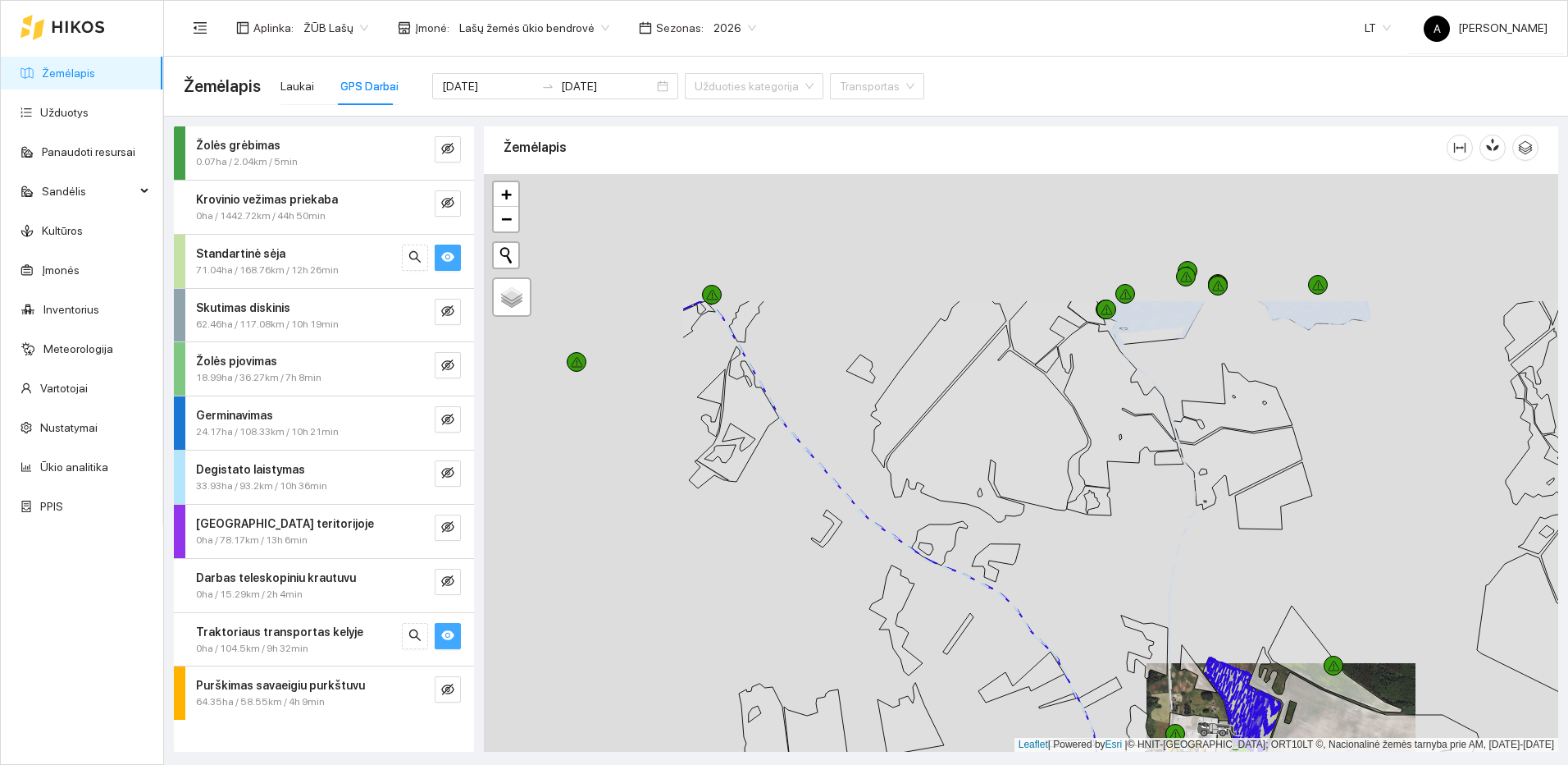
drag, startPoint x: 836, startPoint y: 430, endPoint x: 1080, endPoint y: 554, distance: 273.7
click at [1080, 554] on div at bounding box center [1021, 462] width 1074 height 577
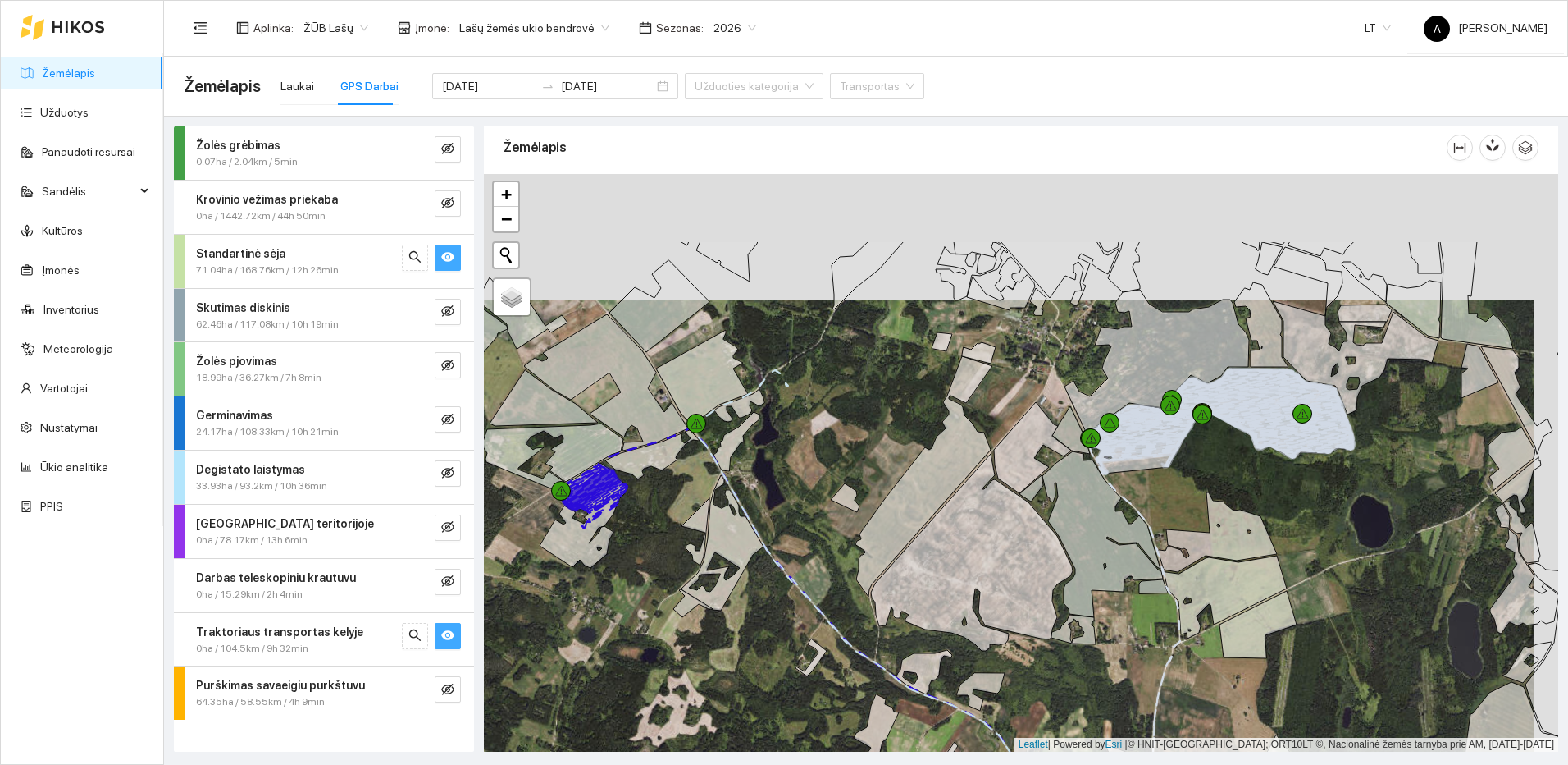
drag, startPoint x: 866, startPoint y: 399, endPoint x: 784, endPoint y: 563, distance: 183.4
click at [784, 563] on div at bounding box center [1021, 462] width 1074 height 577
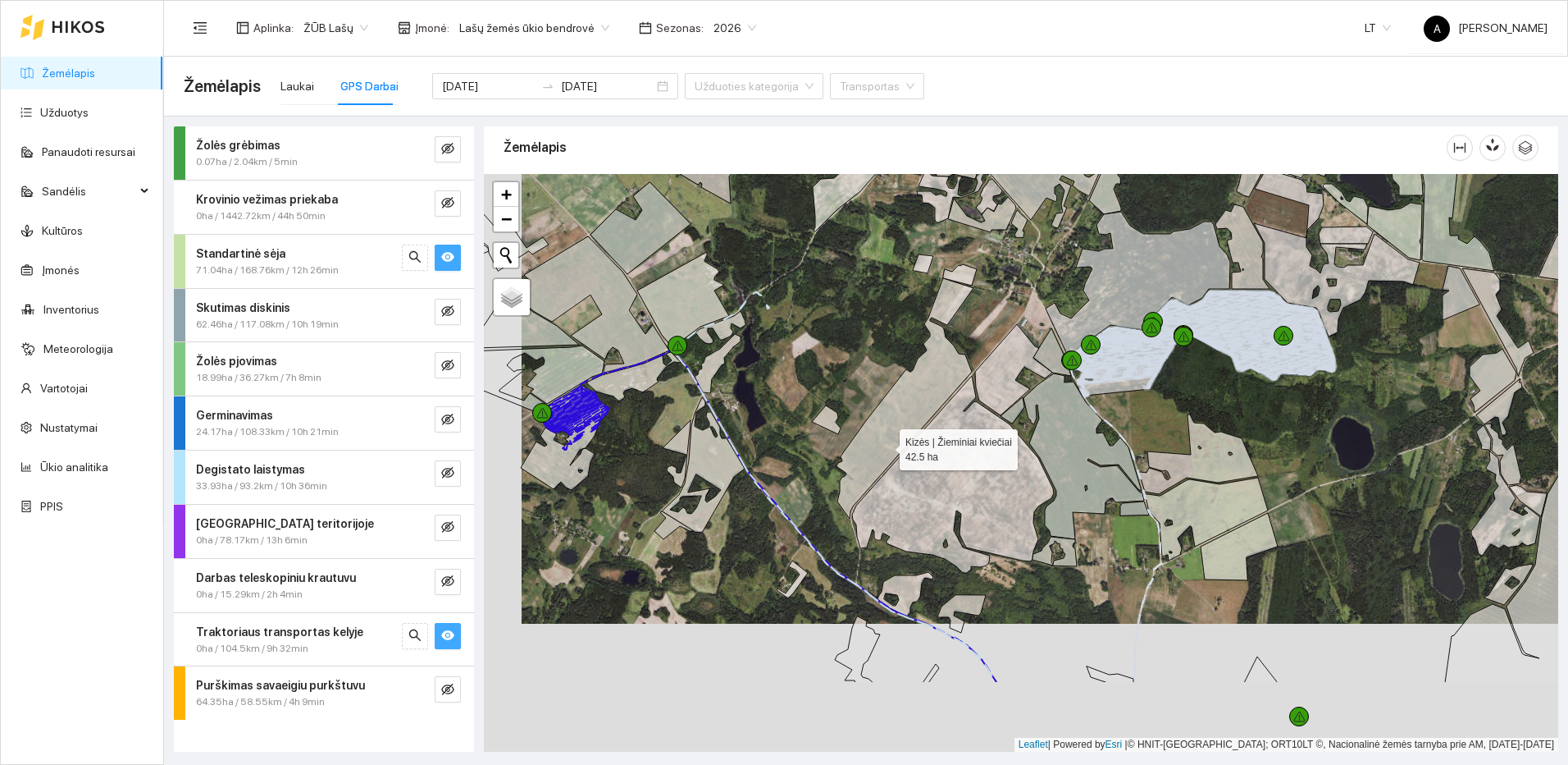
drag, startPoint x: 842, startPoint y: 597, endPoint x: 883, endPoint y: 421, distance: 180.7
click at [883, 423] on icon at bounding box center [905, 398] width 137 height 240
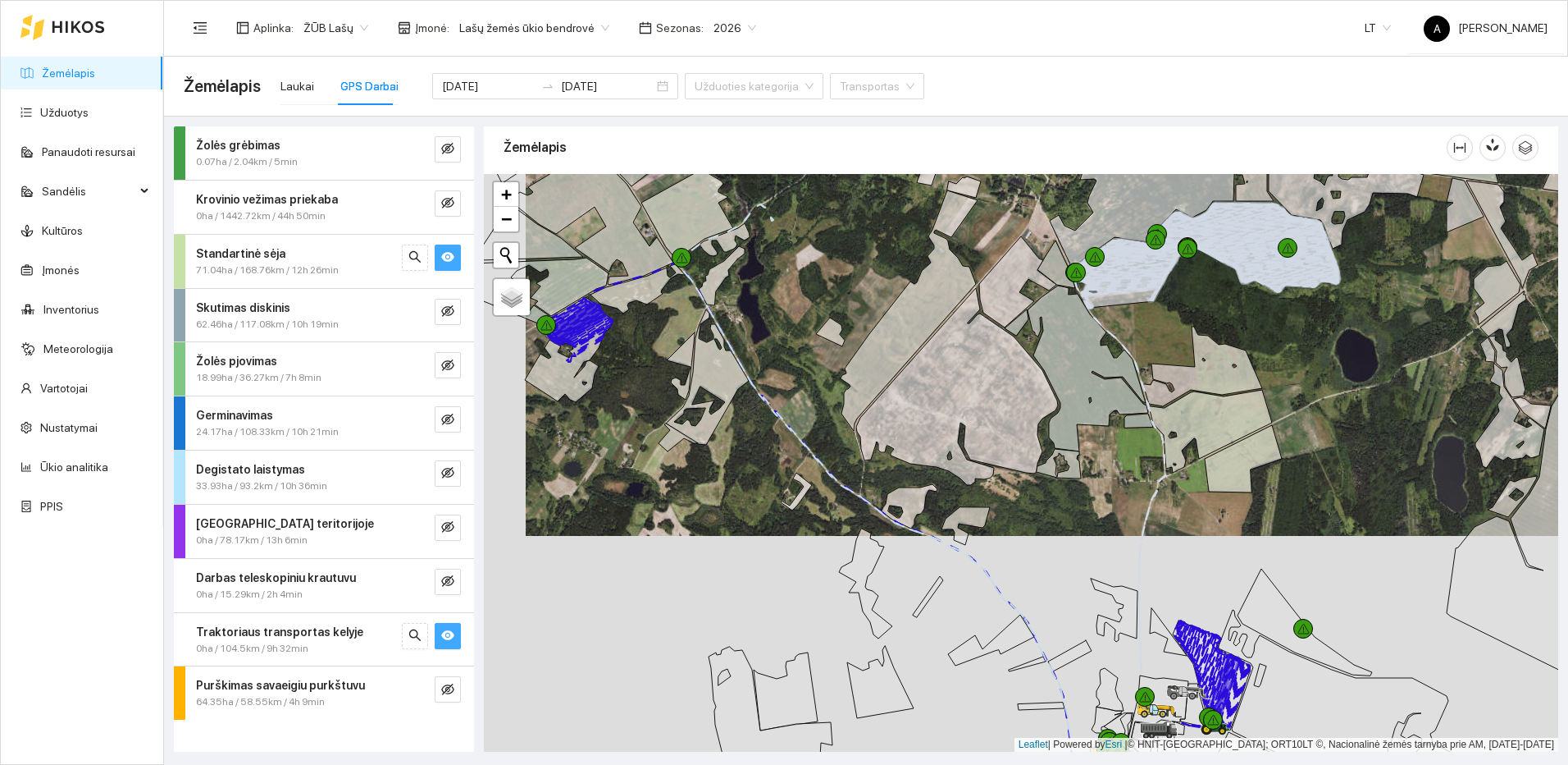
drag, startPoint x: 968, startPoint y: 597, endPoint x: 836, endPoint y: 387, distance: 248.0
click at [837, 393] on div at bounding box center [1021, 462] width 1074 height 577
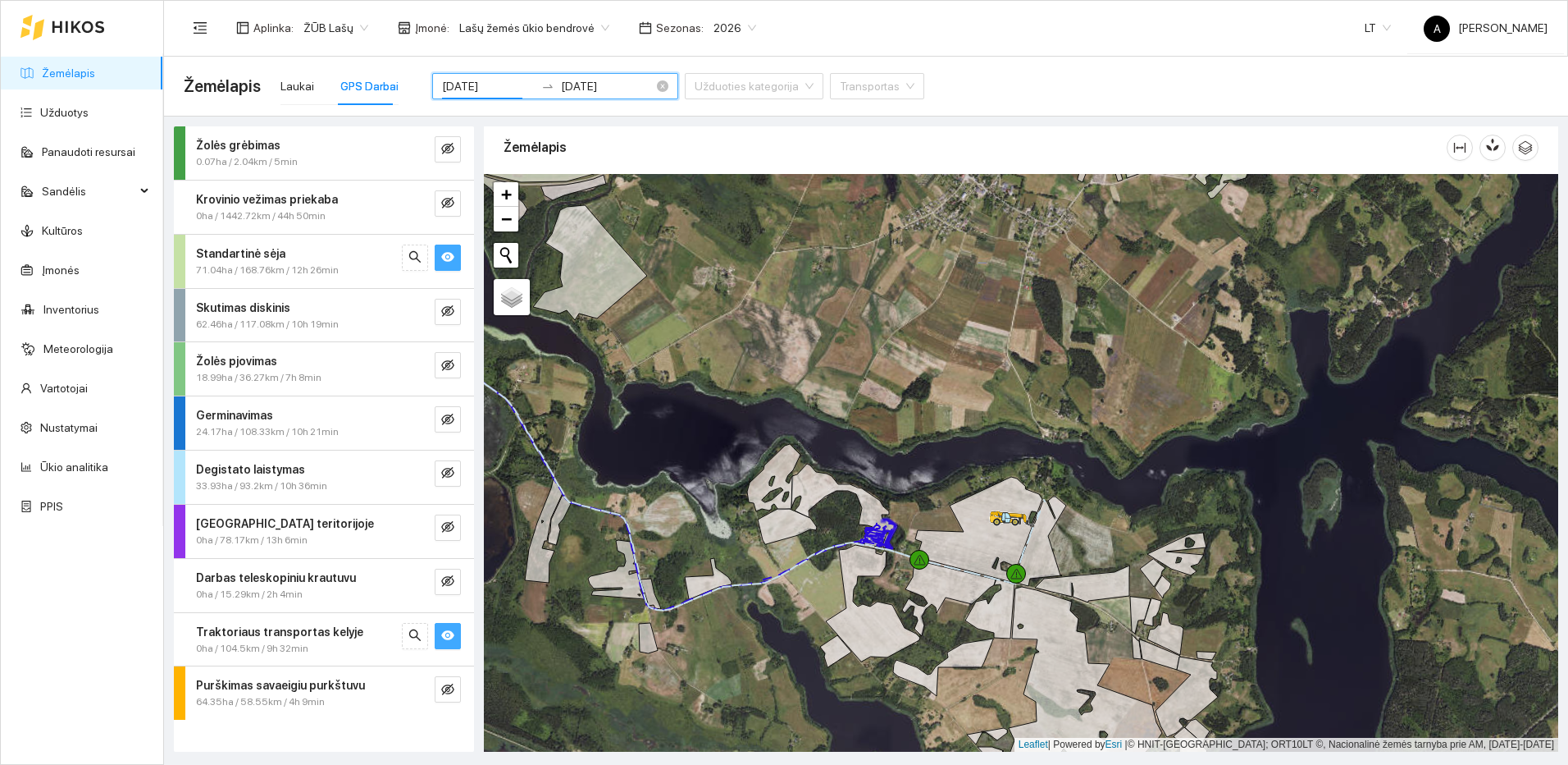
click at [506, 88] on input "2025-09-10" at bounding box center [488, 86] width 92 height 18
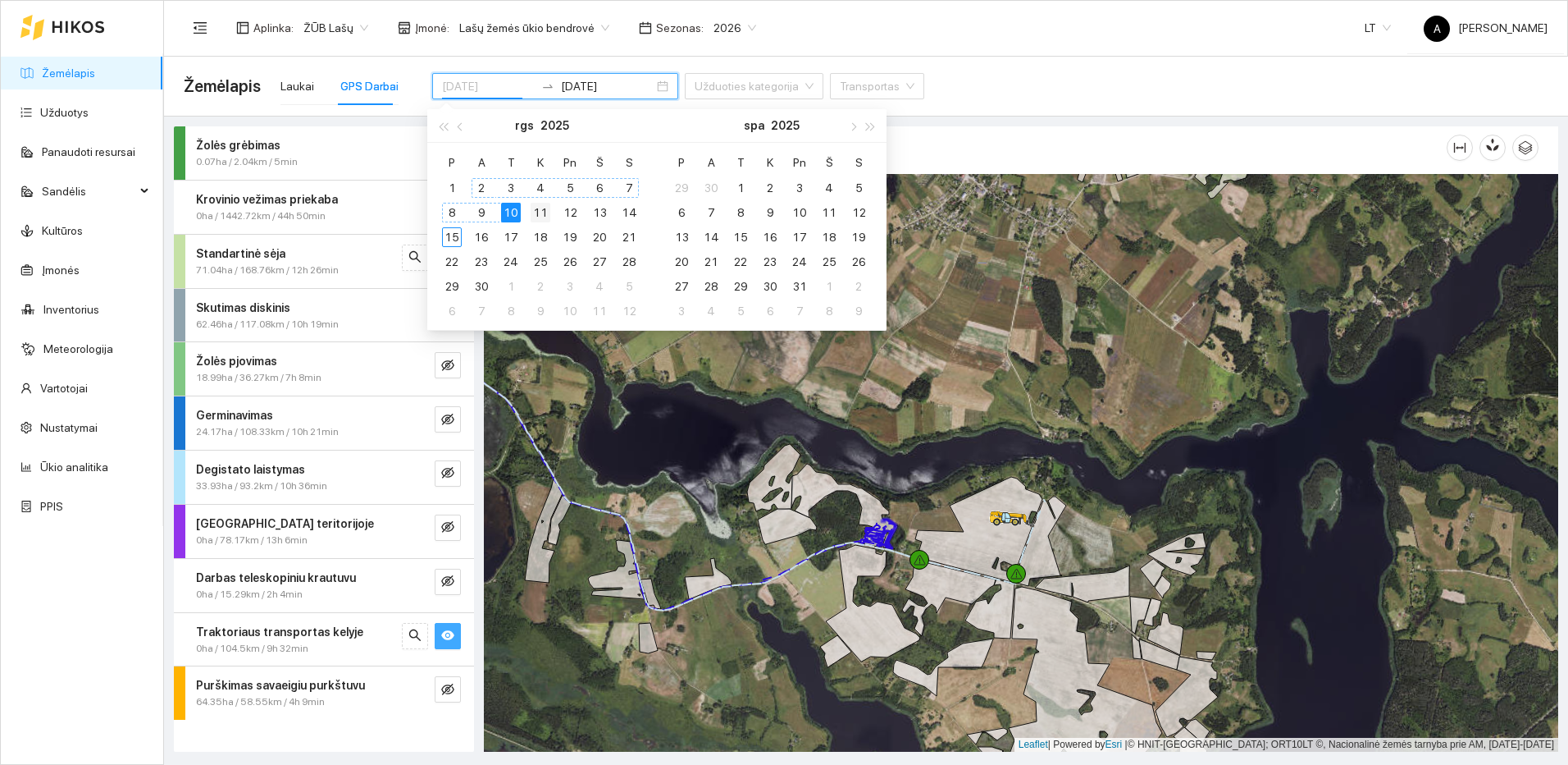
type input "[DATE]"
click at [537, 215] on div "11" at bounding box center [540, 213] width 20 height 20
type input "[DATE]"
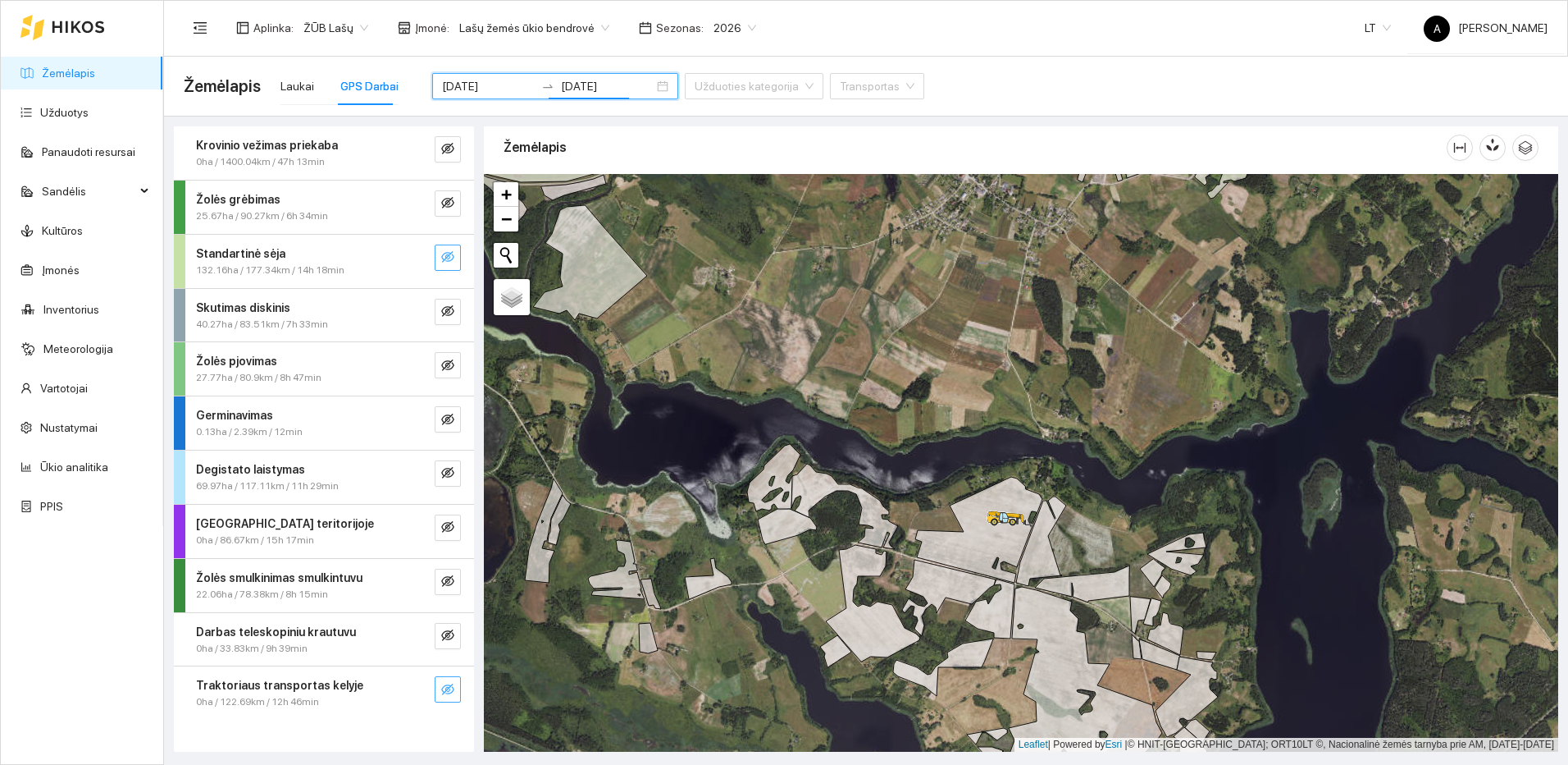
click at [450, 260] on icon "eye-invisible" at bounding box center [447, 257] width 13 height 12
click at [440, 686] on button "button" at bounding box center [448, 688] width 26 height 26
click at [417, 258] on icon "search" at bounding box center [415, 257] width 12 height 12
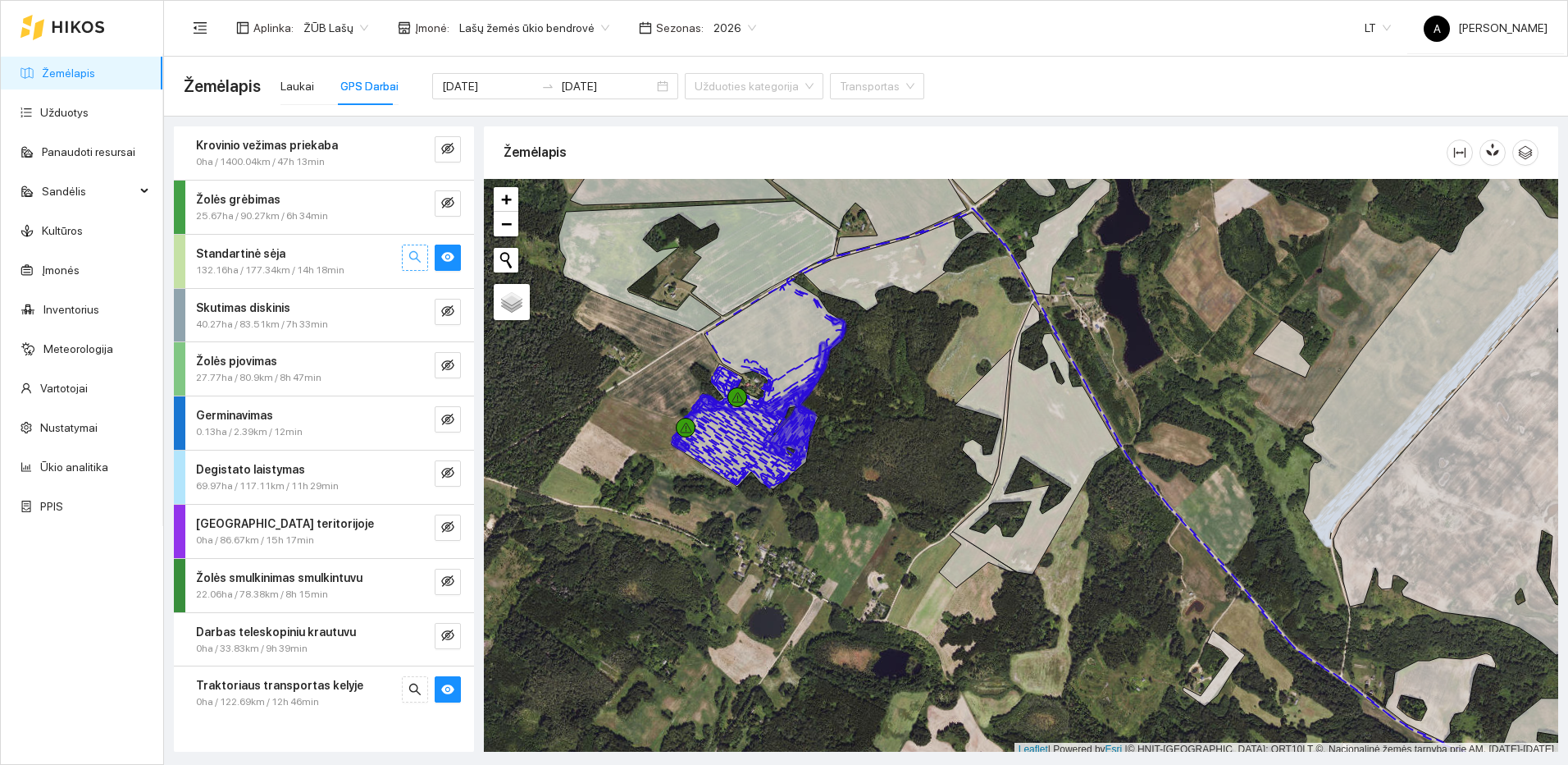
scroll to position [5, 0]
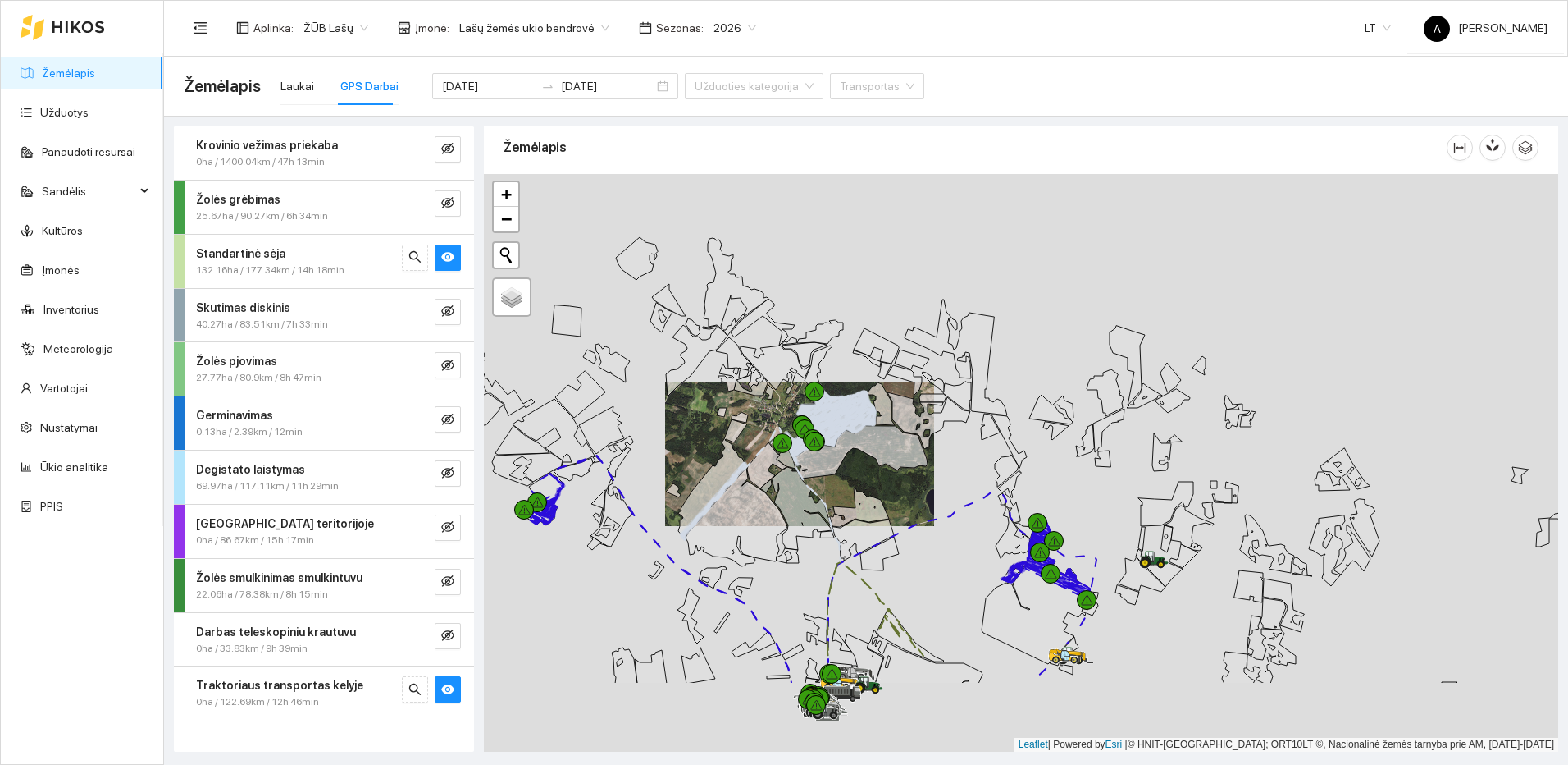
drag, startPoint x: 1038, startPoint y: 553, endPoint x: 997, endPoint y: 436, distance: 124.0
click at [1034, 547] on icon at bounding box center [1040, 552] width 12 height 11
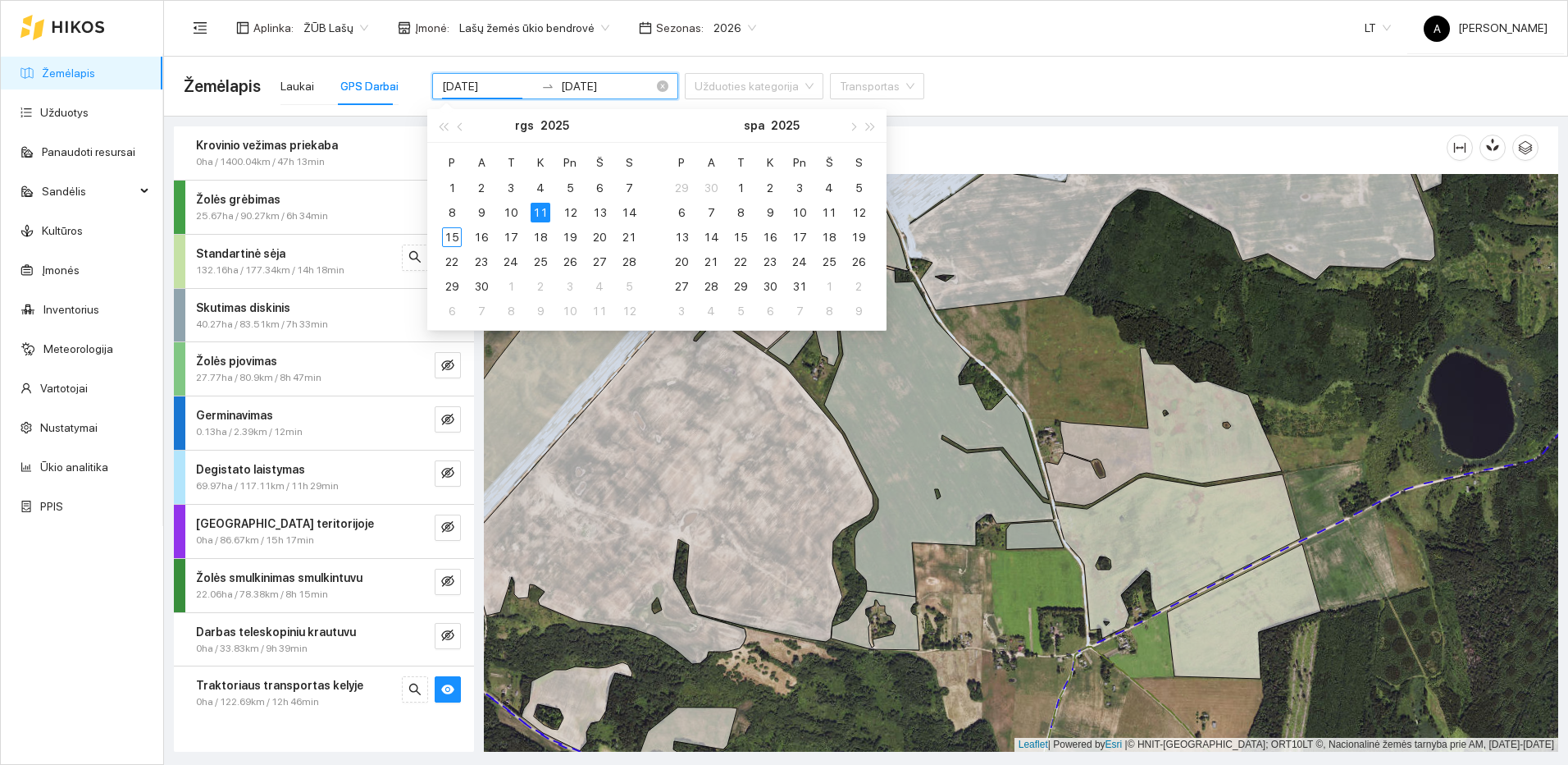
click at [497, 90] on input "[DATE]" at bounding box center [488, 86] width 92 height 18
type input "2025-09-12"
click at [569, 210] on div "12" at bounding box center [570, 213] width 20 height 20
click at [570, 210] on div "12" at bounding box center [570, 213] width 20 height 20
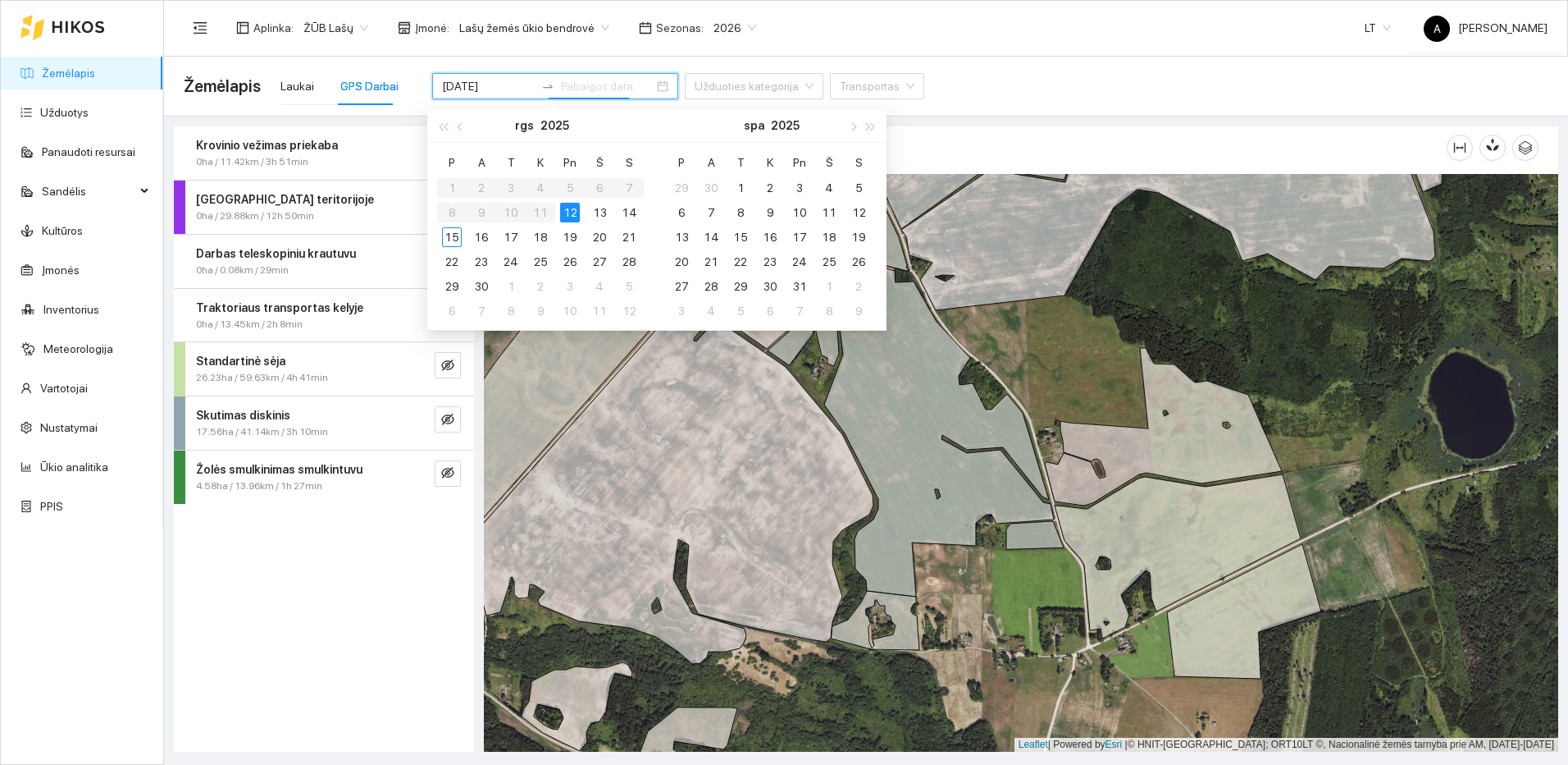
type input "2025-09-12"
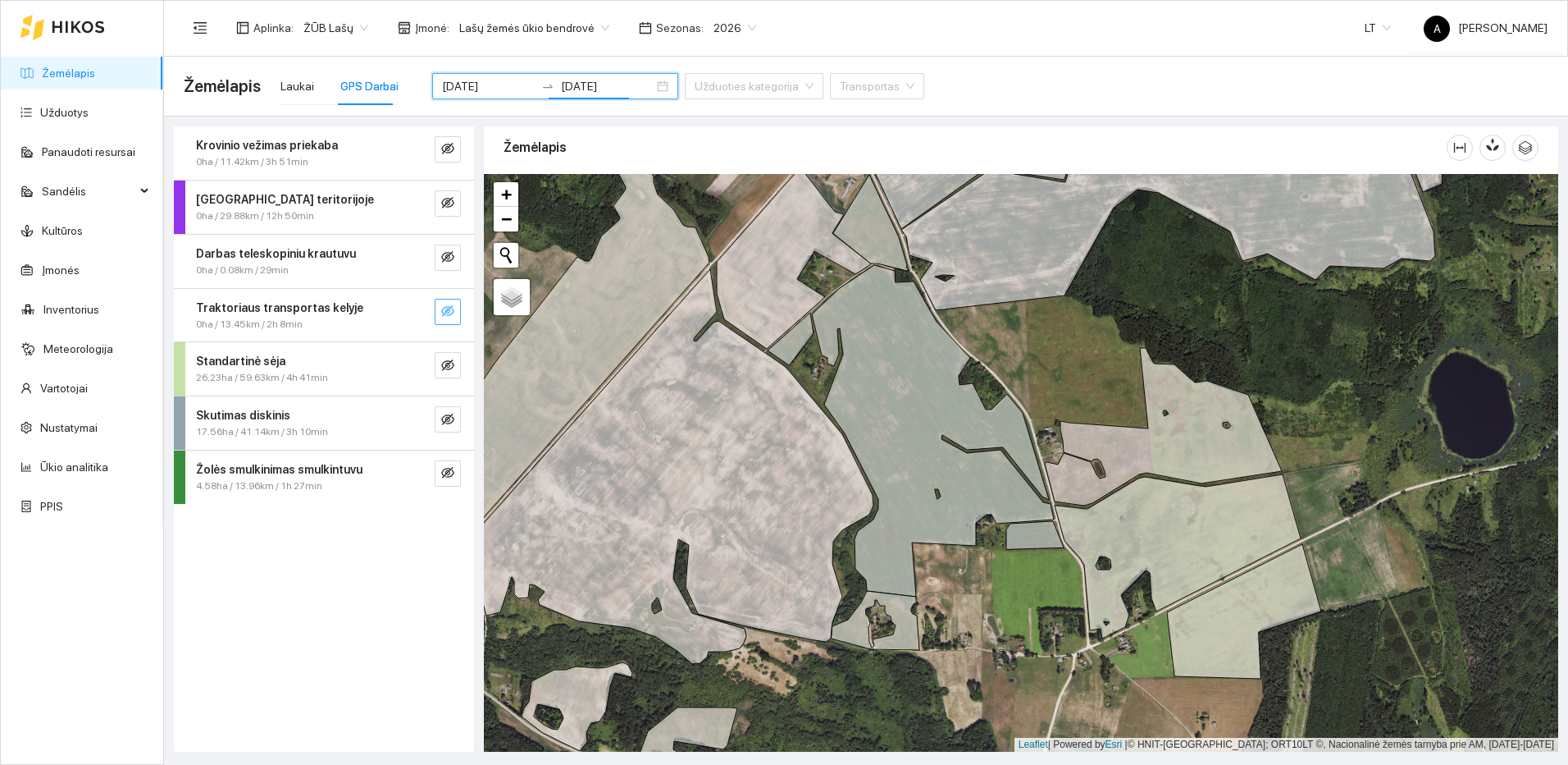
click at [450, 309] on icon "eye-invisible" at bounding box center [447, 311] width 13 height 12
click at [443, 362] on icon "eye-invisible" at bounding box center [447, 365] width 13 height 13
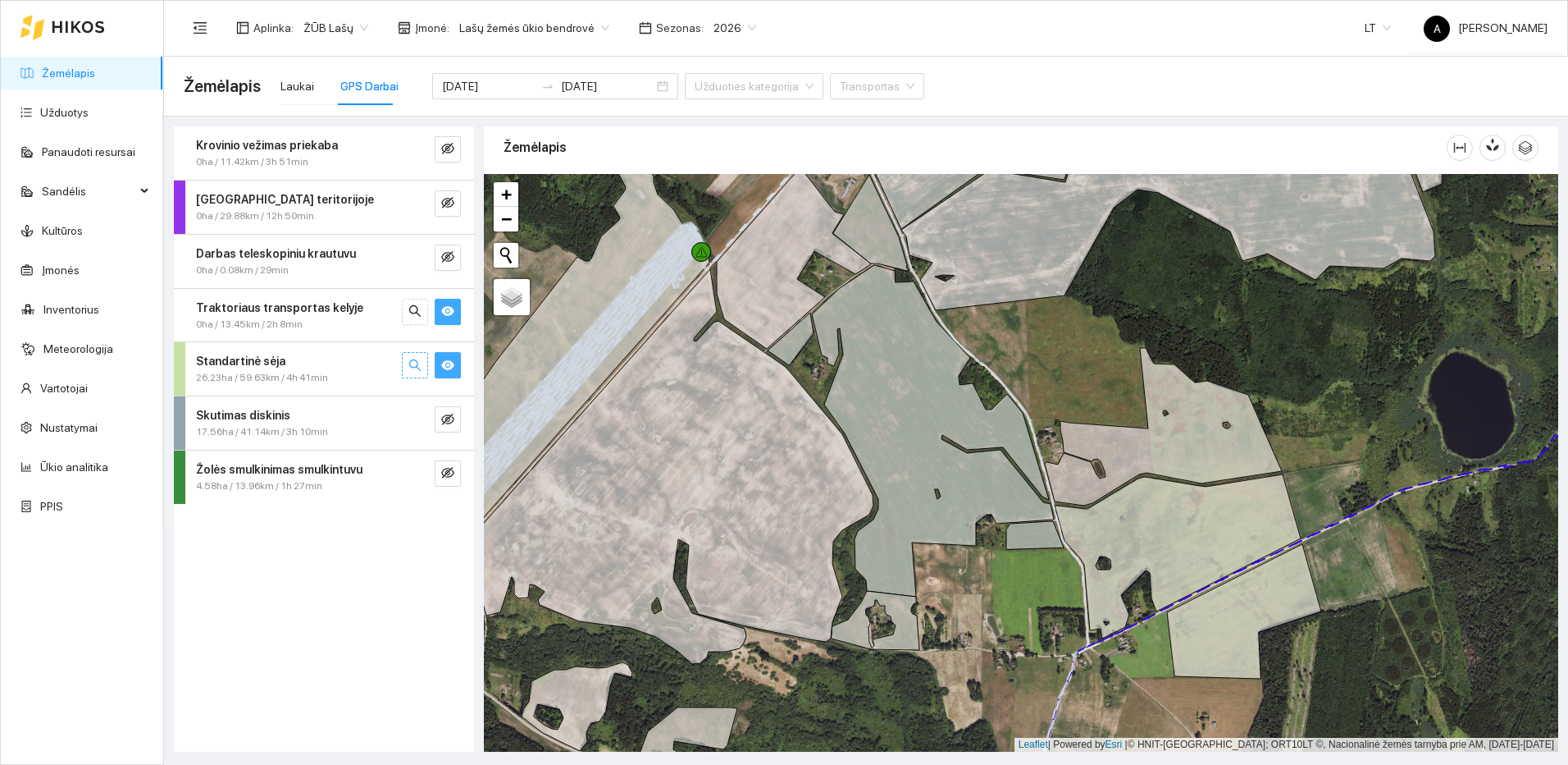
click at [404, 371] on button "button" at bounding box center [415, 365] width 26 height 26
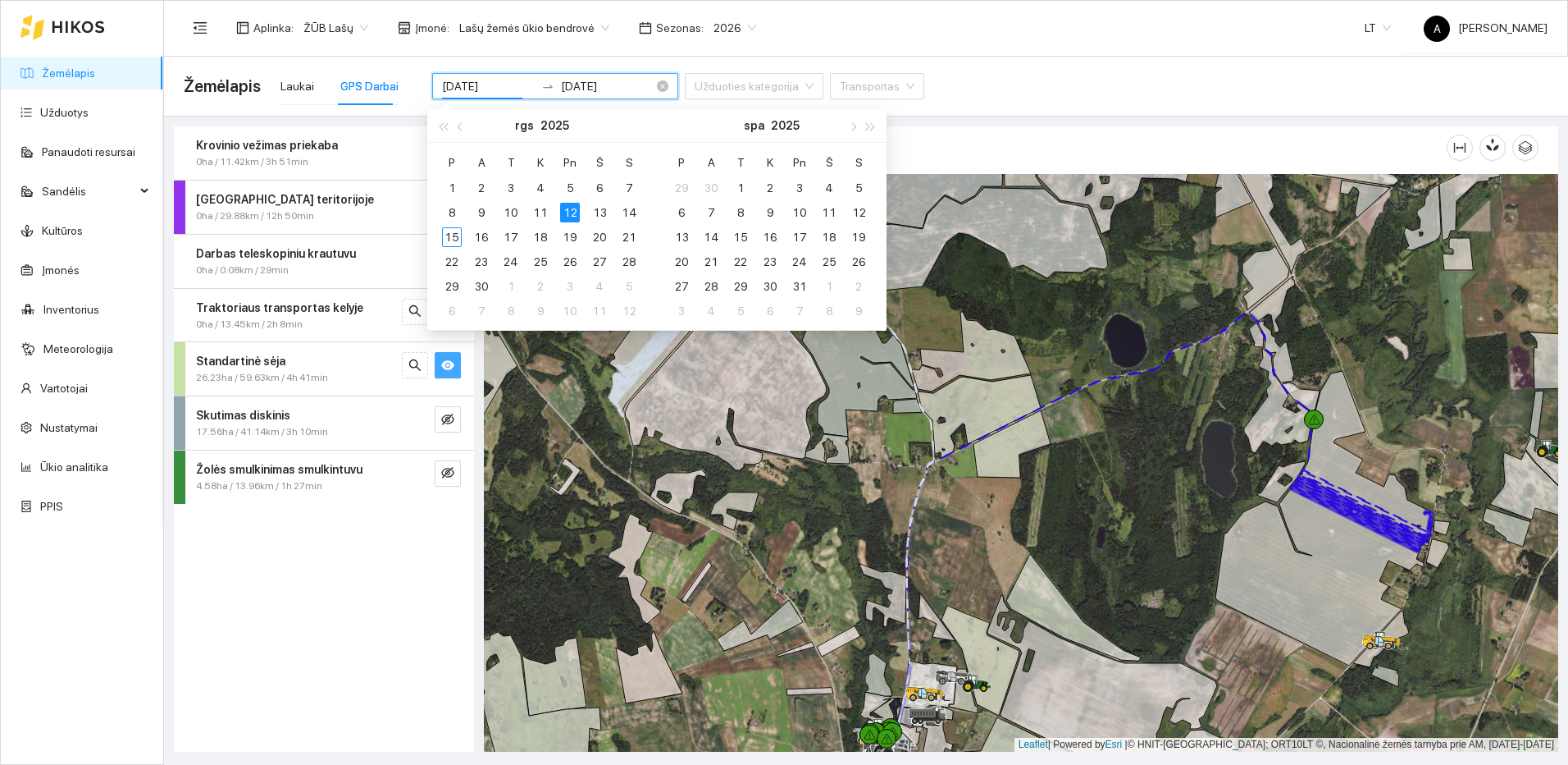
click at [499, 82] on input "2025-09-12" at bounding box center [488, 86] width 92 height 18
type input "2025-09-13"
click at [595, 216] on div "13" at bounding box center [600, 213] width 20 height 20
type input "2025-09-13"
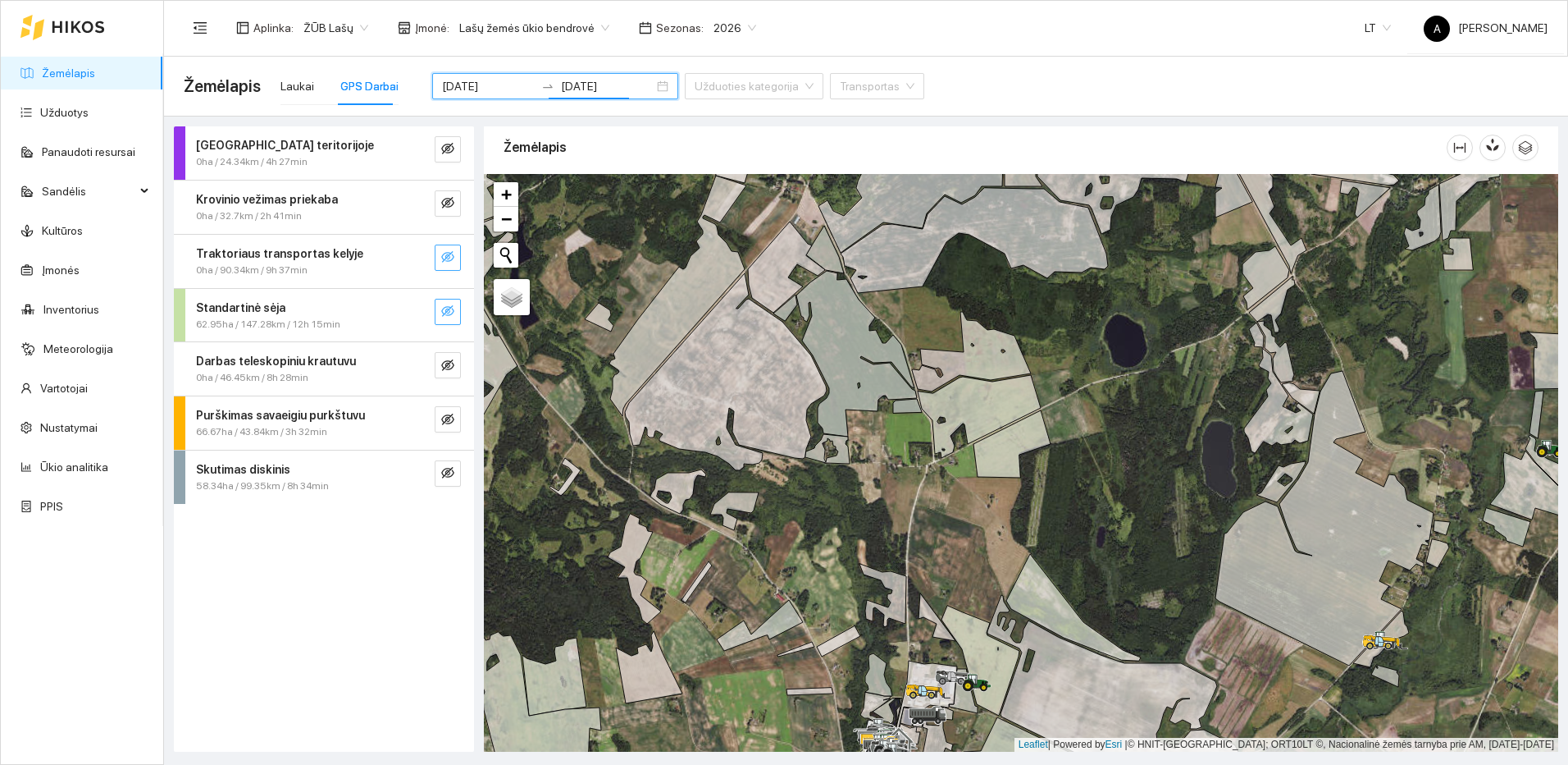
click at [453, 311] on icon "eye-invisible" at bounding box center [447, 310] width 13 height 13
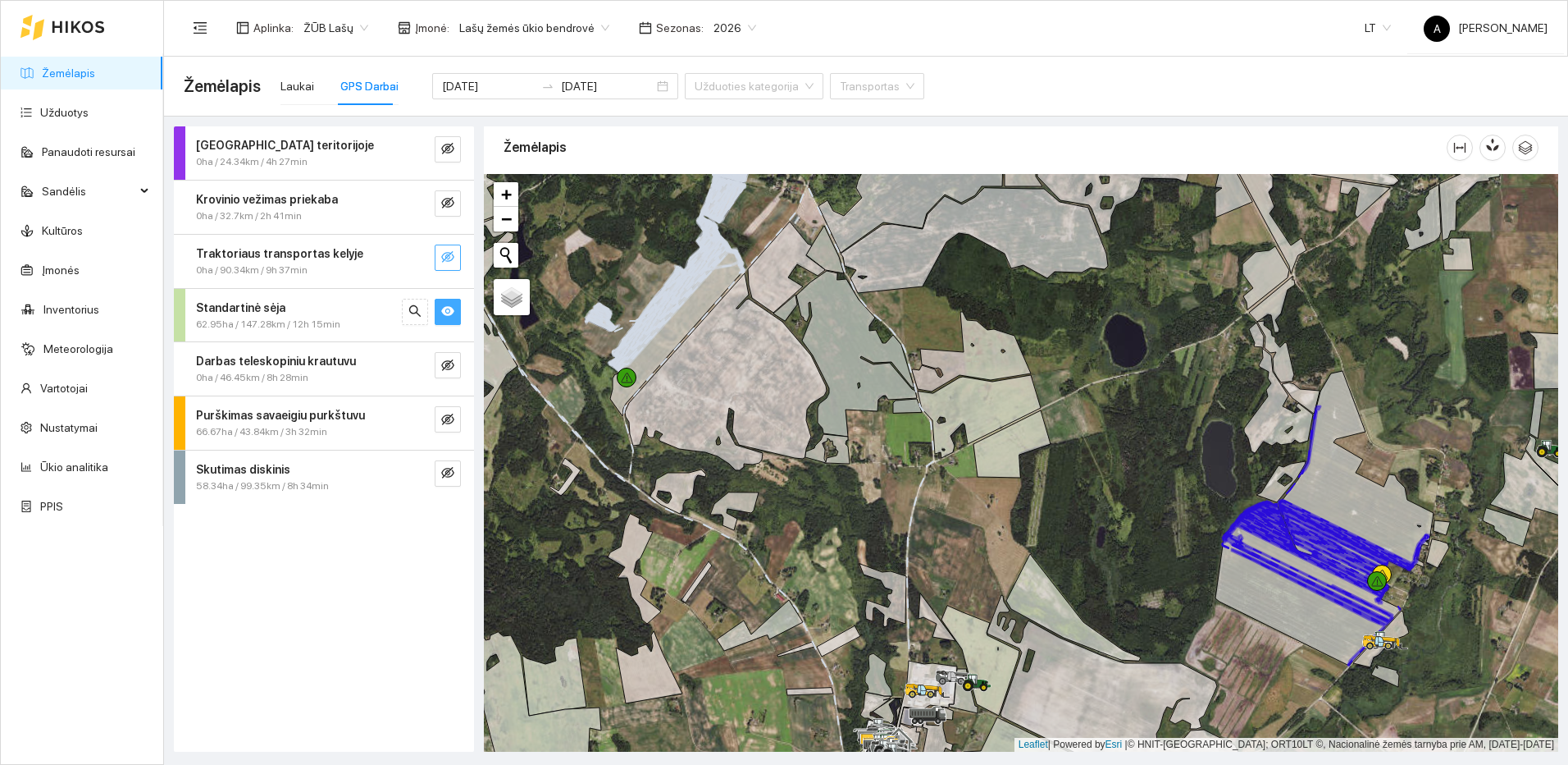
click at [445, 257] on icon "eye-invisible" at bounding box center [447, 257] width 13 height 12
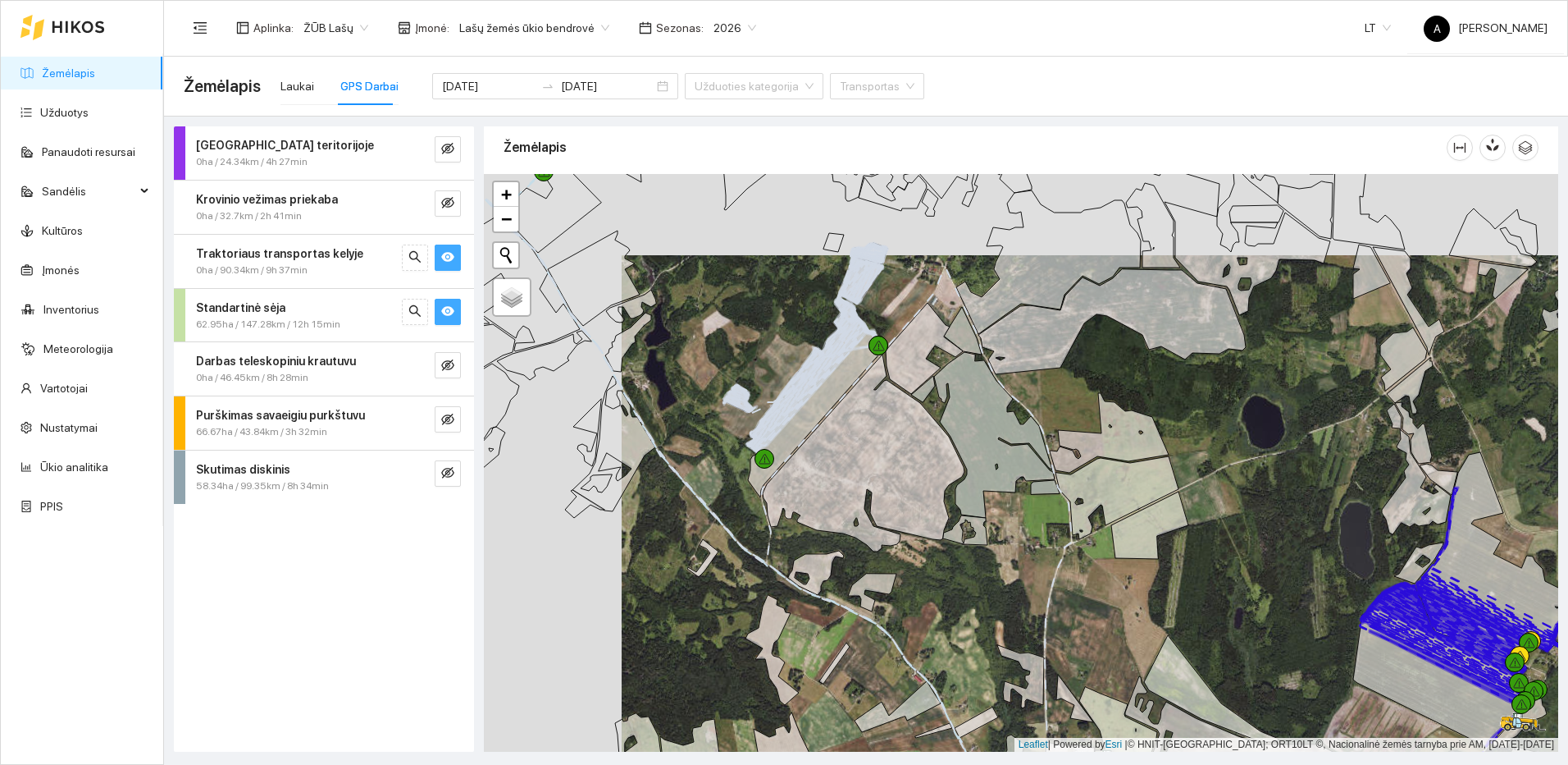
drag, startPoint x: 634, startPoint y: 351, endPoint x: 869, endPoint y: 484, distance: 270.0
click at [869, 484] on div at bounding box center [1021, 462] width 1074 height 577
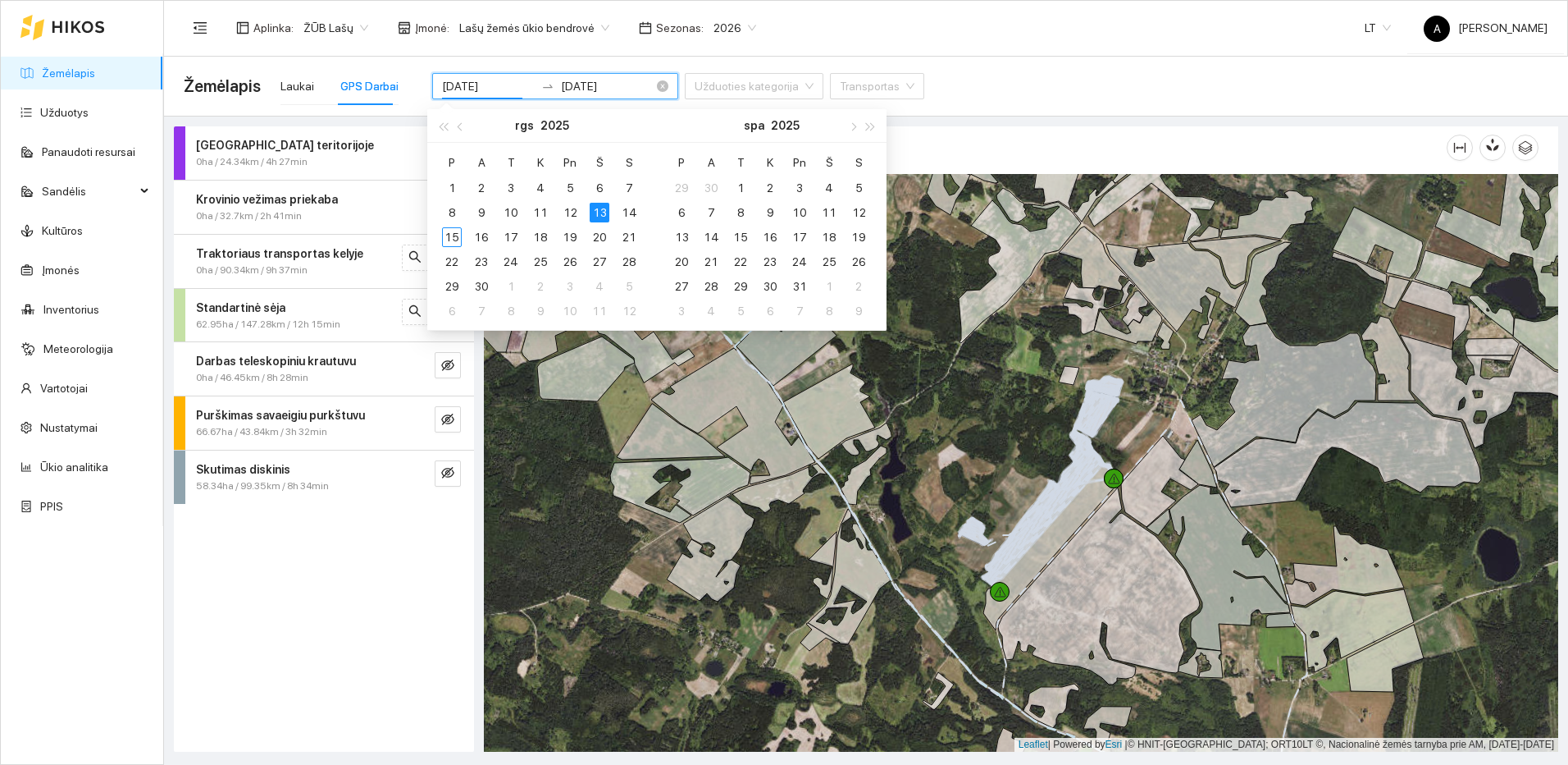
drag, startPoint x: 492, startPoint y: 83, endPoint x: 500, endPoint y: 86, distance: 8.5
click at [500, 86] on input "2025-09-13" at bounding box center [488, 86] width 92 height 18
type input "2025-09-14"
click at [638, 209] on div "14" at bounding box center [630, 213] width 20 height 20
click at [634, 210] on div "14" at bounding box center [630, 213] width 20 height 20
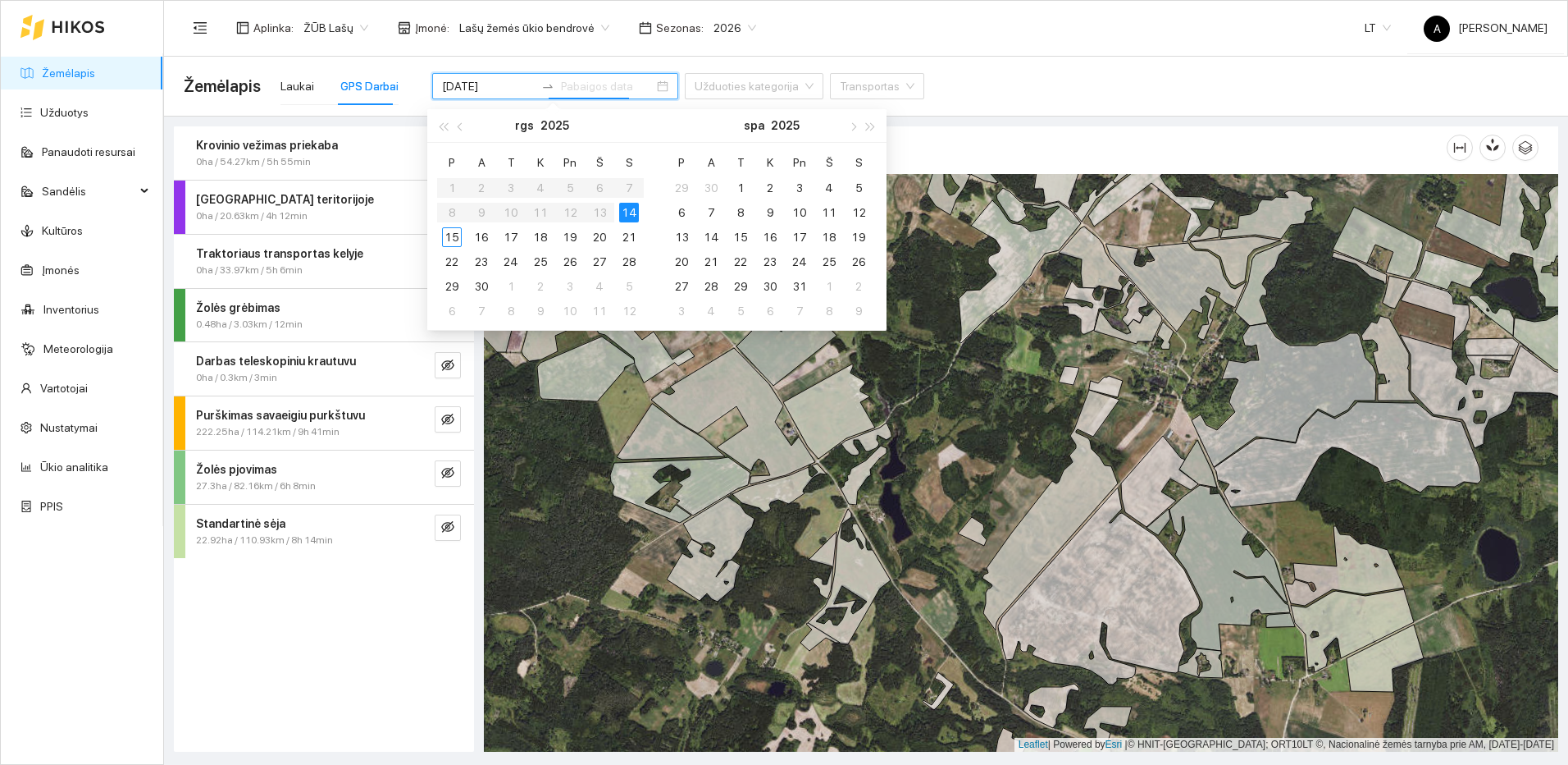
type input "2025-09-14"
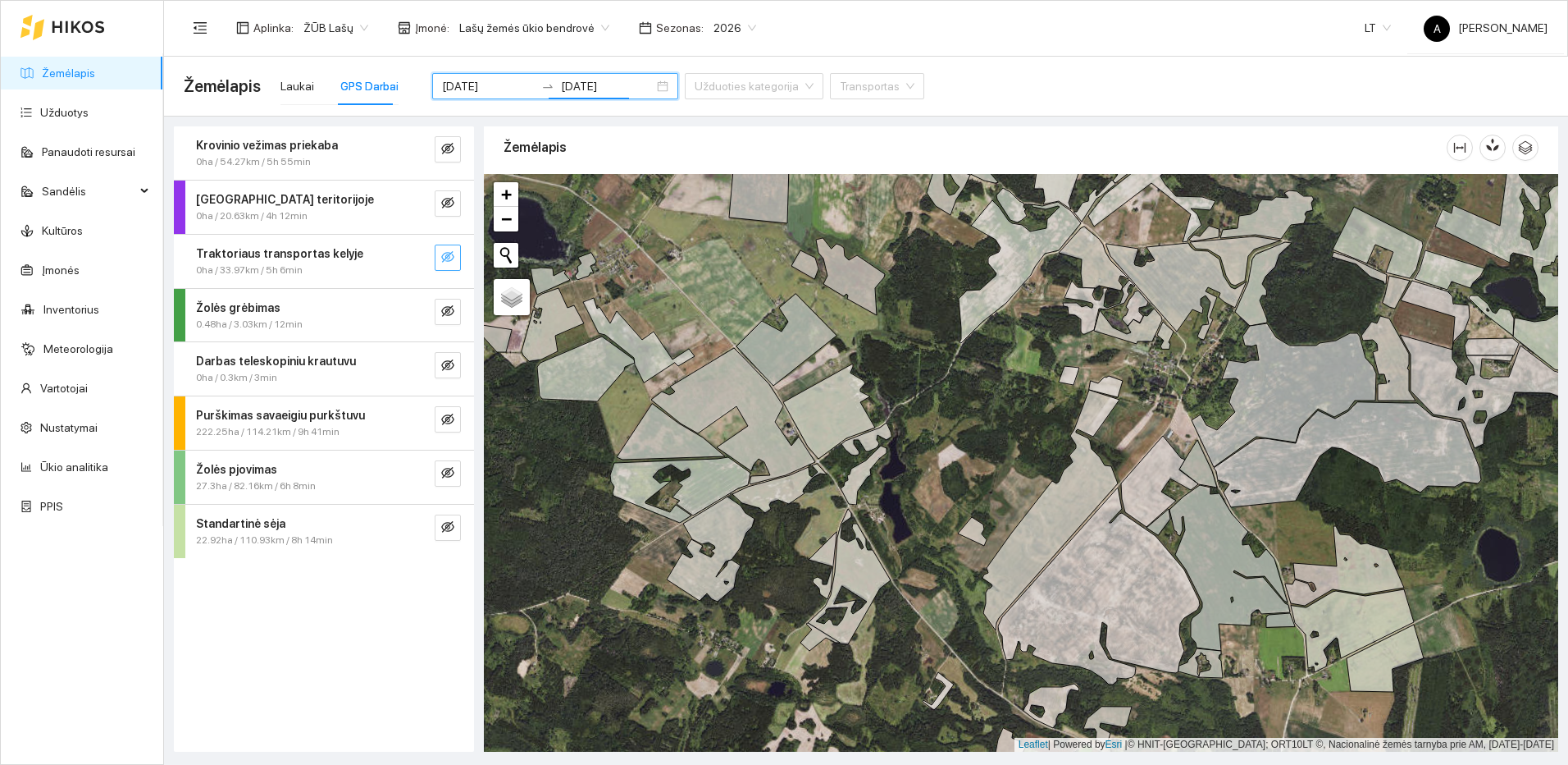
click at [453, 259] on icon "eye-invisible" at bounding box center [447, 257] width 13 height 12
click at [446, 527] on icon "eye-invisible" at bounding box center [447, 527] width 13 height 13
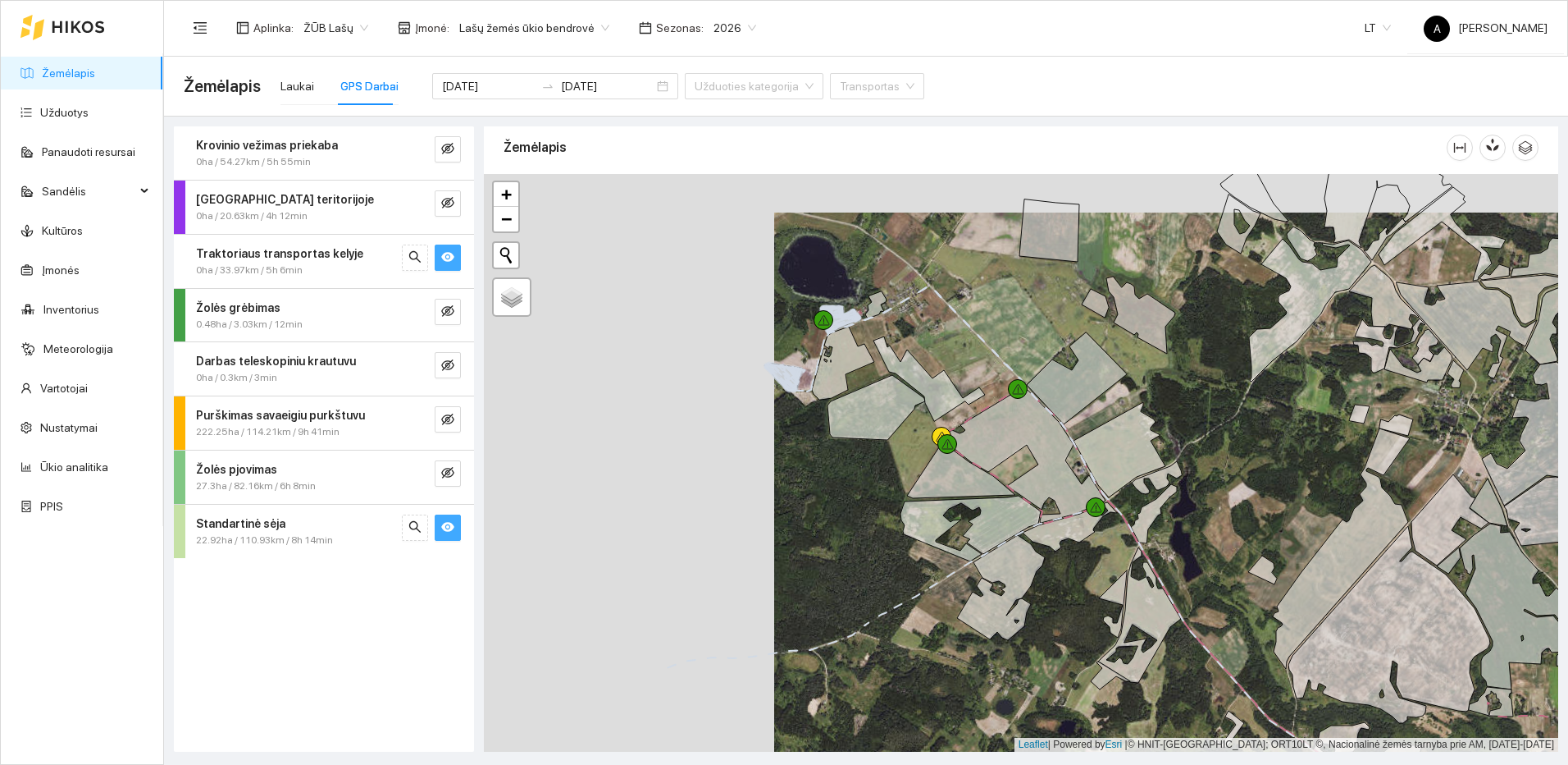
drag, startPoint x: 690, startPoint y: 342, endPoint x: 963, endPoint y: 337, distance: 273.0
click at [963, 336] on div at bounding box center [1021, 462] width 1074 height 577
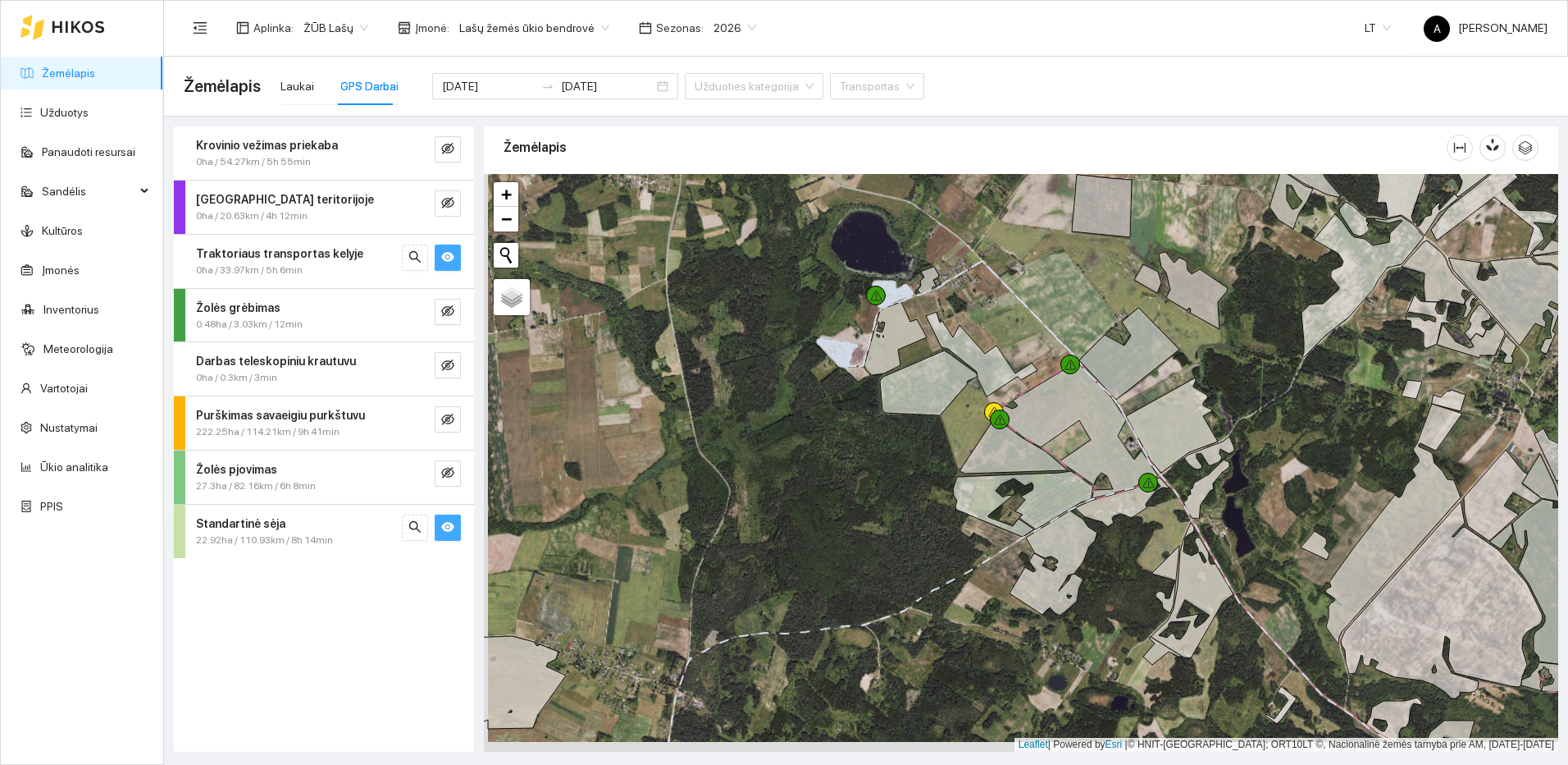
drag, startPoint x: 1022, startPoint y: 617, endPoint x: 1049, endPoint y: 291, distance: 327.1
click at [1048, 291] on div at bounding box center [1021, 462] width 1074 height 577
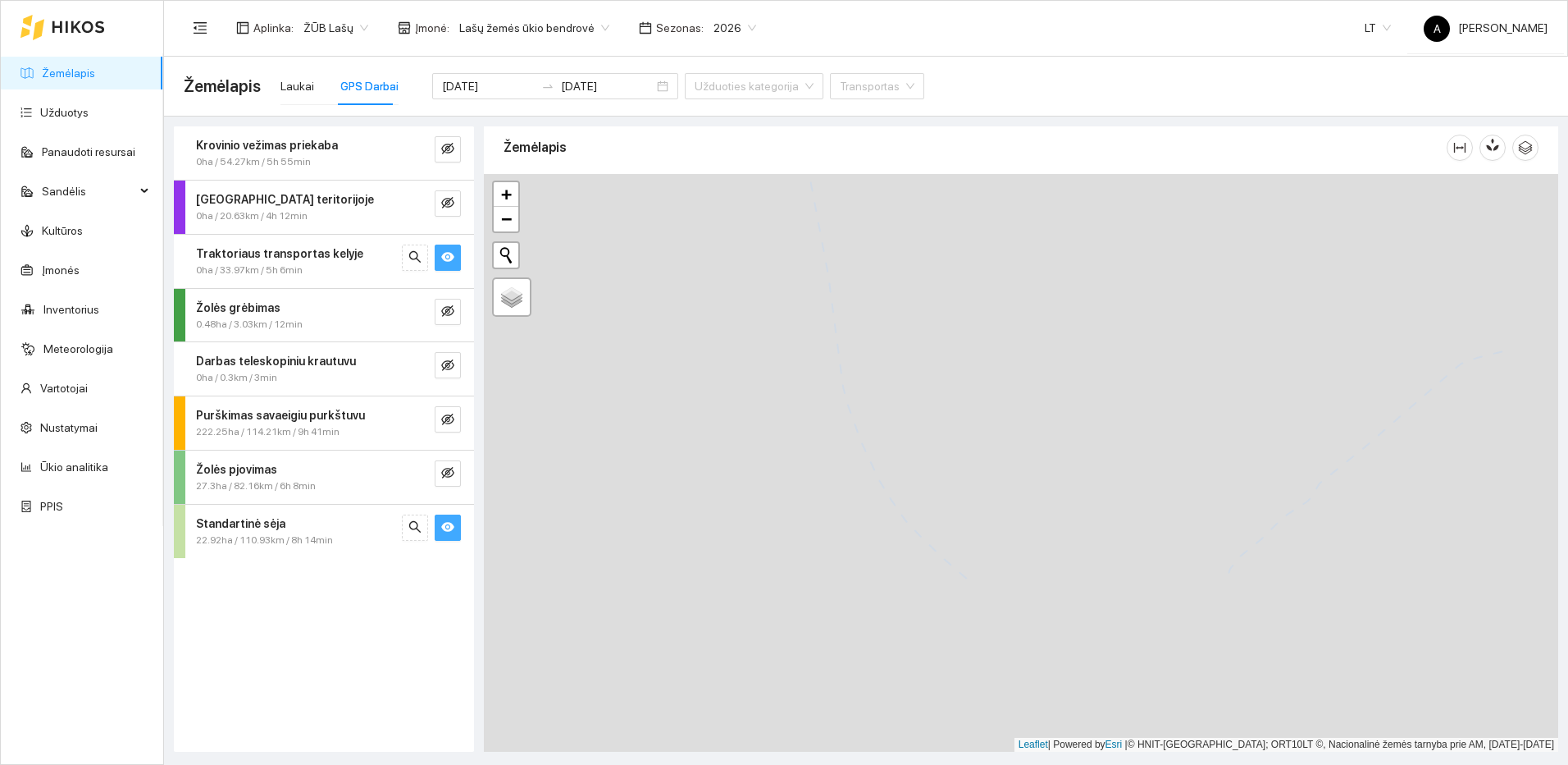
drag, startPoint x: 1045, startPoint y: 595, endPoint x: 848, endPoint y: 356, distance: 309.7
click at [864, 365] on div at bounding box center [1021, 462] width 1074 height 577
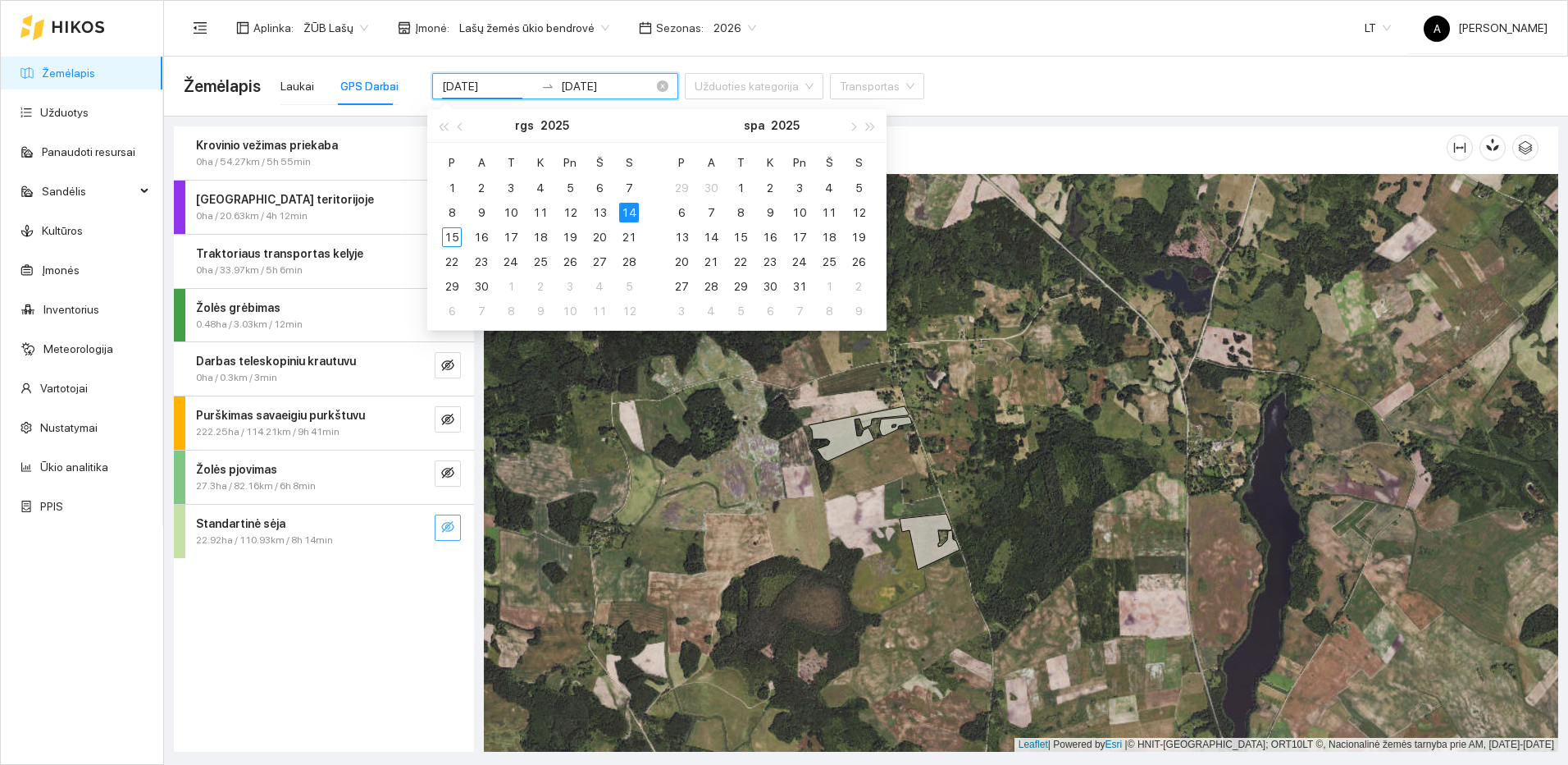
drag, startPoint x: 495, startPoint y: 83, endPoint x: 503, endPoint y: 86, distance: 8.5
click at [503, 86] on input "2025-09-14" at bounding box center [488, 86] width 92 height 18
type input "2025-09-15"
click at [456, 237] on div "15" at bounding box center [452, 237] width 20 height 20
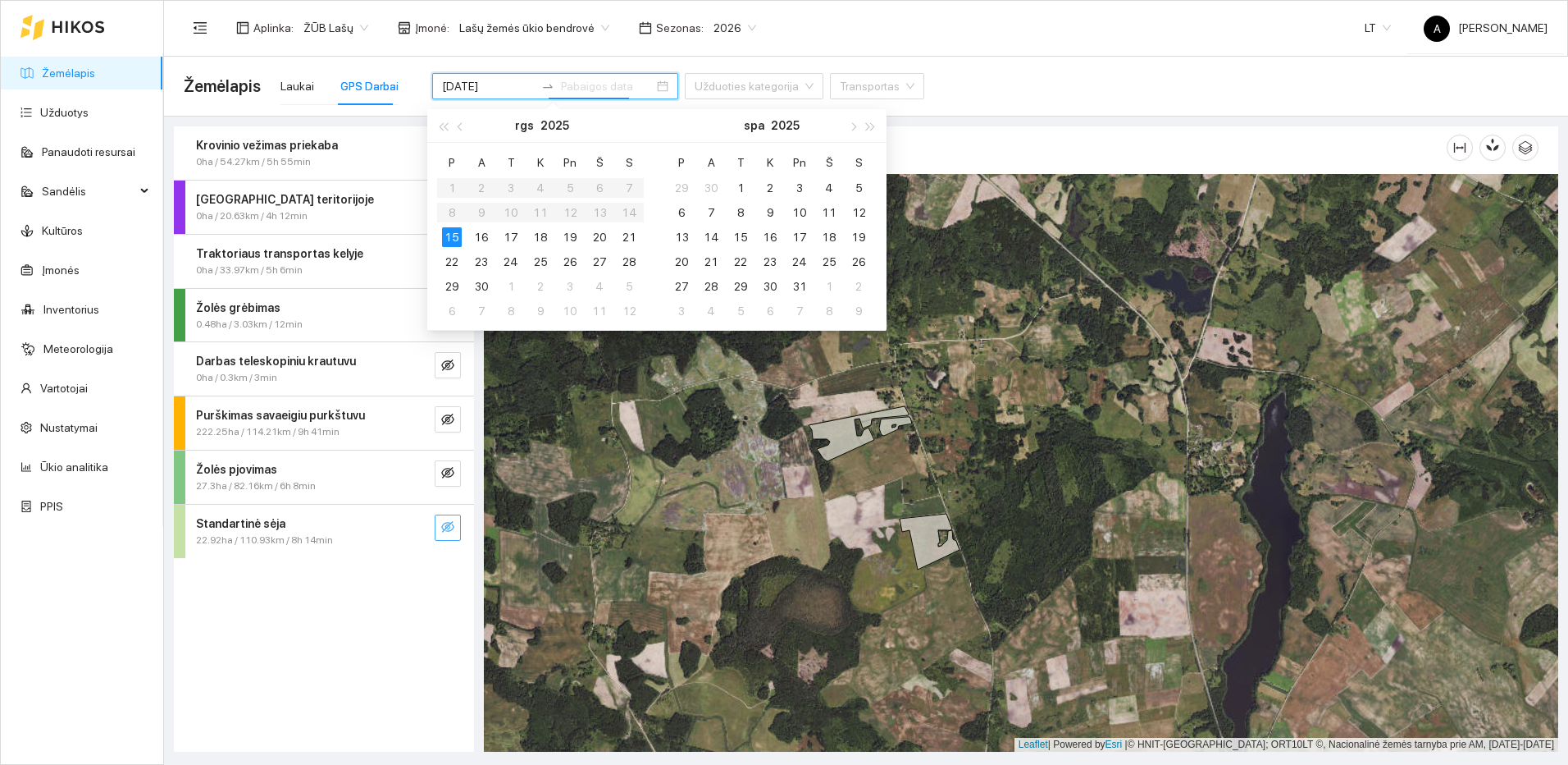
type input "2025-09-15"
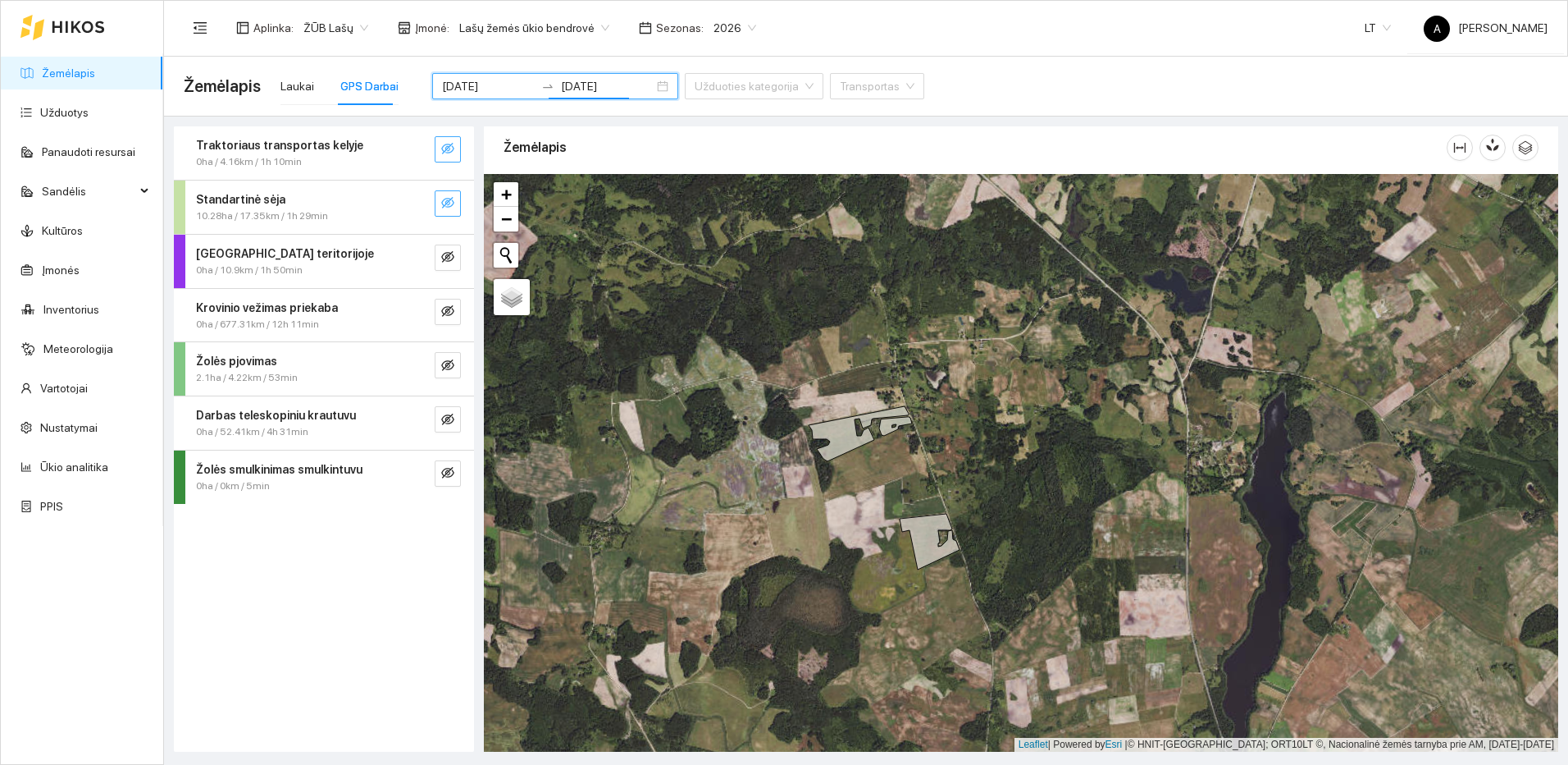
click at [448, 193] on button "button" at bounding box center [448, 204] width 26 height 26
click at [421, 200] on button "button" at bounding box center [415, 204] width 26 height 26
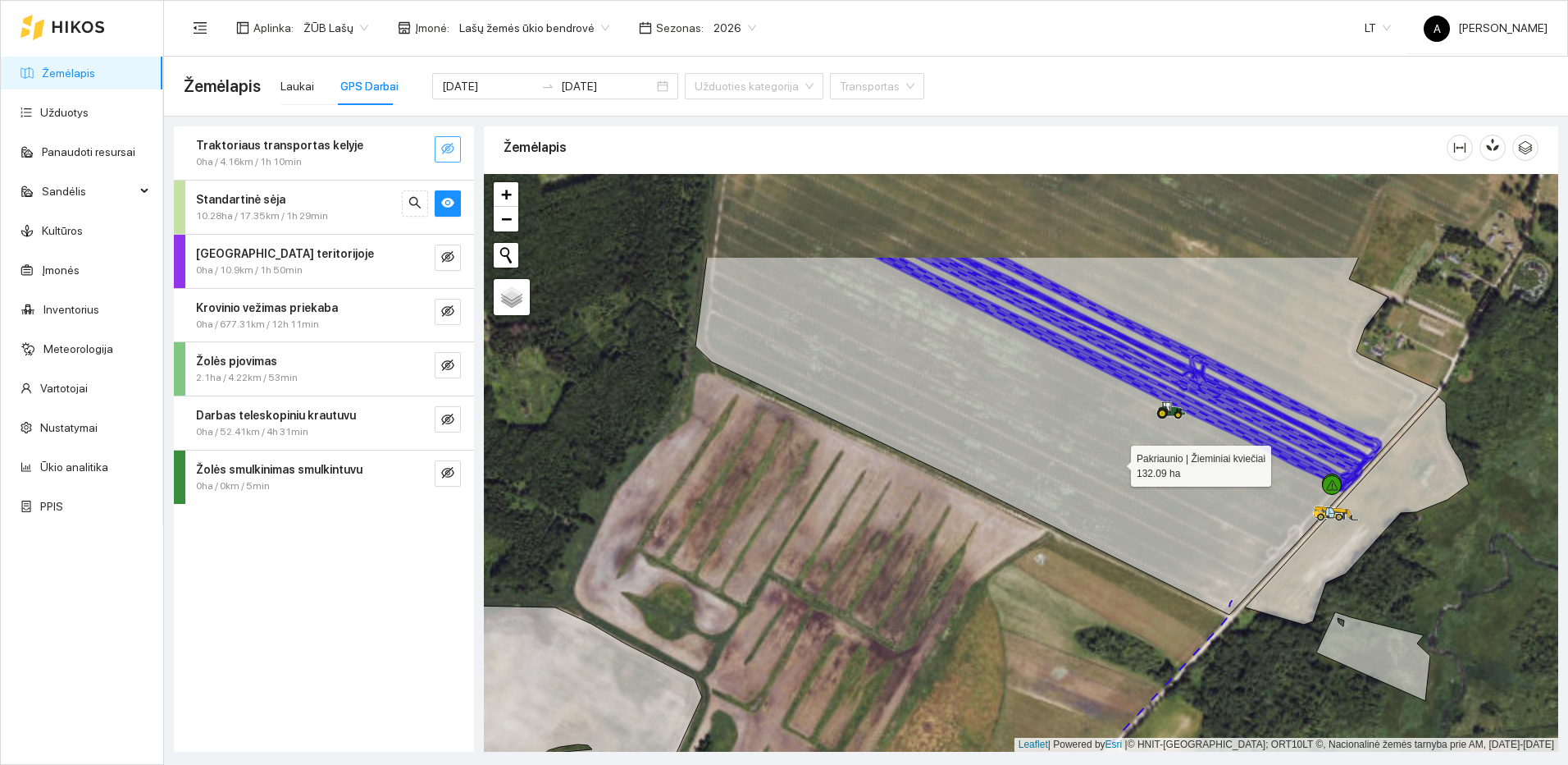
drag, startPoint x: 1106, startPoint y: 306, endPoint x: 1116, endPoint y: 462, distance: 156.3
click at [1116, 461] on icon at bounding box center [1066, 435] width 742 height 358
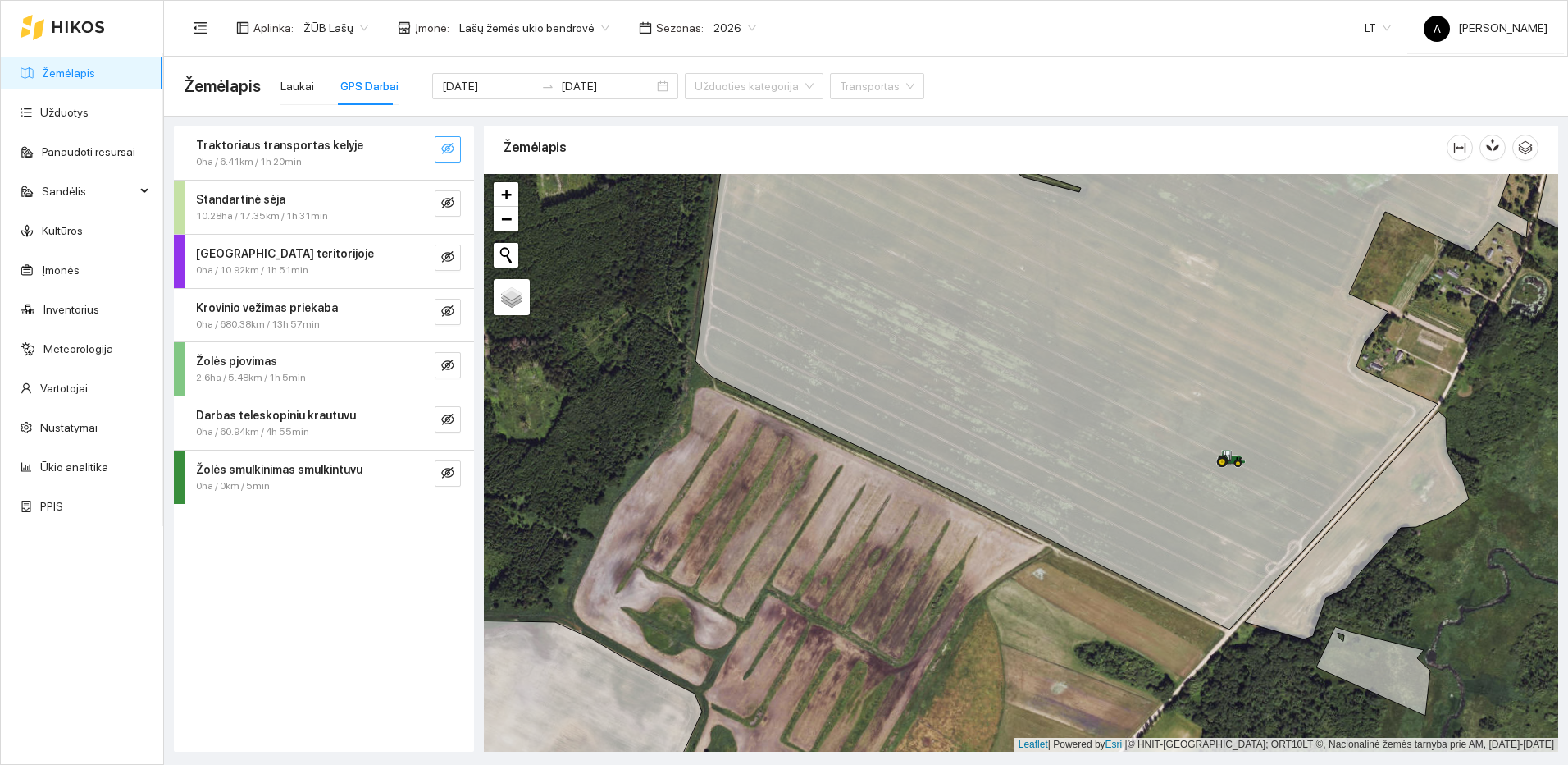
click at [60, 67] on link "Žemėlapis" at bounding box center [69, 73] width 54 height 13
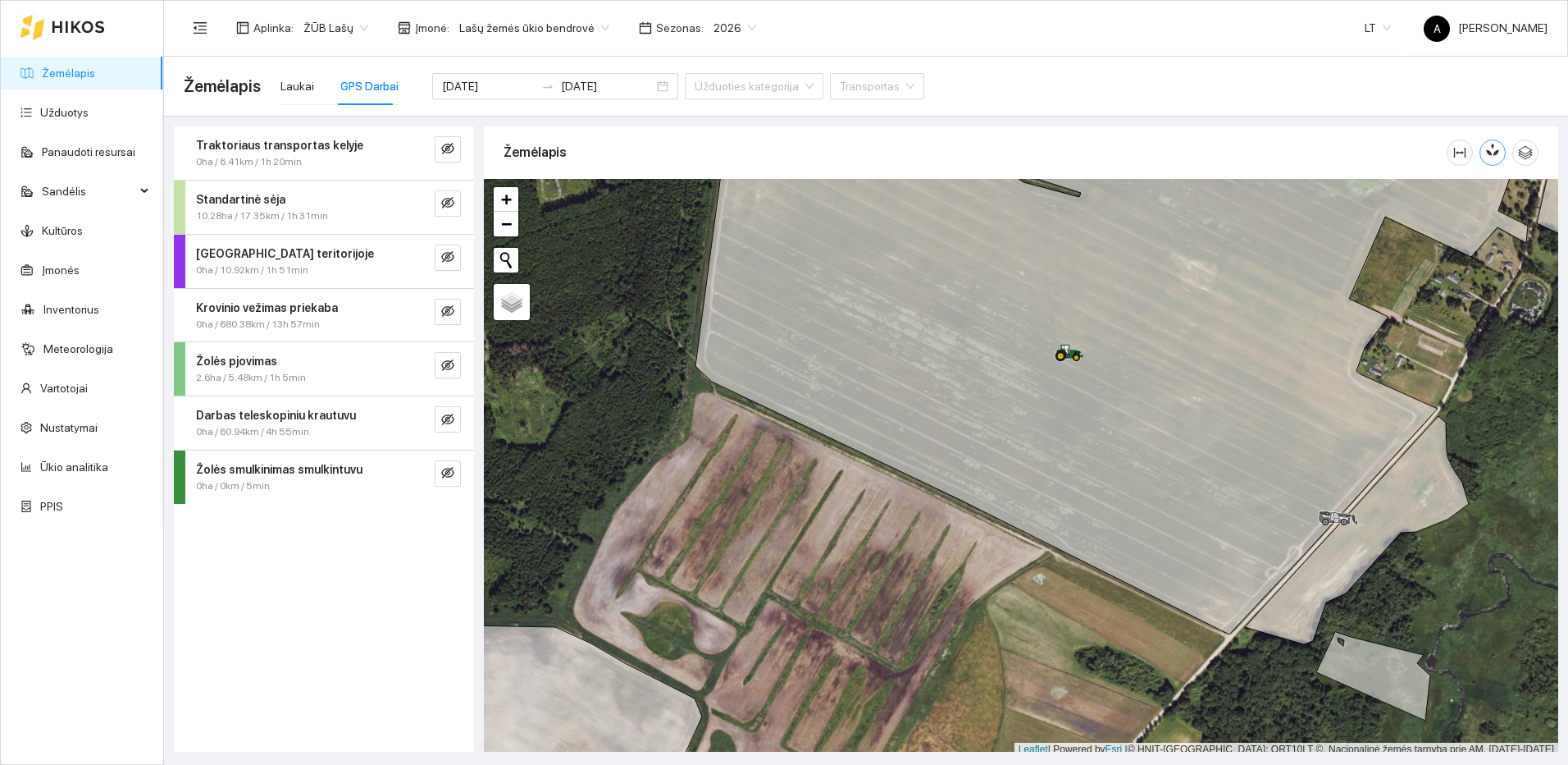
click at [1499, 162] on button "button" at bounding box center [1493, 152] width 26 height 26
